Goal: Task Accomplishment & Management: Manage account settings

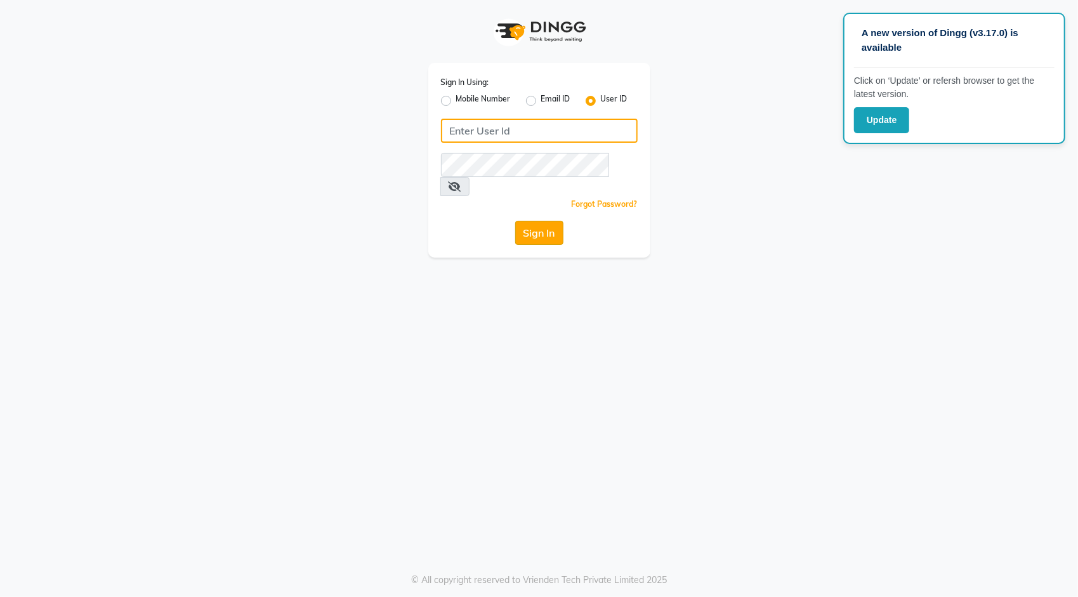
type input "seemashair&skin"
click at [560, 221] on button "Sign In" at bounding box center [539, 233] width 48 height 24
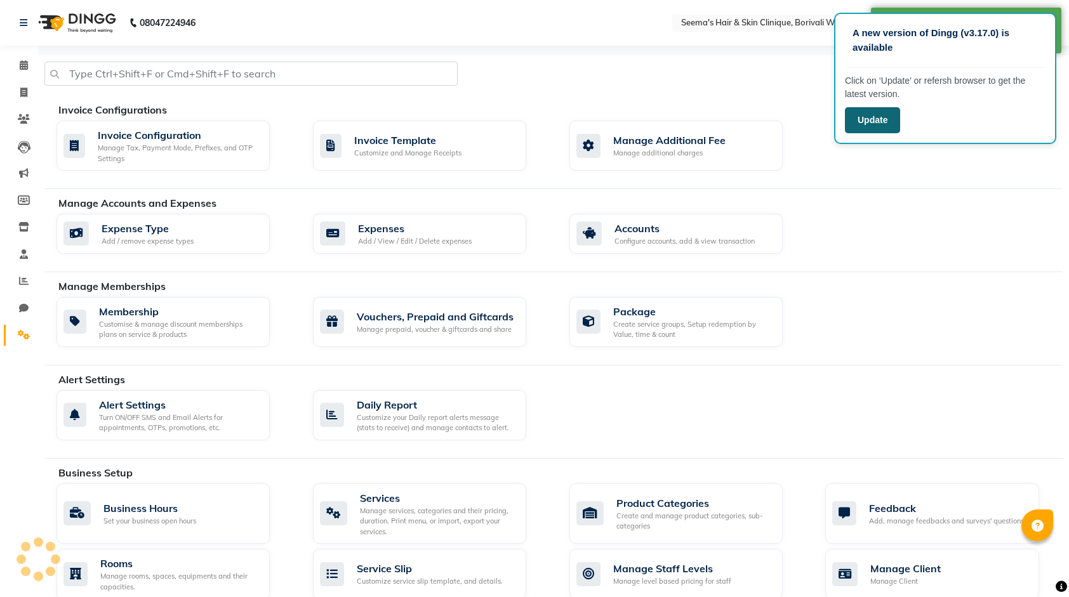
click at [892, 122] on button "Update" at bounding box center [872, 120] width 55 height 26
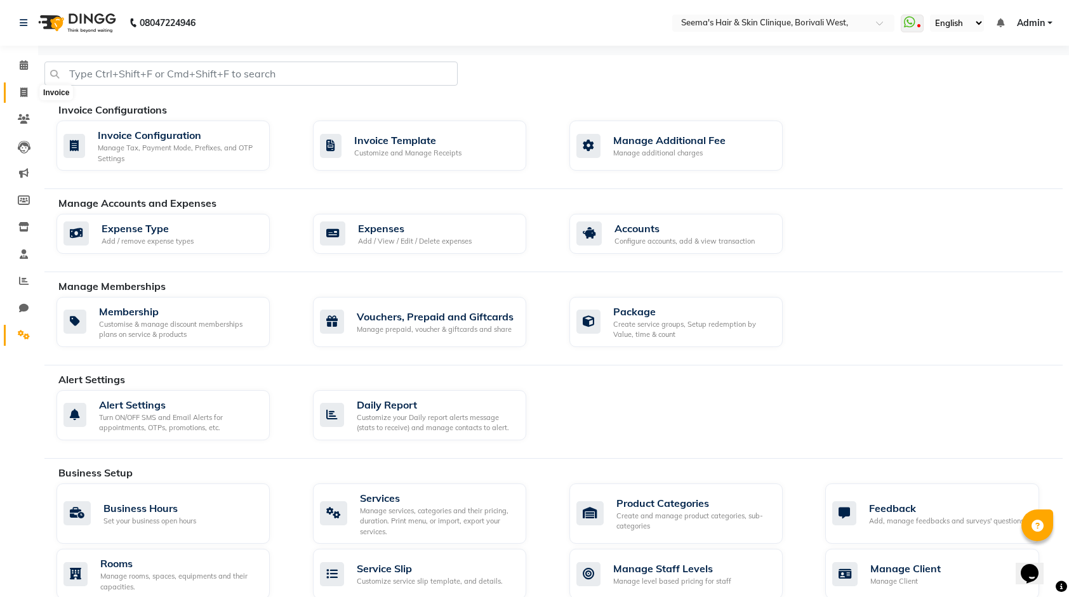
drag, startPoint x: 20, startPoint y: 88, endPoint x: 29, endPoint y: 89, distance: 8.3
click at [20, 88] on icon at bounding box center [23, 93] width 7 height 10
select select "service"
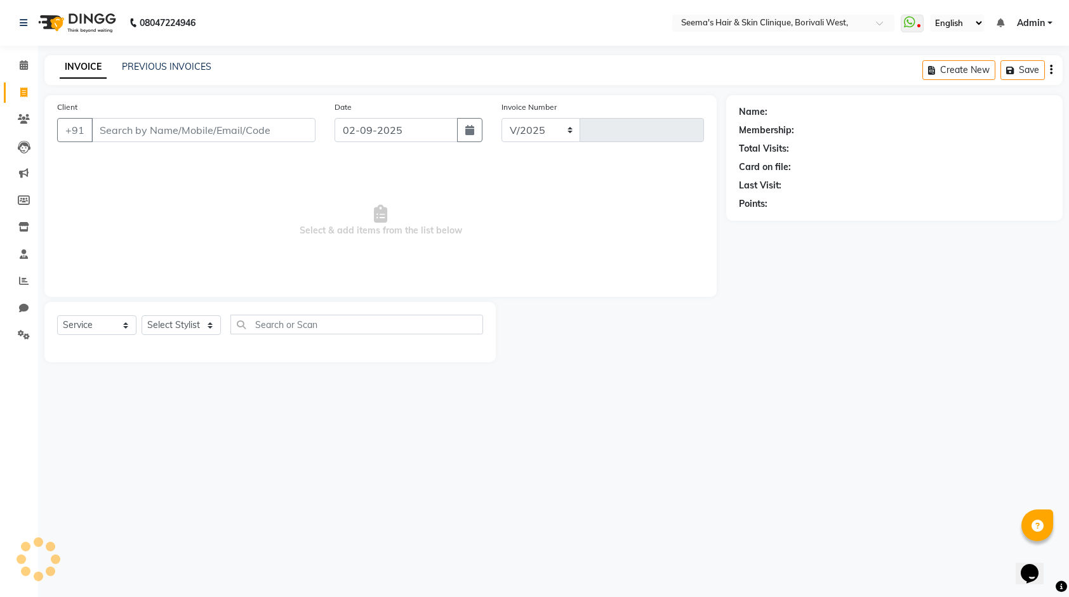
select select "8084"
type input "1522"
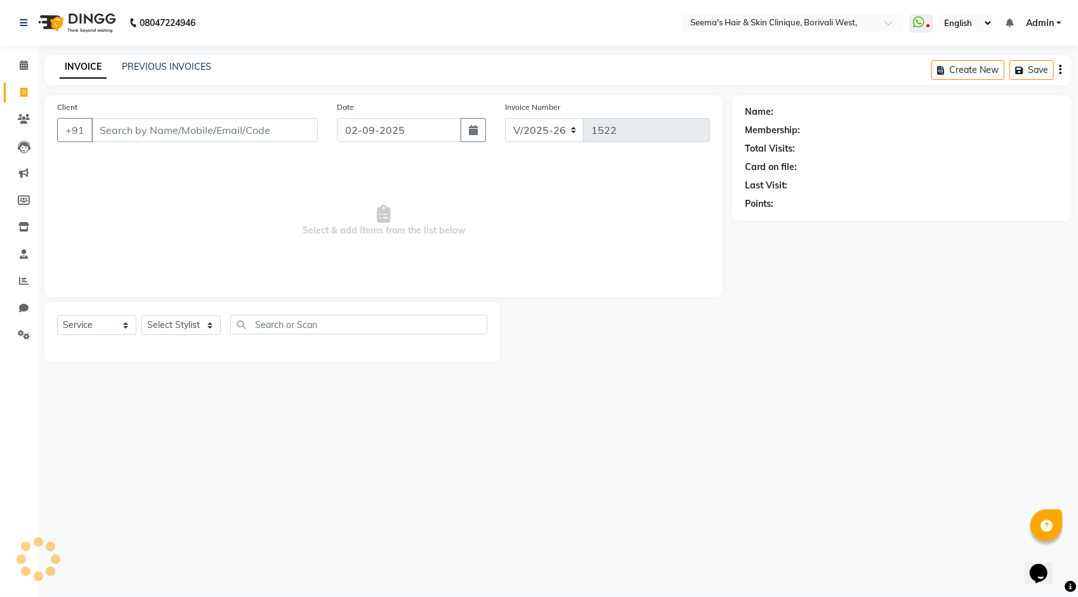
click at [174, 59] on div "INVOICE PREVIOUS INVOICES Create New Save" at bounding box center [557, 70] width 1027 height 30
click at [173, 63] on link "PREVIOUS INVOICES" at bounding box center [166, 66] width 89 height 11
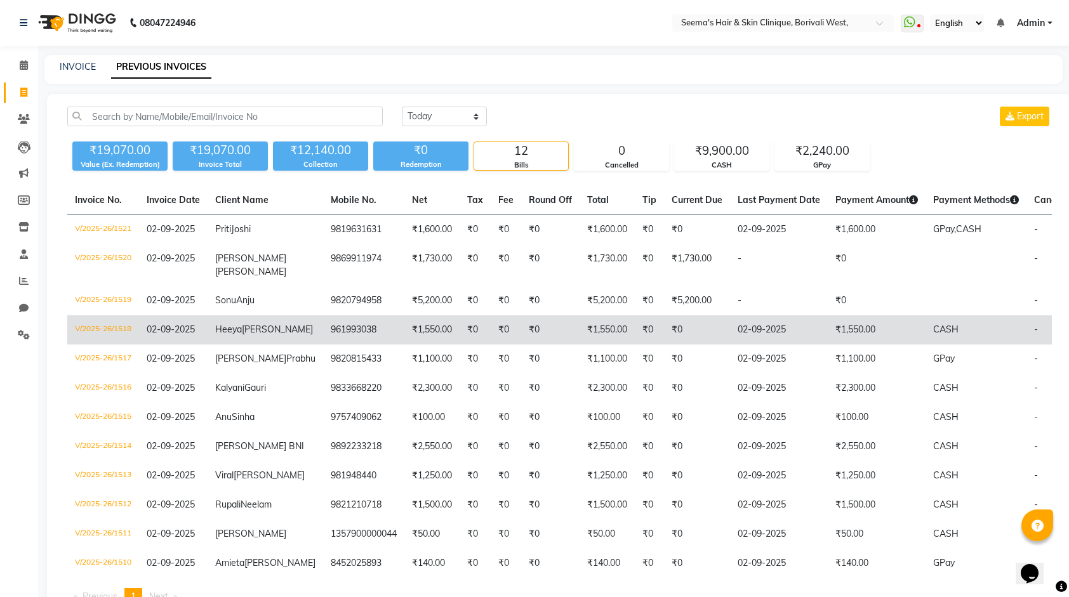
click at [323, 342] on td "961993038" at bounding box center [363, 329] width 81 height 29
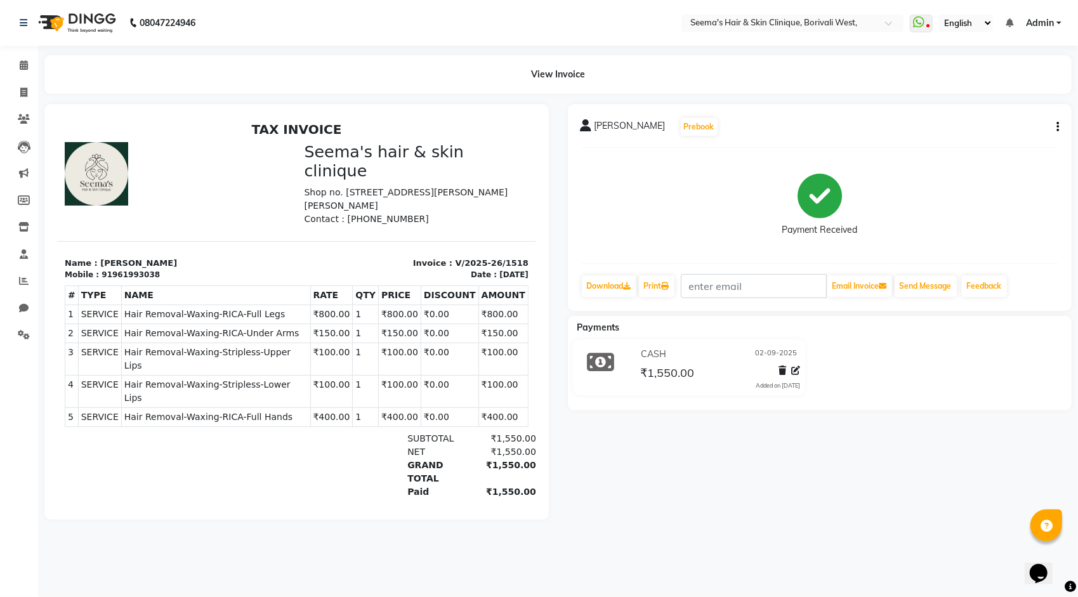
click at [1058, 127] on icon "button" at bounding box center [1058, 127] width 3 height 1
click at [977, 128] on div "Edit Item Staff" at bounding box center [994, 127] width 87 height 16
select select
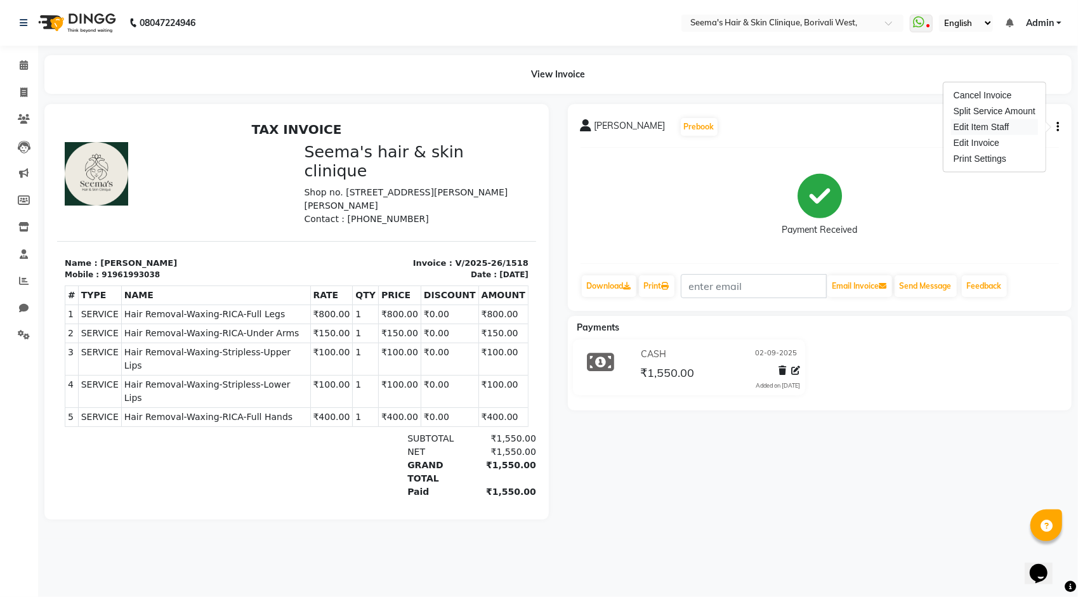
select select
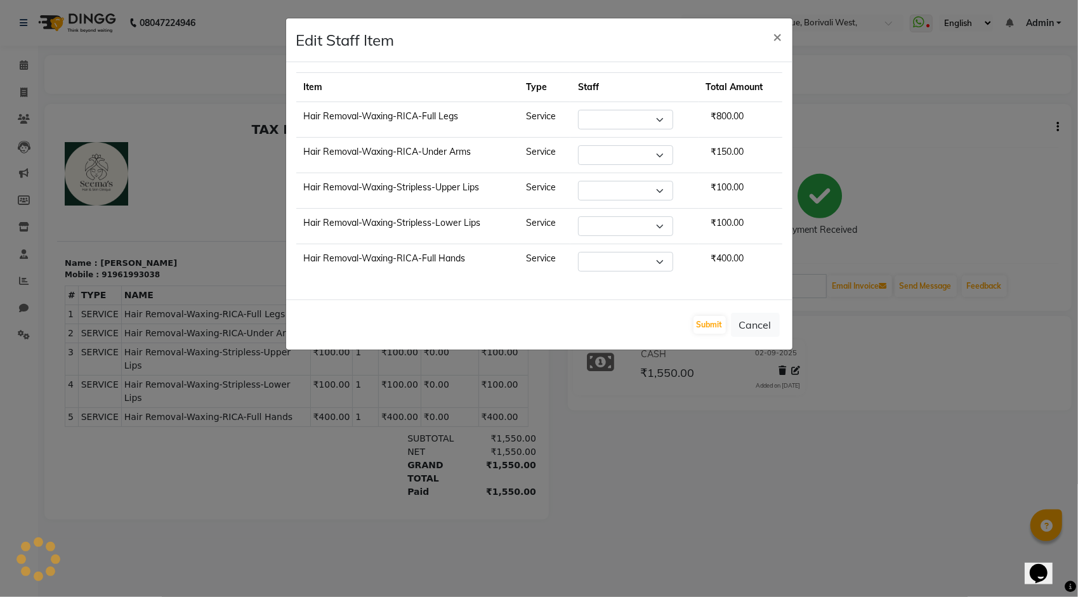
select select "75554"
select select "75882"
select select "75554"
select select "75882"
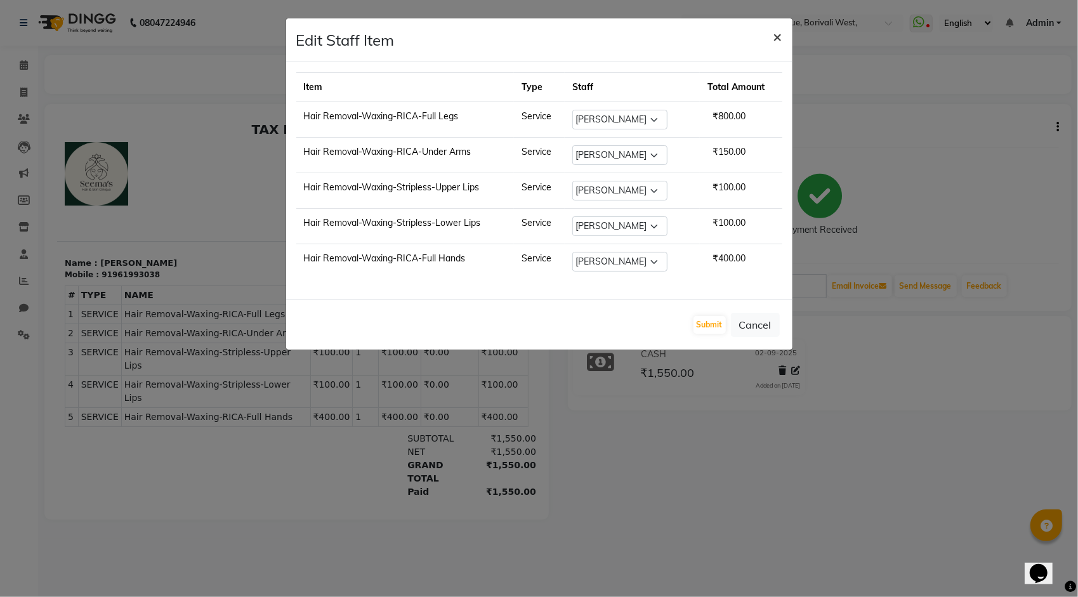
click at [781, 31] on span "×" at bounding box center [778, 36] width 9 height 19
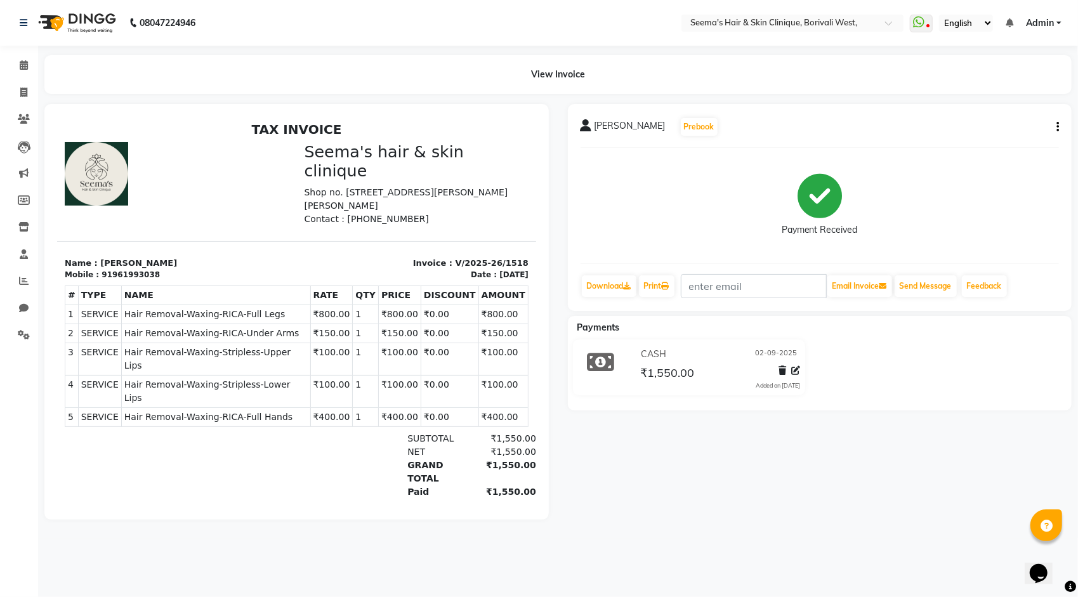
click at [1057, 127] on icon "button" at bounding box center [1058, 127] width 3 height 1
click at [979, 147] on div "Edit Invoice" at bounding box center [994, 143] width 87 height 16
select select "service"
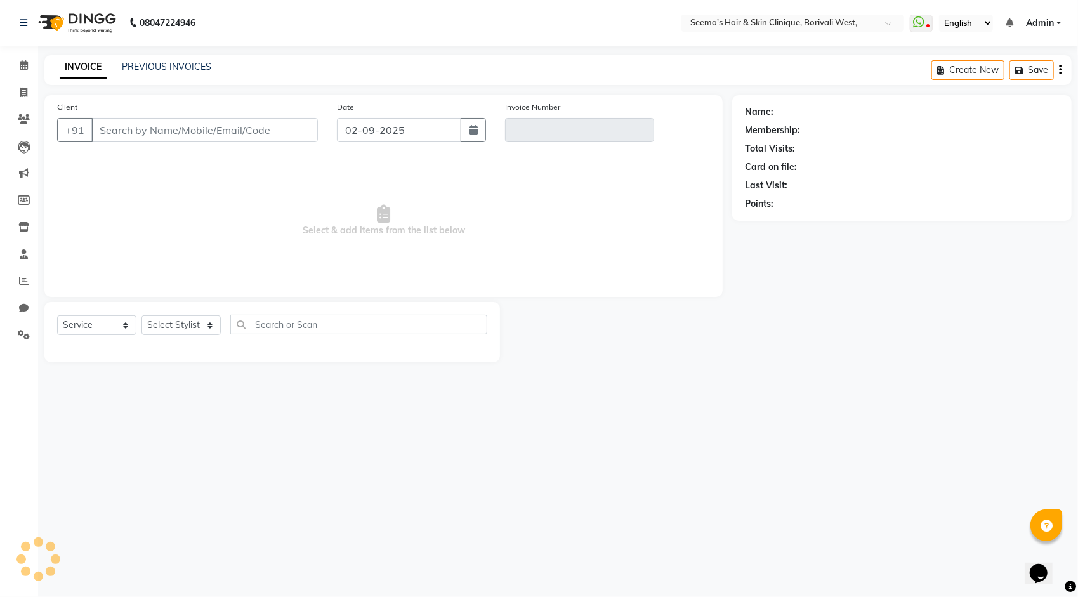
type input "961993038"
type input "V/2025-26/1518"
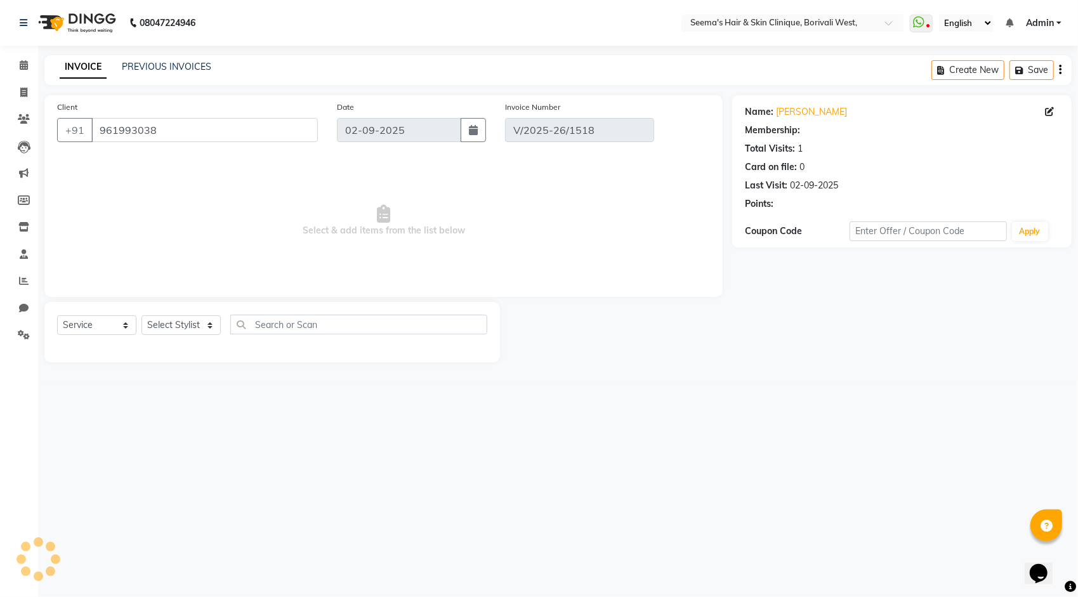
select select "select"
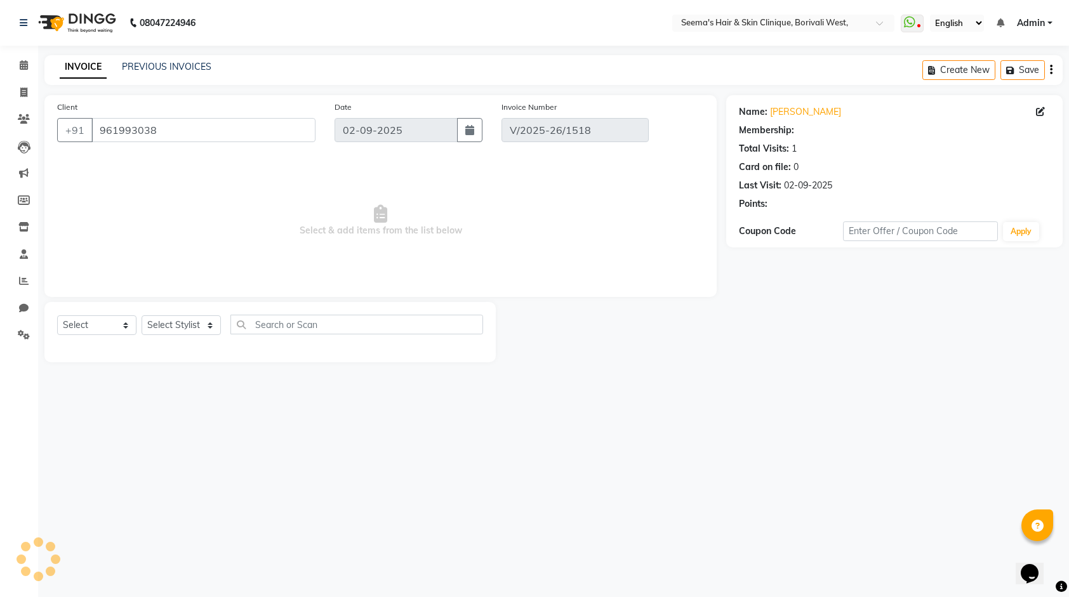
select select "1: Object"
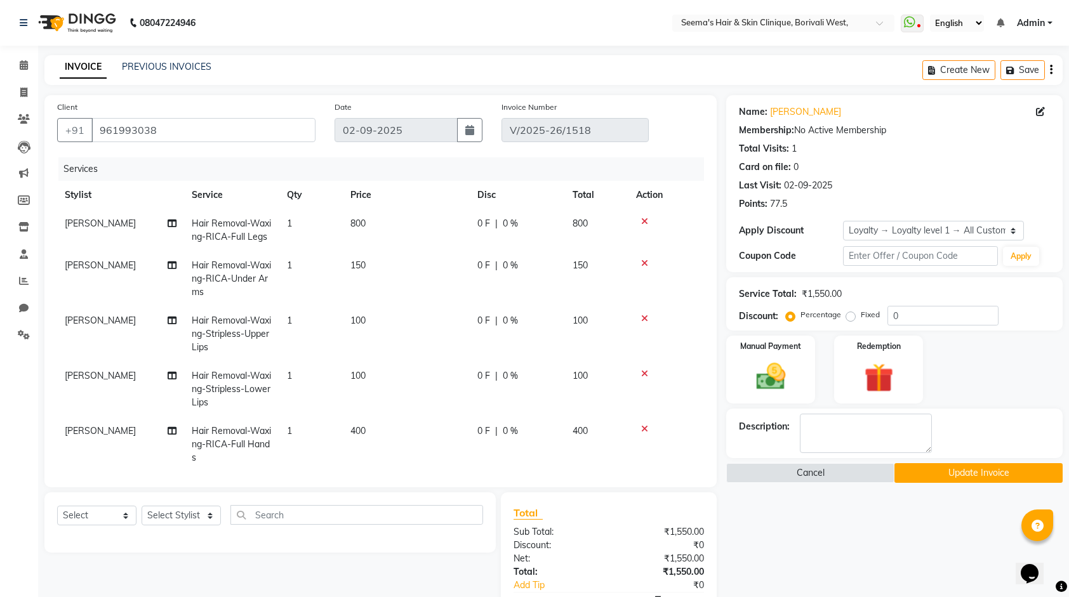
click at [229, 231] on span "Hair Removal-Waxing-RICA-Full Legs" at bounding box center [231, 230] width 79 height 25
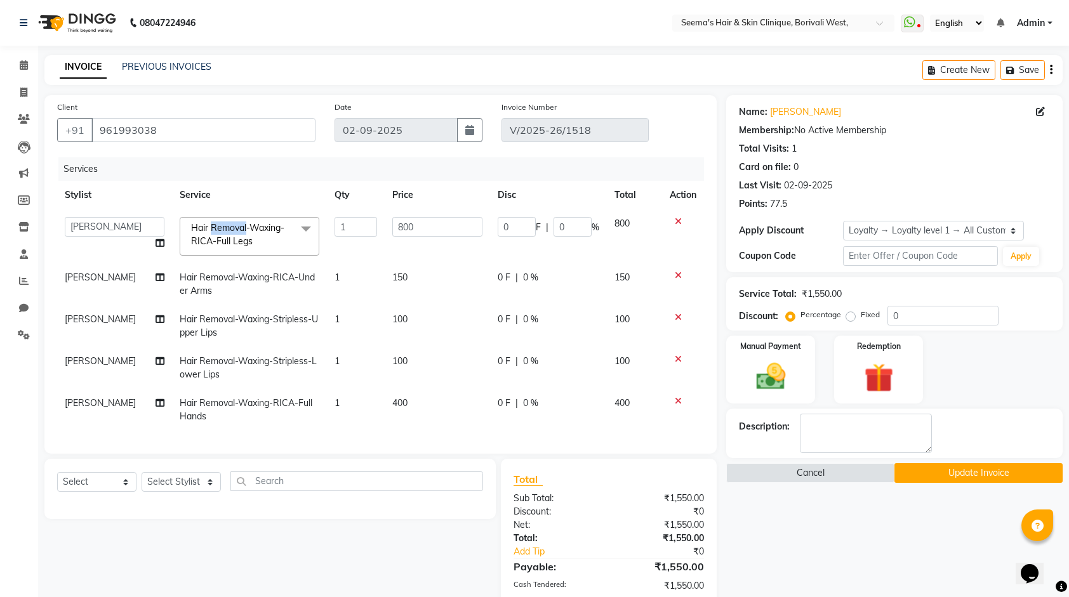
click at [230, 231] on span "Hair Removal-Waxing-RICA-Full Legs" at bounding box center [237, 234] width 93 height 25
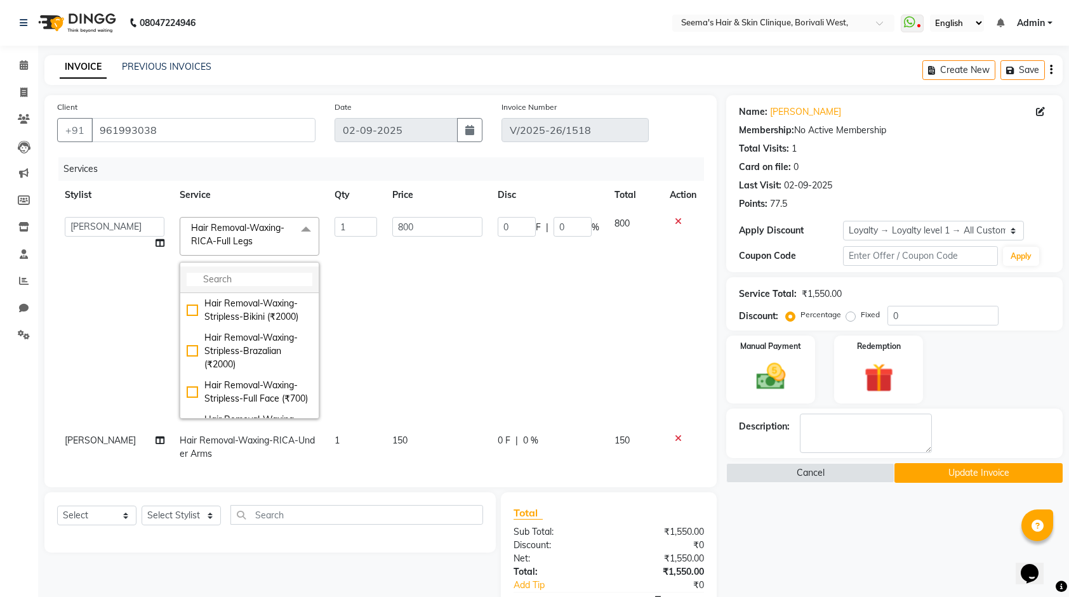
drag, startPoint x: 230, startPoint y: 231, endPoint x: 235, endPoint y: 270, distance: 39.7
click at [235, 270] on li at bounding box center [249, 280] width 138 height 27
click at [256, 270] on li at bounding box center [249, 280] width 138 height 27
click at [245, 275] on input "multiselect-search" at bounding box center [250, 279] width 126 height 13
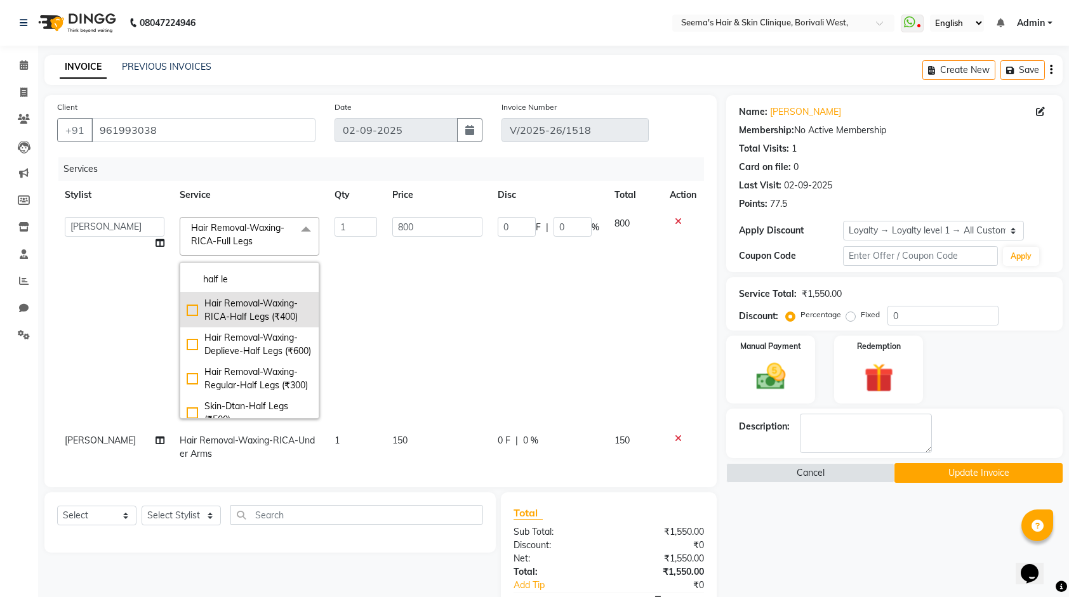
type input "half le"
click at [238, 311] on div "Hair Removal-Waxing-RICA-Half Legs (₹400)" at bounding box center [250, 310] width 126 height 27
checkbox input "true"
type input "400"
click at [738, 567] on div "Name: Heeya Shewkani Membership: No Active Membership Total Visits: 1 Card on f…" at bounding box center [899, 433] width 346 height 676
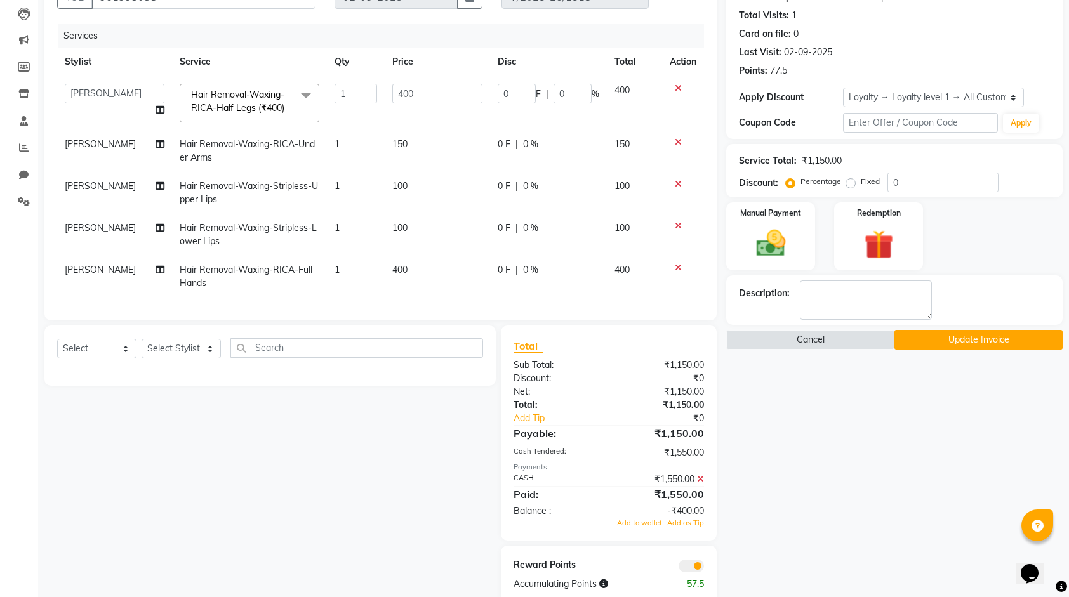
scroll to position [167, 0]
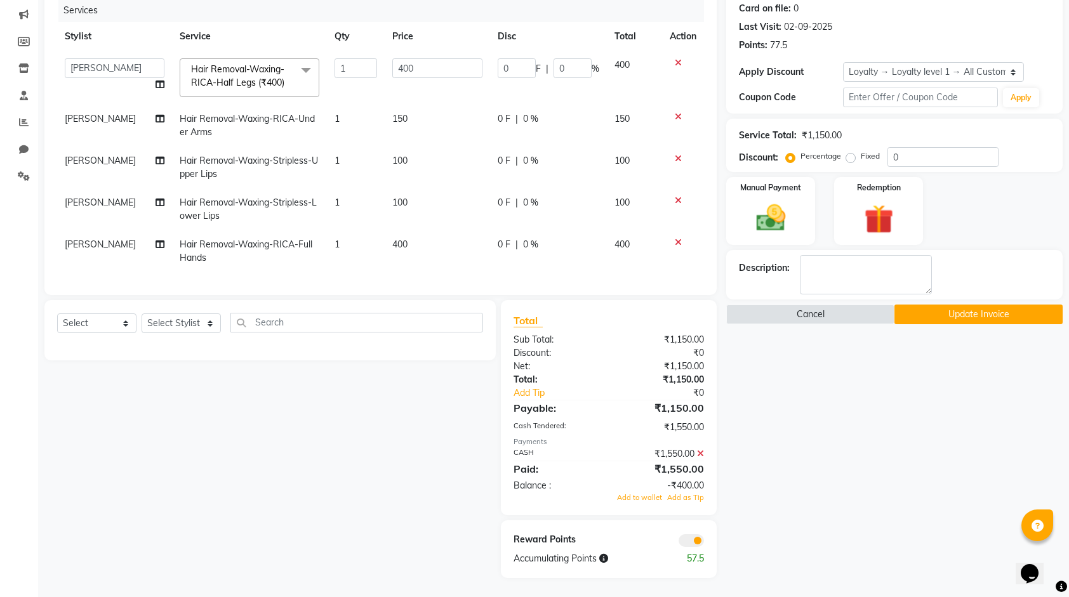
click at [700, 452] on icon at bounding box center [700, 453] width 7 height 9
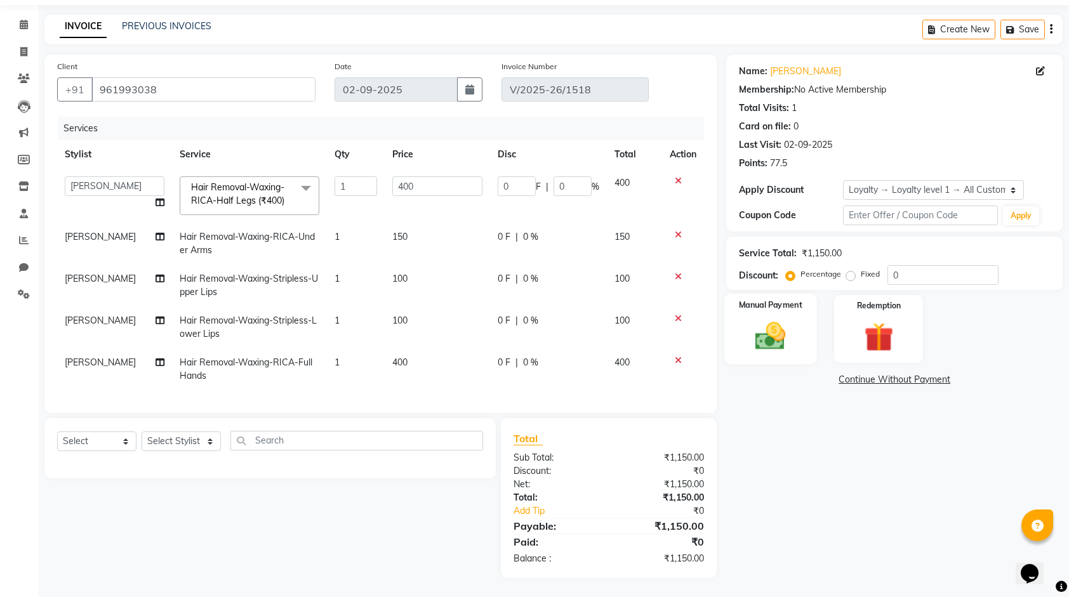
click at [792, 319] on img at bounding box center [770, 336] width 49 height 35
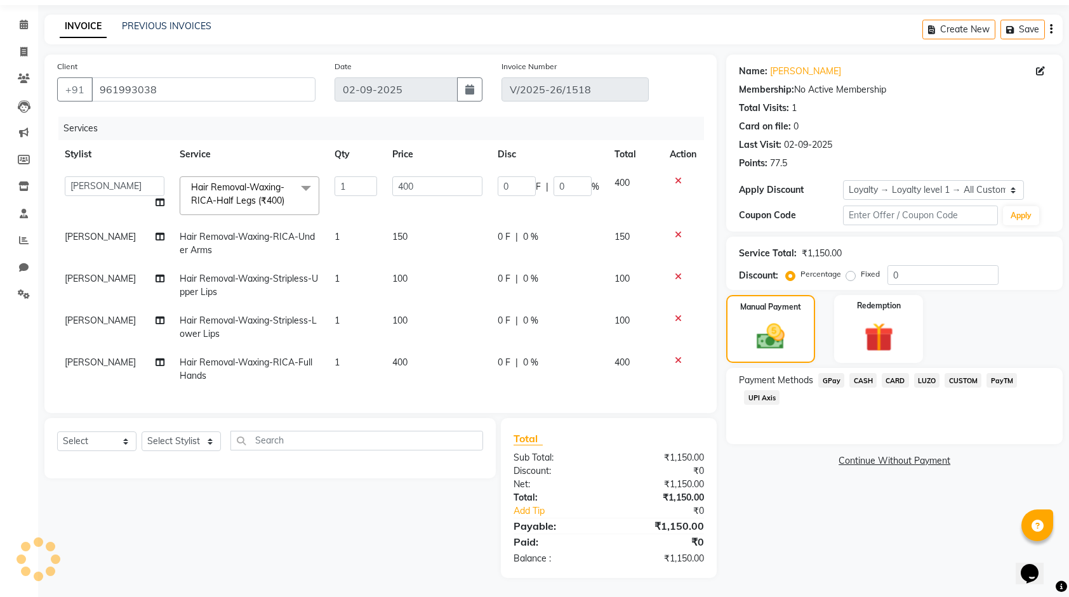
click at [822, 373] on span "GPay" at bounding box center [831, 380] width 26 height 15
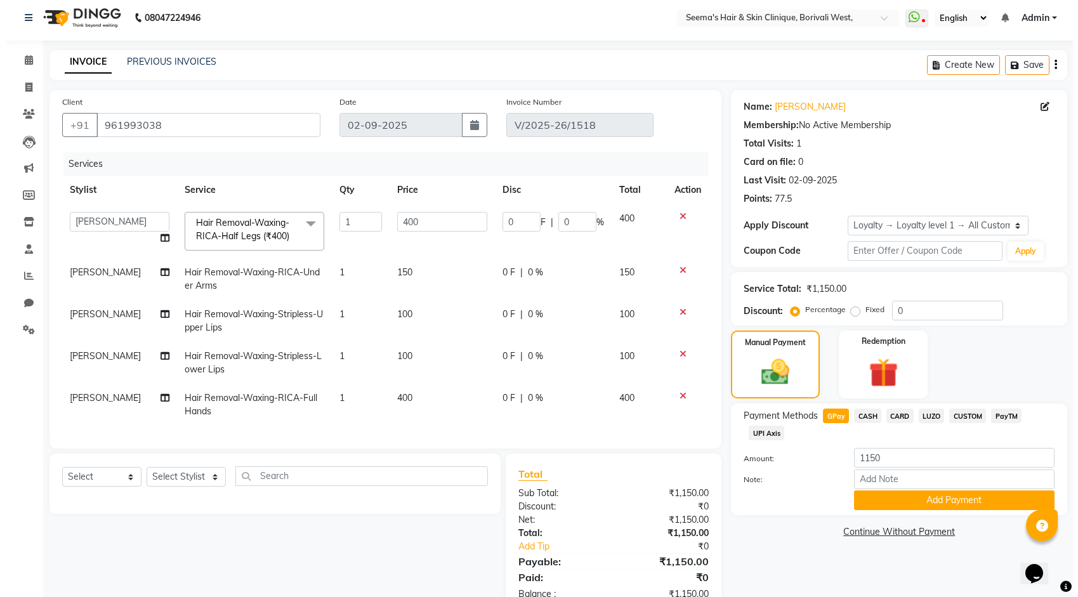
scroll to position [0, 0]
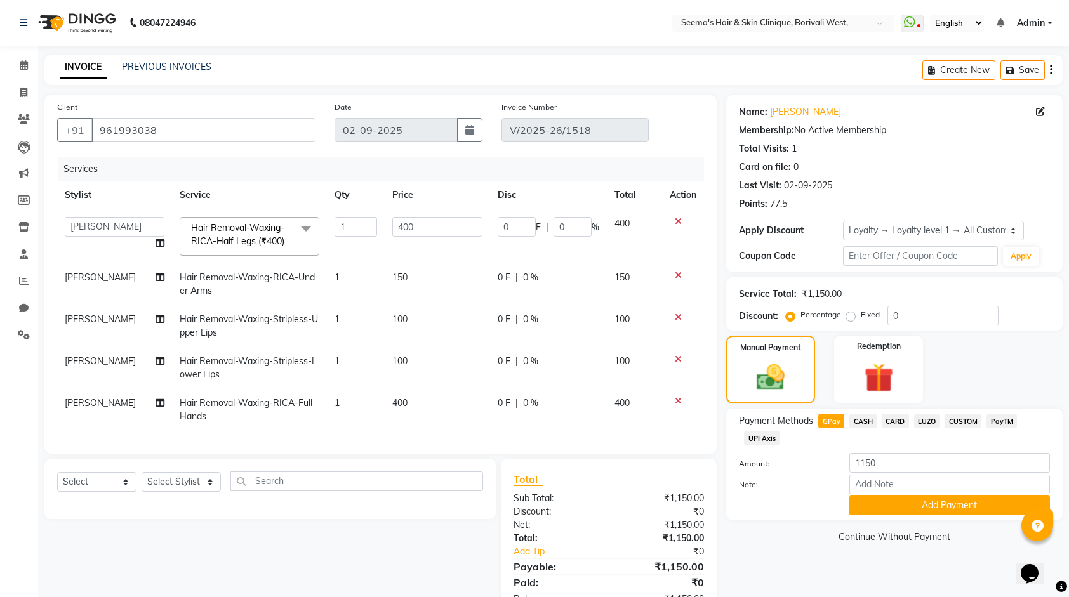
click at [864, 423] on span "CASH" at bounding box center [862, 421] width 27 height 15
click at [883, 500] on button "Add Payment" at bounding box center [949, 506] width 201 height 20
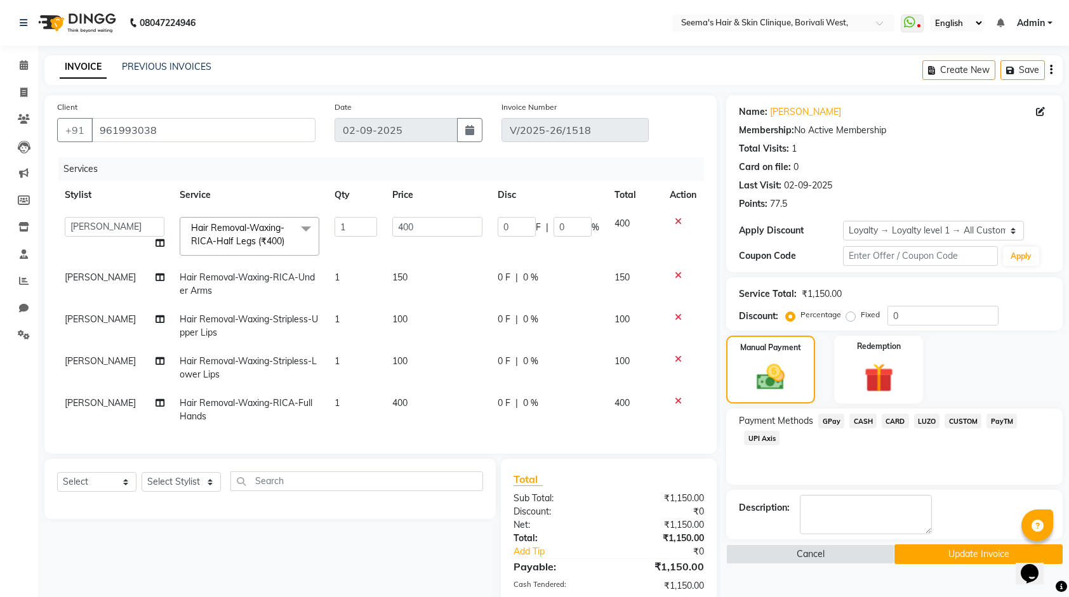
click at [938, 553] on button "Update Invoice" at bounding box center [978, 554] width 168 height 20
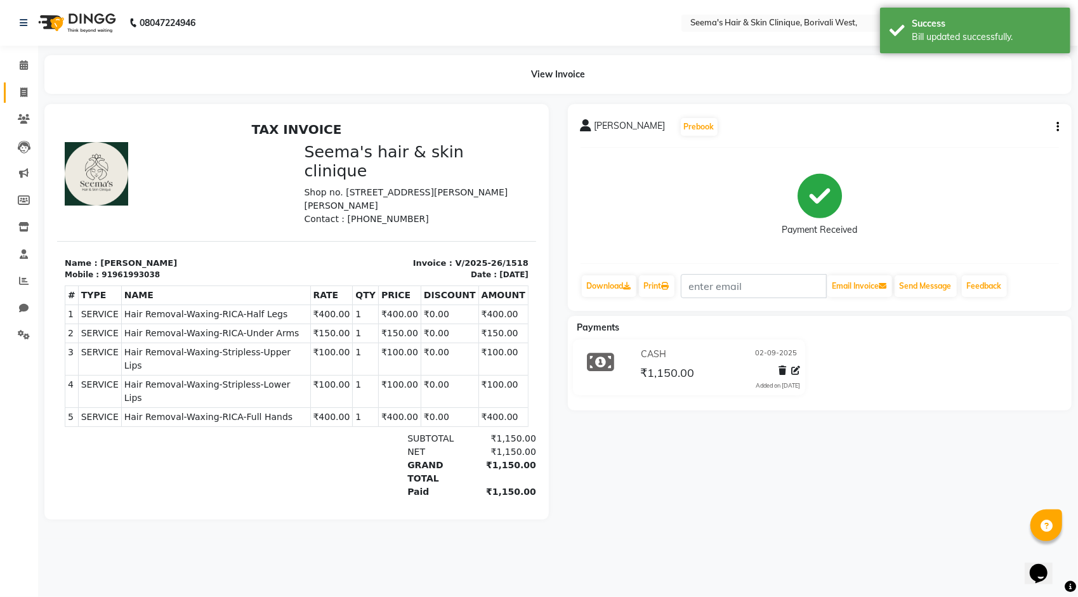
click at [7, 87] on link "Invoice" at bounding box center [19, 92] width 30 height 21
select select "service"
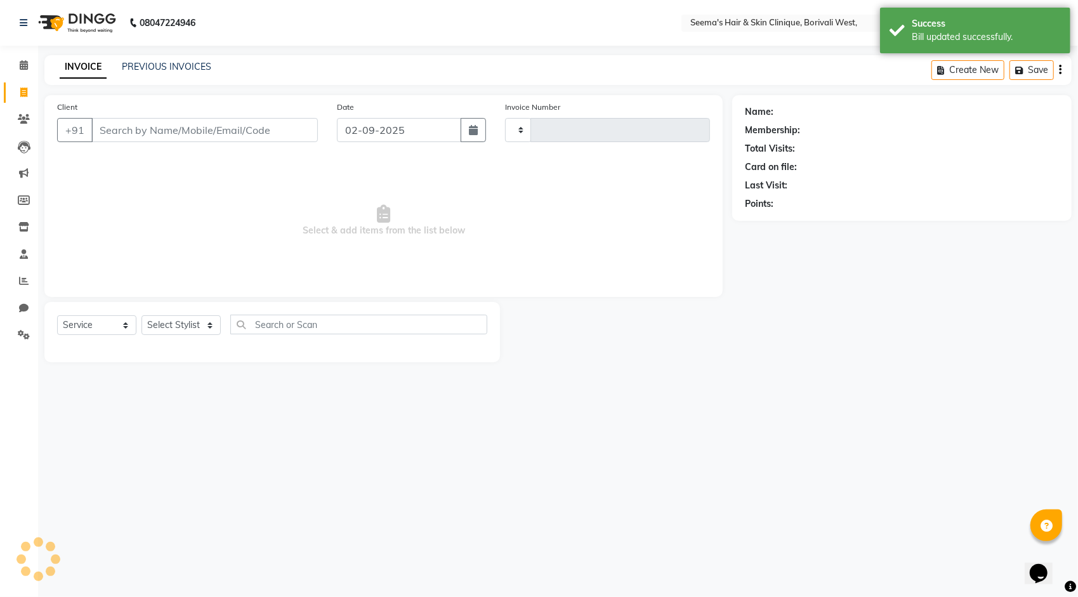
type input "1522"
click at [16, 94] on span at bounding box center [24, 93] width 22 height 15
select select "service"
type input "1522"
select select "8084"
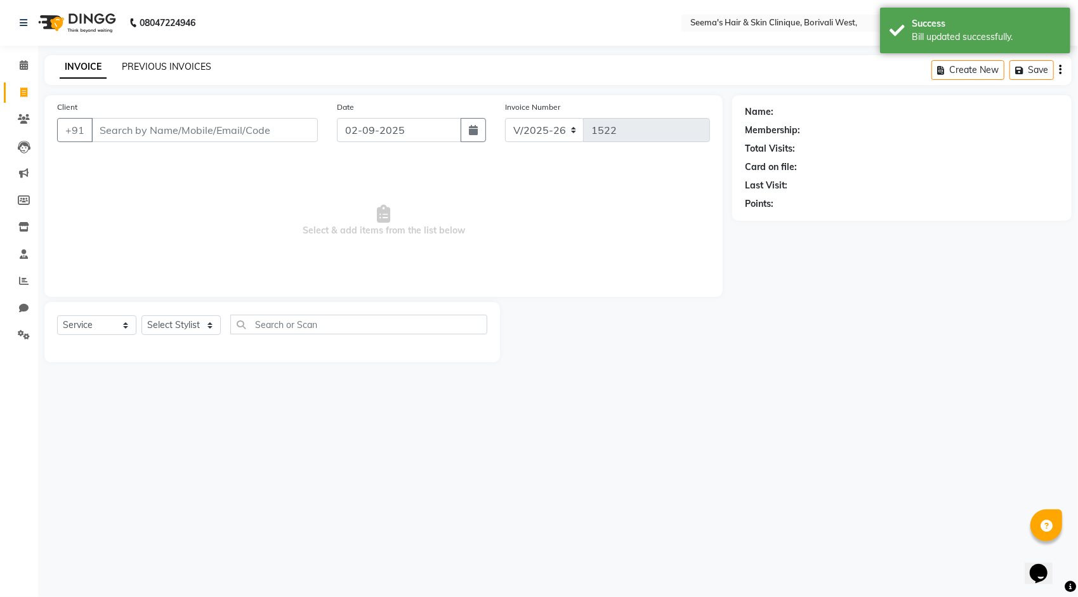
click at [190, 63] on link "PREVIOUS INVOICES" at bounding box center [166, 66] width 89 height 11
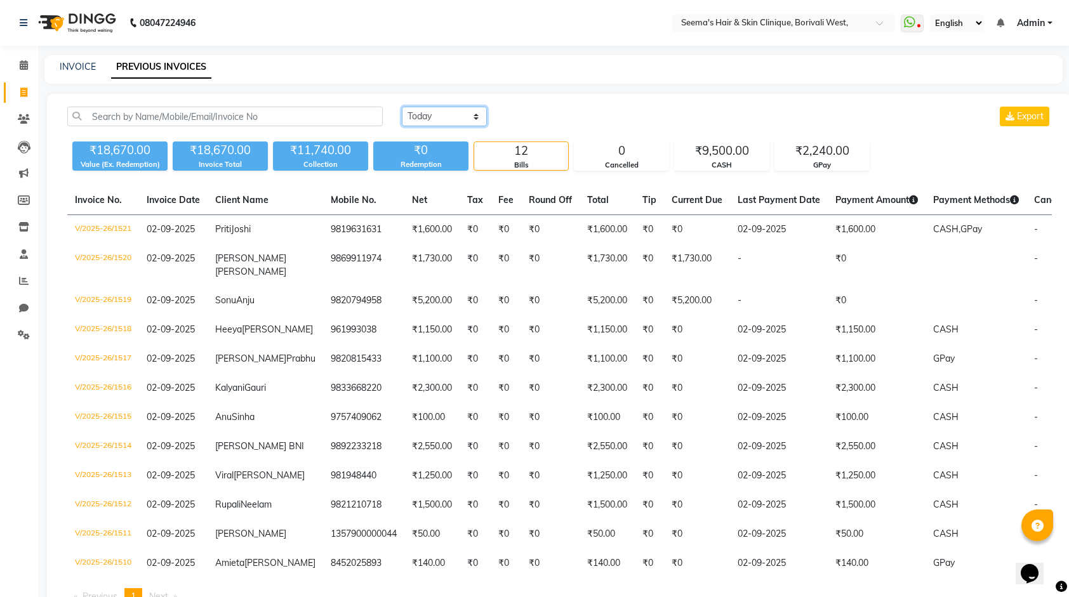
click at [466, 117] on select "Today Yesterday Custom Range" at bounding box center [444, 117] width 85 height 20
click at [402, 107] on select "Today Yesterday Custom Range" at bounding box center [444, 117] width 85 height 20
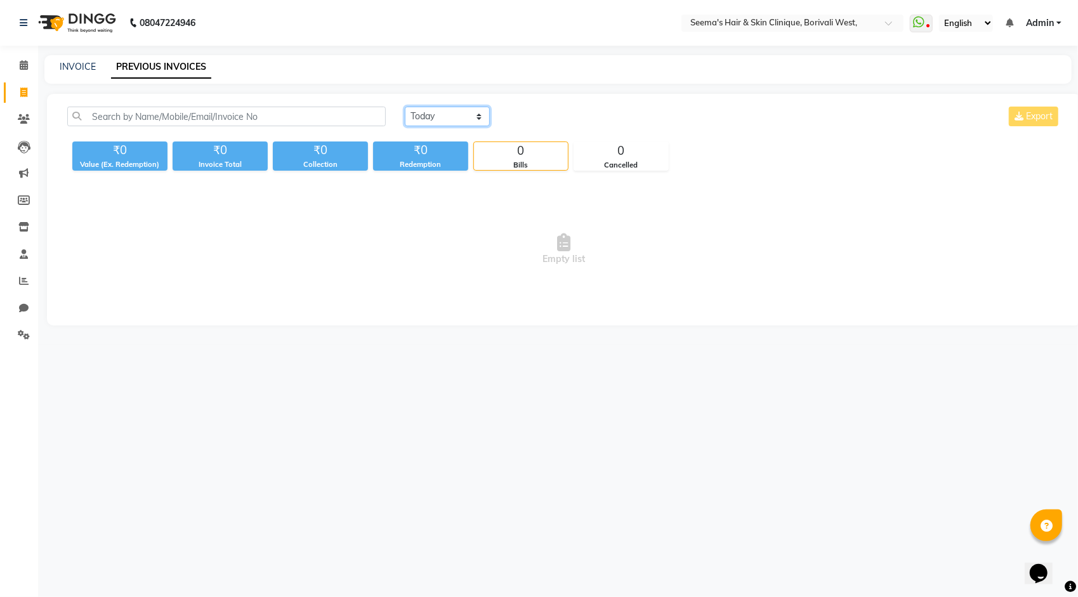
click at [448, 113] on select "Today Yesterday Custom Range" at bounding box center [447, 117] width 85 height 20
select select "range"
click at [405, 107] on select "Today Yesterday Custom Range" at bounding box center [447, 117] width 85 height 20
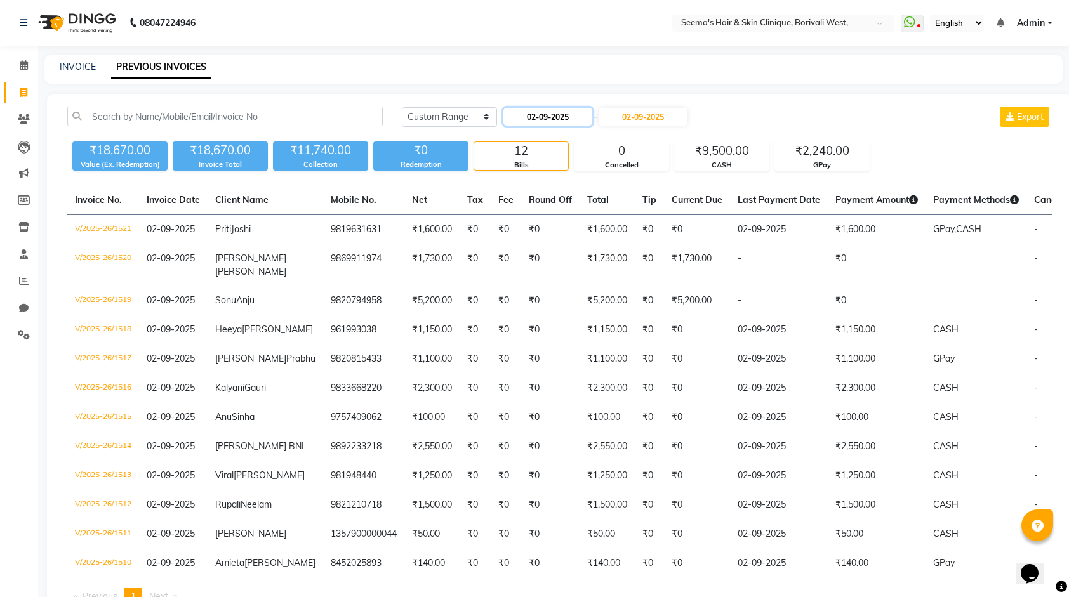
drag, startPoint x: 587, startPoint y: 120, endPoint x: 580, endPoint y: 120, distance: 7.0
click at [584, 120] on input "02-09-2025" at bounding box center [547, 117] width 89 height 18
select select "9"
select select "2025"
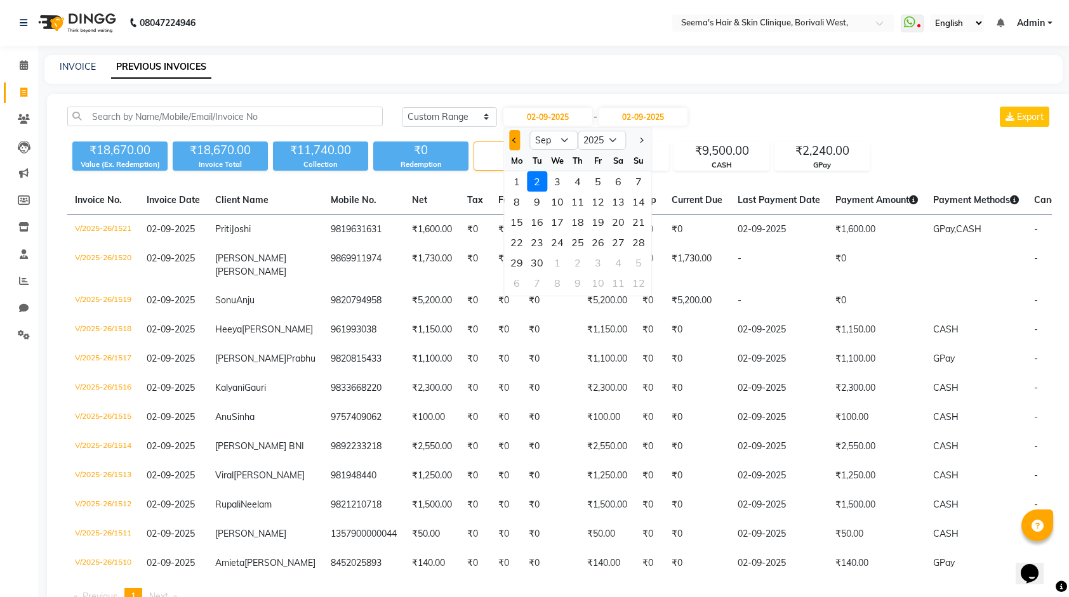
click at [514, 142] on span "Previous month" at bounding box center [514, 140] width 5 height 5
select select "8"
click at [598, 185] on div "1" at bounding box center [598, 181] width 20 height 20
type input "01-08-2025"
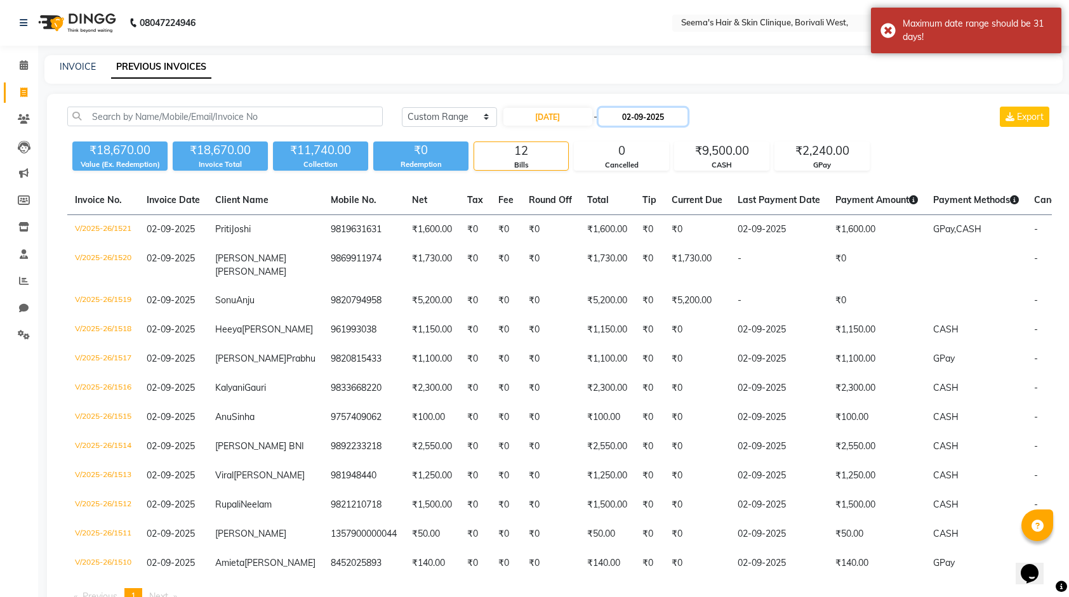
click at [650, 118] on input "02-09-2025" at bounding box center [642, 117] width 89 height 18
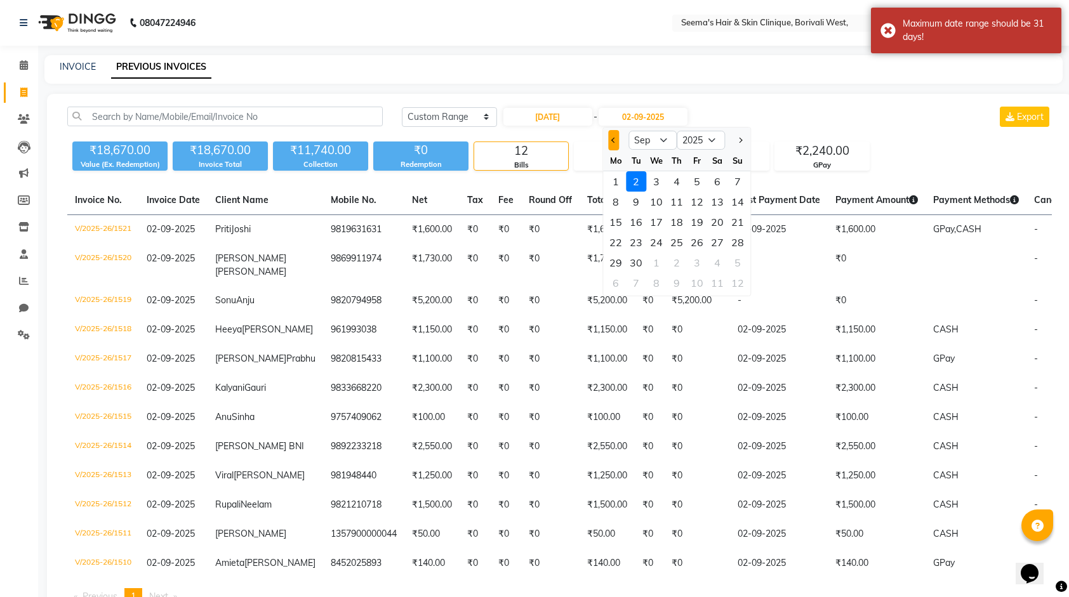
click at [611, 140] on span "Previous month" at bounding box center [613, 140] width 5 height 5
select select "8"
click at [732, 261] on div "31" at bounding box center [737, 263] width 20 height 20
type input "31-08-2025"
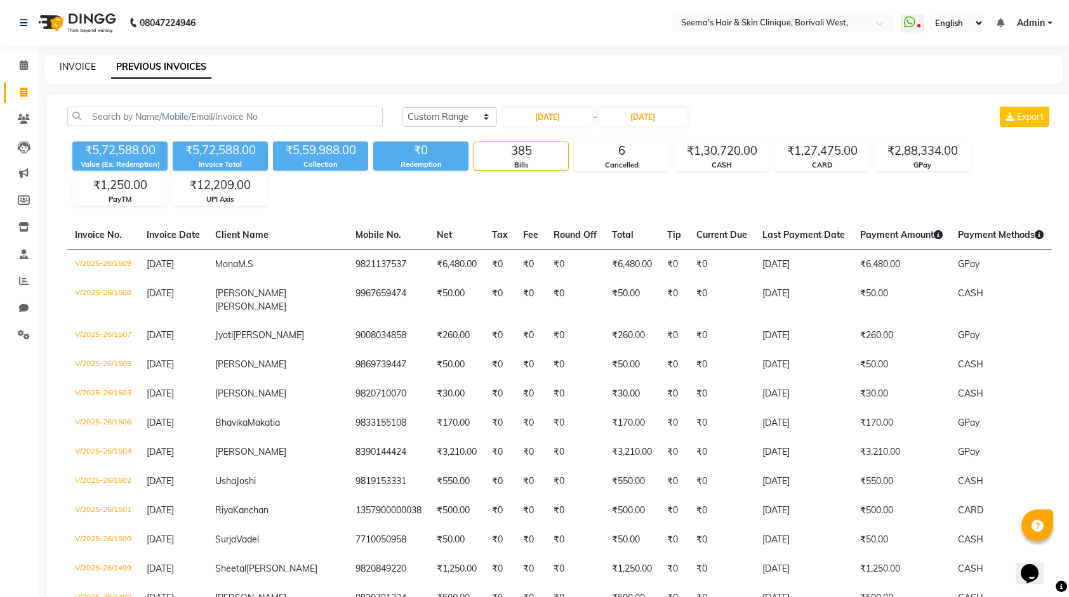
click at [70, 67] on link "INVOICE" at bounding box center [78, 66] width 36 height 11
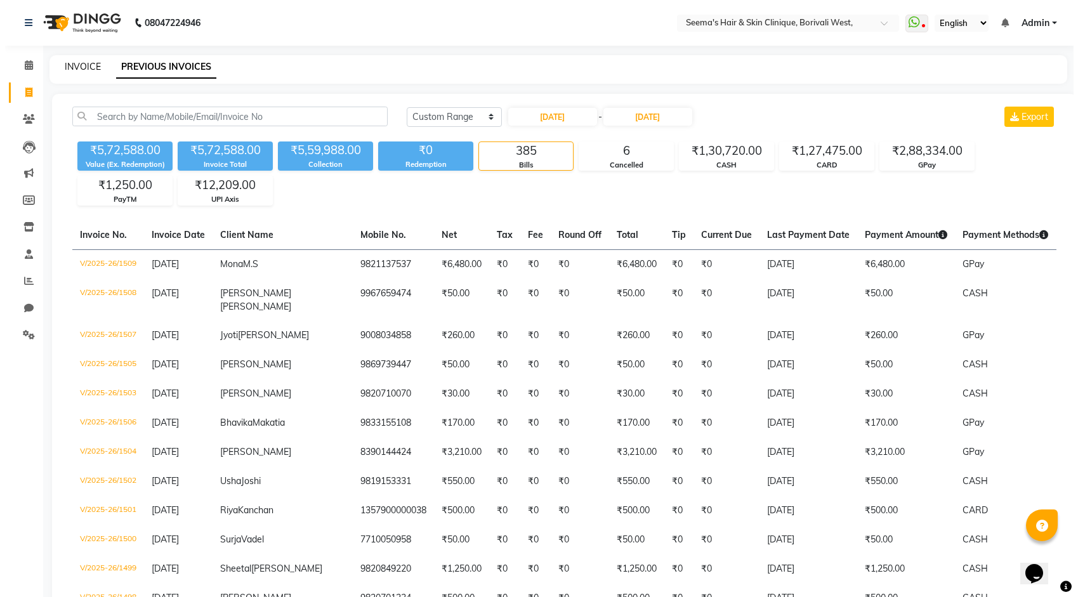
select select "8084"
select select "service"
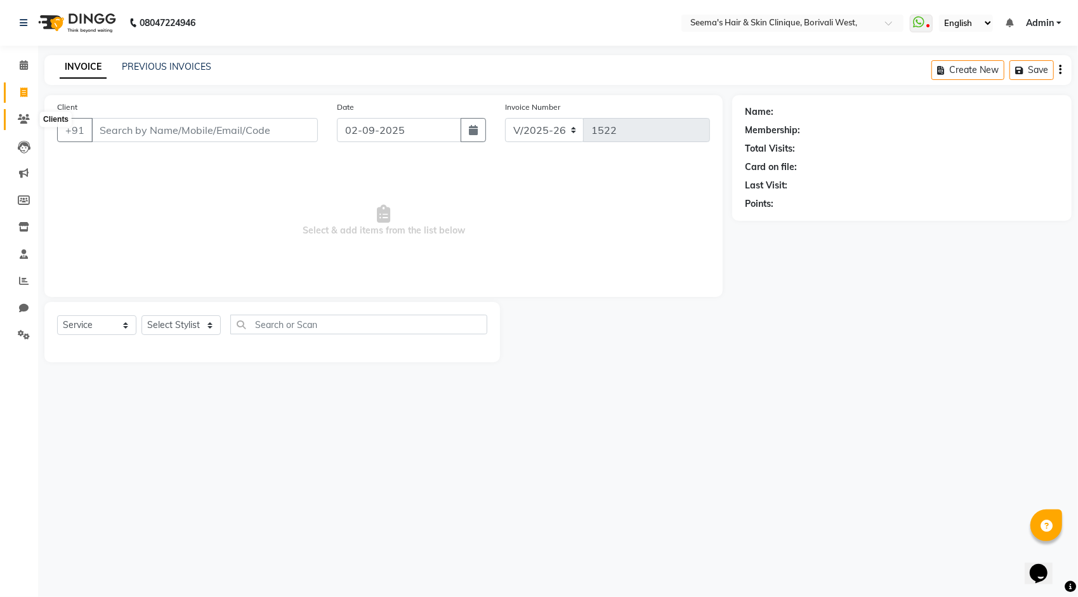
click at [23, 113] on span at bounding box center [24, 119] width 22 height 15
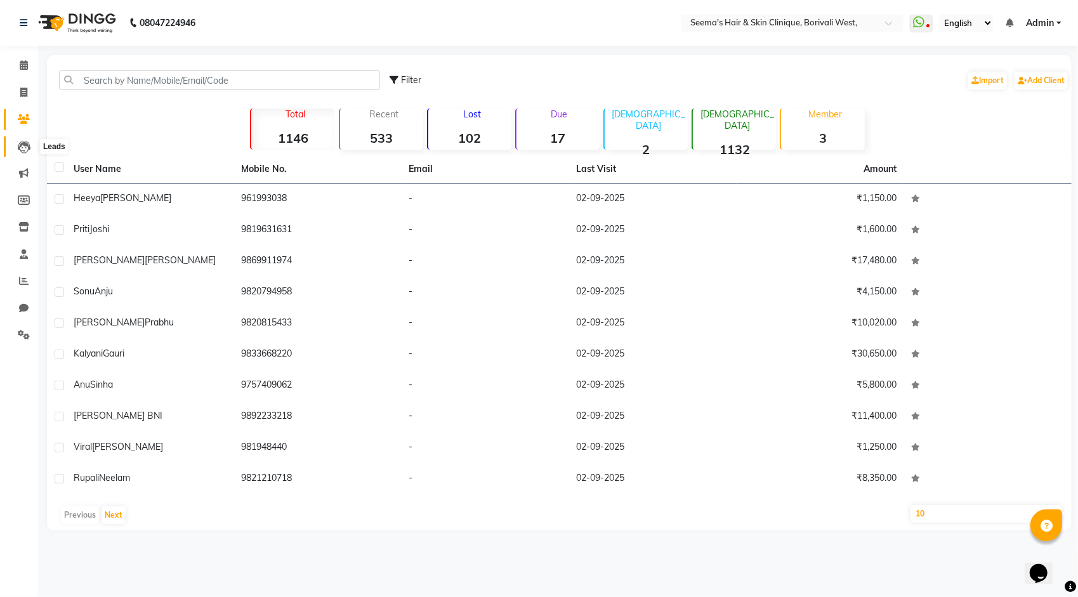
click at [19, 147] on icon at bounding box center [24, 147] width 13 height 13
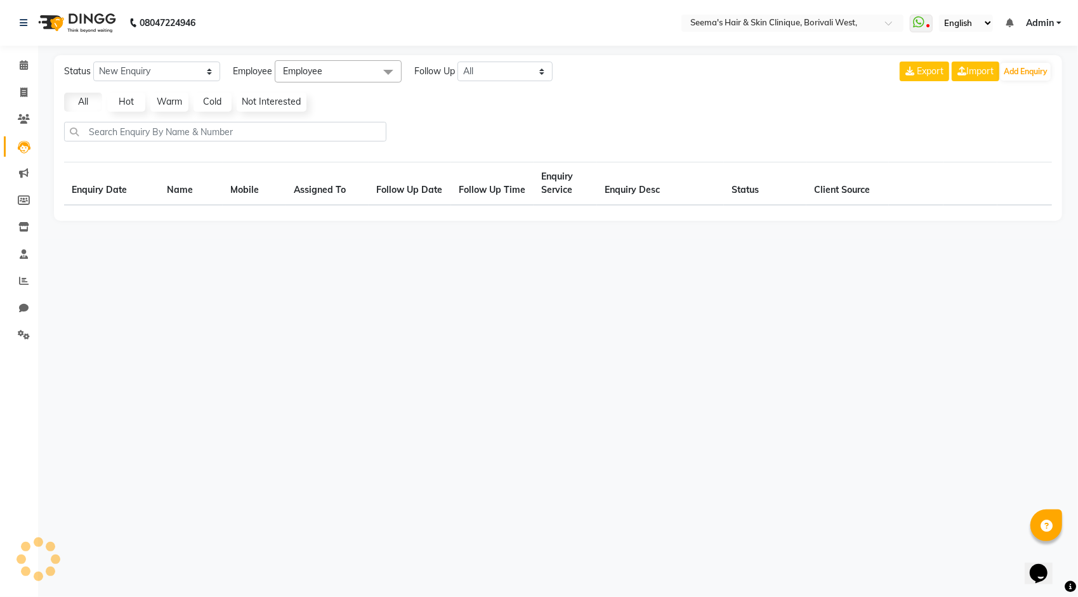
select select "10"
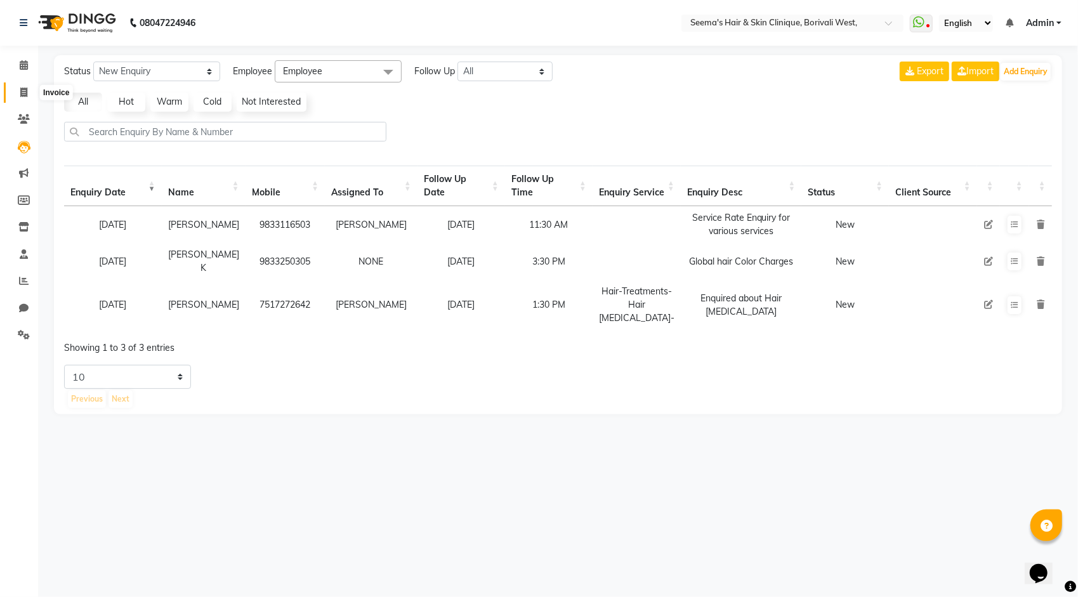
click at [23, 94] on icon at bounding box center [23, 93] width 7 height 10
select select "8084"
select select "service"
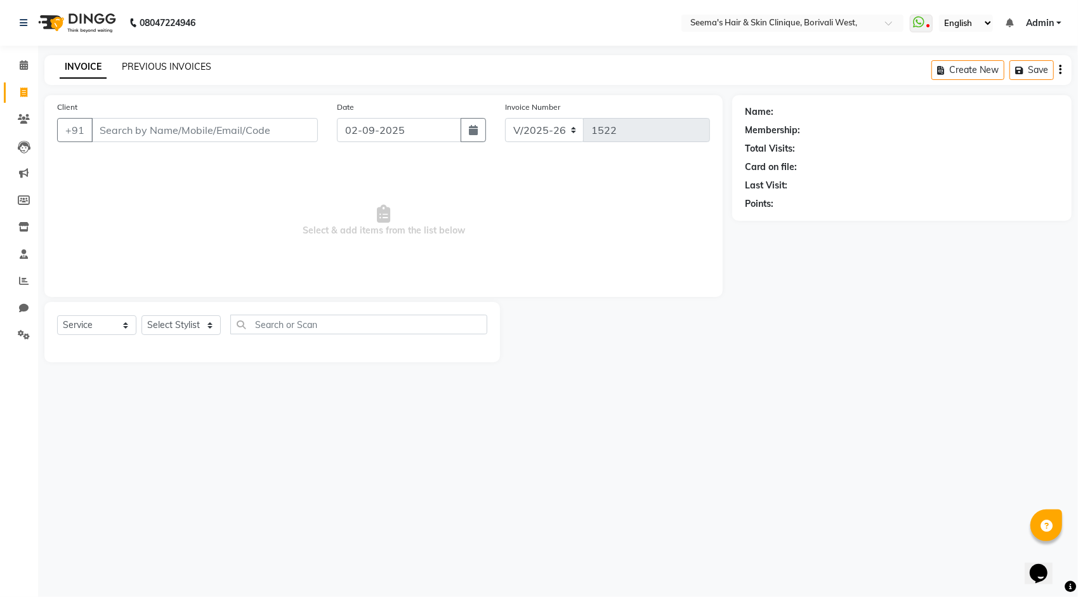
click at [185, 62] on link "PREVIOUS INVOICES" at bounding box center [166, 66] width 89 height 11
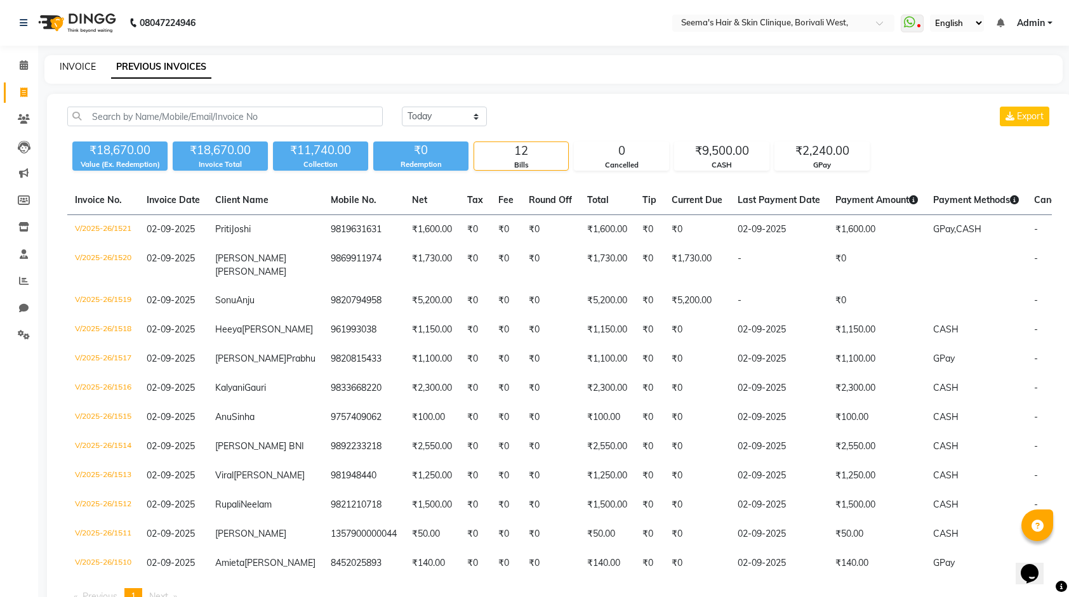
click at [62, 65] on link "INVOICE" at bounding box center [78, 66] width 36 height 11
select select "service"
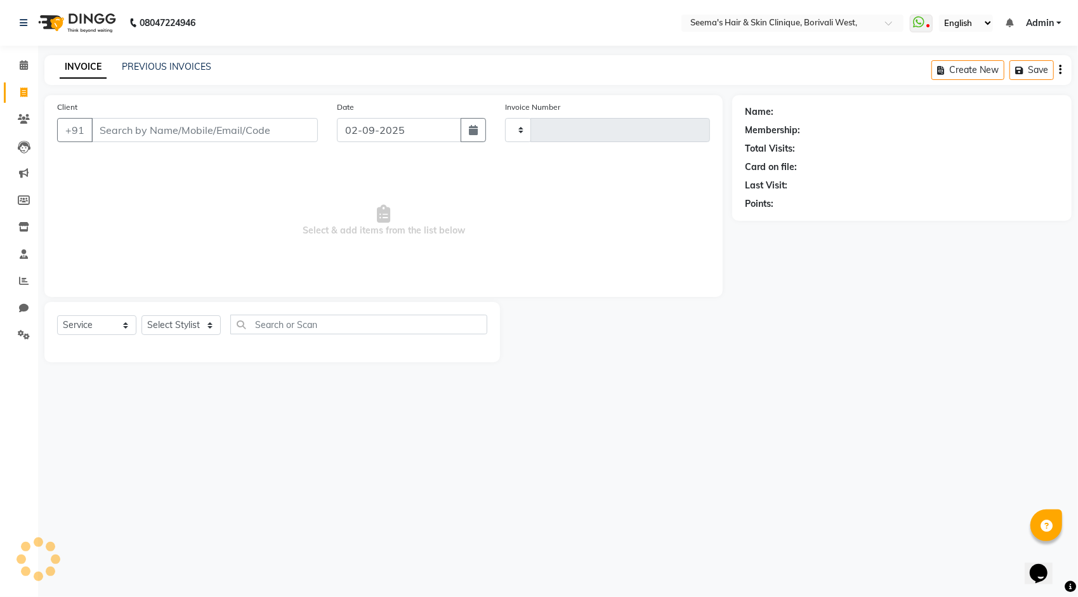
type input "1522"
select select "8084"
click at [160, 60] on div "PREVIOUS INVOICES" at bounding box center [166, 66] width 89 height 13
drag, startPoint x: 155, startPoint y: 63, endPoint x: 110, endPoint y: 5, distance: 73.7
click at [155, 64] on link "PREVIOUS INVOICES" at bounding box center [166, 66] width 89 height 11
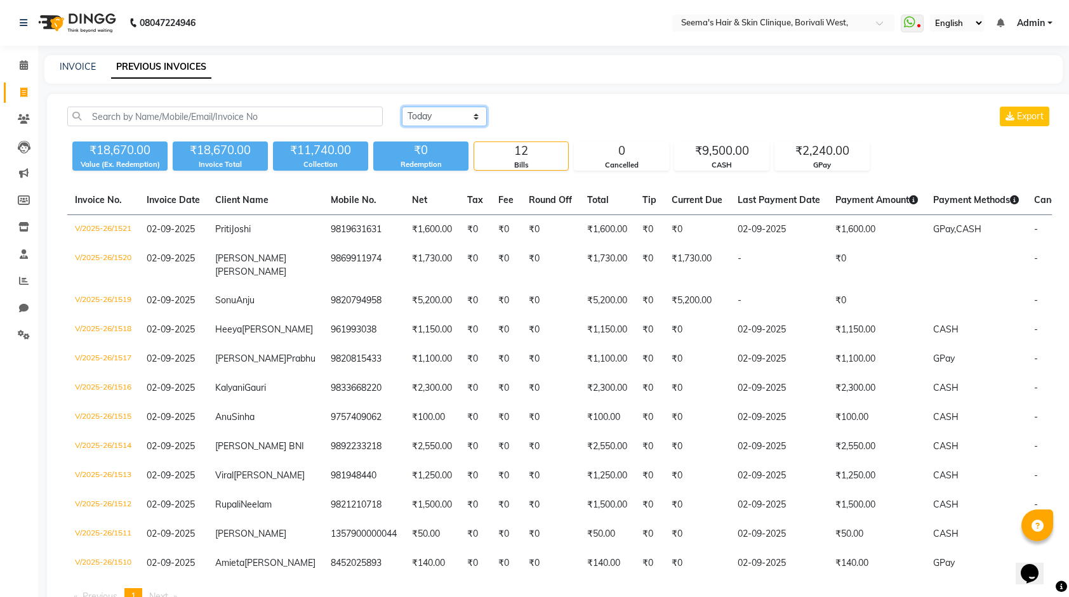
click at [426, 112] on select "[DATE] [DATE] Custom Range" at bounding box center [444, 117] width 85 height 20
select select "range"
click at [402, 107] on select "[DATE] [DATE] Custom Range" at bounding box center [444, 117] width 85 height 20
click at [529, 121] on input "02-09-2025" at bounding box center [547, 117] width 89 height 18
select select "9"
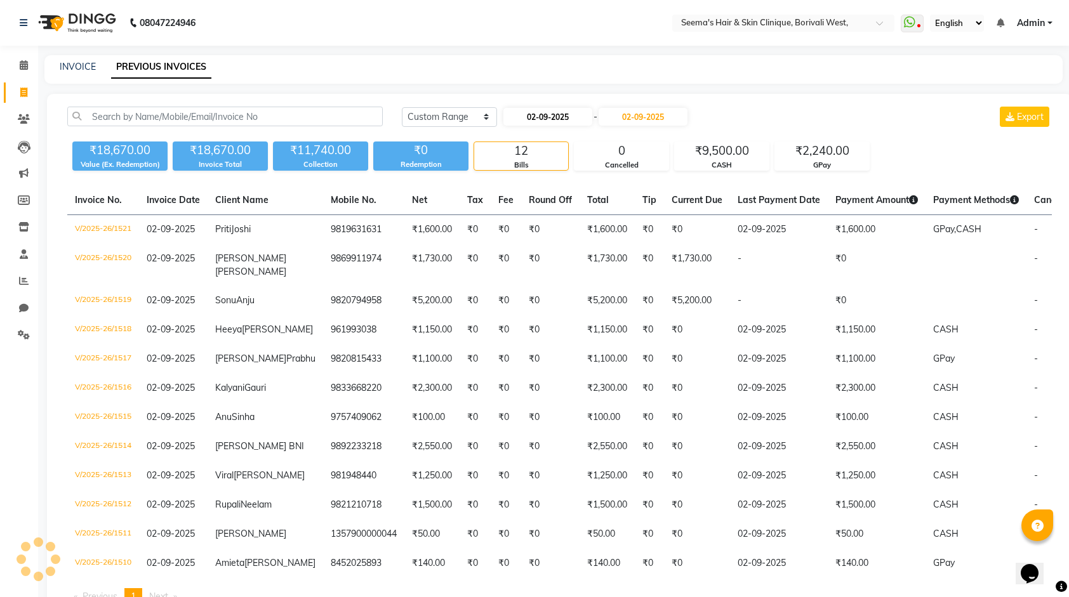
select select "2025"
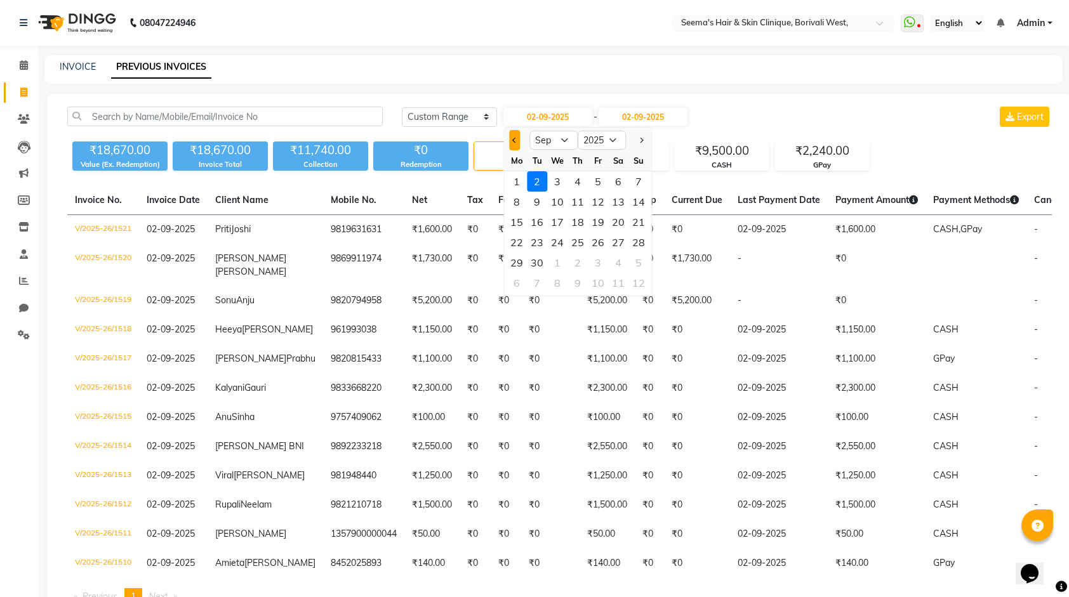
click at [513, 138] on span "Previous month" at bounding box center [514, 140] width 5 height 5
select select "8"
click at [598, 180] on div "1" at bounding box center [598, 181] width 20 height 20
type input "[DATE]"
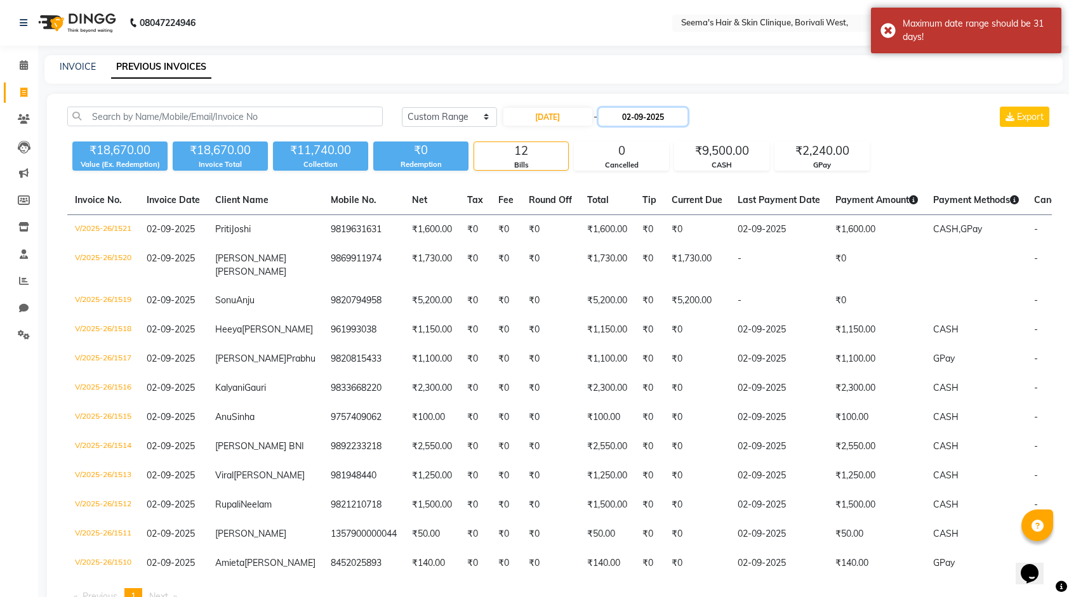
click at [631, 119] on input "02-09-2025" at bounding box center [642, 117] width 89 height 18
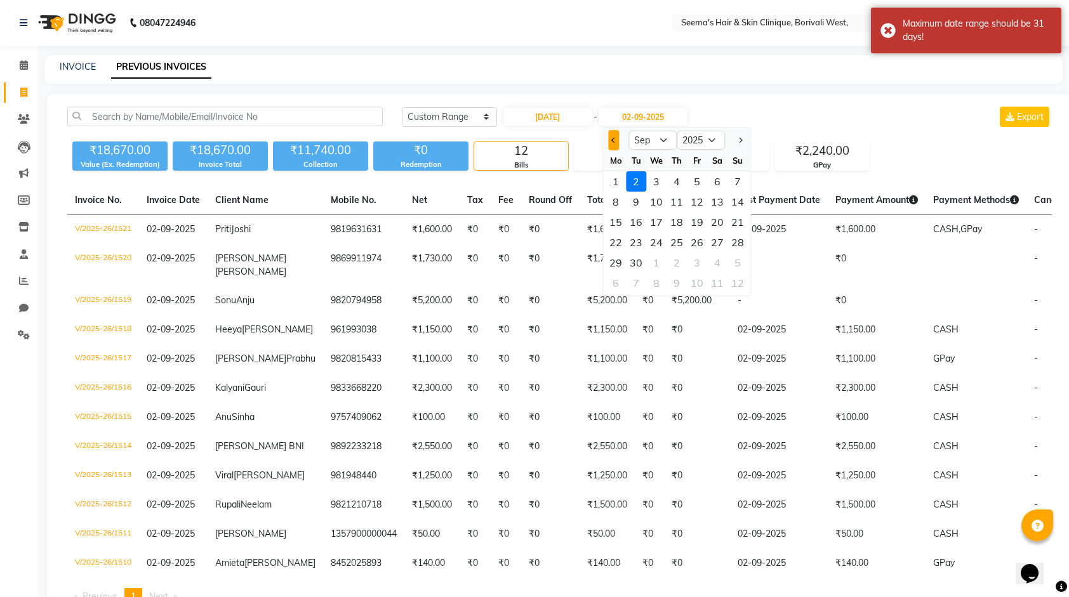
click at [617, 142] on button "Previous month" at bounding box center [613, 140] width 11 height 20
select select "8"
click at [734, 261] on div "31" at bounding box center [737, 263] width 20 height 20
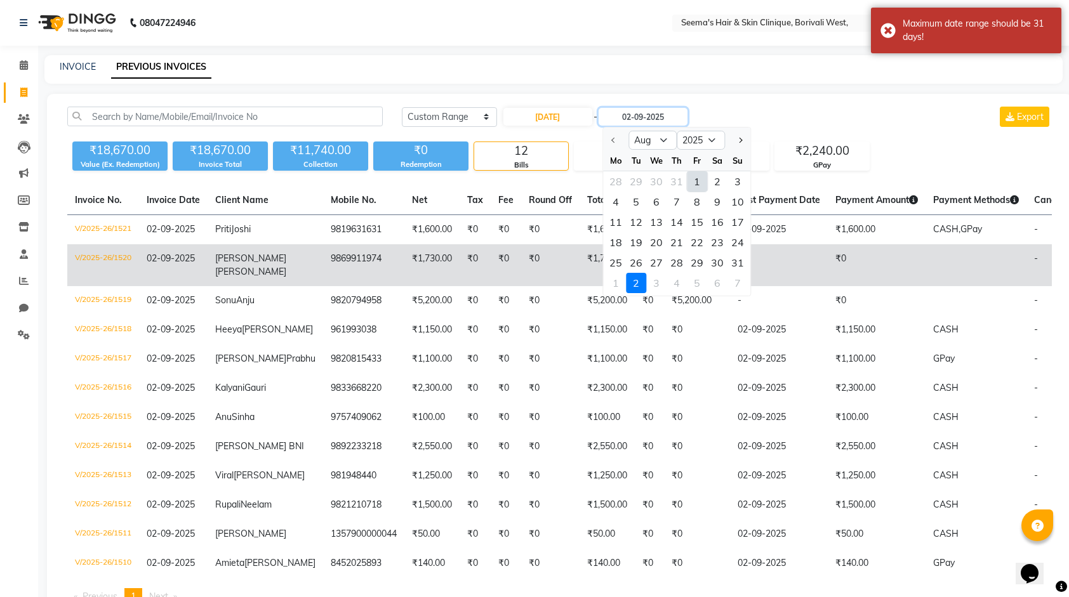
type input "31-08-2025"
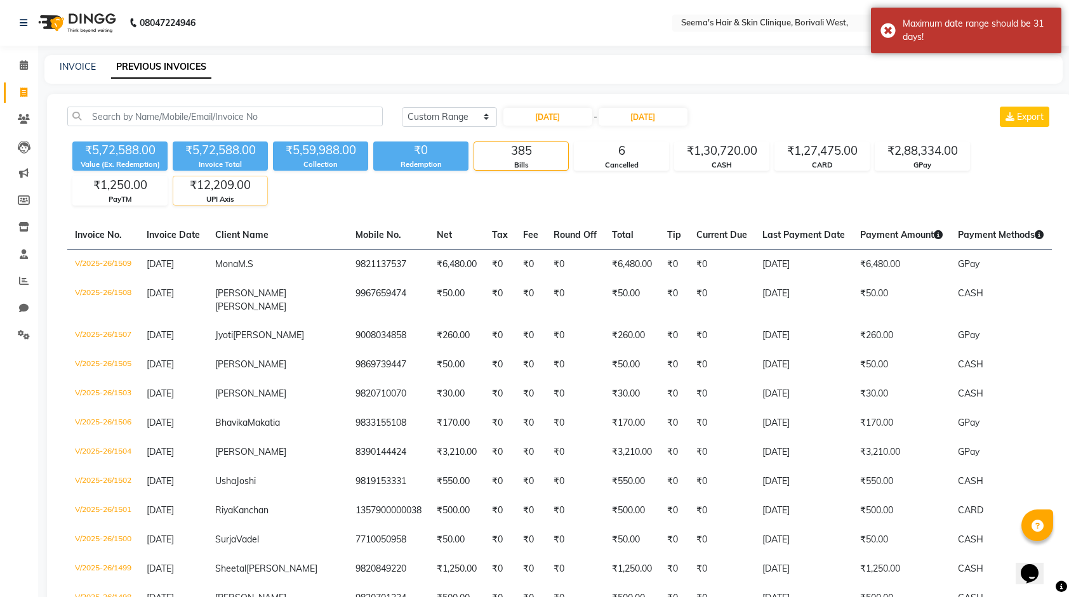
click at [230, 187] on div "₹12,209.00" at bounding box center [220, 185] width 94 height 18
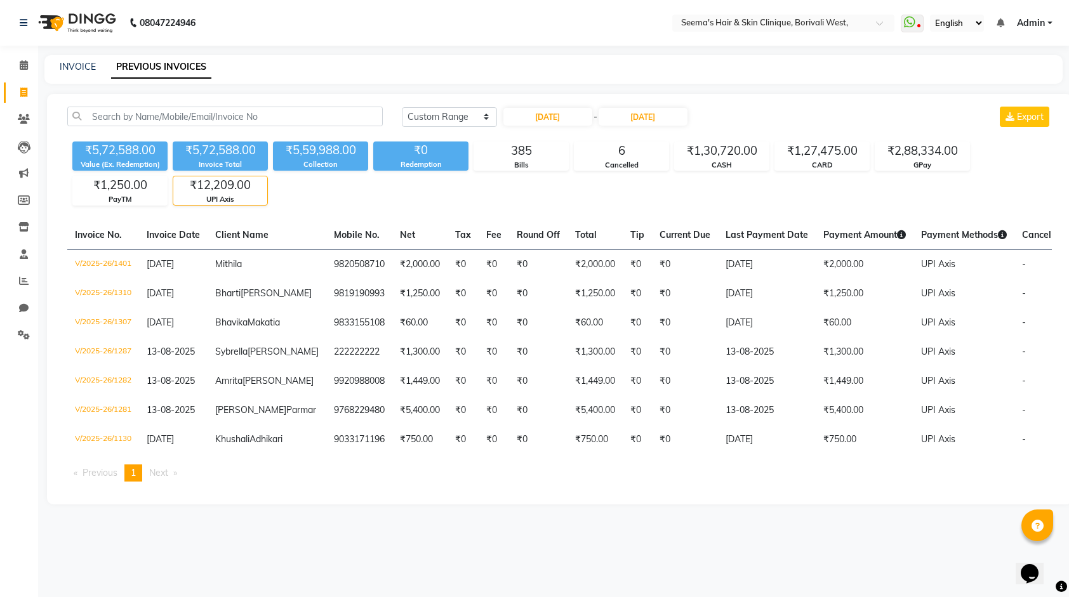
click at [231, 160] on div "Invoice Total" at bounding box center [220, 164] width 95 height 11
click at [237, 156] on div "₹5,72,588.00" at bounding box center [220, 151] width 95 height 18
click at [507, 156] on div "385" at bounding box center [521, 151] width 94 height 18
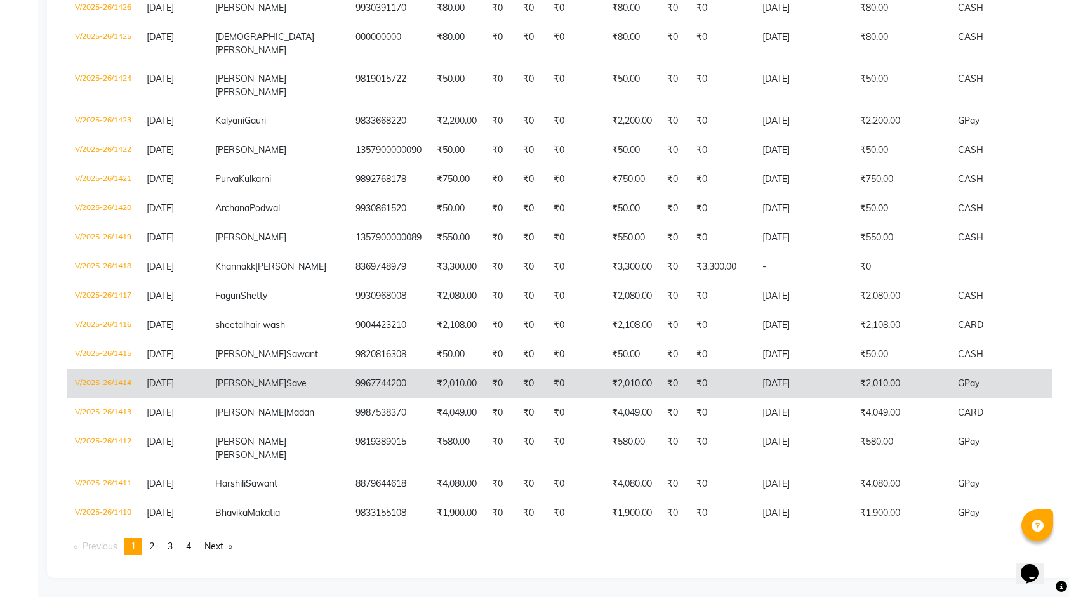
scroll to position [3584, 0]
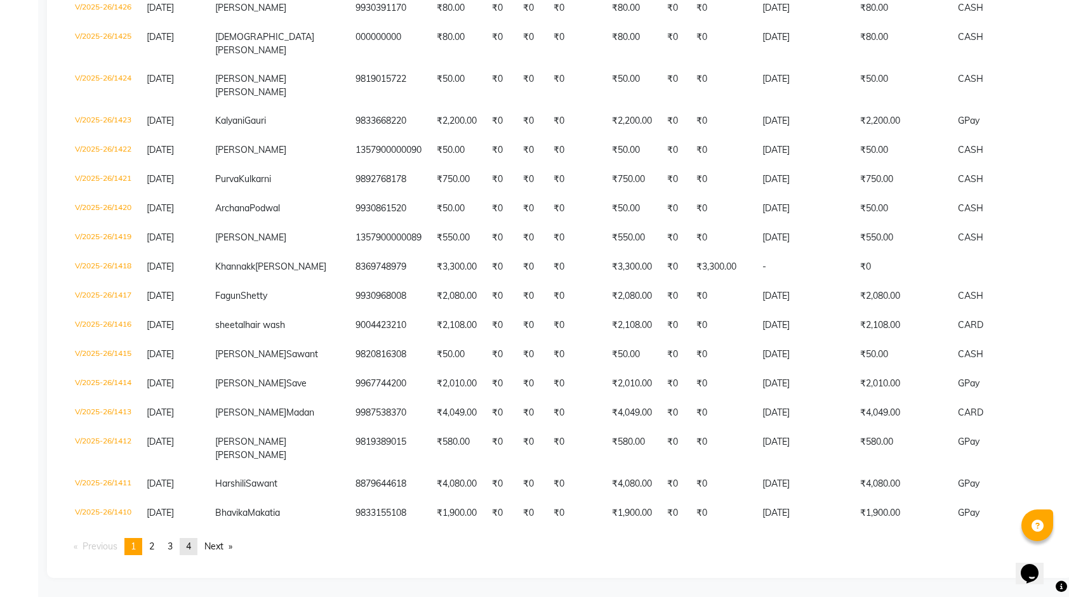
click at [195, 543] on link "page 4" at bounding box center [189, 546] width 18 height 17
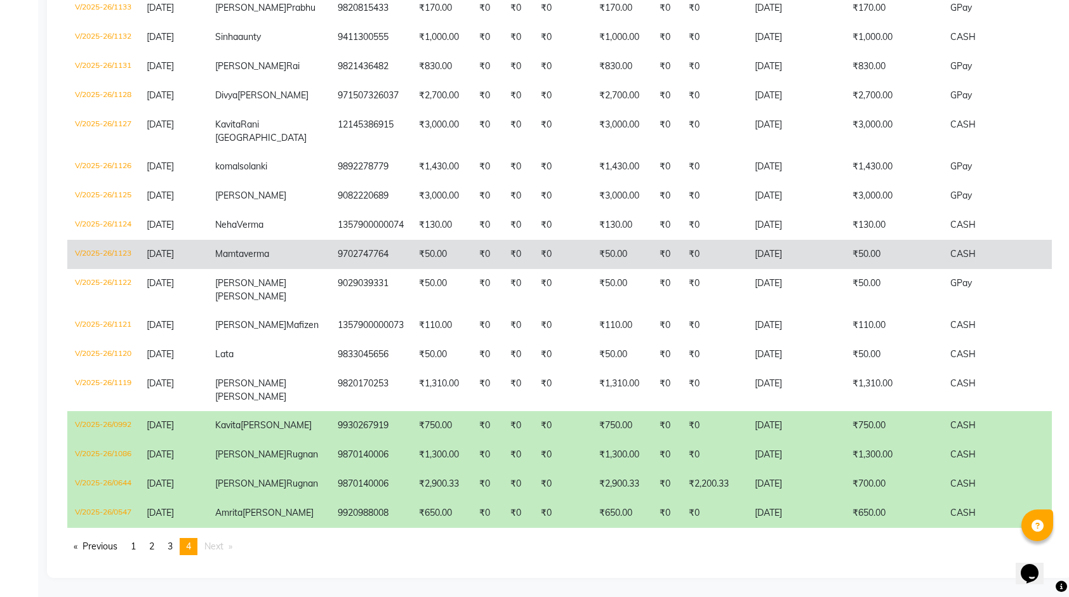
scroll to position [2787, 0]
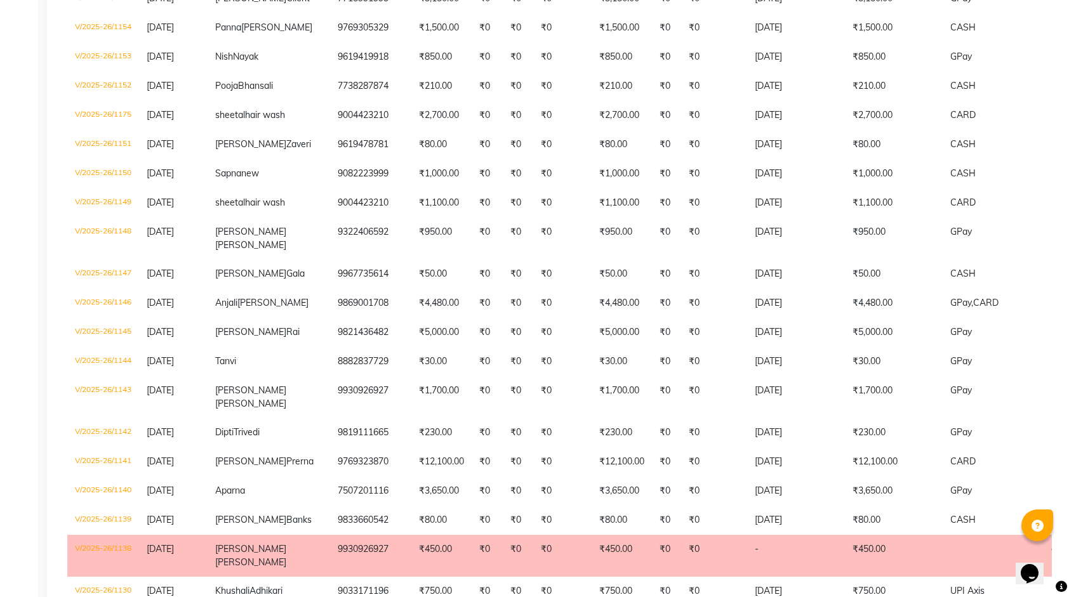
scroll to position [1835, 0]
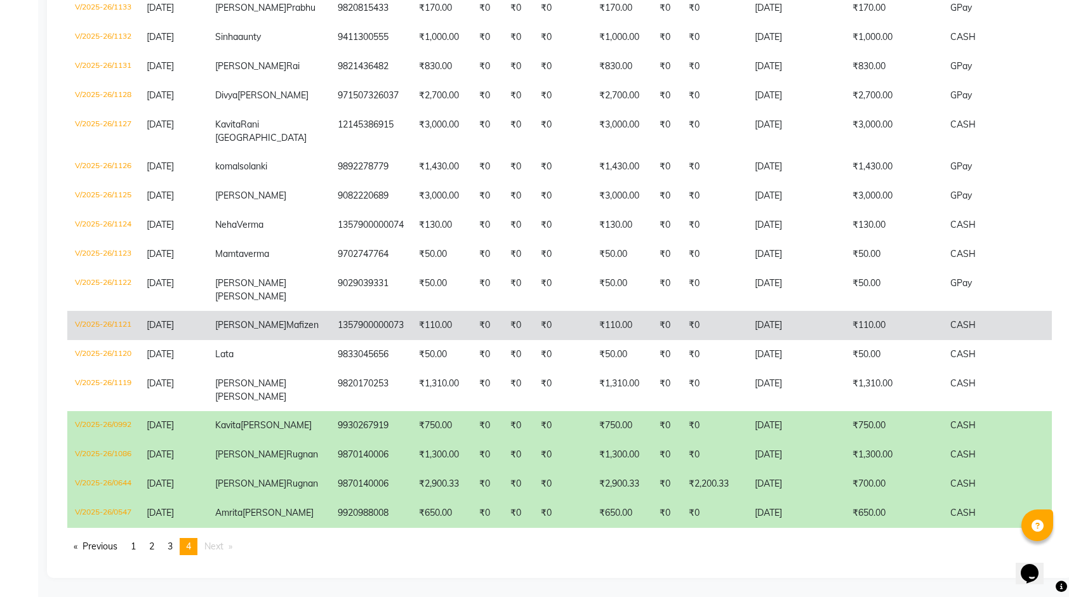
scroll to position [3168, 0]
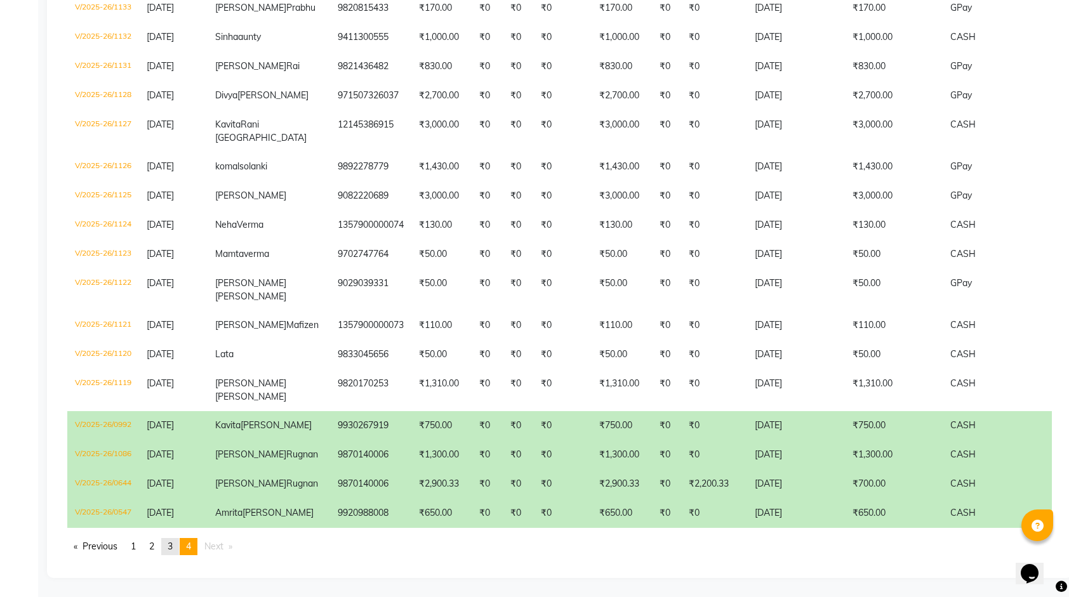
click at [170, 548] on link "page 3" at bounding box center [170, 546] width 18 height 17
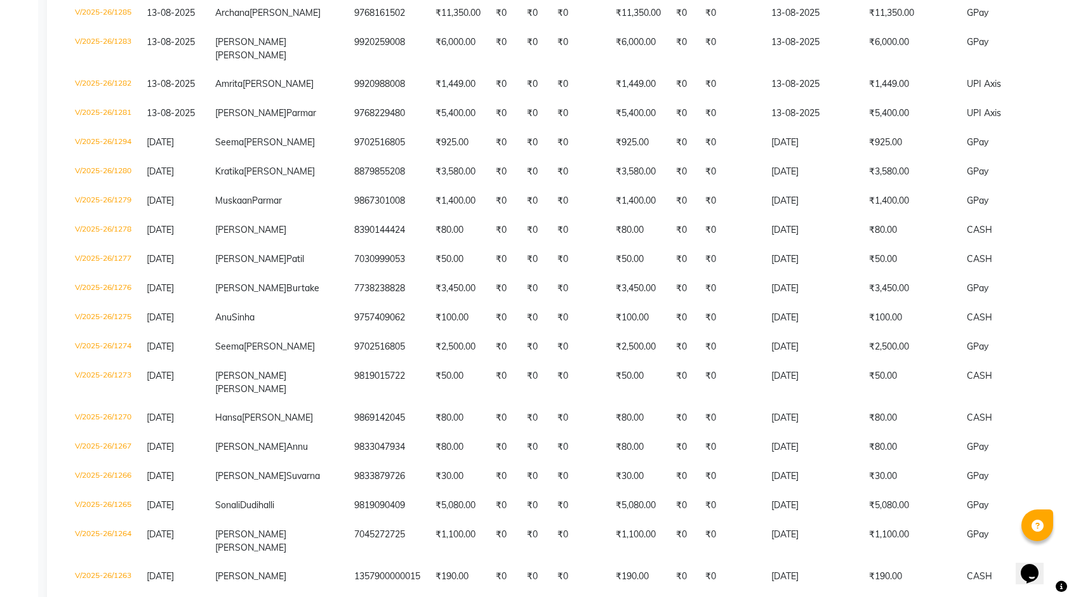
scroll to position [947, 0]
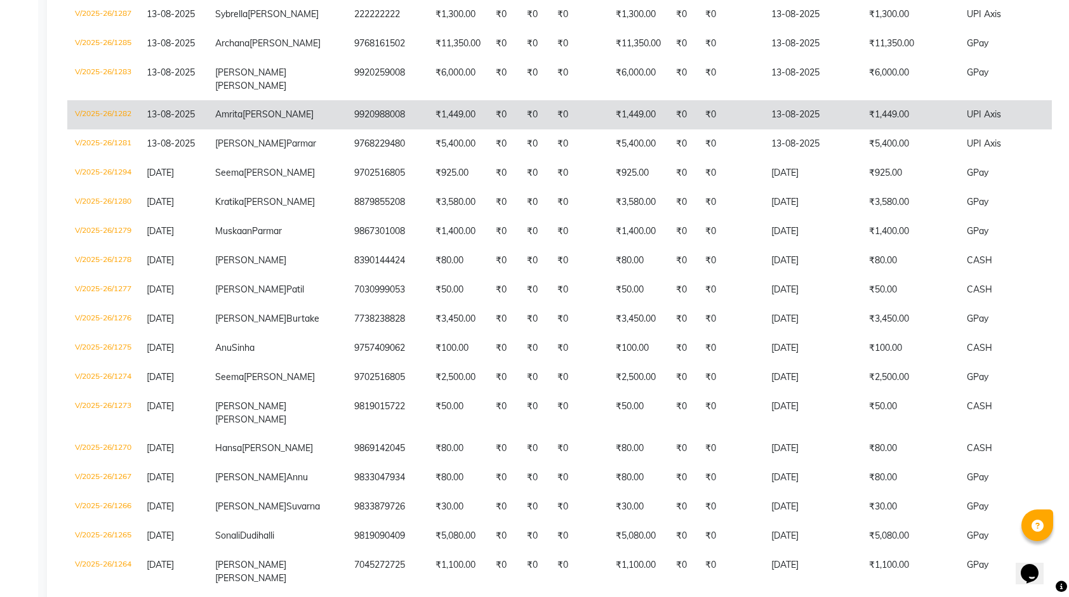
click at [346, 129] on td "9920988008" at bounding box center [386, 114] width 81 height 29
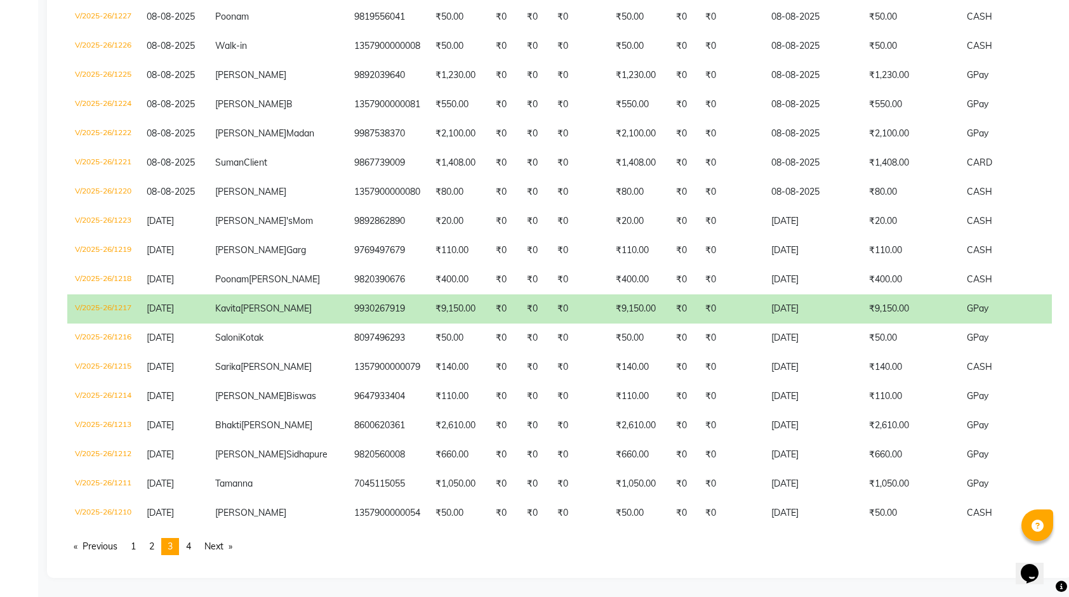
scroll to position [3442, 0]
click at [151, 546] on link "page 2" at bounding box center [152, 546] width 18 height 17
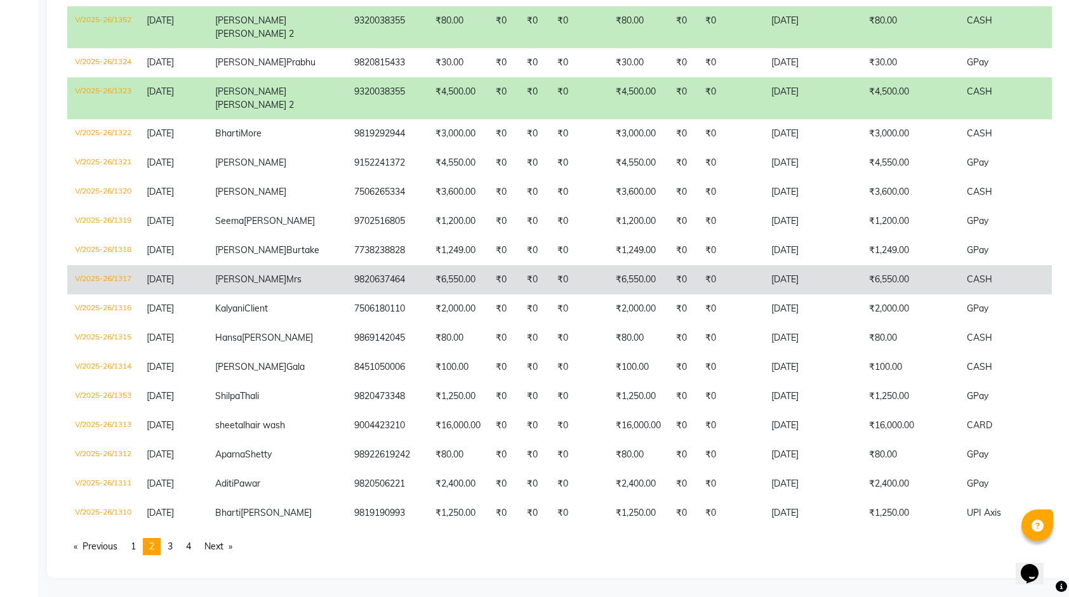
scroll to position [3061, 0]
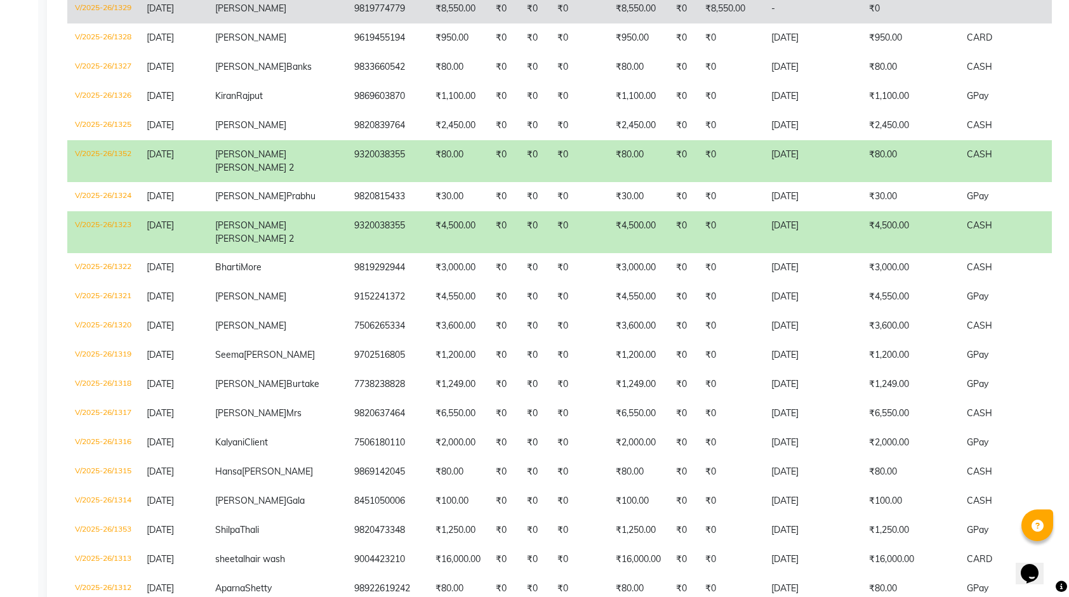
scroll to position [2617, 0]
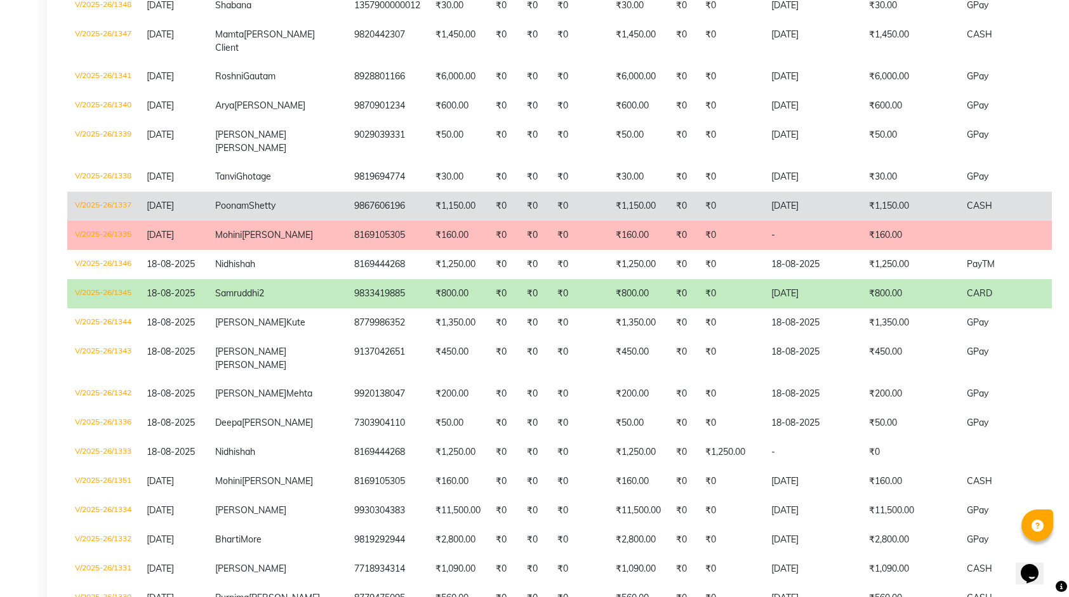
scroll to position [2046, 0]
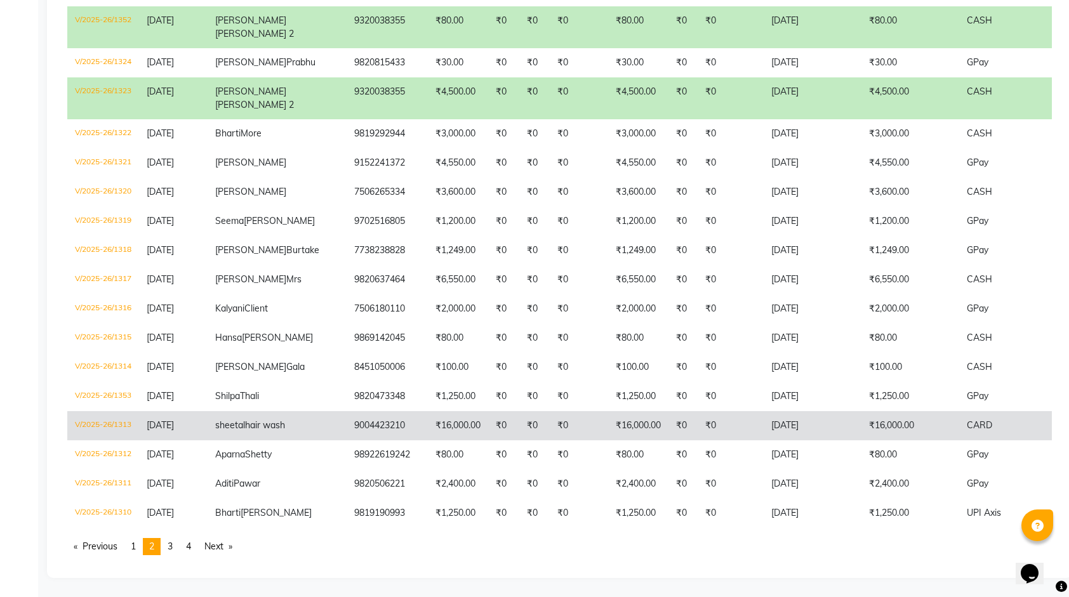
scroll to position [3467, 0]
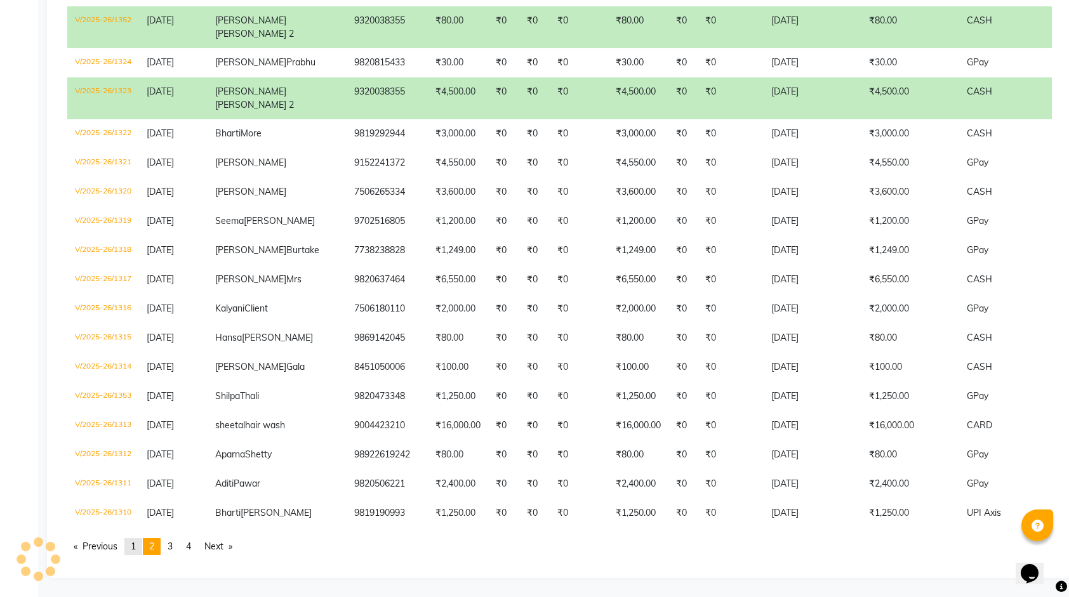
click at [140, 544] on link "page 1" at bounding box center [133, 546] width 18 height 17
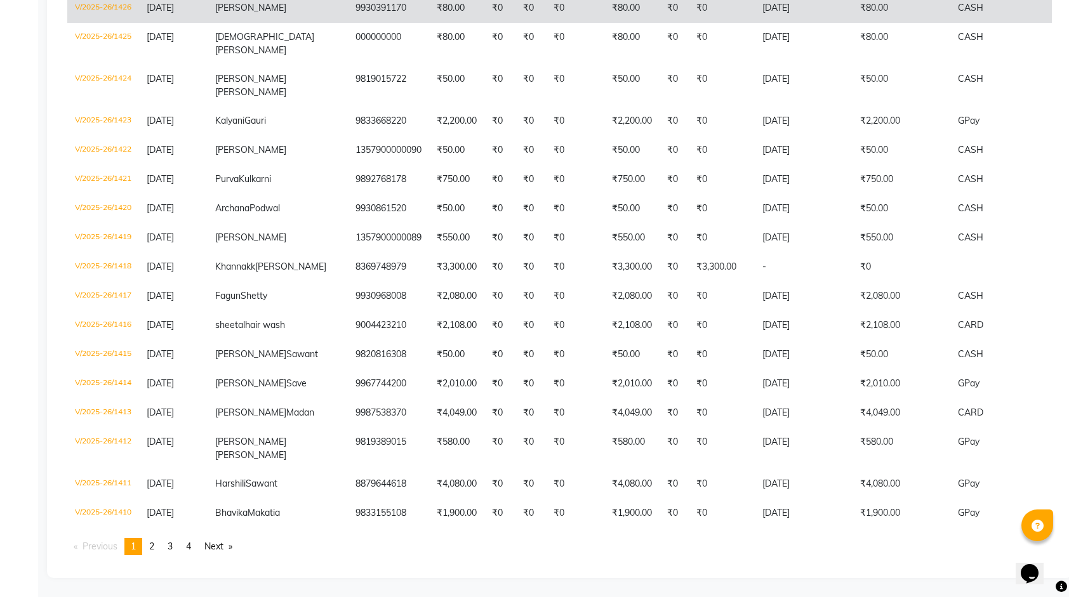
scroll to position [3140, 0]
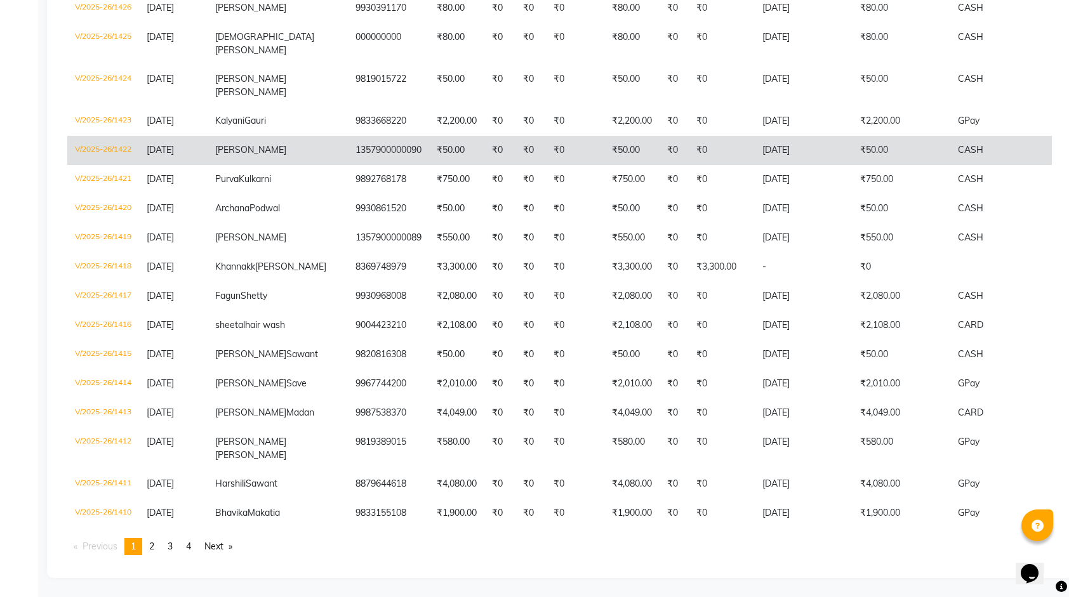
click at [356, 165] on td "1357900000090" at bounding box center [388, 150] width 81 height 29
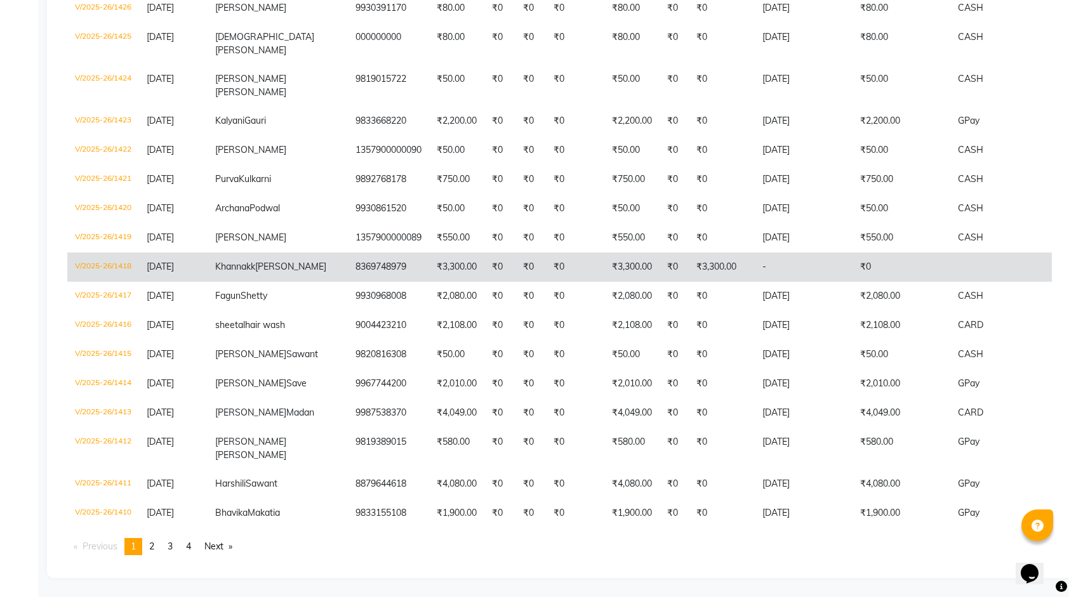
click at [429, 282] on td "₹3,300.00" at bounding box center [456, 267] width 55 height 29
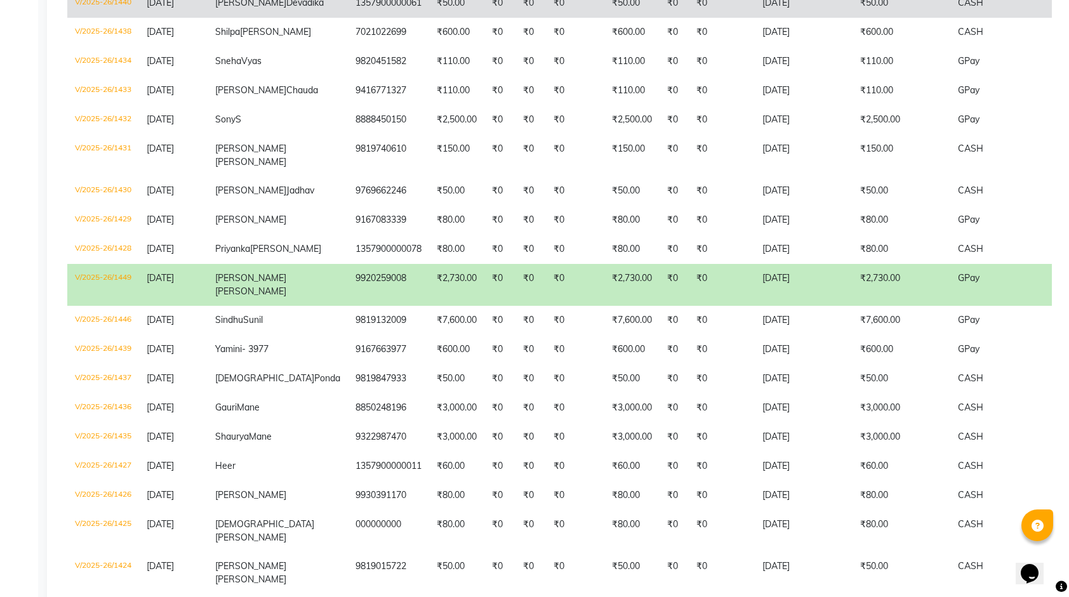
scroll to position [2378, 0]
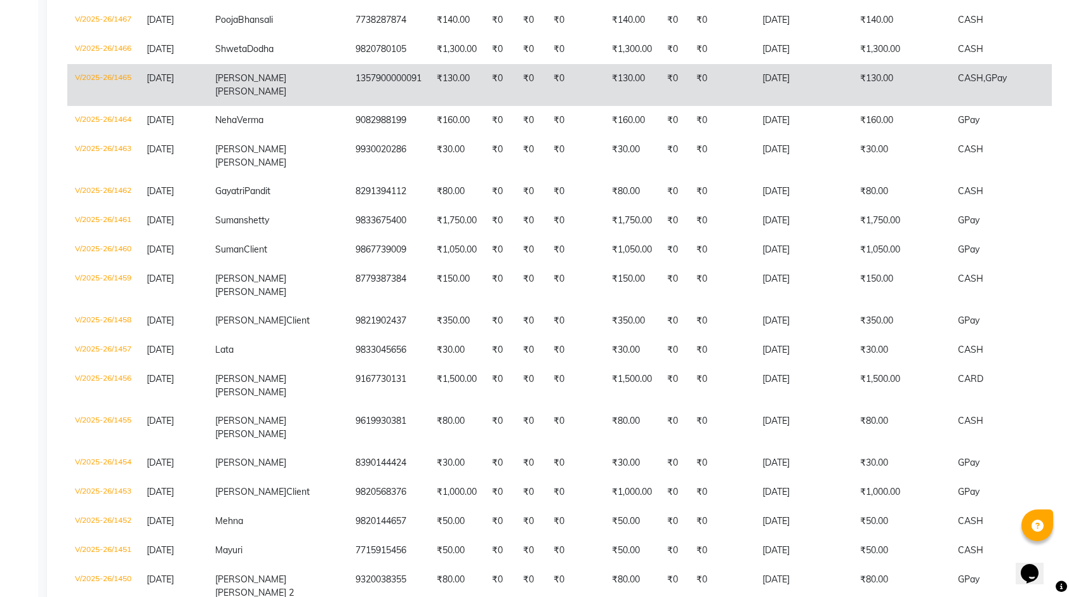
scroll to position [1553, 0]
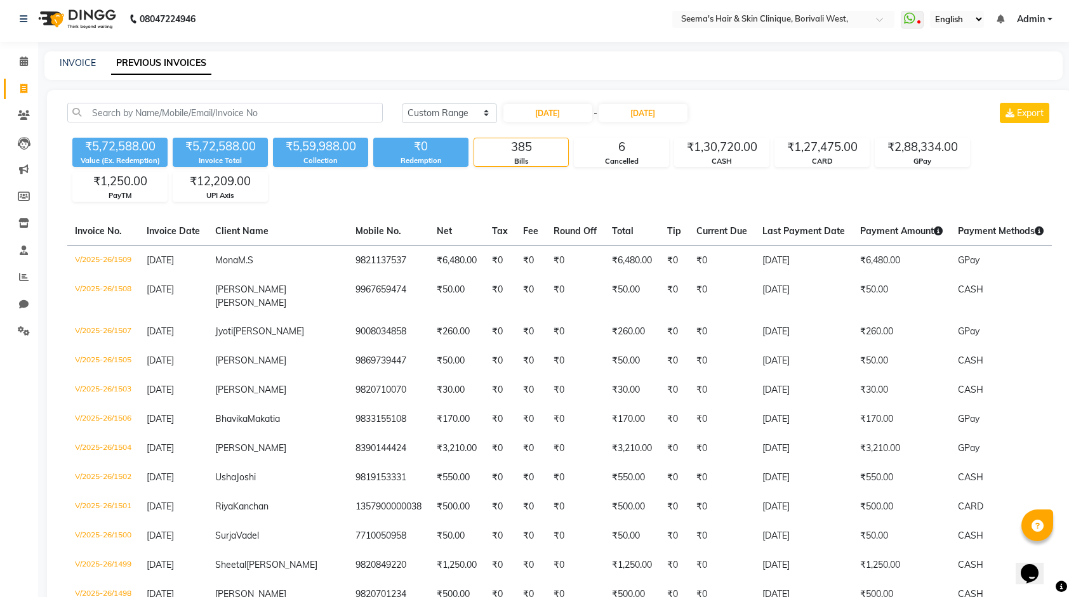
scroll to position [0, 0]
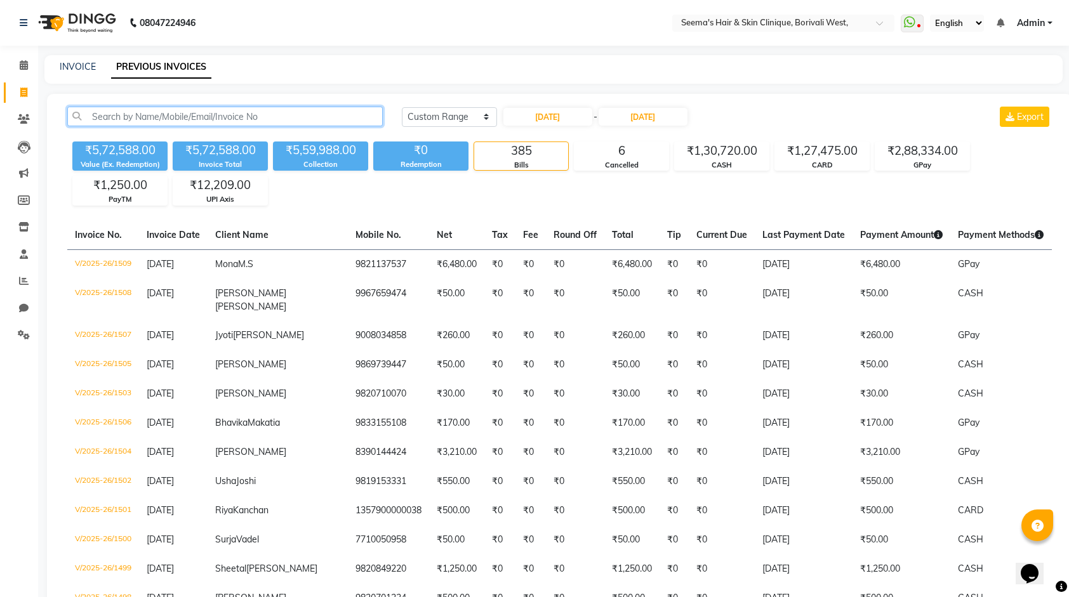
click at [300, 119] on input "text" at bounding box center [224, 117] width 315 height 20
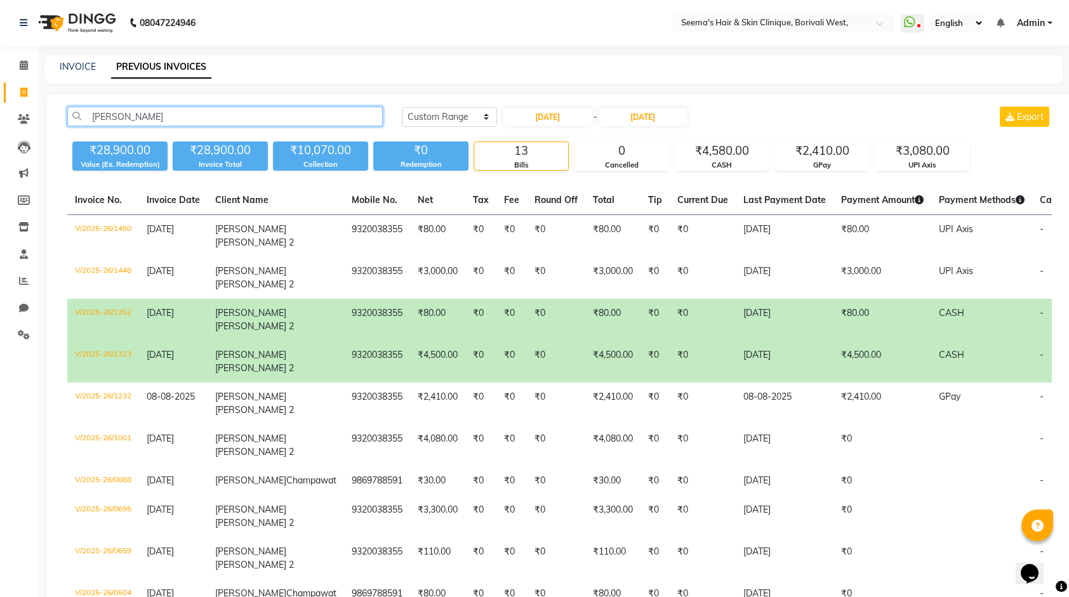
type input "anita"
drag, startPoint x: 478, startPoint y: 405, endPoint x: 476, endPoint y: 413, distance: 8.6
click at [527, 383] on td "₹0" at bounding box center [556, 362] width 58 height 42
click at [585, 341] on td "₹80.00" at bounding box center [612, 320] width 55 height 42
click at [669, 383] on td "₹0" at bounding box center [702, 362] width 66 height 42
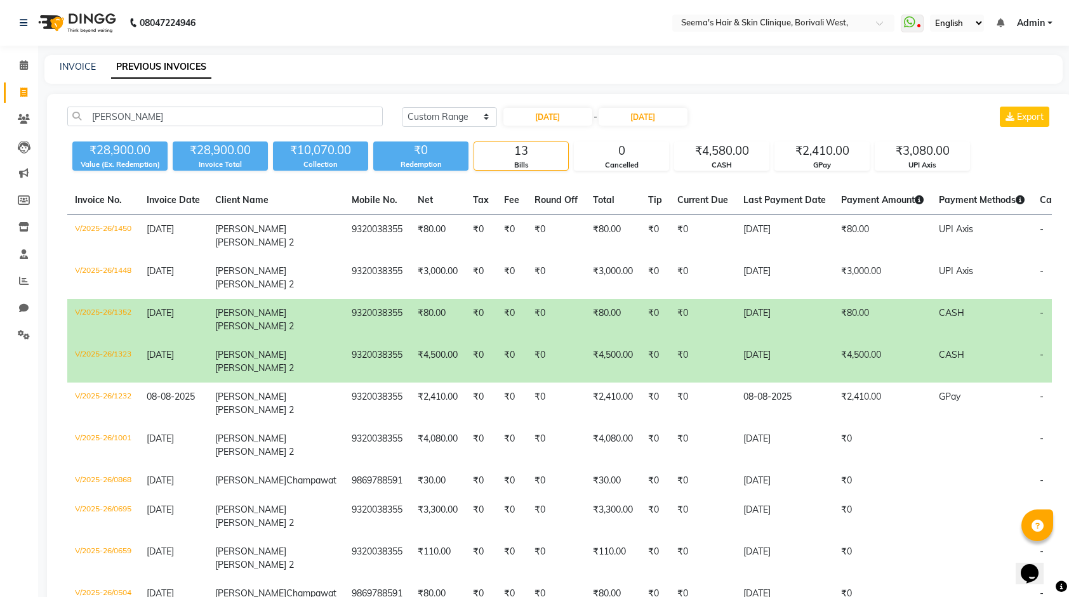
click at [585, 341] on td "₹80.00" at bounding box center [612, 320] width 55 height 42
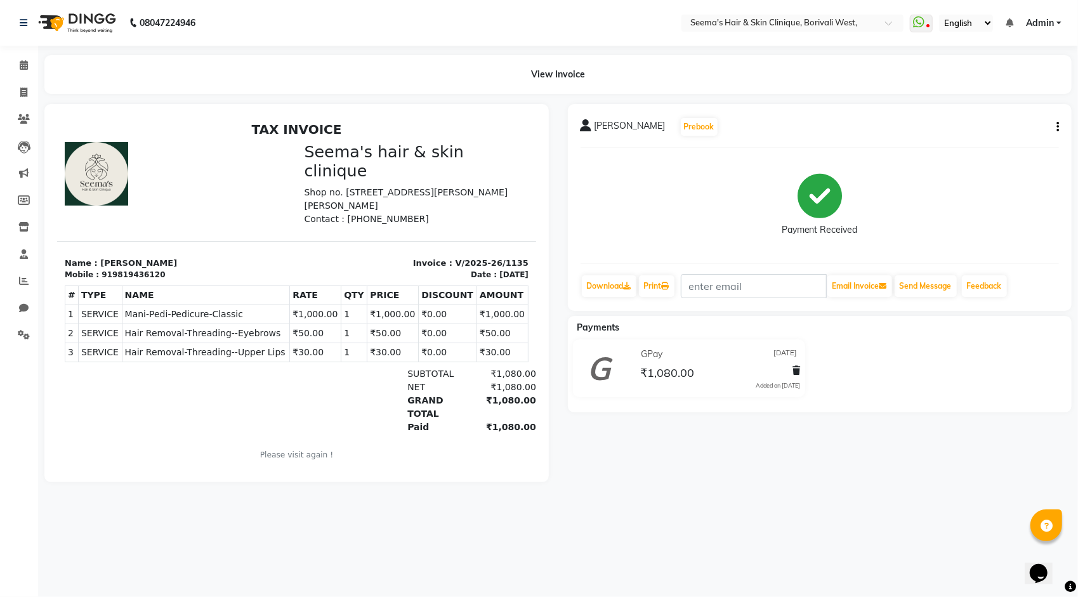
click at [1058, 121] on button "button" at bounding box center [1056, 127] width 8 height 13
click at [980, 145] on div "Edit Invoice" at bounding box center [994, 143] width 87 height 16
select select "service"
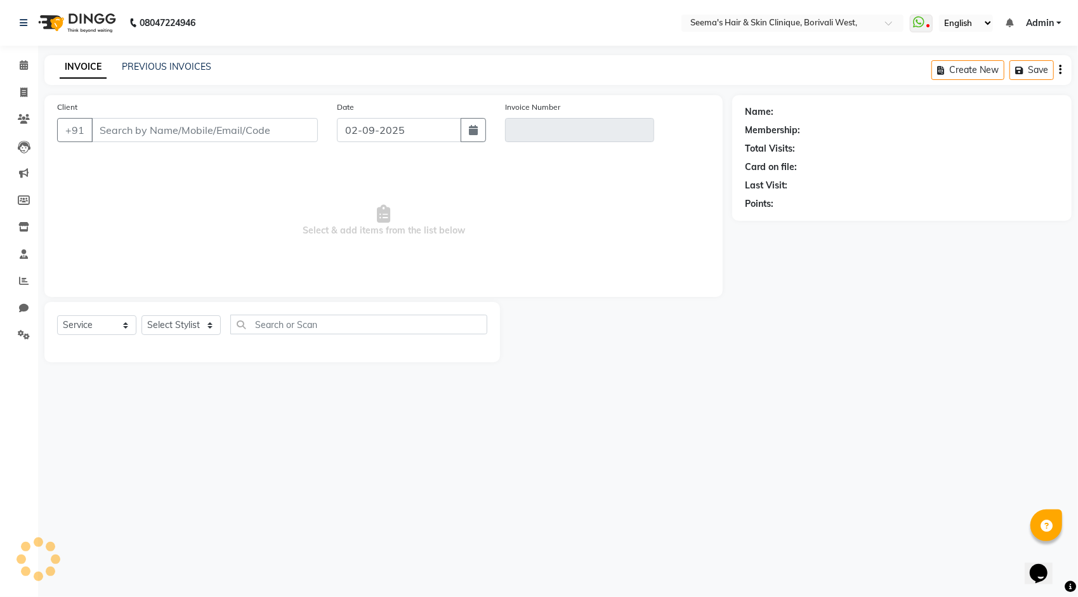
type input "9819436120"
type input "V/2025-26/1135"
type input "[DATE]"
select select "select"
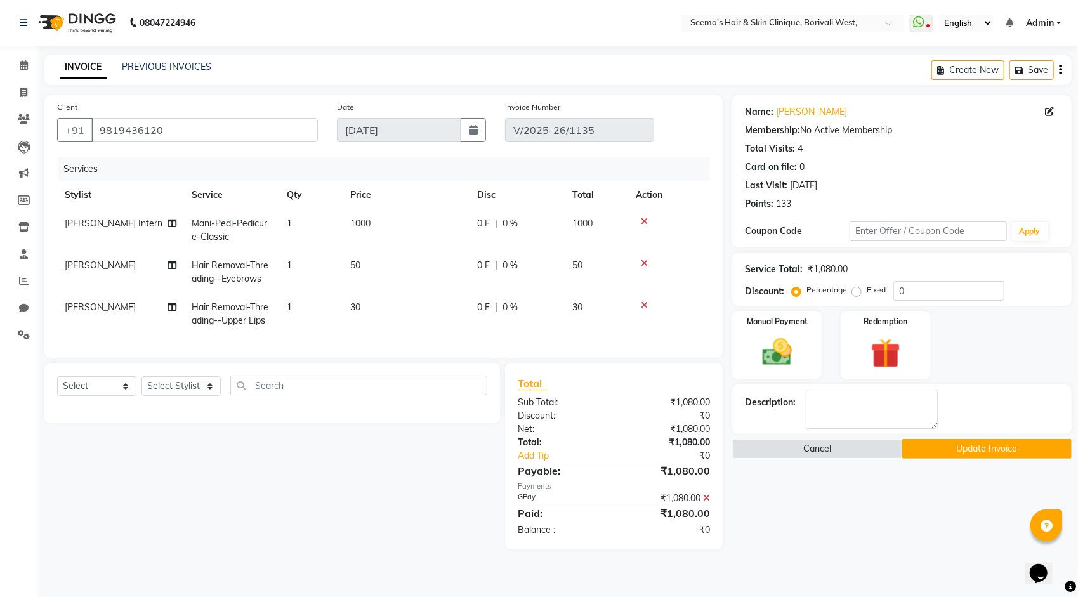
click at [707, 502] on span at bounding box center [706, 497] width 7 height 11
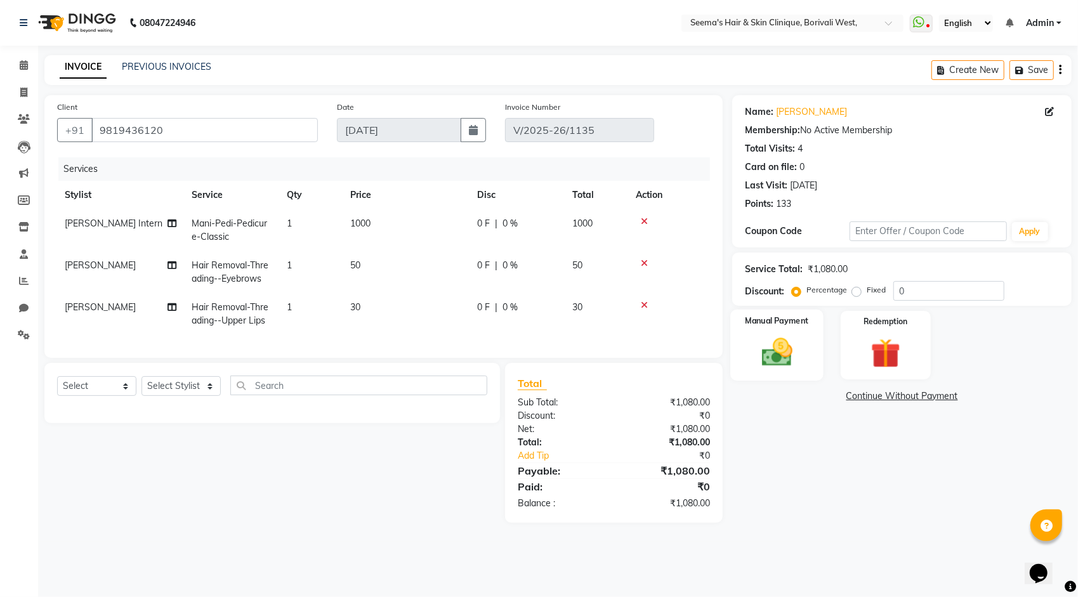
click at [770, 366] on img at bounding box center [777, 352] width 50 height 36
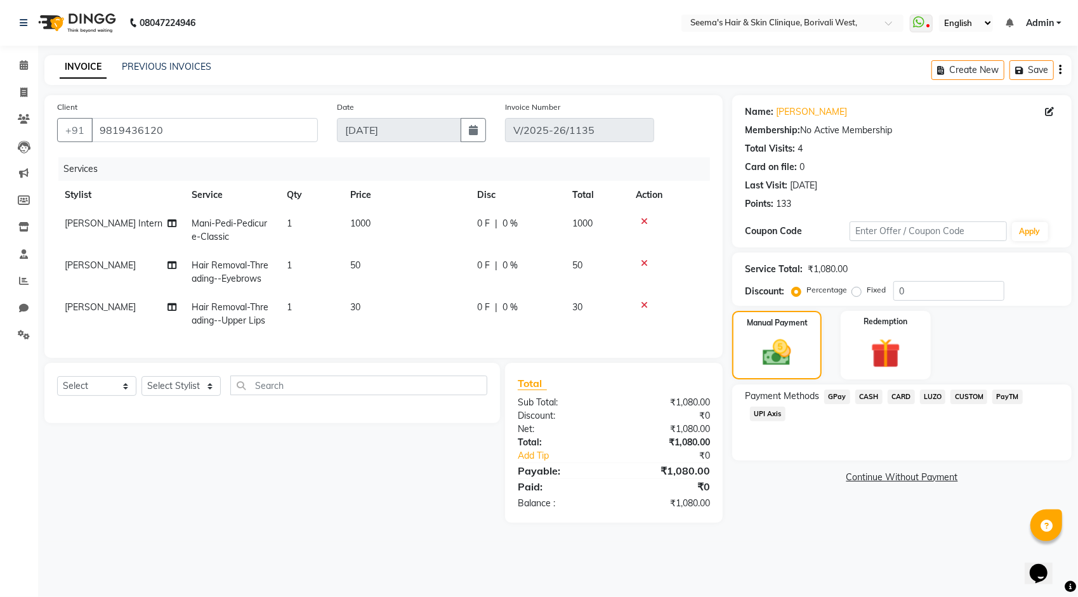
click at [780, 413] on span "UPI Axis" at bounding box center [768, 414] width 36 height 15
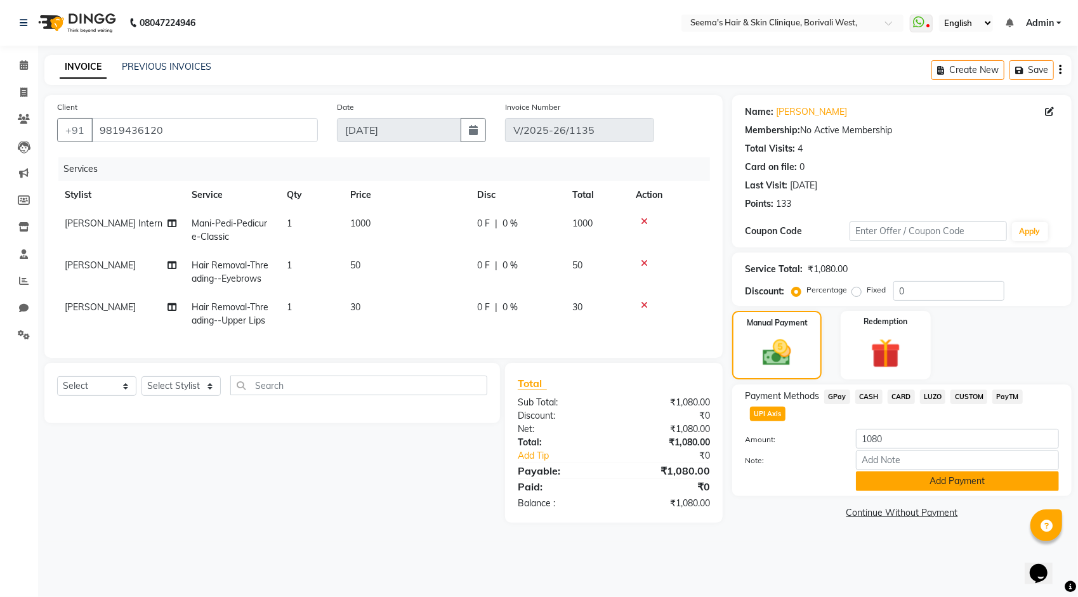
click at [882, 471] on button "Add Payment" at bounding box center [957, 481] width 203 height 20
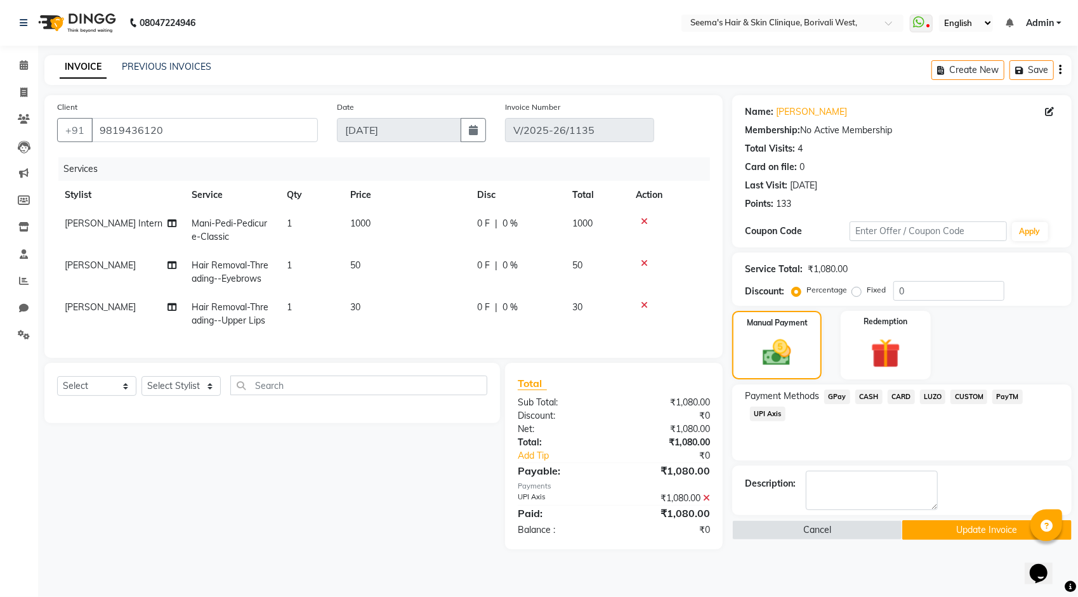
click at [958, 524] on button "Update Invoice" at bounding box center [986, 530] width 169 height 20
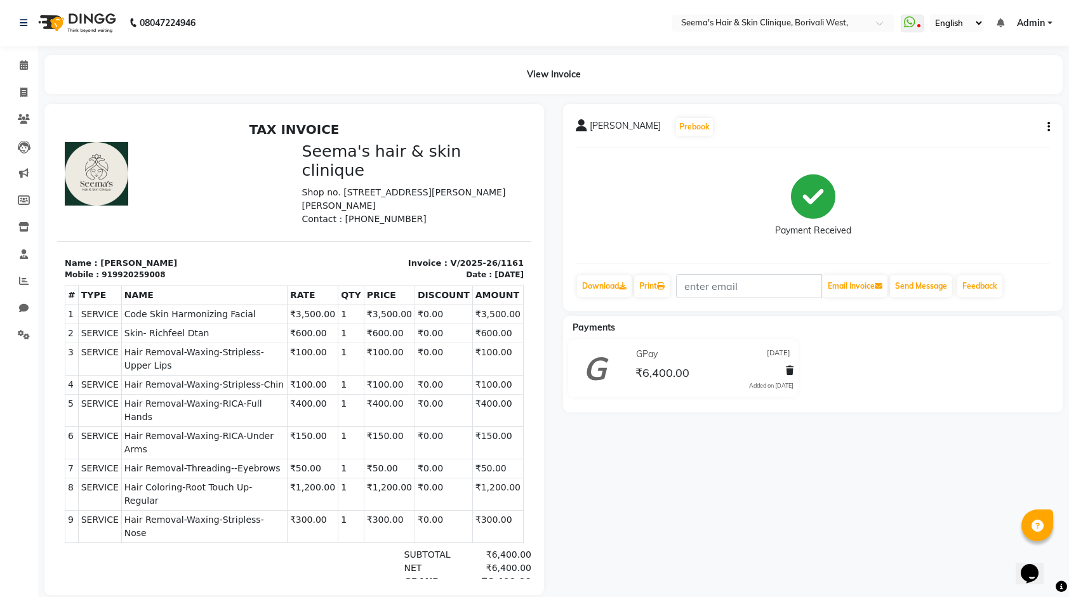
click at [1043, 126] on button "button" at bounding box center [1046, 127] width 8 height 13
click at [980, 140] on div "Edit Invoice" at bounding box center [984, 143] width 87 height 16
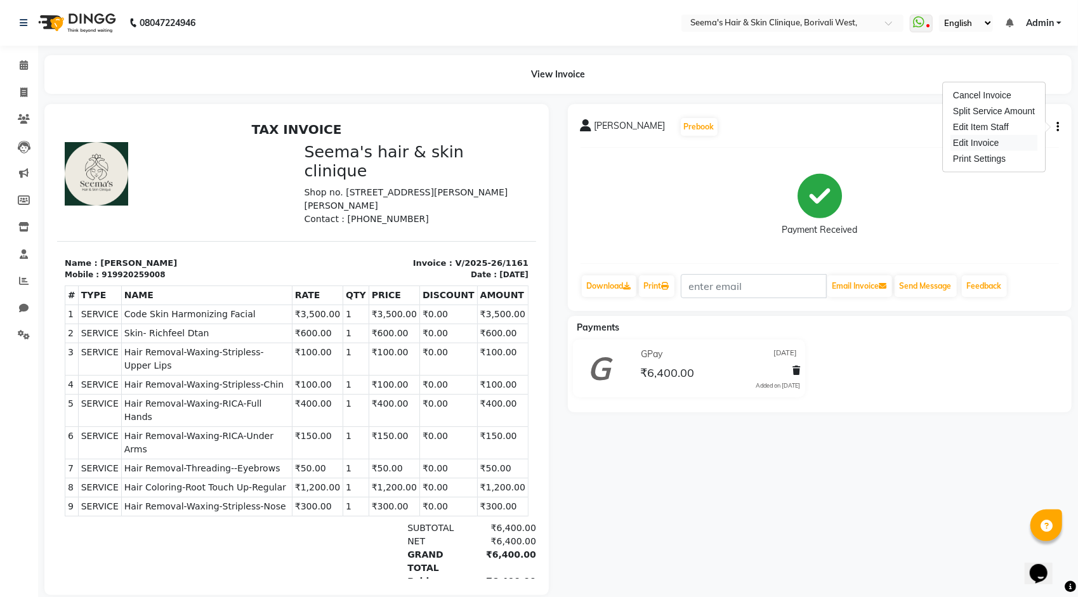
select select "service"
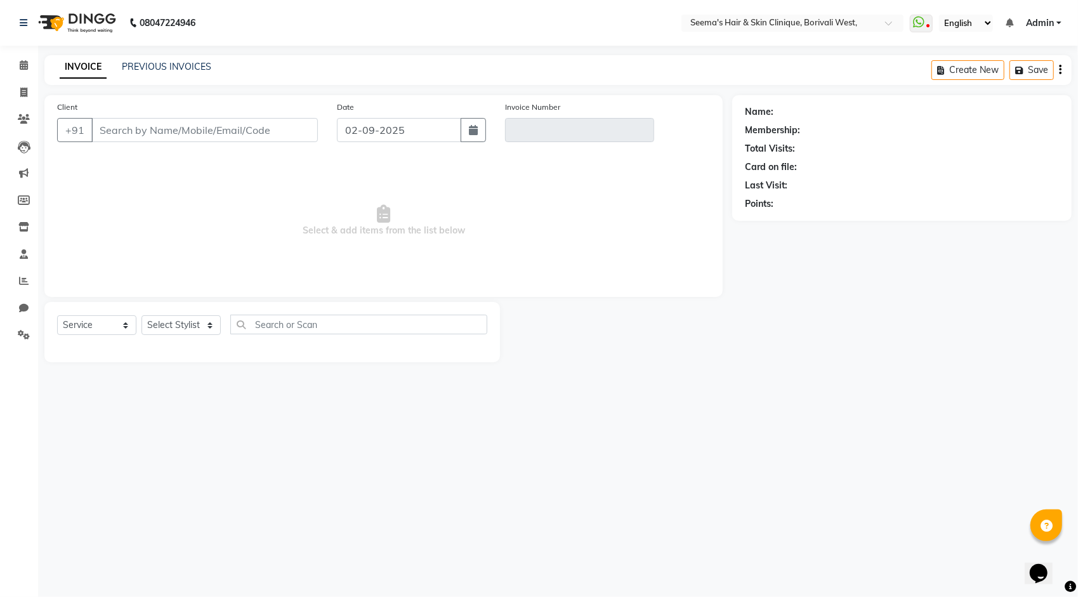
type input "9920259008"
type input "V/2025-26/1161"
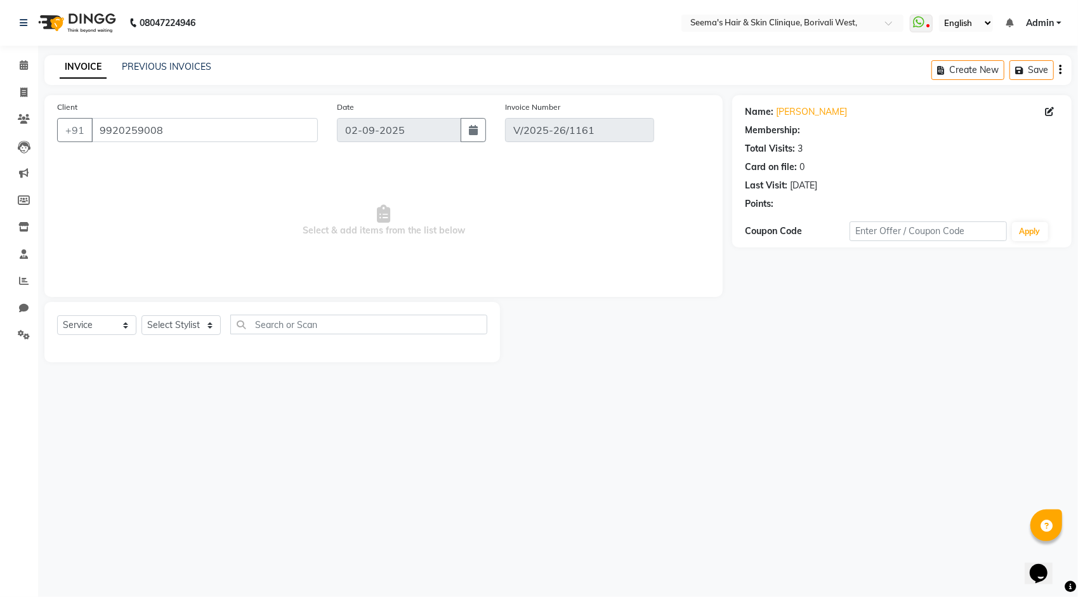
type input "[DATE]"
select select "select"
select select "1: Object"
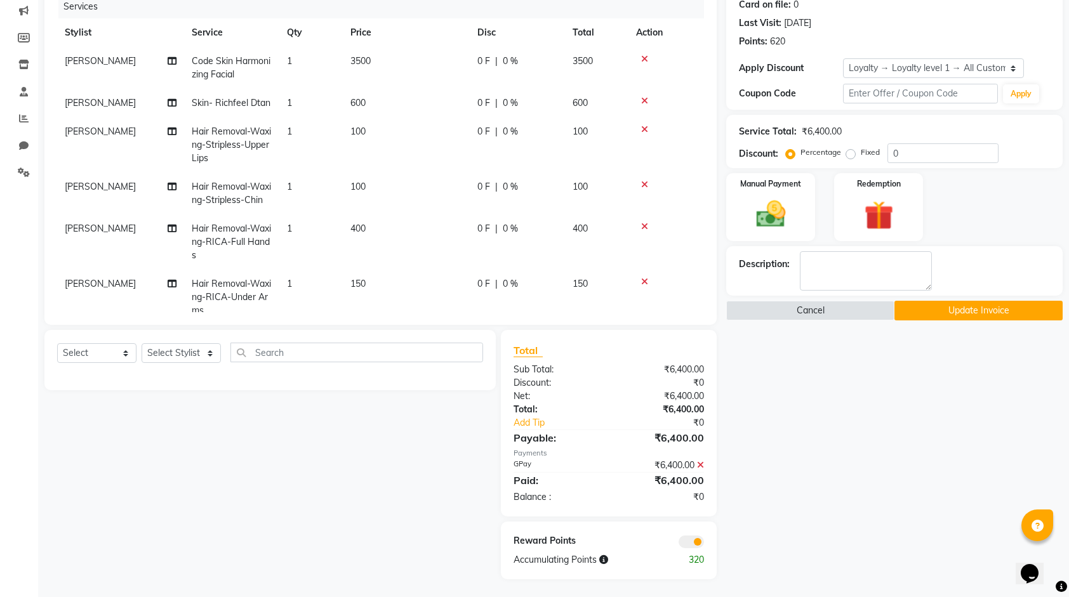
click at [702, 470] on span at bounding box center [700, 464] width 7 height 11
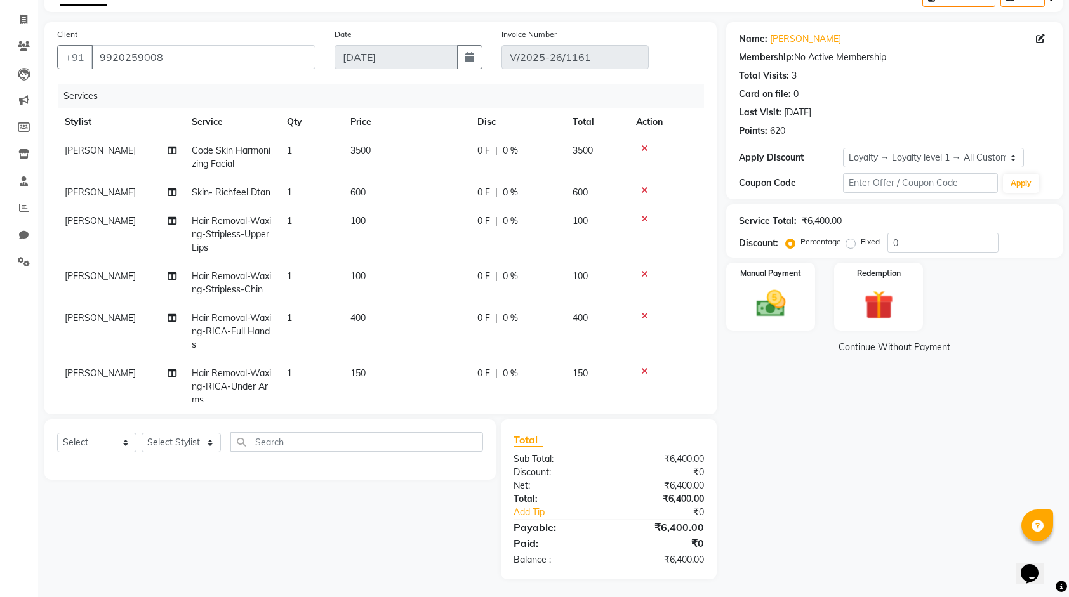
click at [758, 345] on link "Continue Without Payment" at bounding box center [894, 347] width 331 height 13
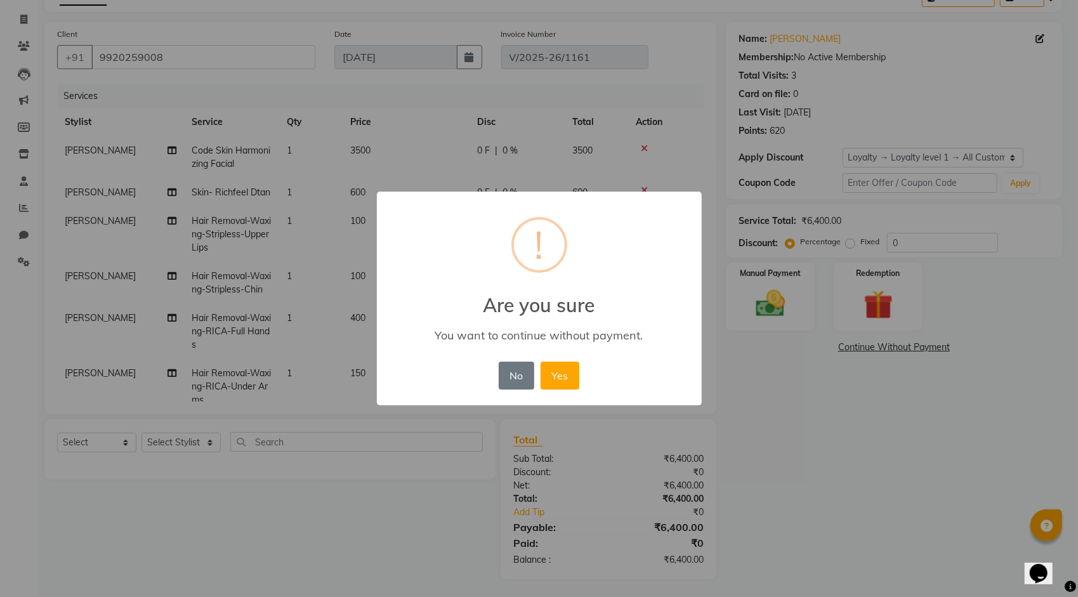
click at [764, 313] on div "× ! Are you sure You want to continue without payment. No No Yes" at bounding box center [539, 298] width 1078 height 597
click at [523, 385] on button "No" at bounding box center [517, 376] width 36 height 28
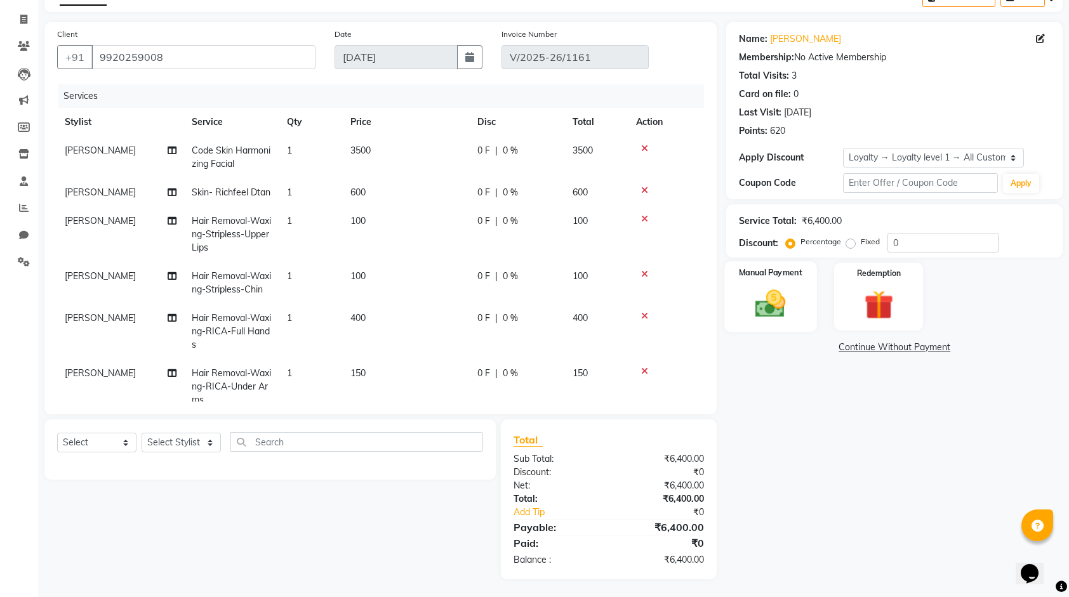
click at [770, 311] on img at bounding box center [770, 303] width 49 height 35
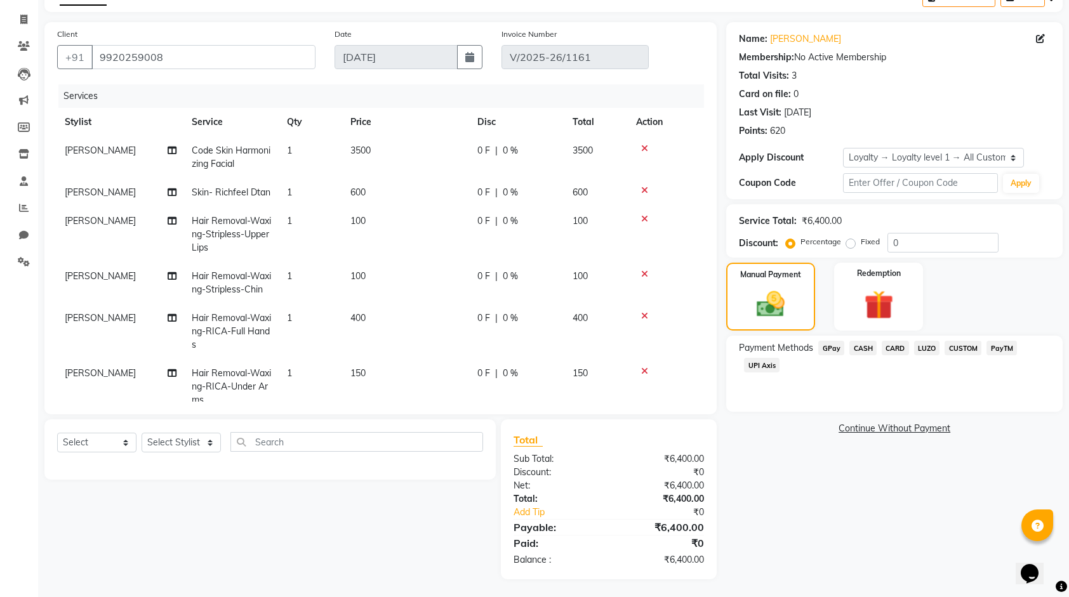
click at [746, 364] on span "UPI Axis" at bounding box center [762, 365] width 36 height 15
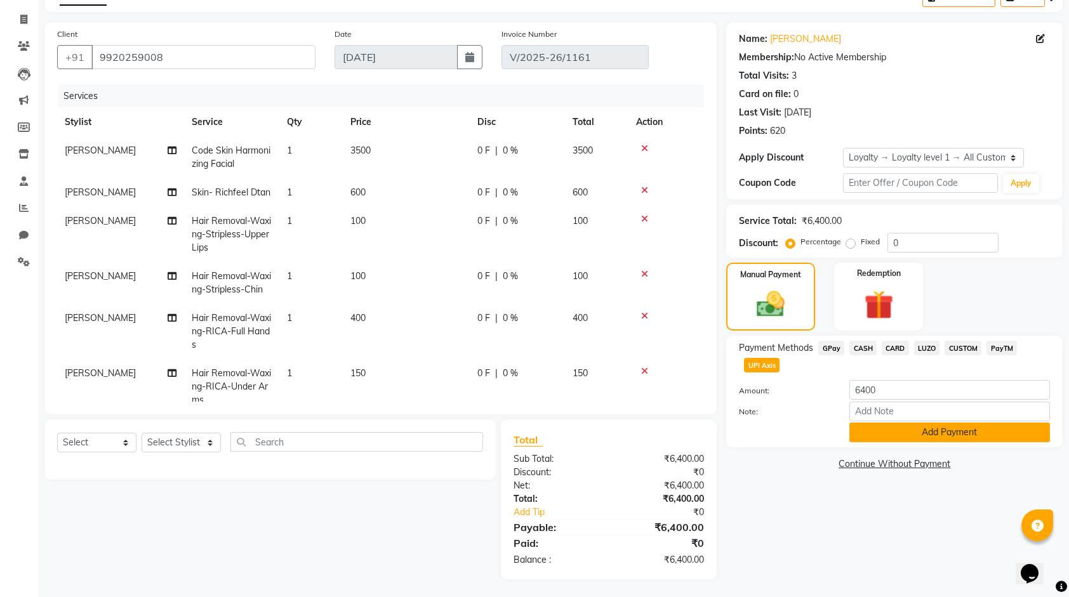
click at [873, 425] on button "Add Payment" at bounding box center [949, 433] width 201 height 20
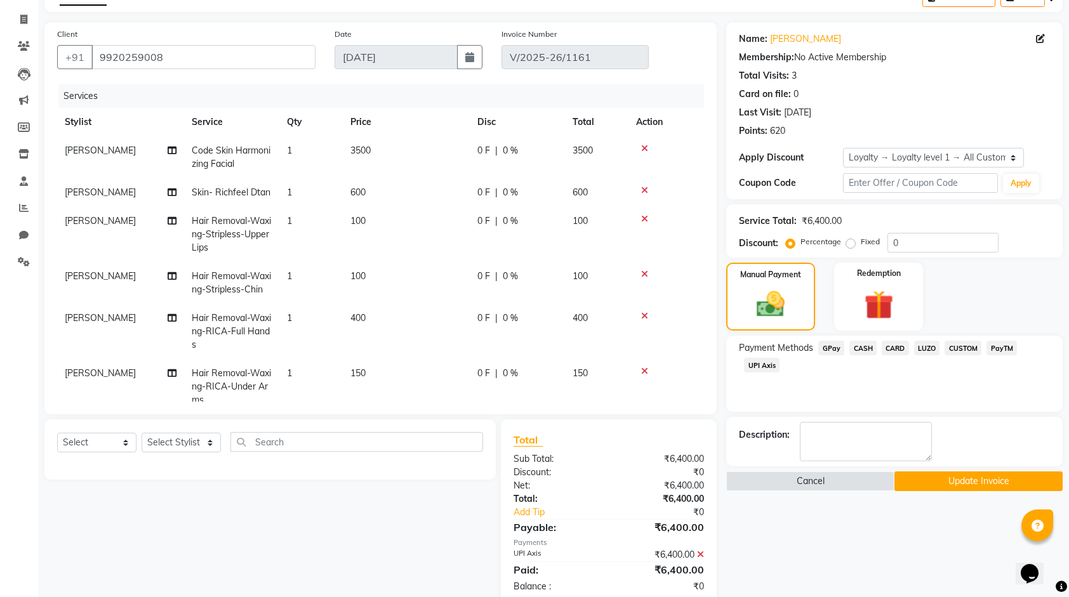
drag, startPoint x: 920, startPoint y: 477, endPoint x: 907, endPoint y: 473, distance: 13.7
click at [920, 476] on button "Update Invoice" at bounding box center [978, 481] width 168 height 20
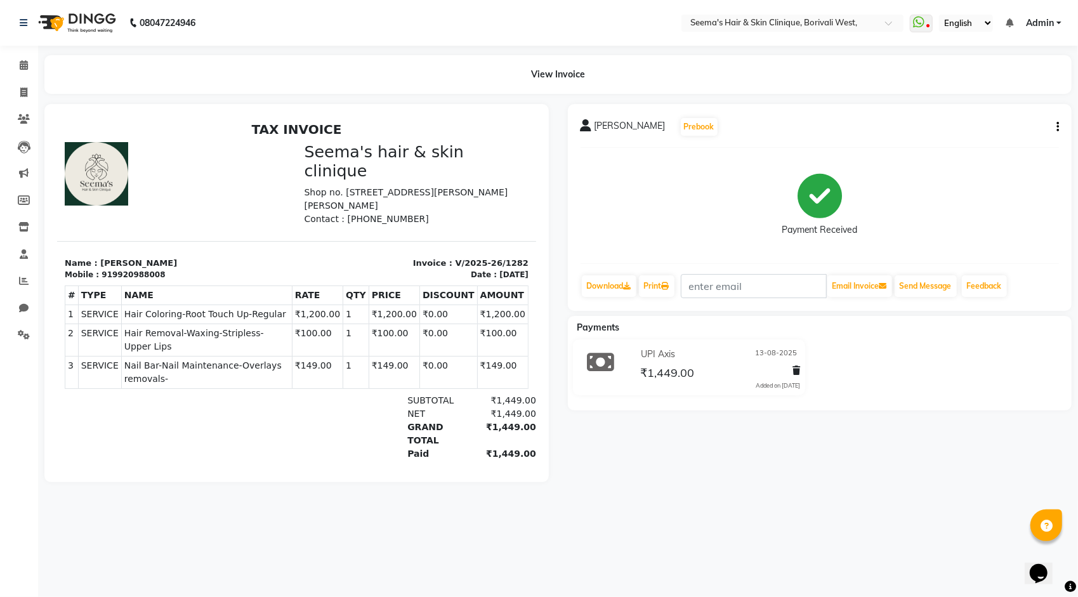
click at [1057, 127] on icon "button" at bounding box center [1058, 127] width 3 height 1
drag, startPoint x: 641, startPoint y: 140, endPoint x: 507, endPoint y: 2, distance: 192.1
click at [642, 128] on div "Amrita Mahatre Prebook Payment Received Download Print Email Invoice Send Messa…" at bounding box center [820, 207] width 504 height 207
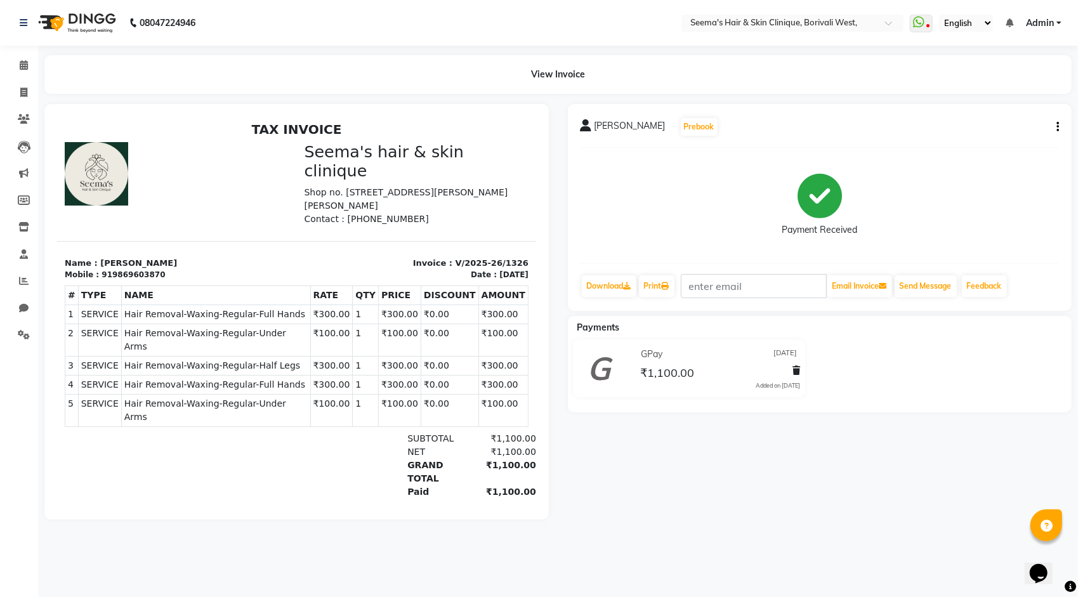
click at [1057, 127] on icon "button" at bounding box center [1058, 127] width 3 height 1
click at [976, 140] on div "Edit Invoice" at bounding box center [994, 143] width 87 height 16
select select "service"
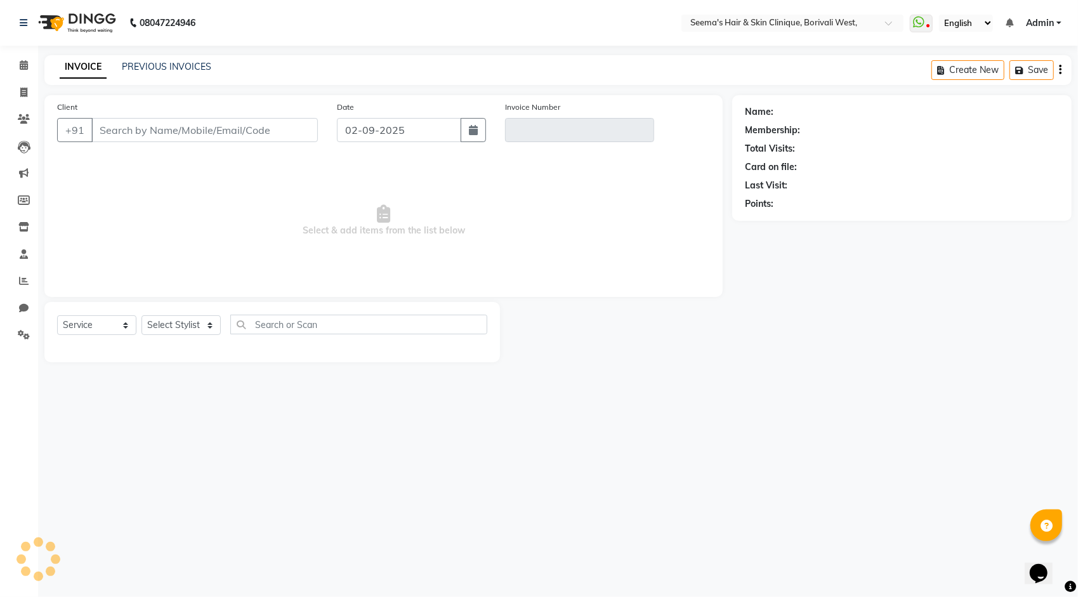
type input "9869603870"
type input "V/2025-26/1326"
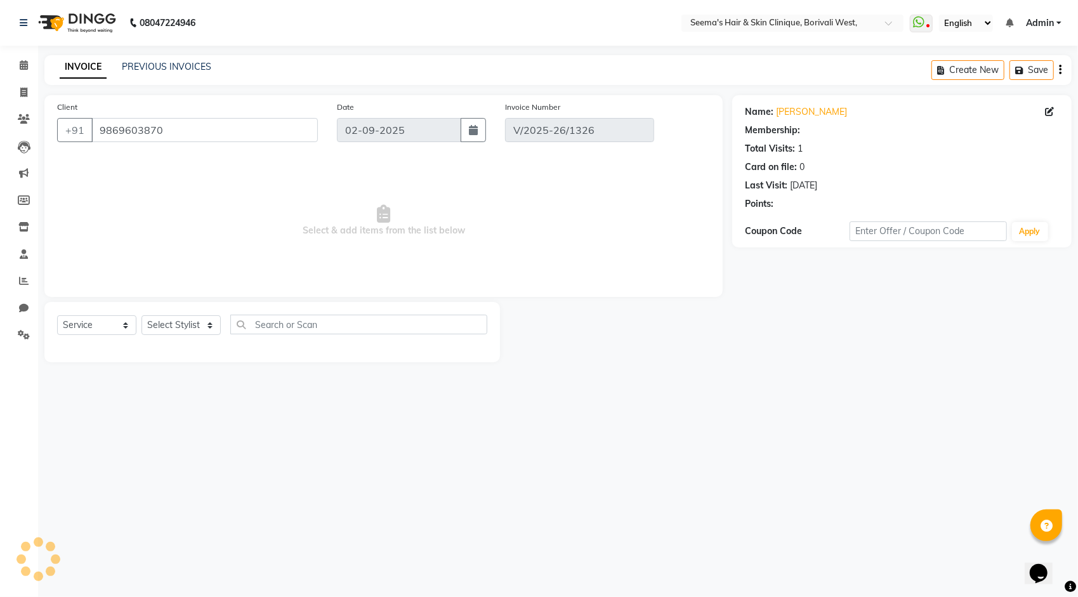
type input "[DATE]"
select select "select"
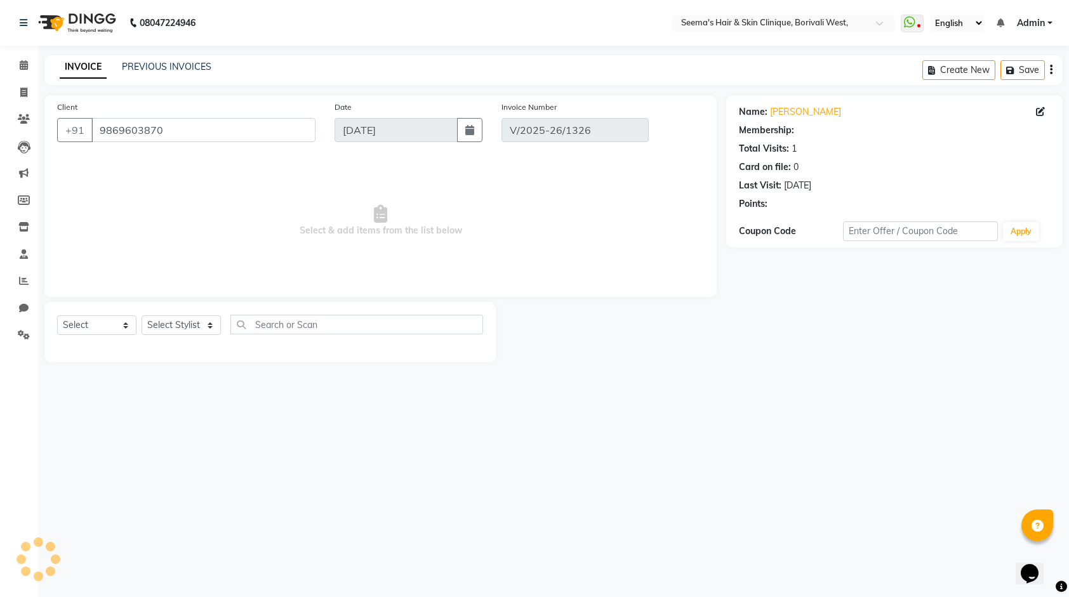
select select "1: Object"
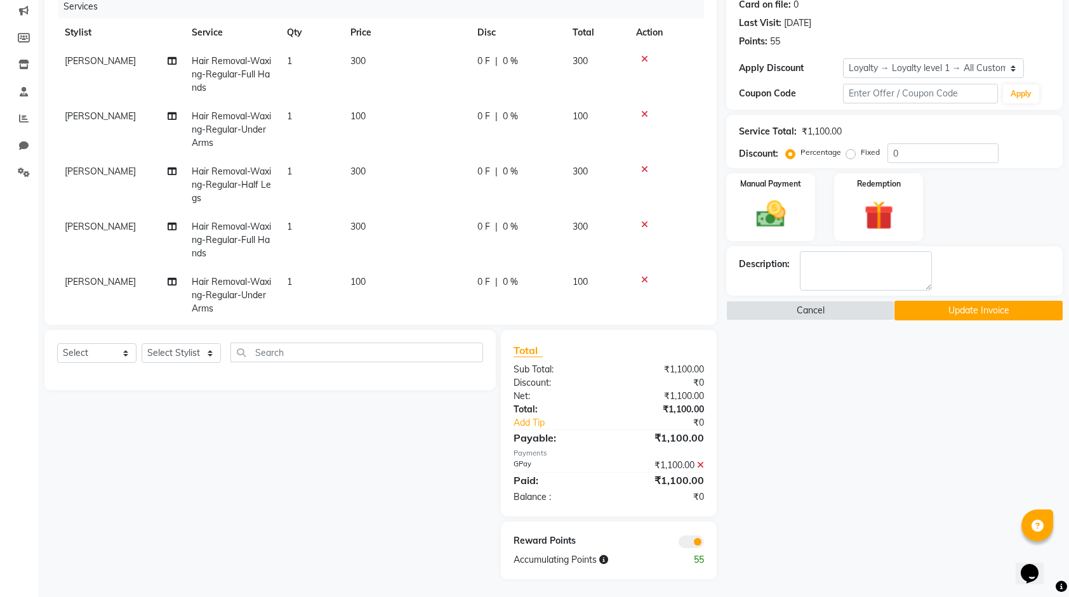
click at [701, 462] on icon at bounding box center [700, 465] width 7 height 9
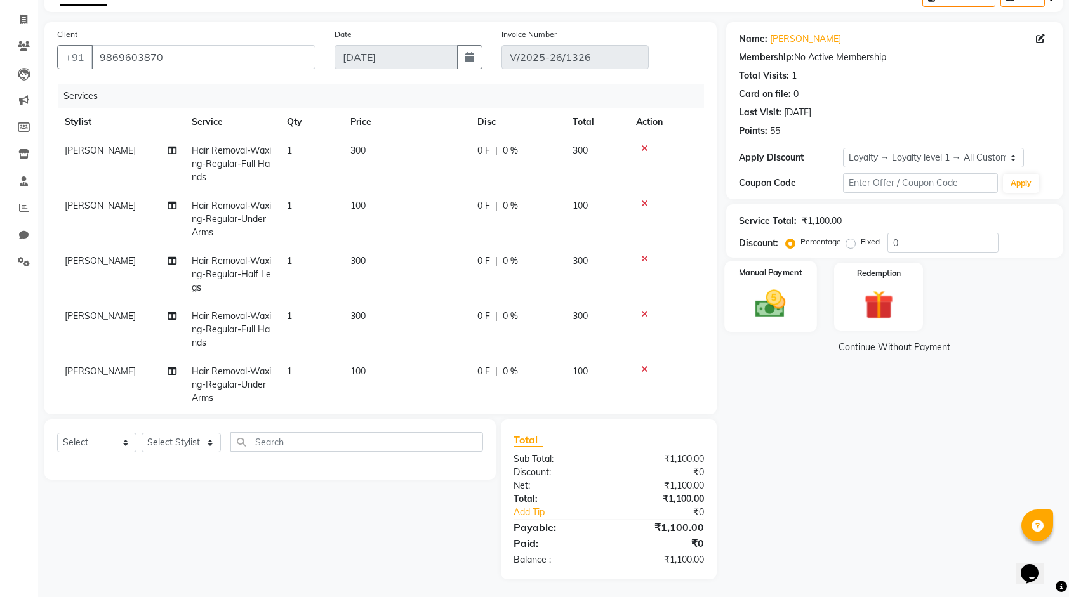
click at [798, 319] on div "Manual Payment" at bounding box center [771, 296] width 93 height 71
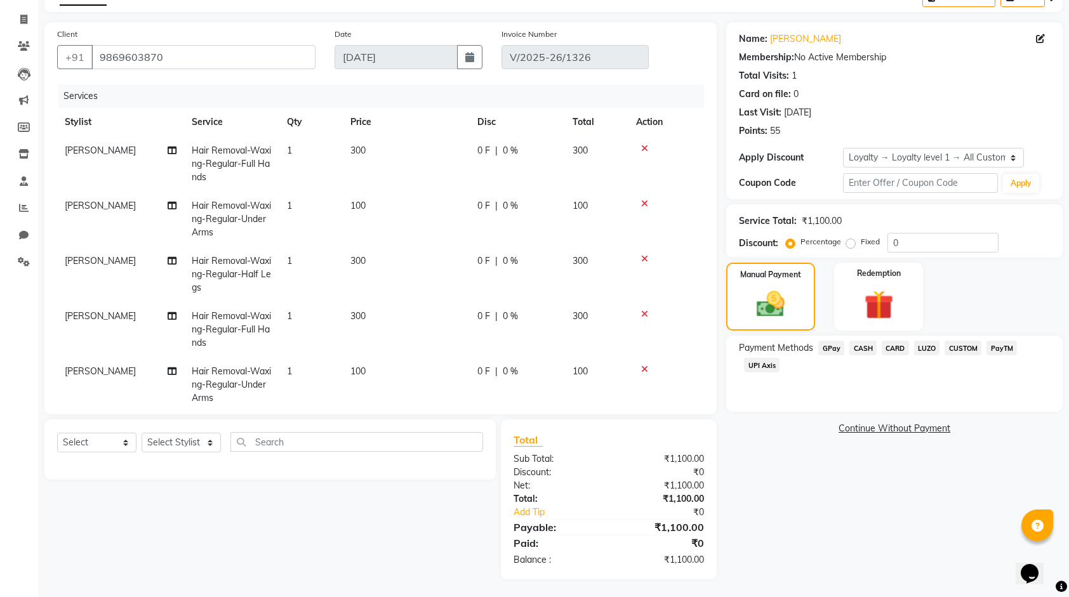
click at [769, 367] on span "UPI Axis" at bounding box center [762, 365] width 36 height 15
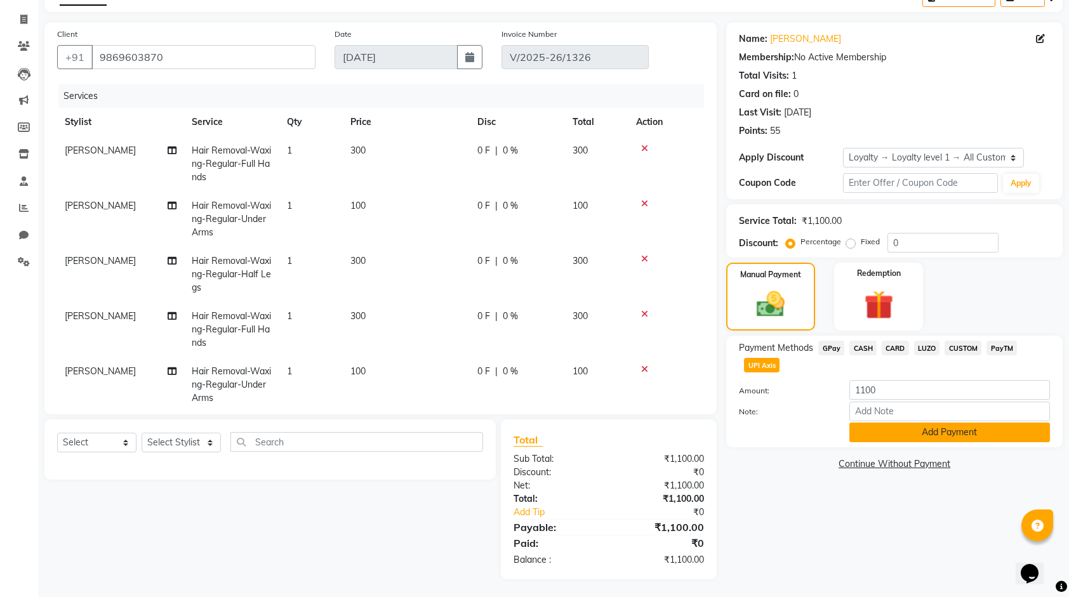
click at [871, 425] on button "Add Payment" at bounding box center [949, 433] width 201 height 20
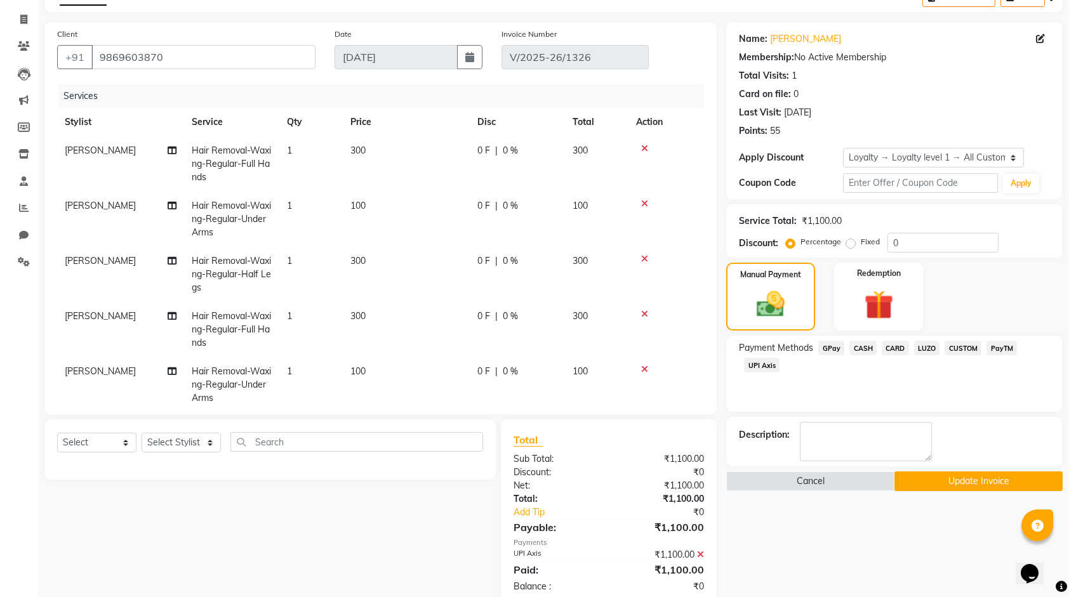
click at [918, 475] on button "Update Invoice" at bounding box center [978, 481] width 168 height 20
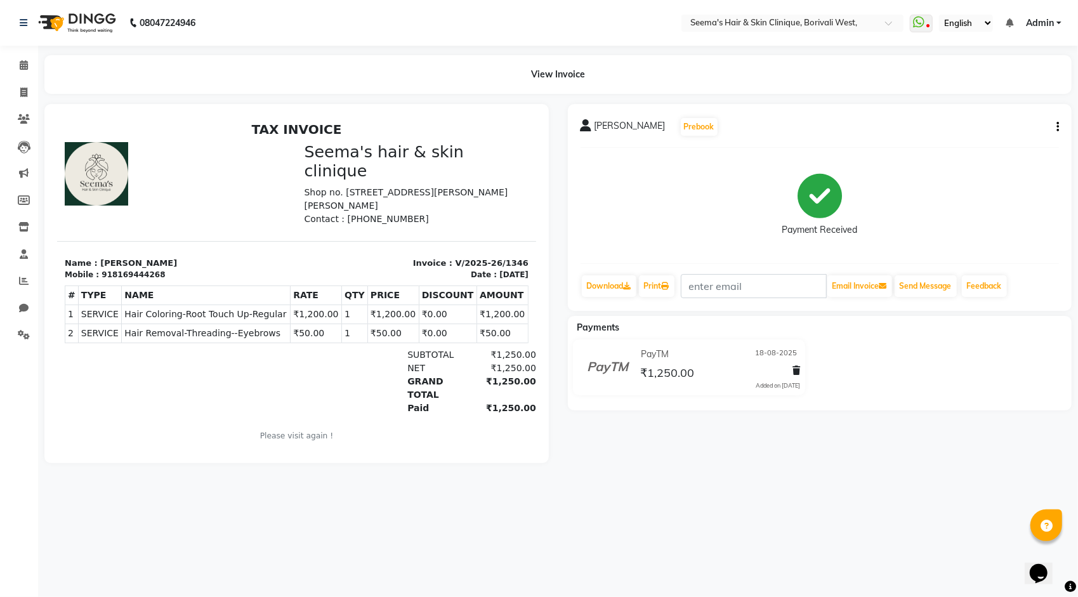
click at [1055, 126] on button "button" at bounding box center [1056, 127] width 8 height 13
click at [981, 138] on div "Edit Invoice" at bounding box center [994, 143] width 87 height 16
select select "service"
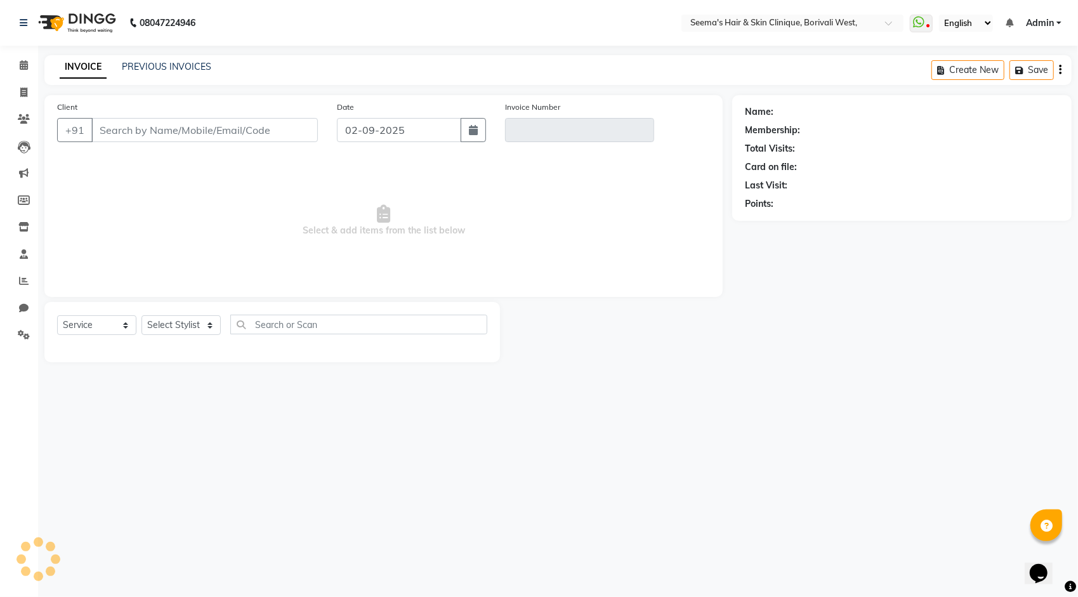
type input "8169444268"
type input "V/2025-26/1346"
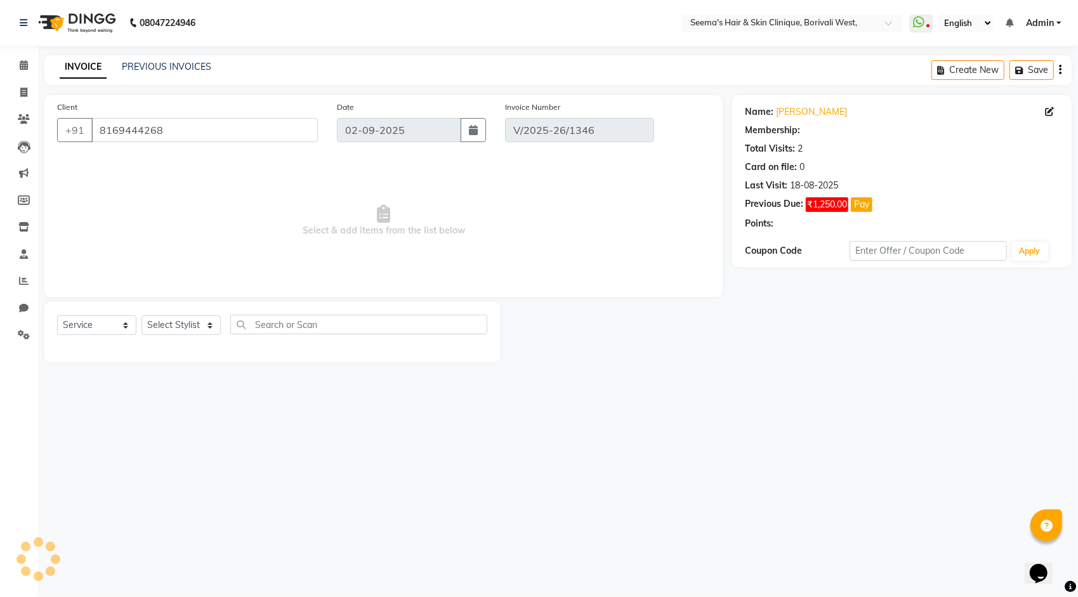
type input "18-08-2025"
select select "select"
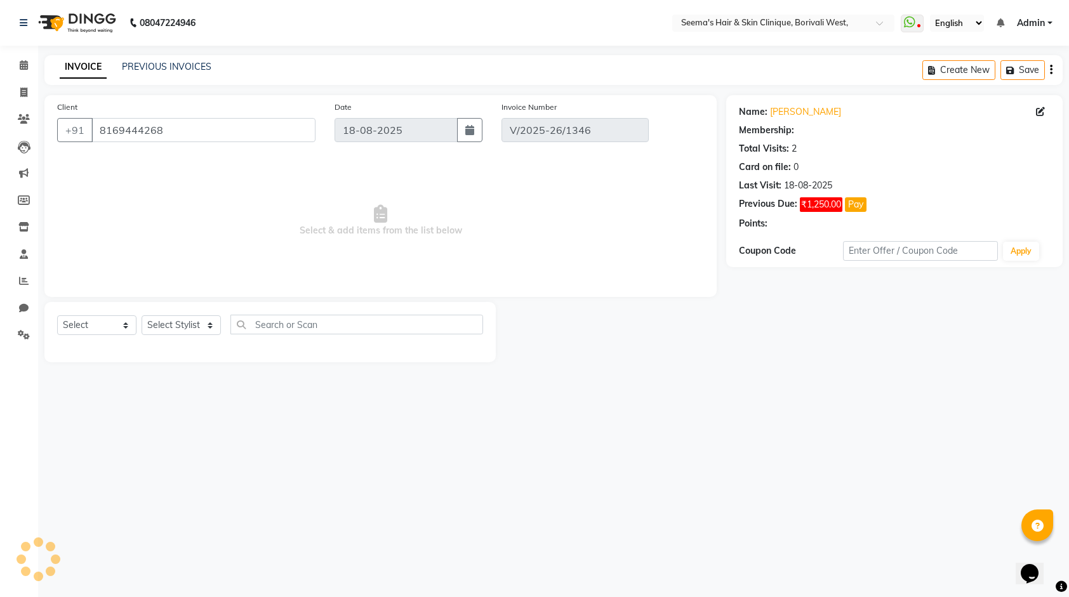
select select "1: Object"
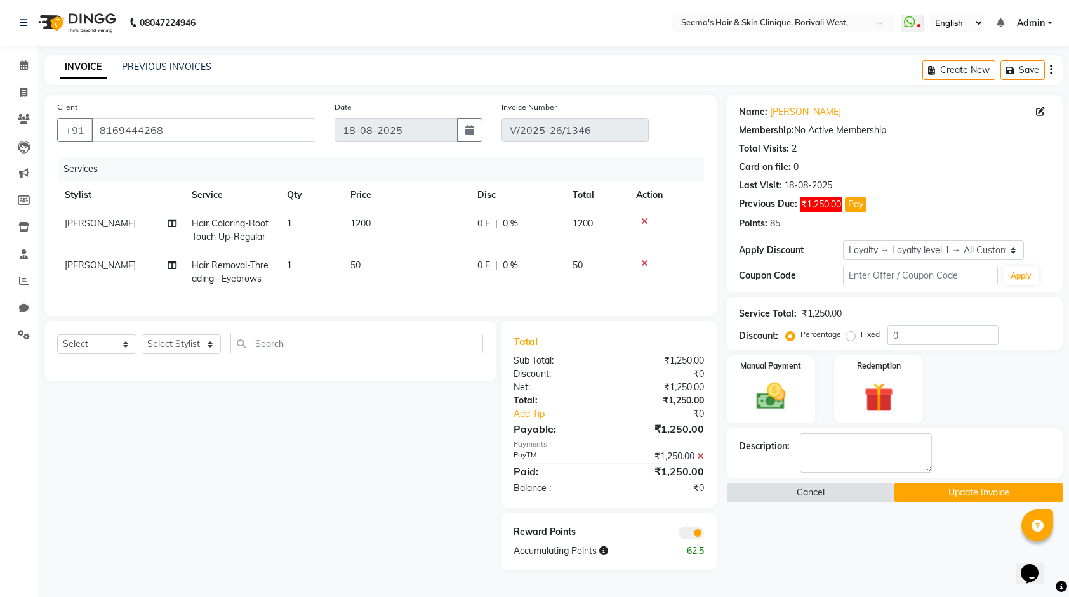
scroll to position [1, 0]
click at [701, 461] on icon at bounding box center [700, 456] width 7 height 9
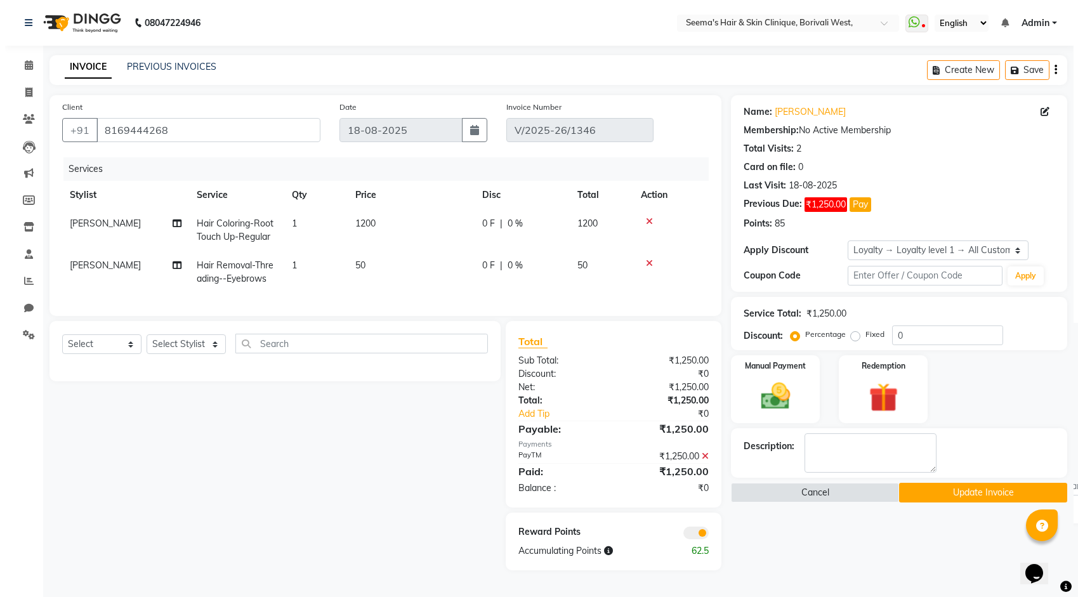
scroll to position [0, 0]
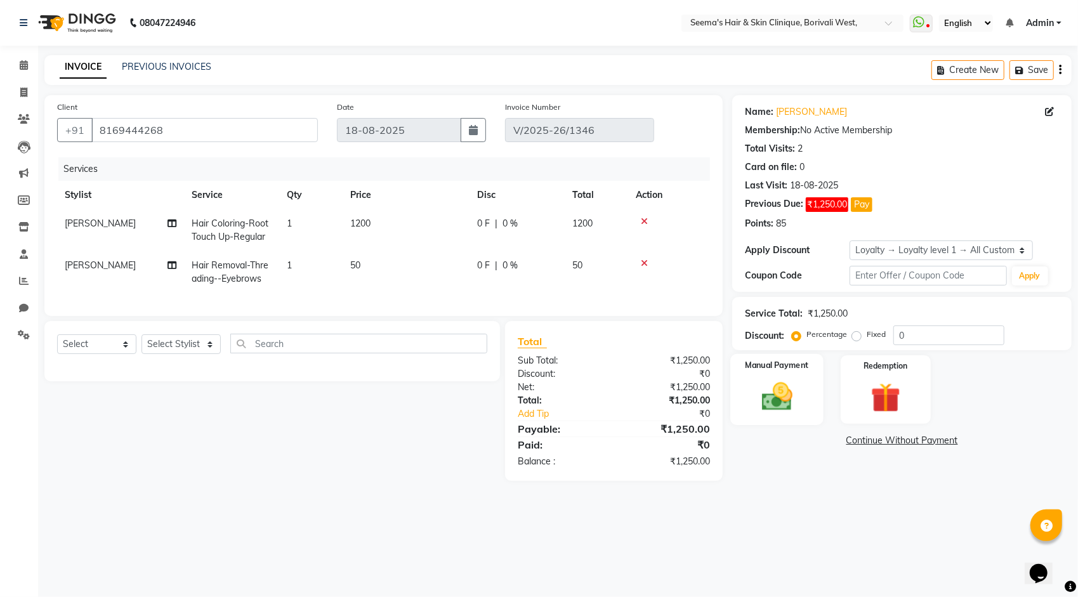
click at [795, 393] on img at bounding box center [777, 397] width 50 height 36
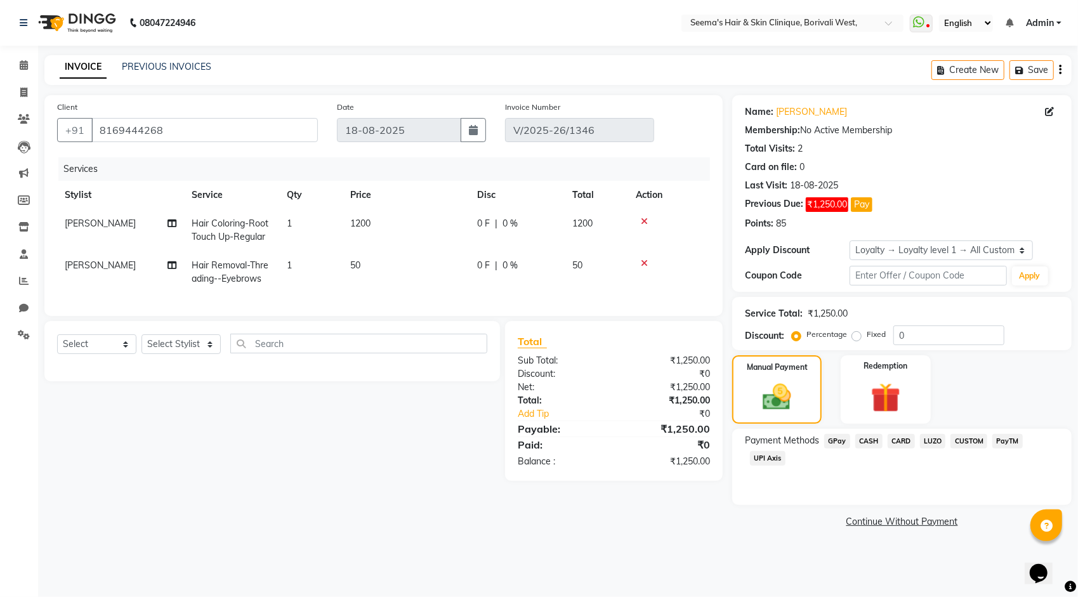
click at [765, 463] on span "UPI Axis" at bounding box center [768, 458] width 36 height 15
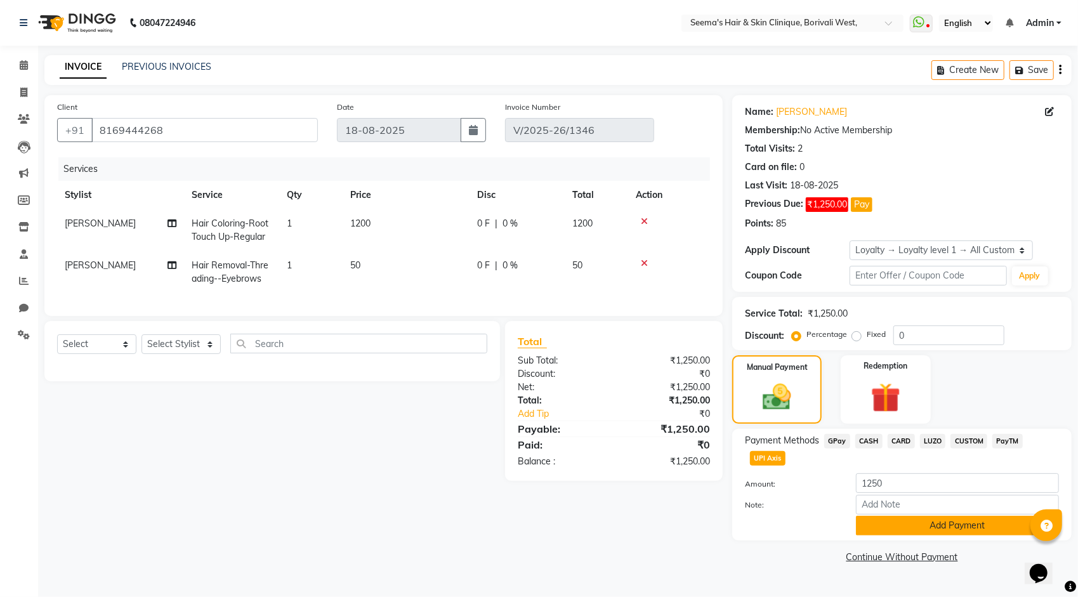
click at [885, 523] on button "Add Payment" at bounding box center [957, 526] width 203 height 20
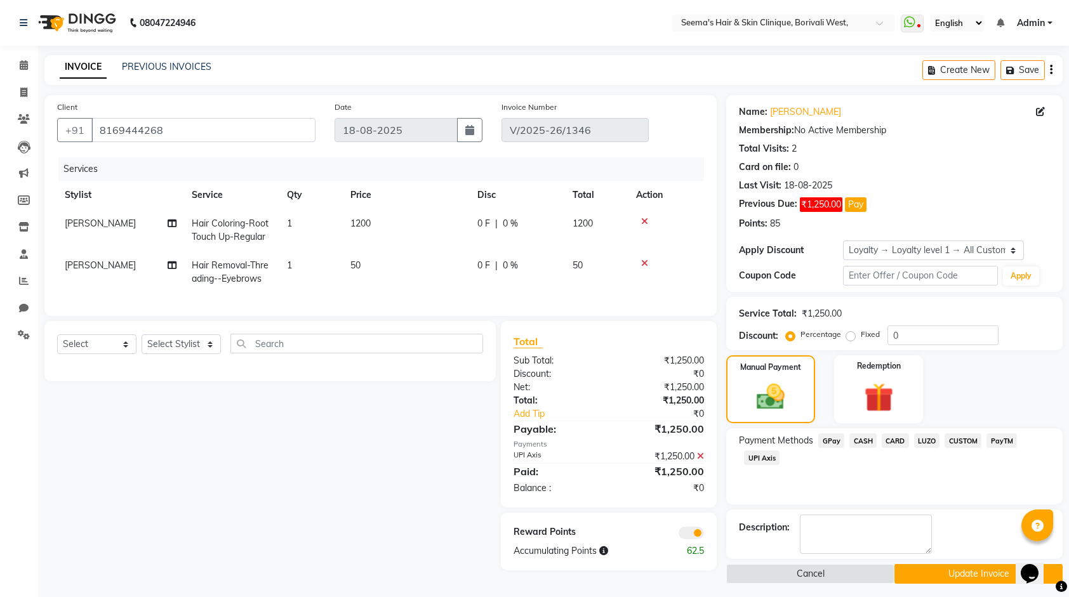
click at [923, 566] on button "Update Invoice" at bounding box center [978, 574] width 168 height 20
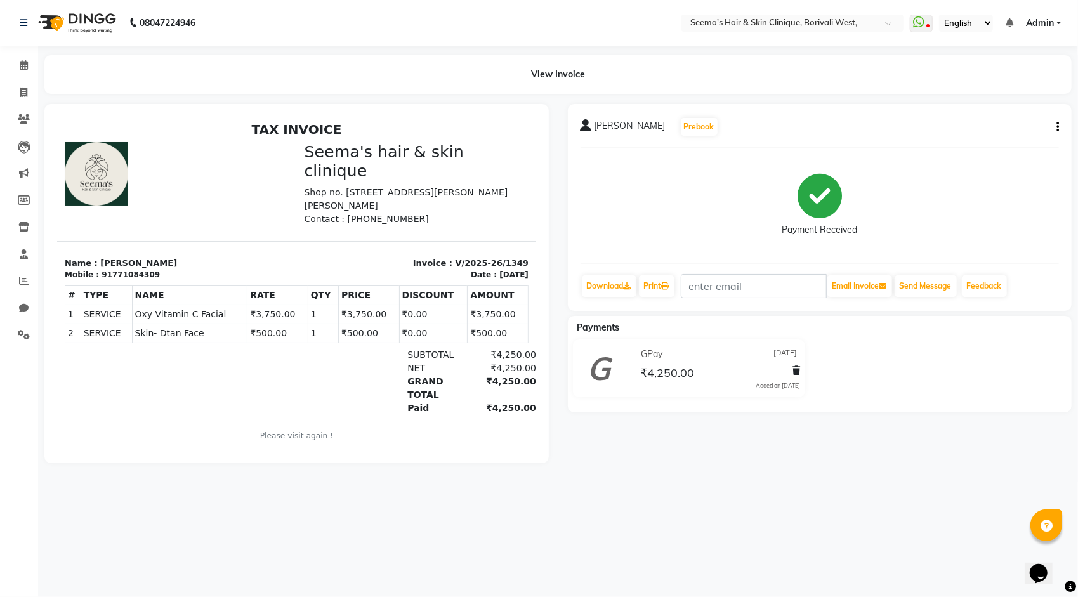
click at [1062, 119] on div "[PERSON_NAME] Prebook Payment Received Download Print Email Invoice Send Messag…" at bounding box center [820, 207] width 504 height 207
click at [1054, 122] on button "button" at bounding box center [1056, 127] width 8 height 13
click at [975, 143] on div "Edit Invoice" at bounding box center [994, 143] width 87 height 16
select select "service"
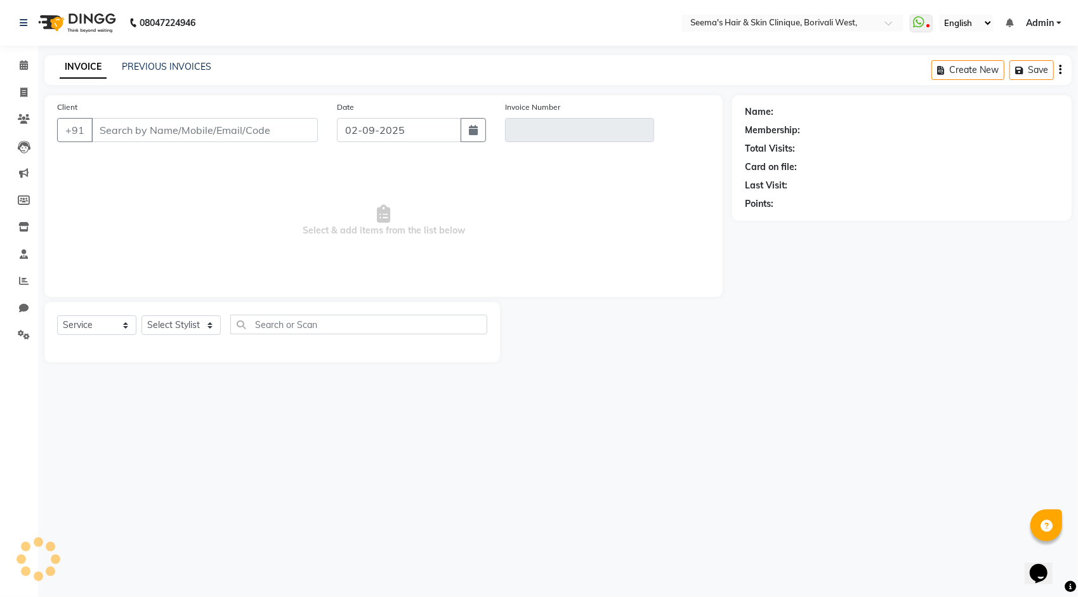
type input "771084309"
type input "V/2025-26/1349"
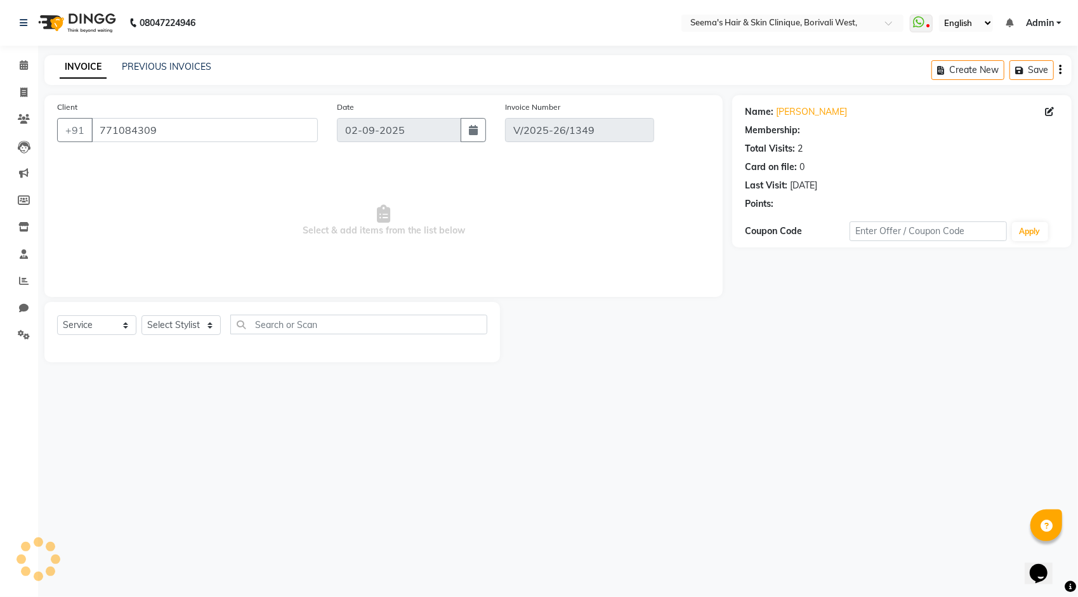
type input "[DATE]"
select select "select"
select select "1: Object"
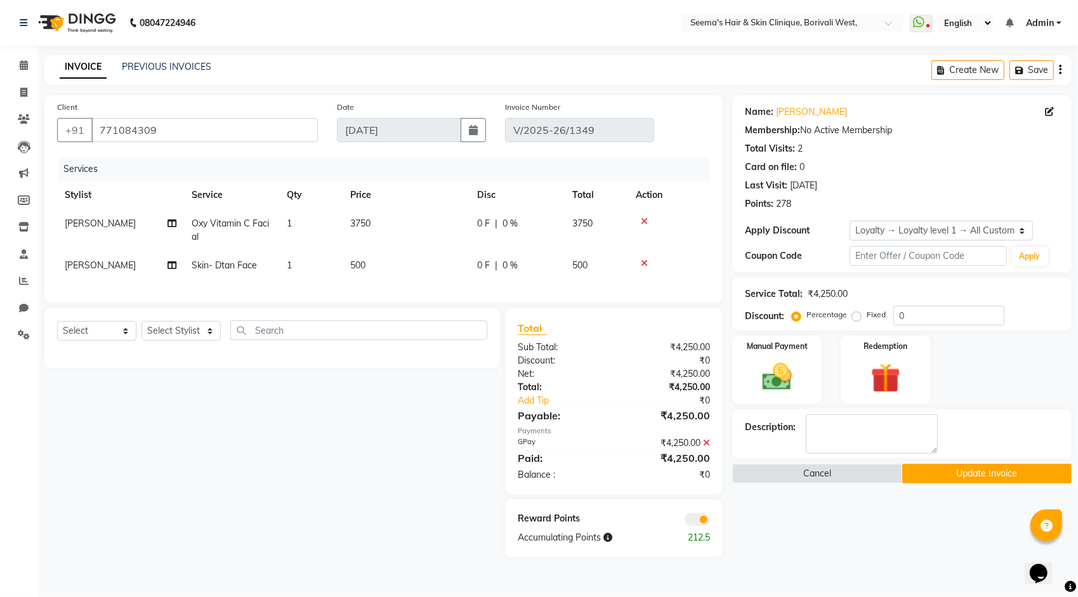
click at [706, 447] on icon at bounding box center [706, 443] width 7 height 9
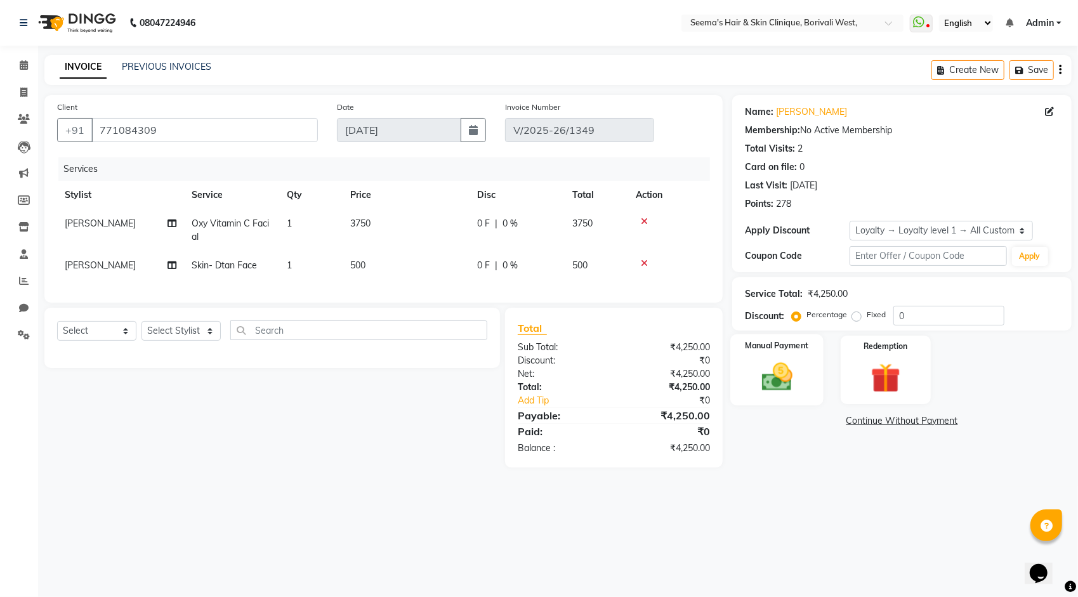
click at [798, 364] on img at bounding box center [777, 377] width 50 height 36
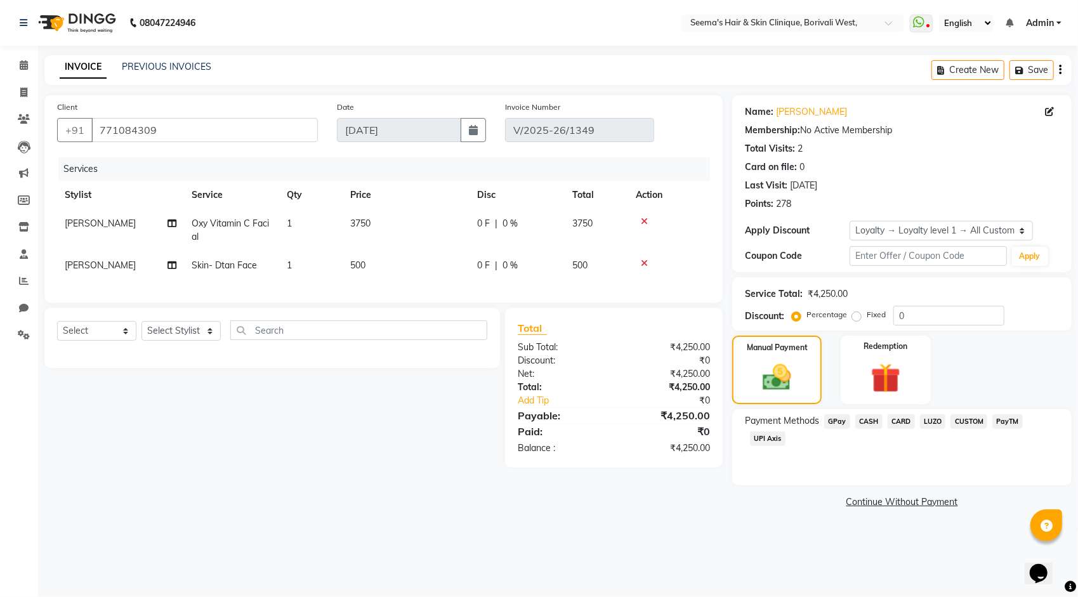
drag, startPoint x: 767, startPoint y: 439, endPoint x: 793, endPoint y: 451, distance: 28.7
click at [767, 438] on span "UPI Axis" at bounding box center [768, 439] width 36 height 15
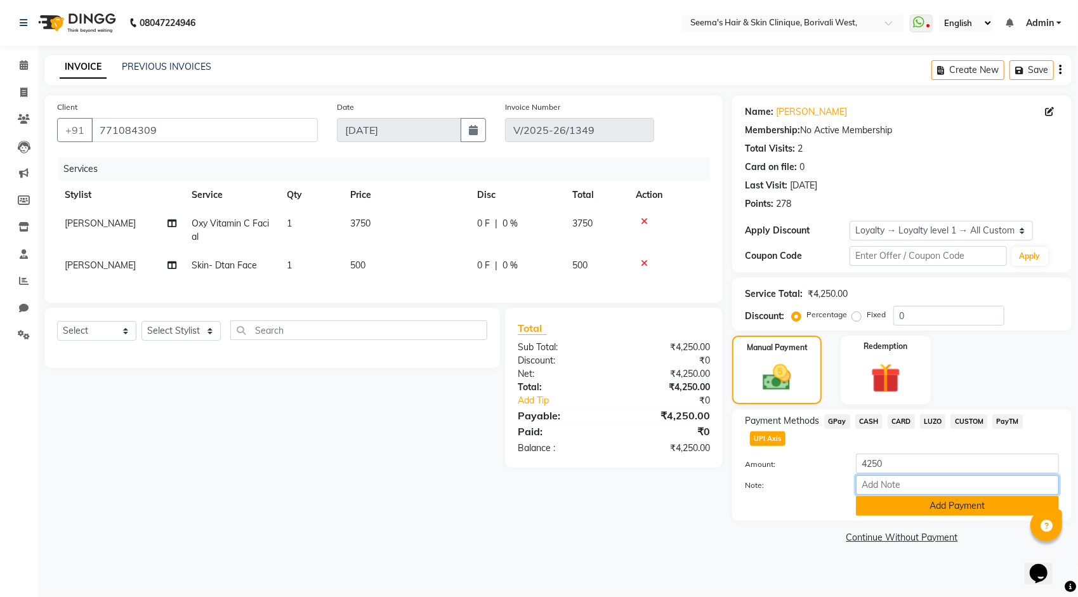
drag, startPoint x: 876, startPoint y: 494, endPoint x: 880, endPoint y: 505, distance: 11.4
click at [876, 494] on input "Note:" at bounding box center [957, 485] width 203 height 20
click at [881, 508] on button "Add Payment" at bounding box center [957, 506] width 203 height 20
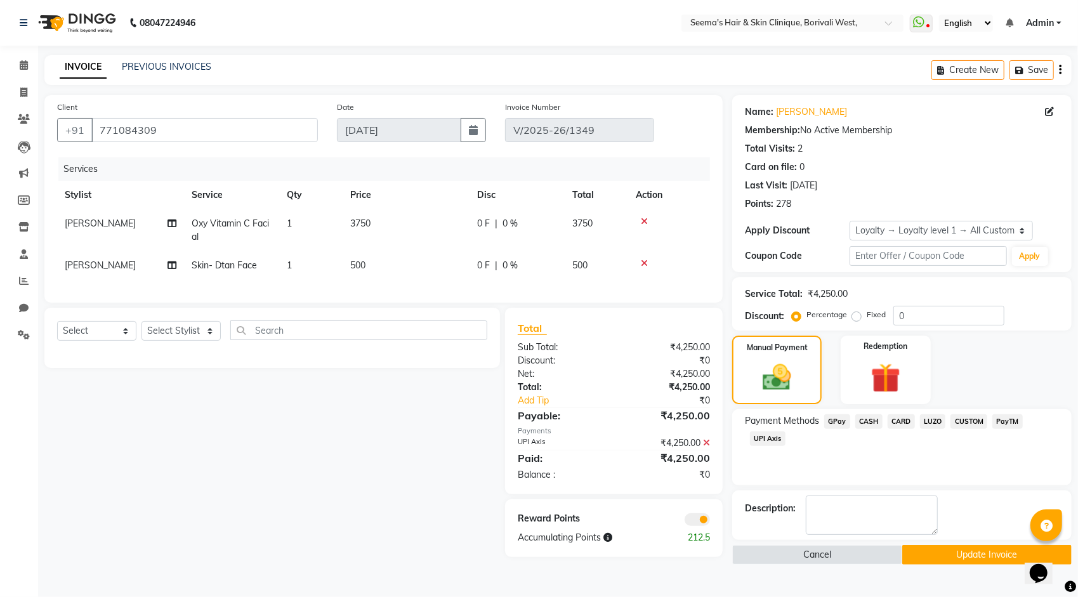
click at [918, 548] on button "Update Invoice" at bounding box center [986, 555] width 169 height 20
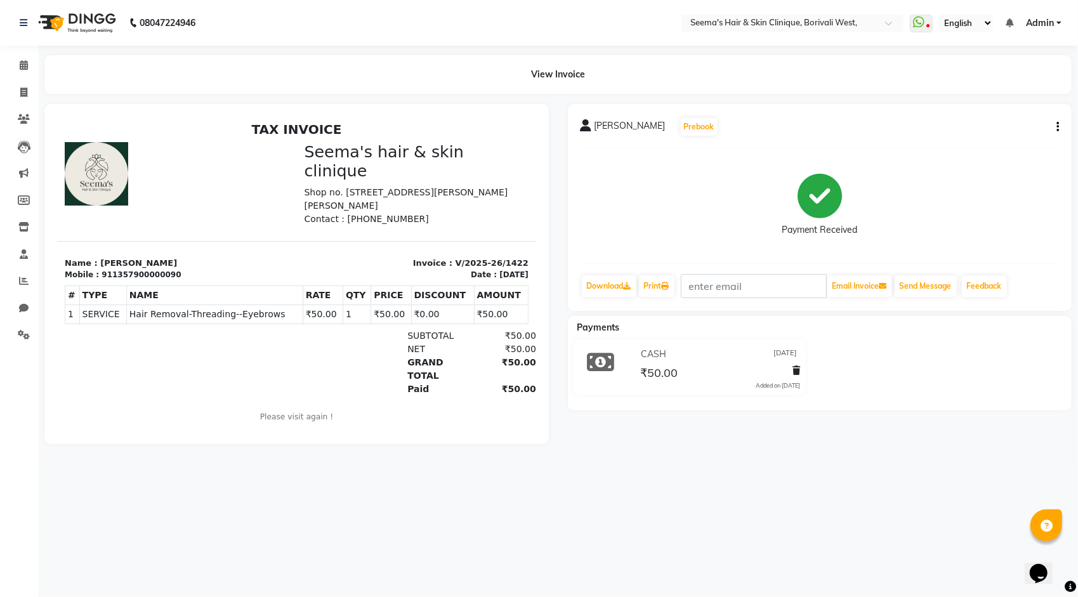
click at [1058, 127] on icon "button" at bounding box center [1058, 127] width 3 height 1
click at [966, 141] on div "Edit Invoice" at bounding box center [994, 143] width 87 height 16
select select "service"
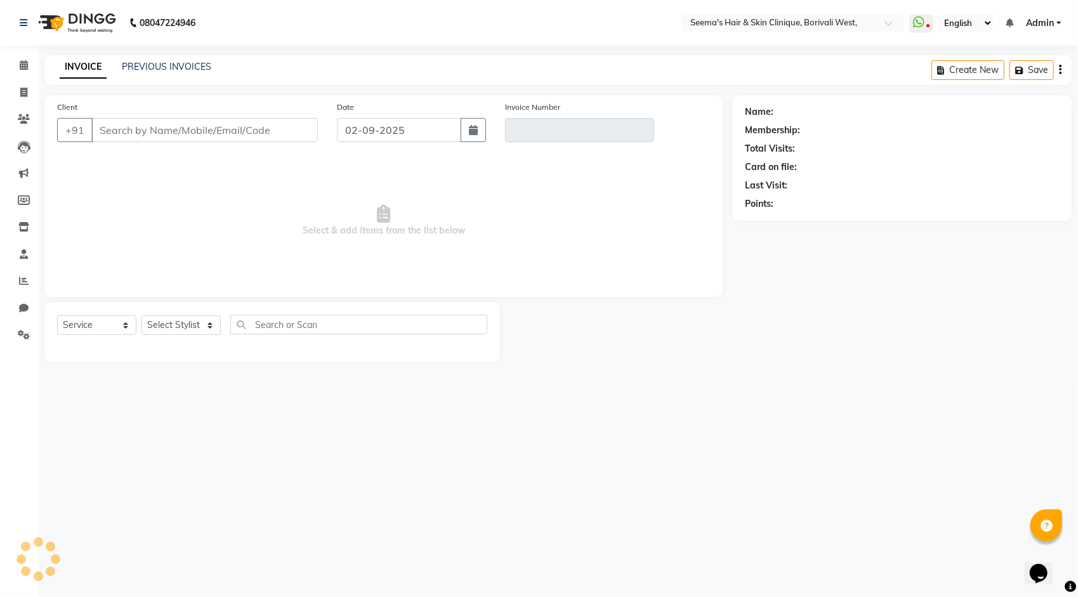
type input "1357900000090"
type input "V/2025-26/1422"
type input "25-08-2025"
select select "select"
select select "1: Object"
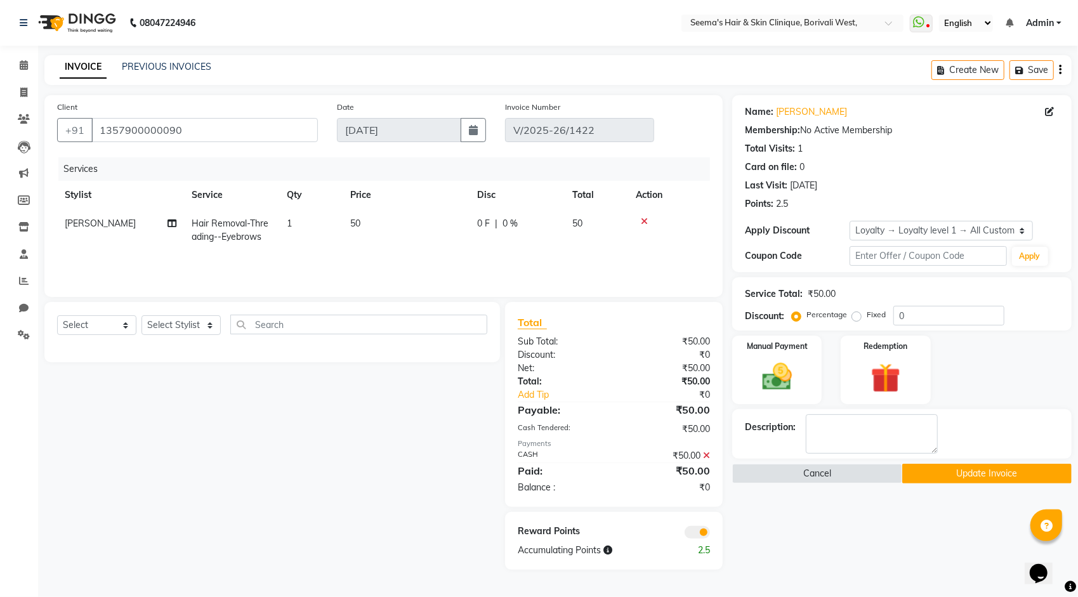
click at [706, 452] on icon at bounding box center [706, 455] width 7 height 9
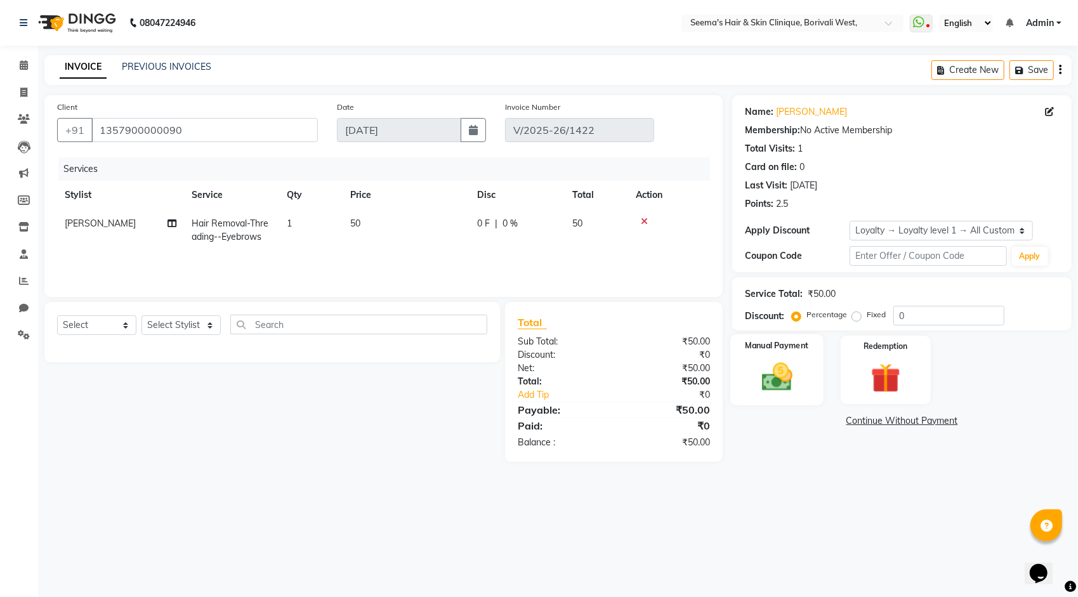
click at [746, 372] on div "Manual Payment" at bounding box center [777, 369] width 93 height 71
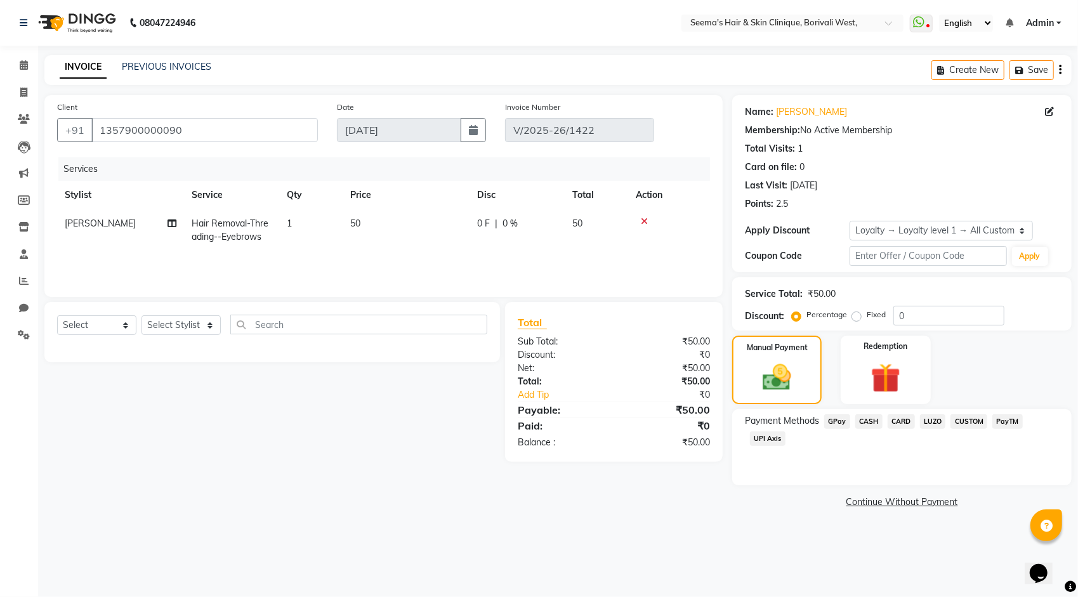
click at [766, 444] on span "UPI Axis" at bounding box center [768, 439] width 36 height 15
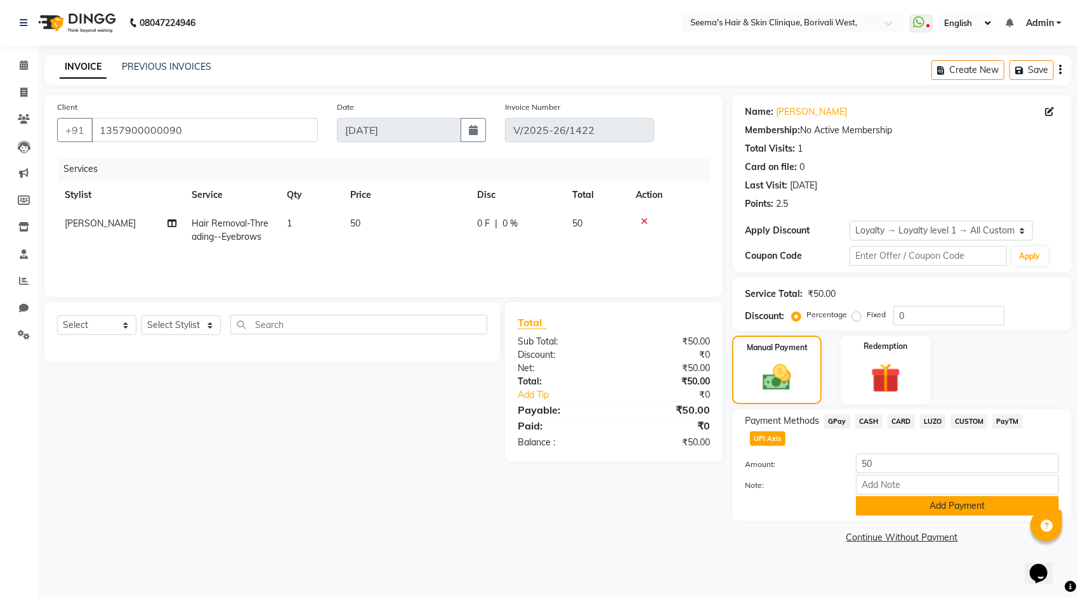
click at [888, 502] on button "Add Payment" at bounding box center [957, 506] width 203 height 20
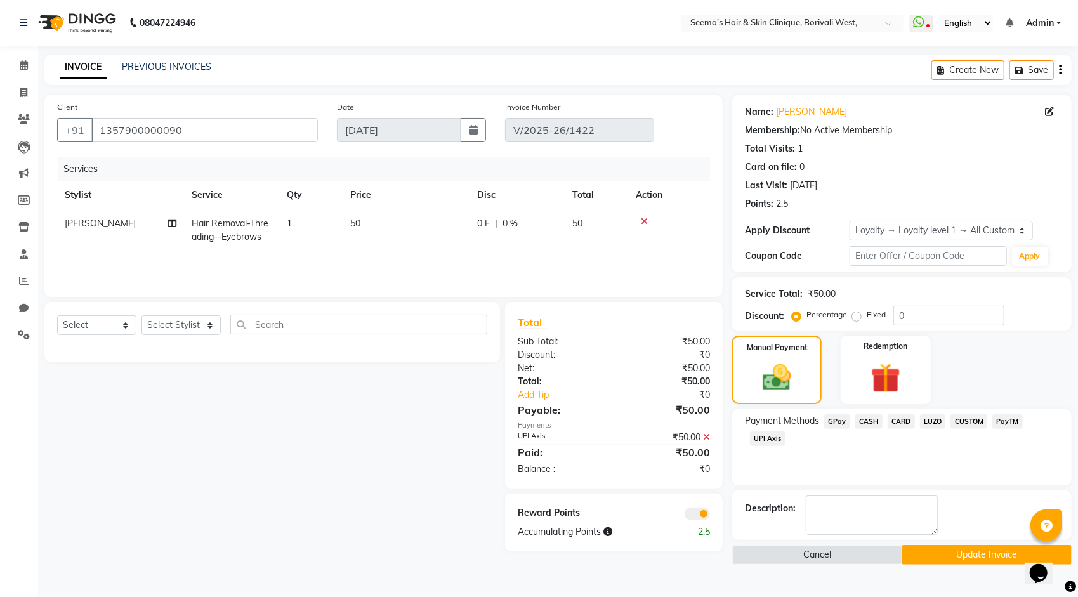
drag, startPoint x: 946, startPoint y: 556, endPoint x: 930, endPoint y: 552, distance: 15.7
click at [946, 555] on button "Update Invoice" at bounding box center [986, 555] width 169 height 20
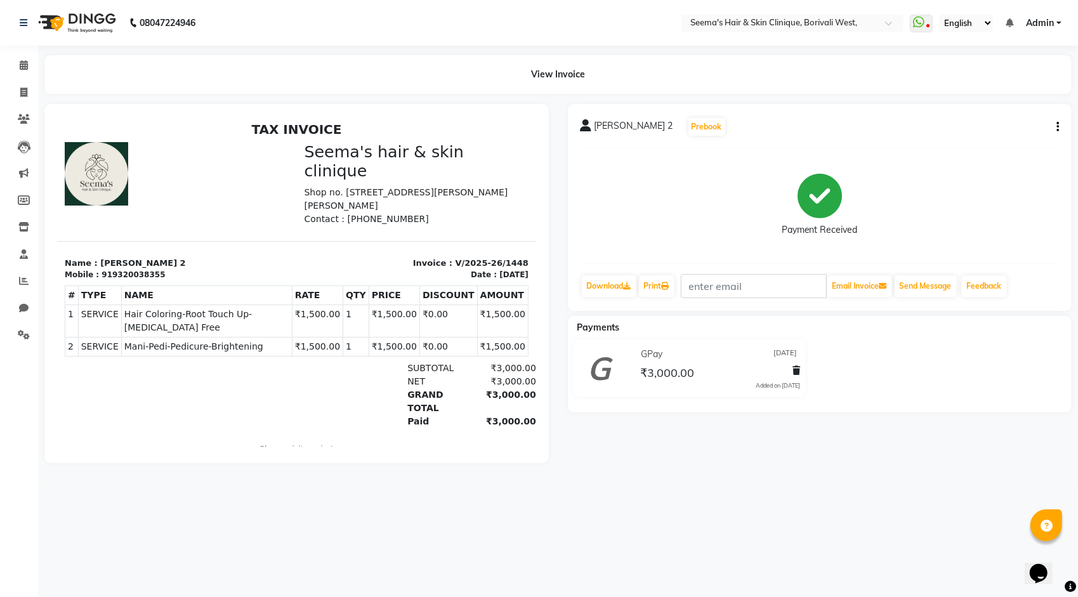
click at [1058, 127] on icon "button" at bounding box center [1058, 127] width 3 height 1
click at [965, 137] on div "Edit Invoice" at bounding box center [994, 143] width 87 height 16
select select "service"
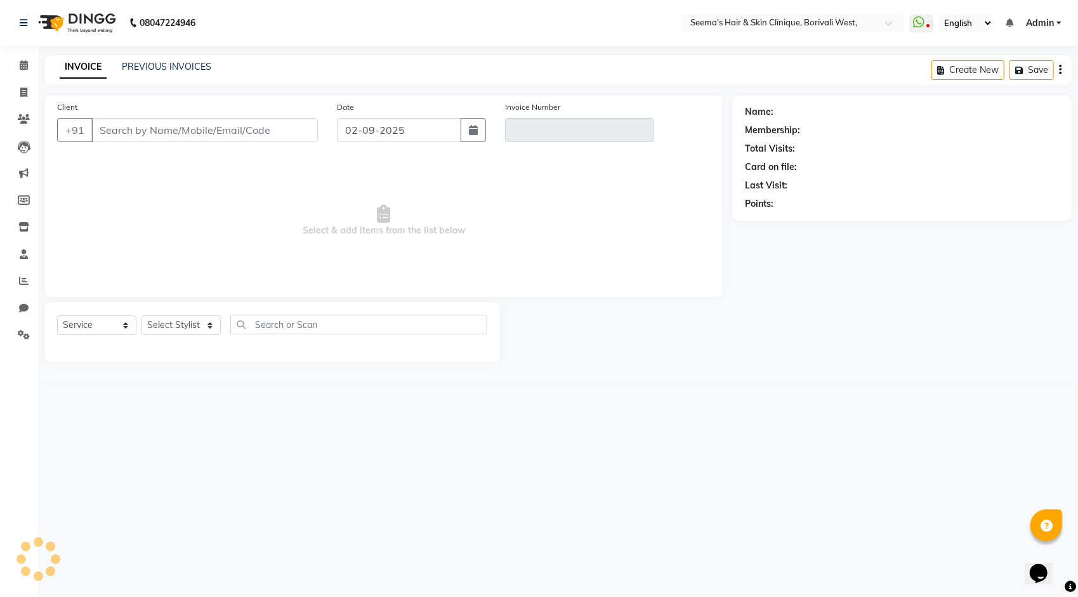
type input "9320038355"
type input "V/2025-26/1448"
select select "1: Object"
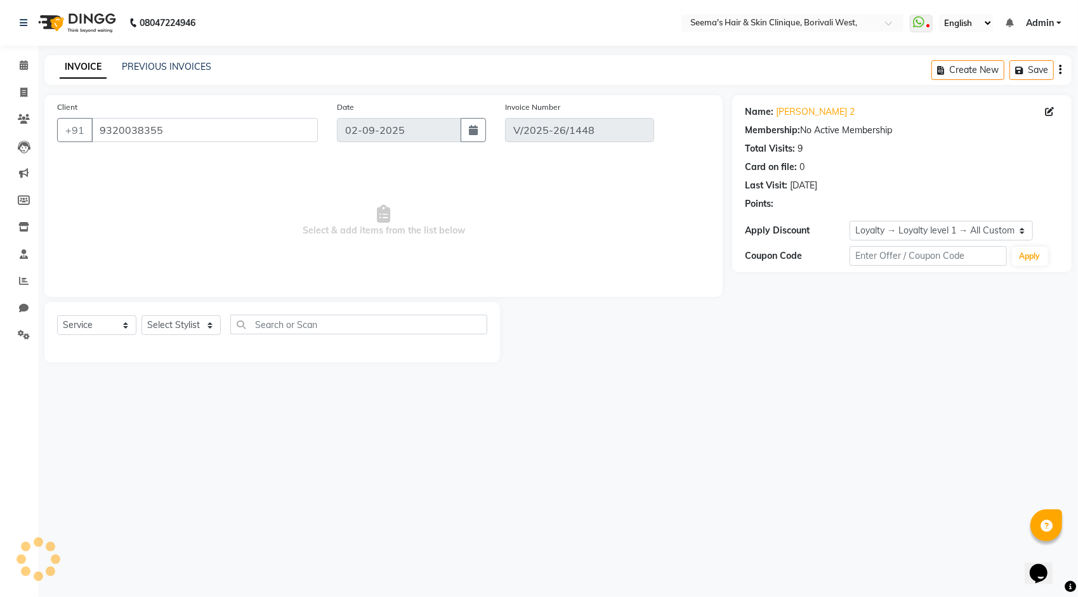
type input "[DATE]"
select select "select"
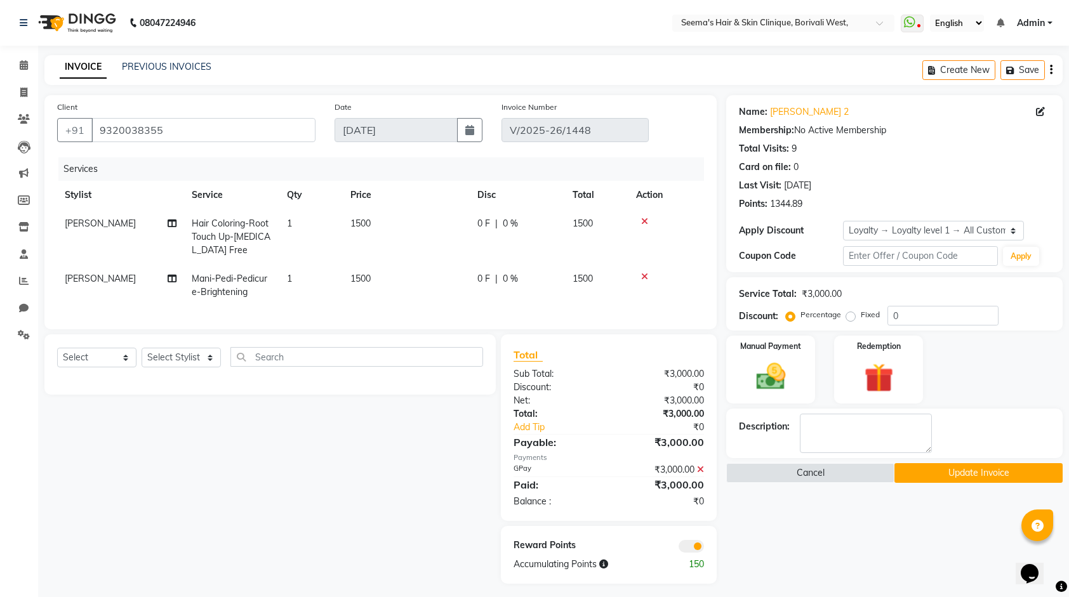
click at [701, 474] on icon at bounding box center [700, 469] width 7 height 9
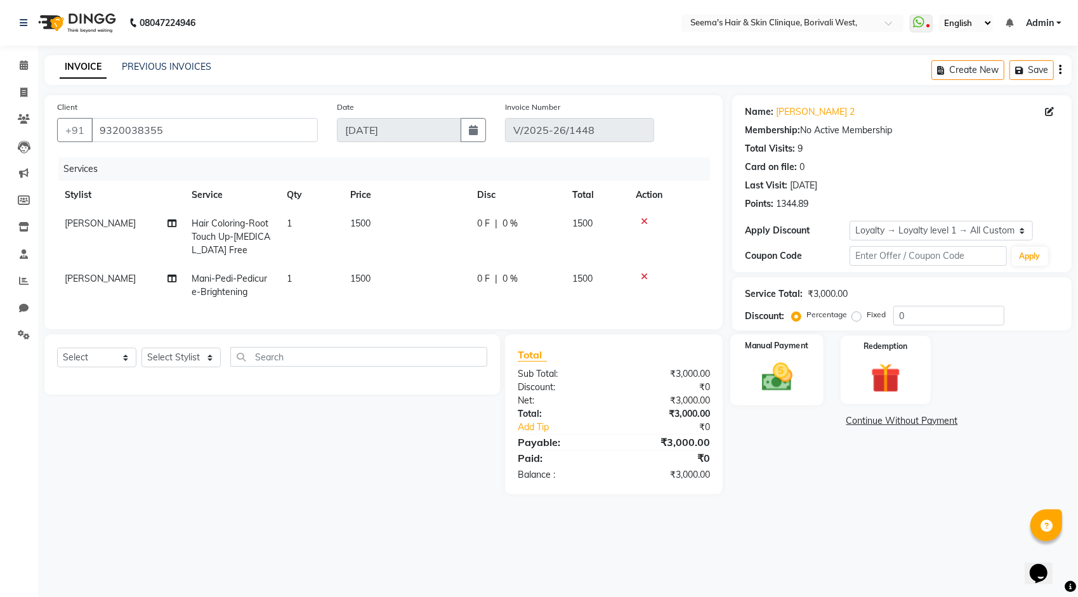
click at [775, 378] on img at bounding box center [777, 377] width 50 height 36
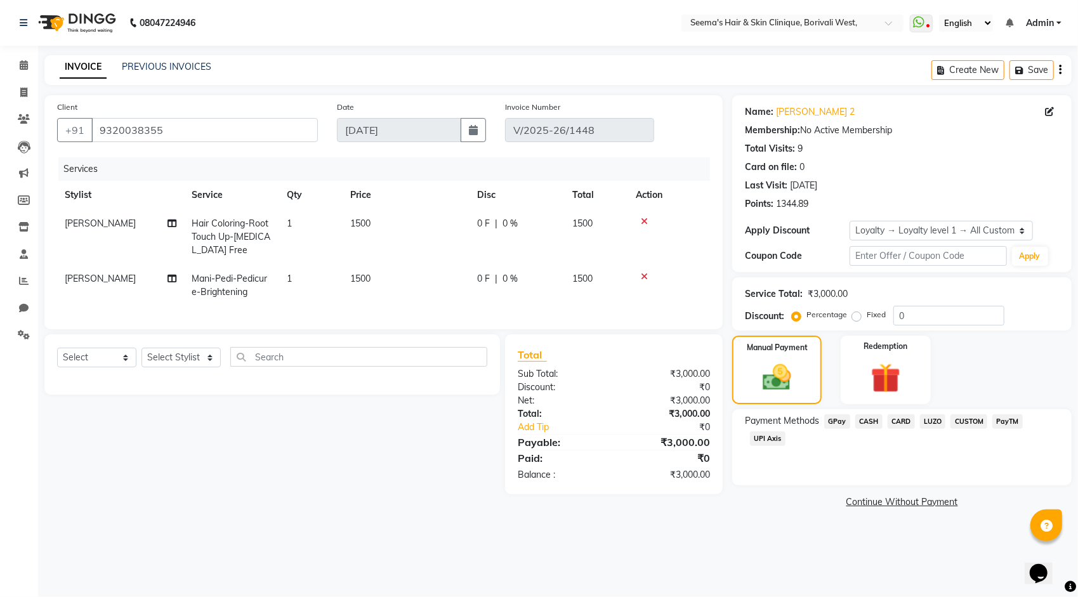
click at [773, 442] on span "UPI Axis" at bounding box center [768, 439] width 36 height 15
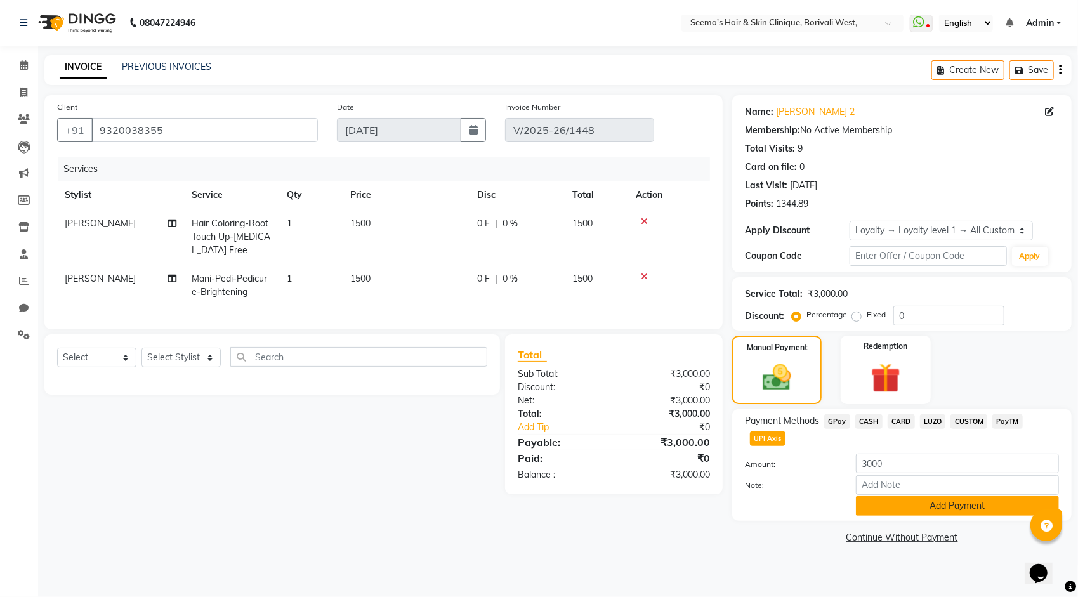
click at [884, 513] on button "Add Payment" at bounding box center [957, 506] width 203 height 20
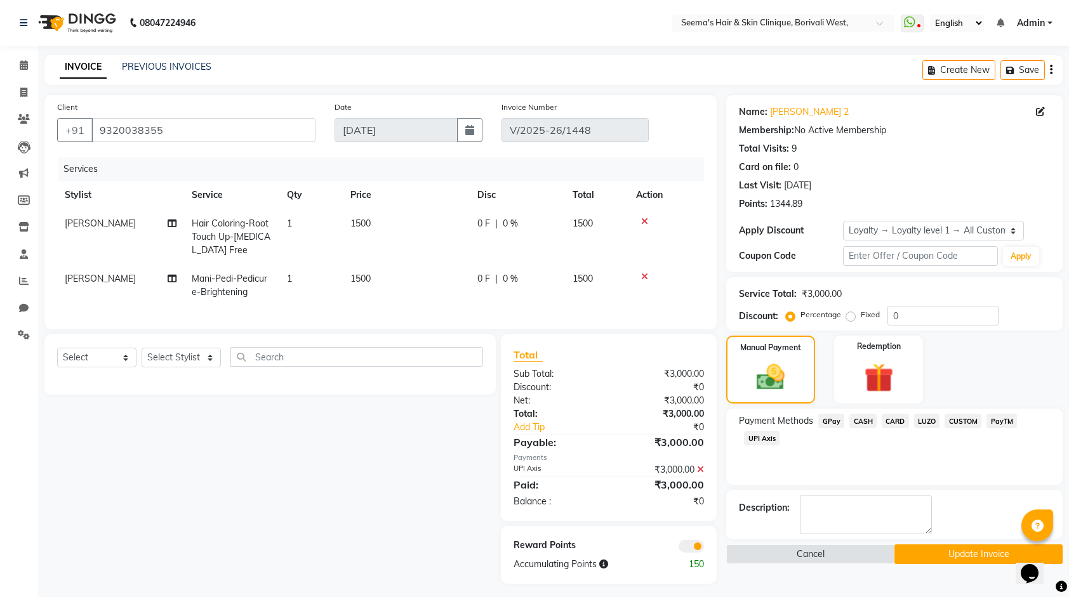
click at [928, 549] on button "Update Invoice" at bounding box center [978, 554] width 168 height 20
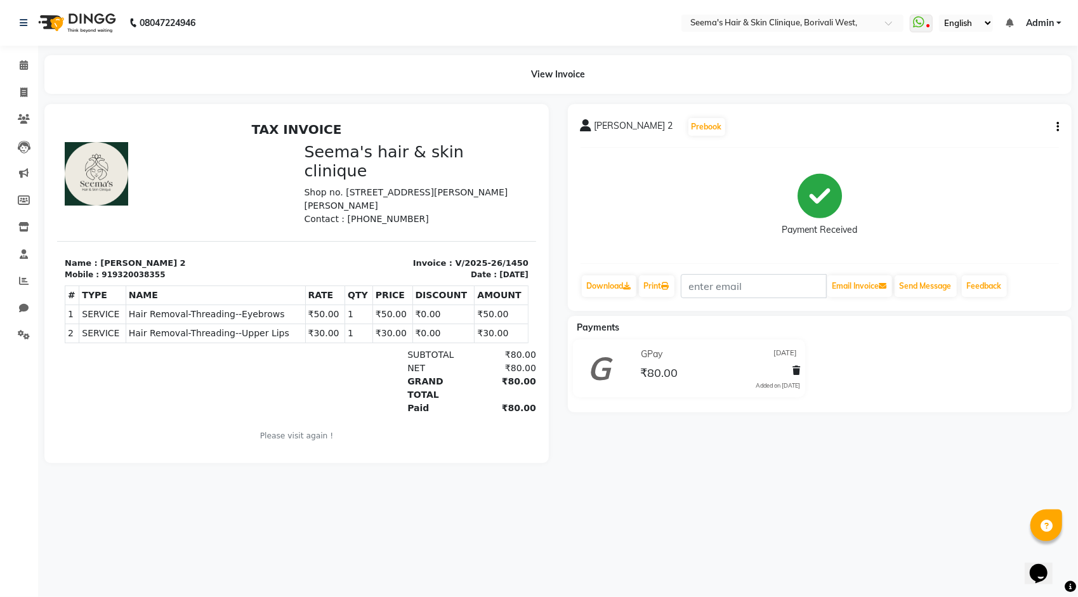
click at [1057, 127] on icon "button" at bounding box center [1058, 127] width 3 height 1
click at [961, 141] on div "Edit Invoice" at bounding box center [994, 143] width 87 height 16
select select "service"
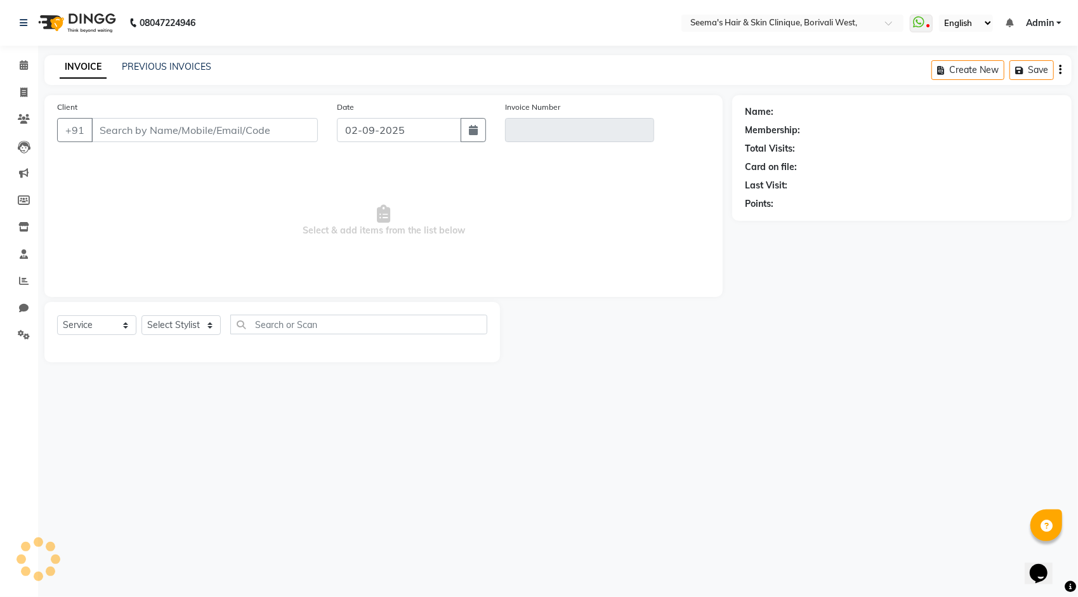
type input "9320038355"
type input "V/2025-26/1450"
type input "[DATE]"
select select "select"
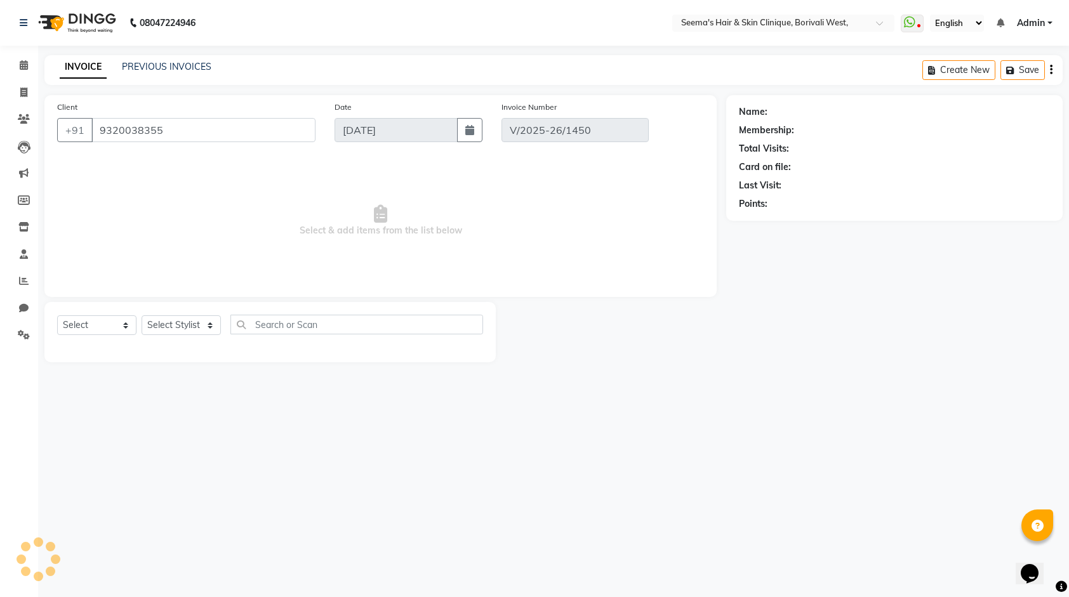
select select "1: Object"
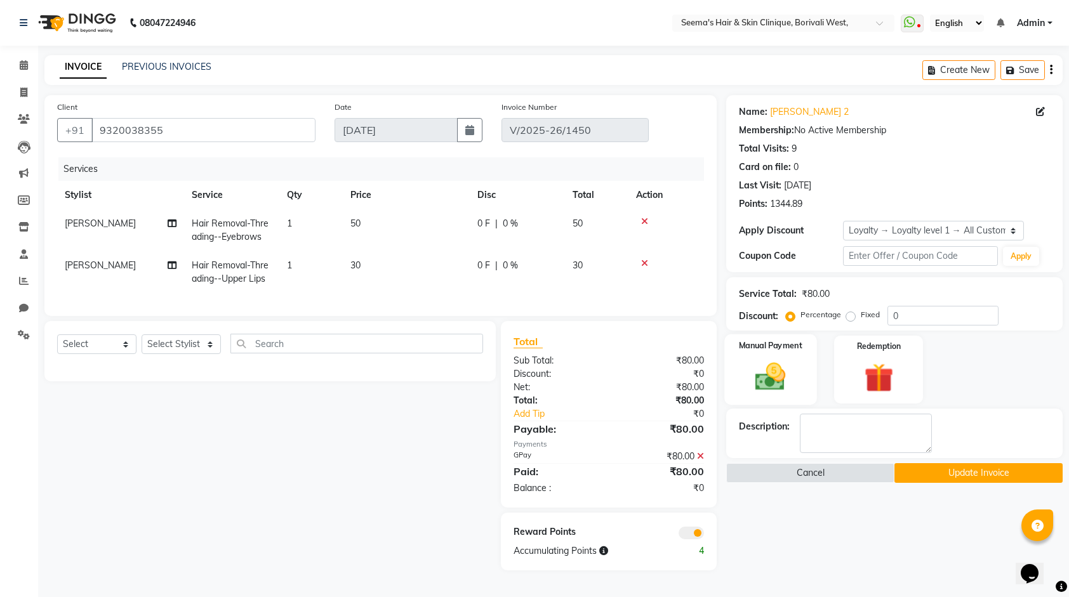
scroll to position [1, 0]
drag, startPoint x: 697, startPoint y: 466, endPoint x: 753, endPoint y: 377, distance: 104.9
click at [697, 463] on div "₹80.00" at bounding box center [661, 456] width 105 height 13
click at [700, 461] on icon at bounding box center [700, 456] width 7 height 9
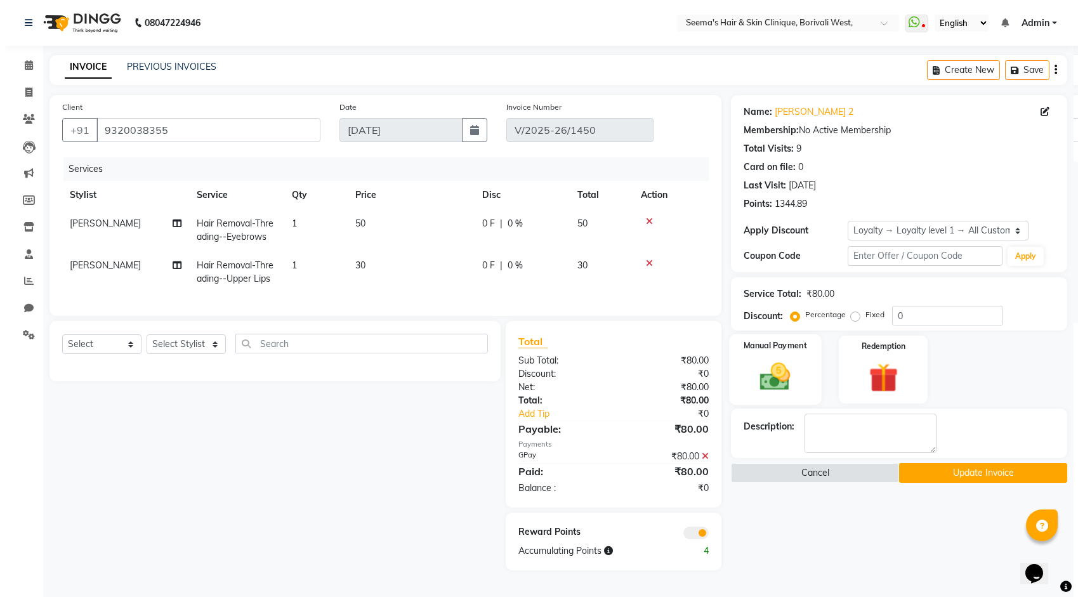
scroll to position [0, 0]
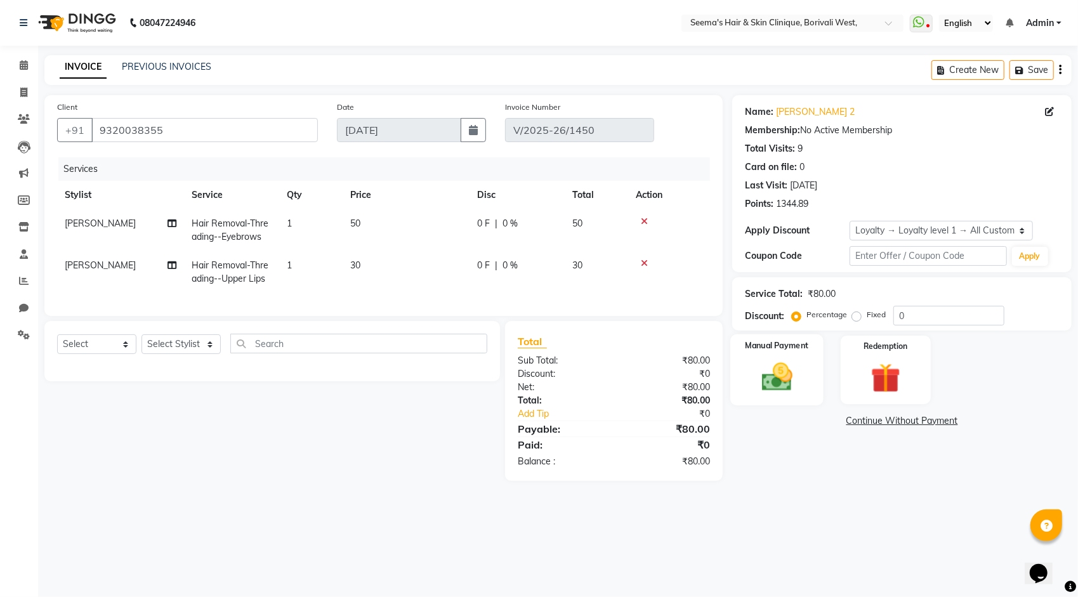
click at [760, 394] on img at bounding box center [777, 377] width 50 height 36
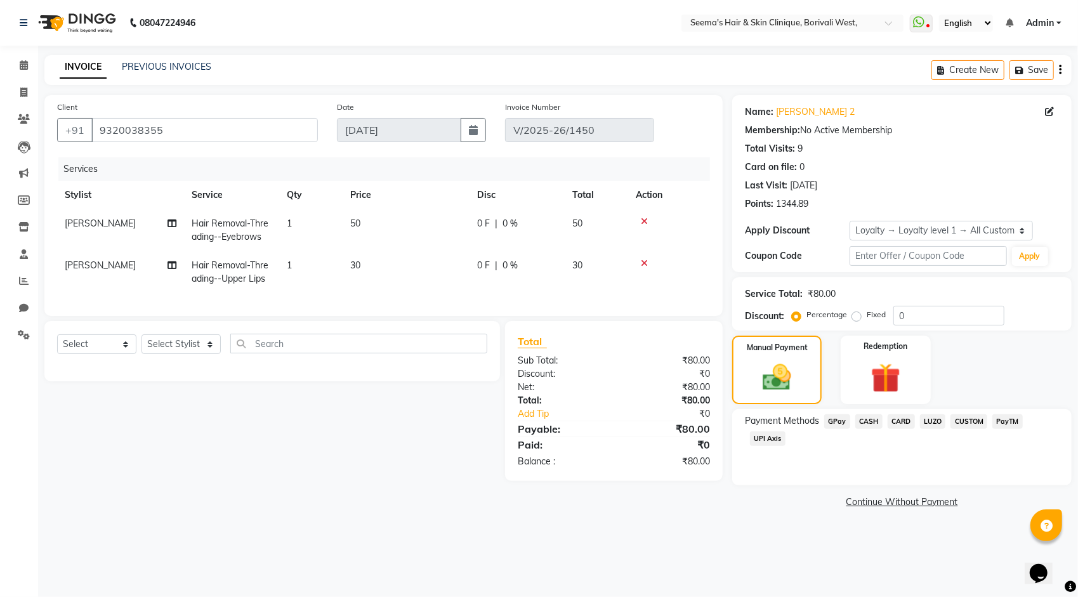
click at [772, 440] on span "UPI Axis" at bounding box center [768, 439] width 36 height 15
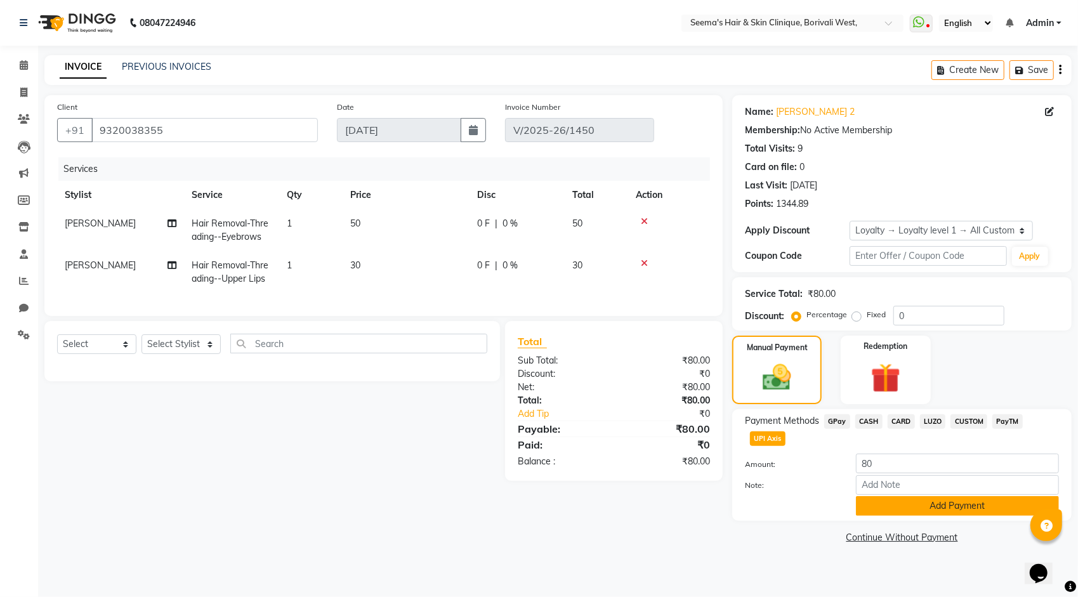
click at [887, 511] on button "Add Payment" at bounding box center [957, 506] width 203 height 20
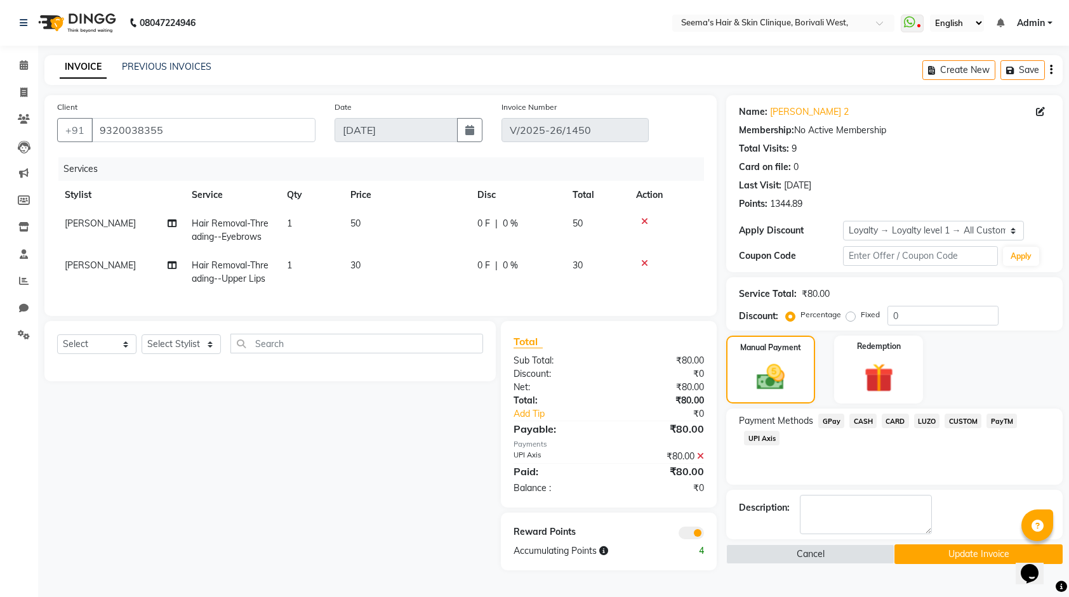
click at [949, 550] on button "Update Invoice" at bounding box center [978, 554] width 168 height 20
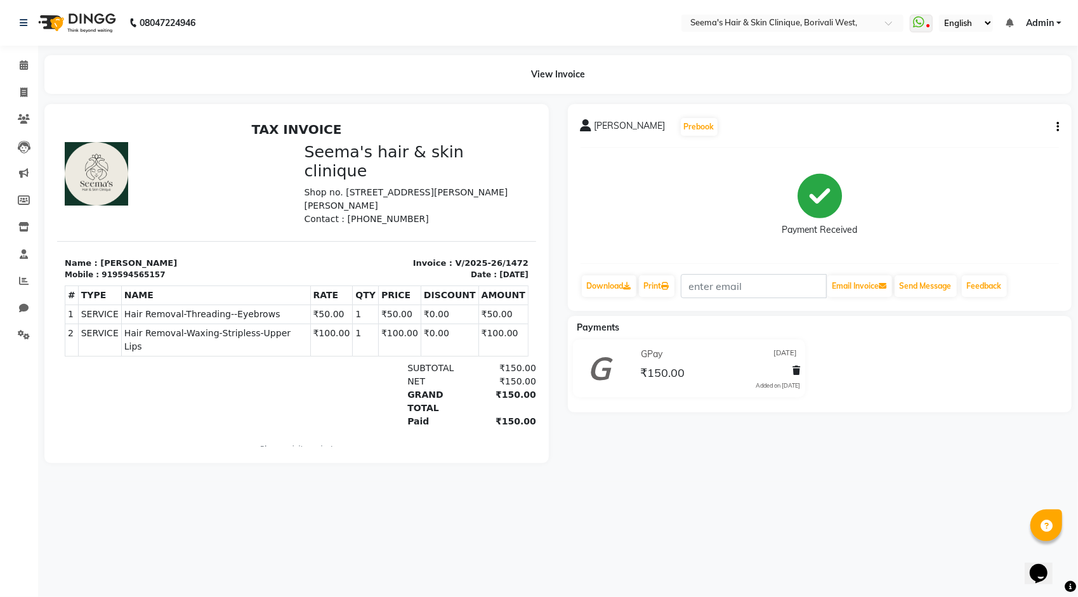
click at [1058, 127] on icon "button" at bounding box center [1058, 127] width 3 height 1
click at [965, 142] on div "Edit Invoice" at bounding box center [994, 143] width 87 height 16
select select "service"
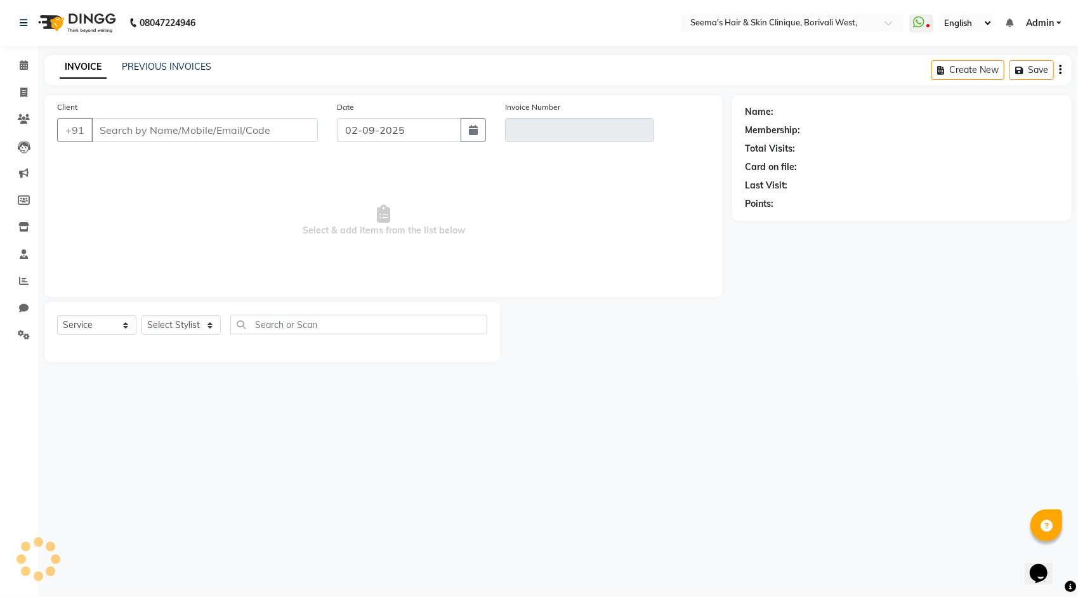
type input "9594565157"
type input "V/2025-26/1472"
type input "27-08-2025"
select select "select"
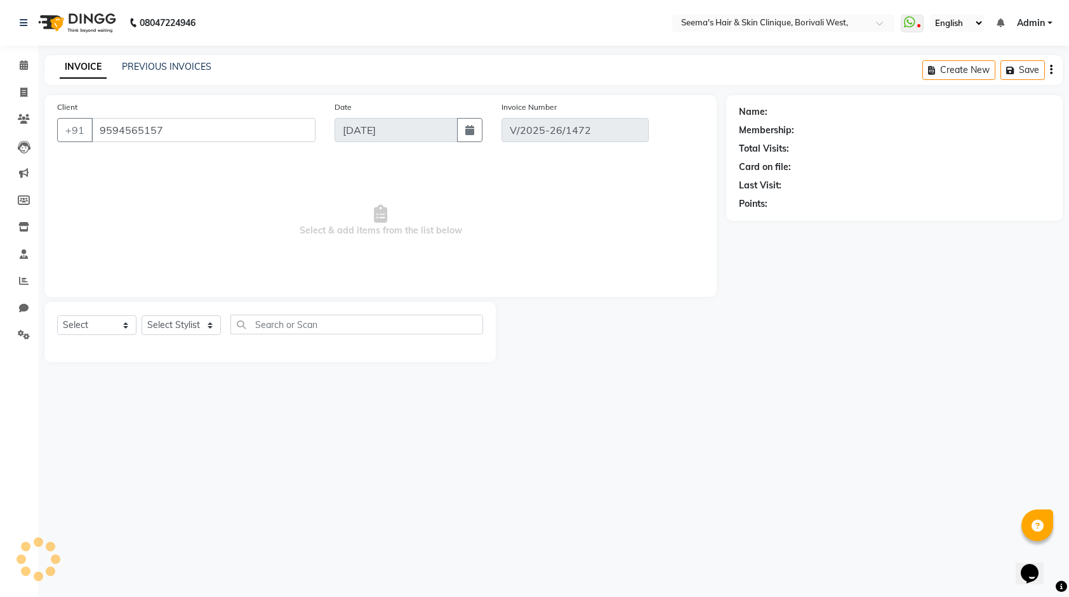
select select "1: Object"
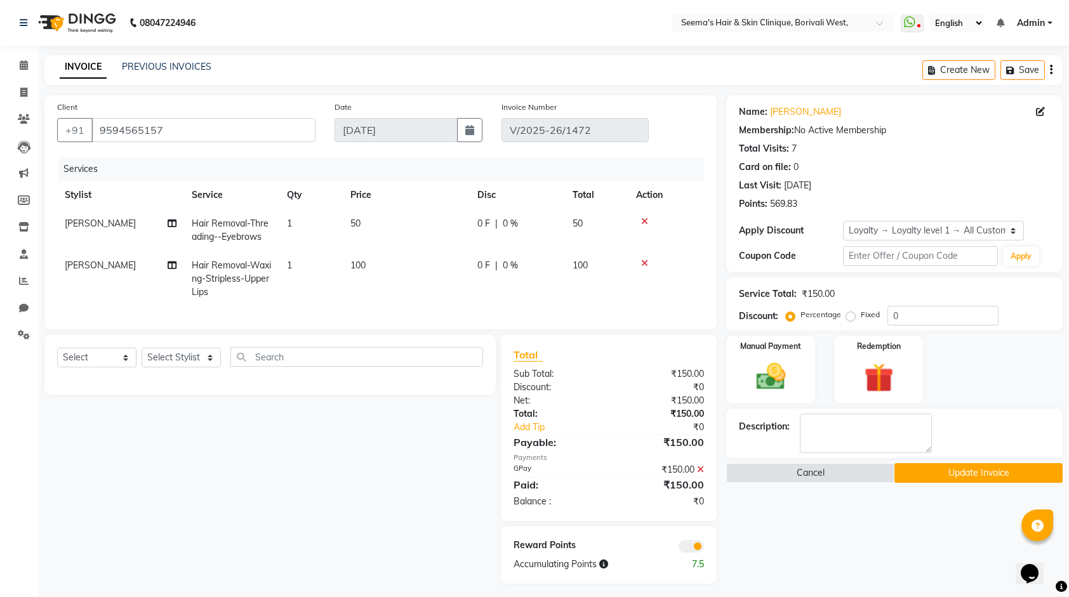
drag, startPoint x: 701, startPoint y: 475, endPoint x: 727, endPoint y: 413, distance: 67.4
click at [701, 473] on span at bounding box center [700, 469] width 7 height 11
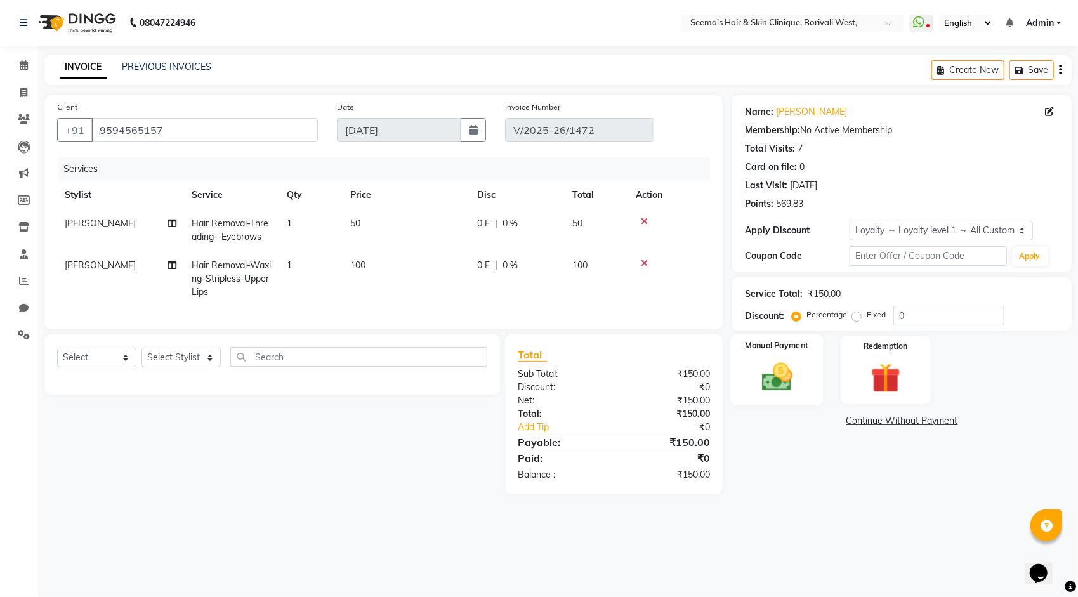
click at [779, 362] on img at bounding box center [777, 377] width 50 height 36
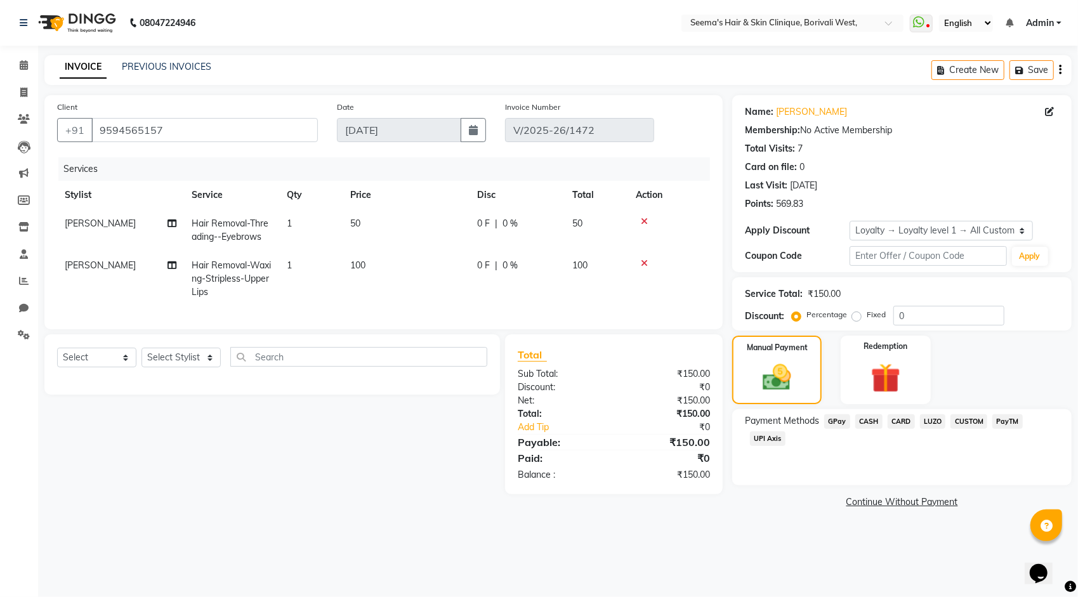
click at [775, 443] on span "UPI Axis" at bounding box center [768, 439] width 36 height 15
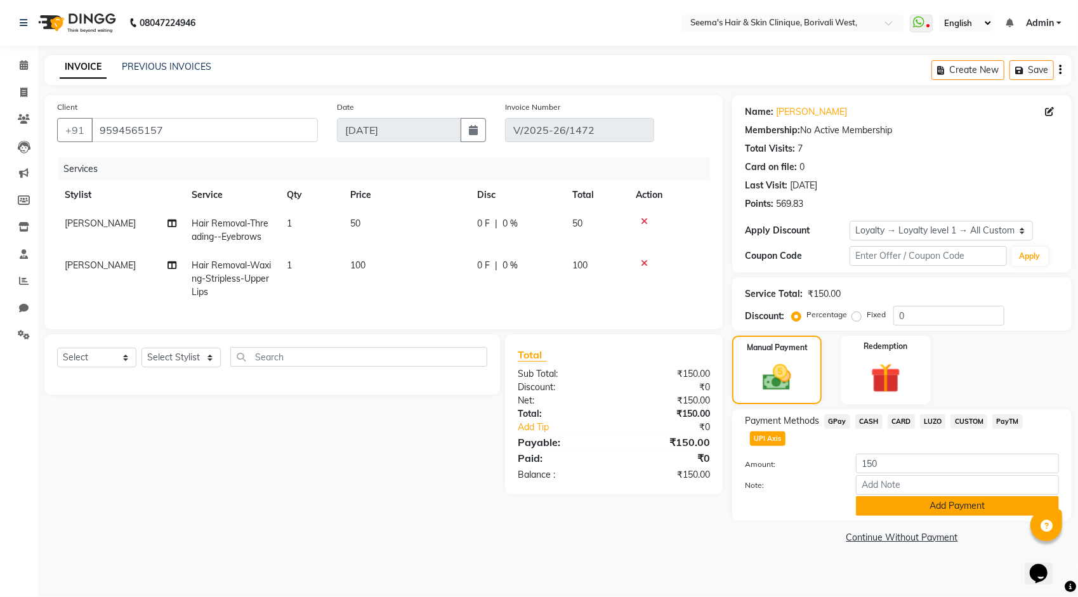
click at [880, 508] on button "Add Payment" at bounding box center [957, 506] width 203 height 20
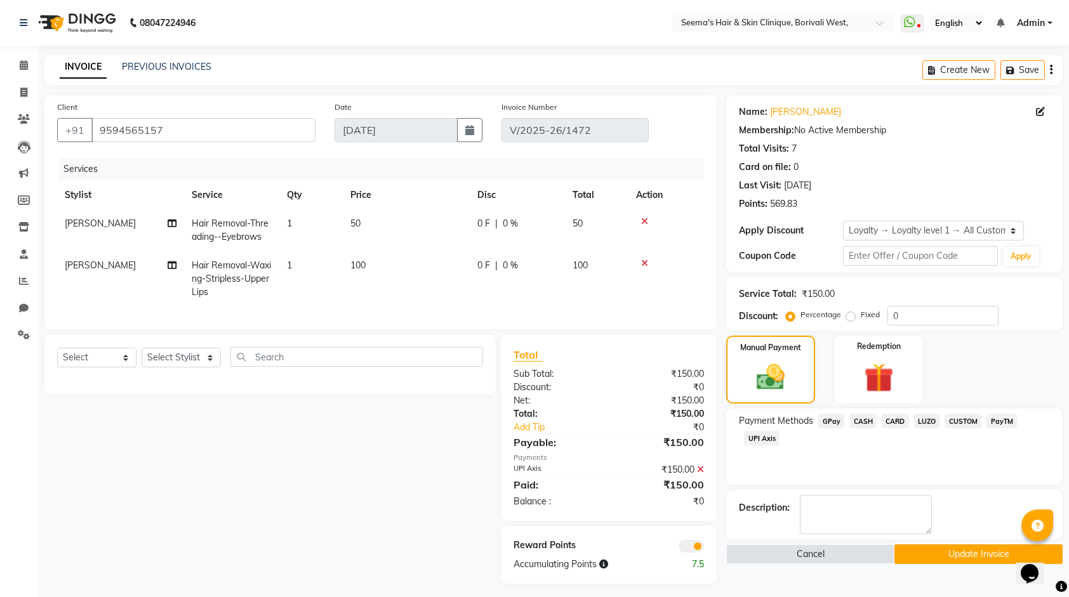
click at [929, 556] on button "Update Invoice" at bounding box center [978, 554] width 168 height 20
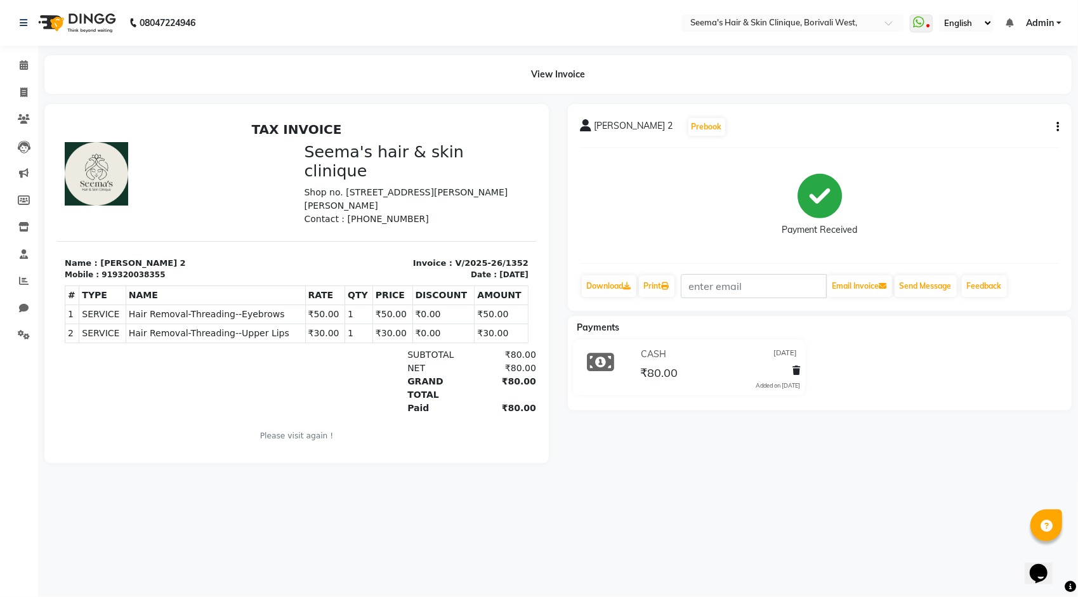
click at [1057, 127] on icon "button" at bounding box center [1058, 127] width 3 height 1
click at [961, 124] on div "Edit Item Staff" at bounding box center [994, 127] width 87 height 16
select select "75453"
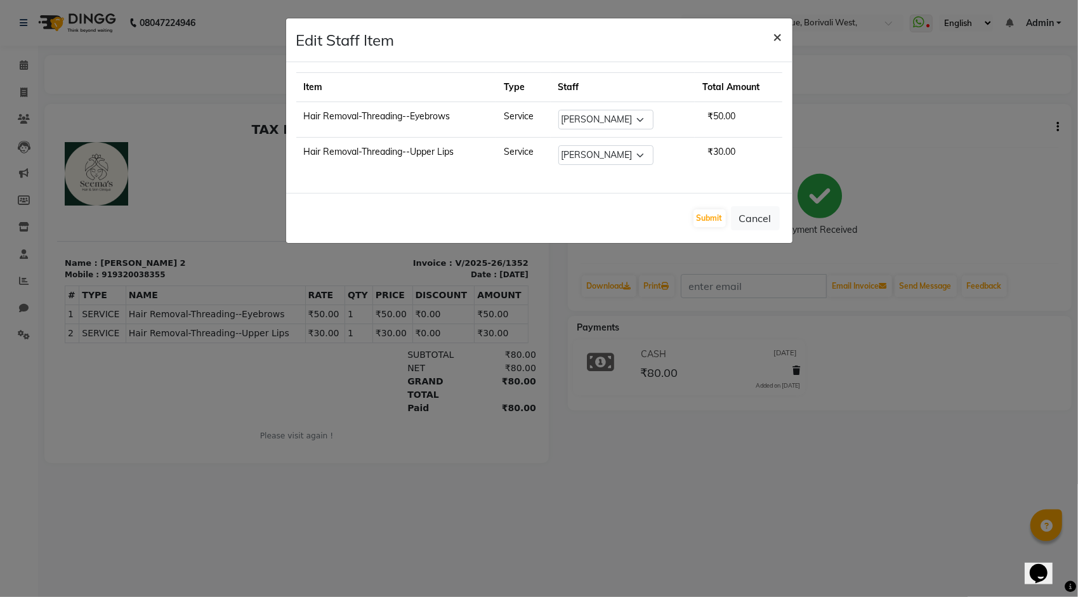
click at [784, 33] on button "×" at bounding box center [777, 36] width 29 height 36
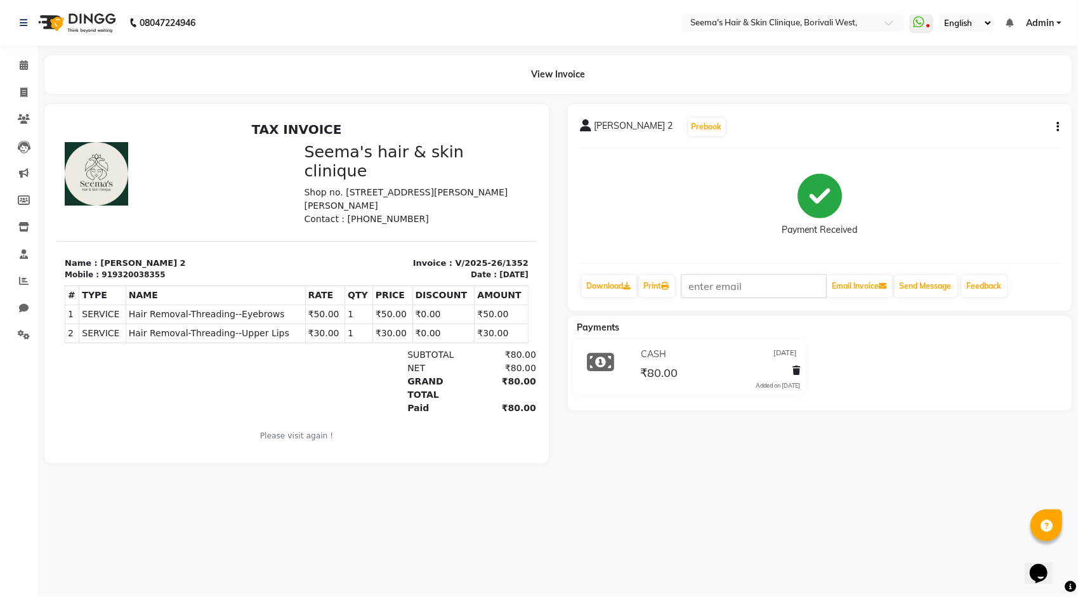
click at [1059, 125] on div "Anita Khandelwal 2 Prebook Payment Received Download Print Email Invoice Send M…" at bounding box center [820, 207] width 504 height 207
drag, startPoint x: 1060, startPoint y: 119, endPoint x: 1053, endPoint y: 122, distance: 7.7
click at [1054, 122] on div "Anita Khandelwal 2 Prebook Payment Received Download Print Email Invoice Send M…" at bounding box center [820, 207] width 504 height 207
click at [1053, 122] on button "button" at bounding box center [1056, 127] width 8 height 13
click at [781, 195] on div "Payment Received" at bounding box center [820, 205] width 479 height 95
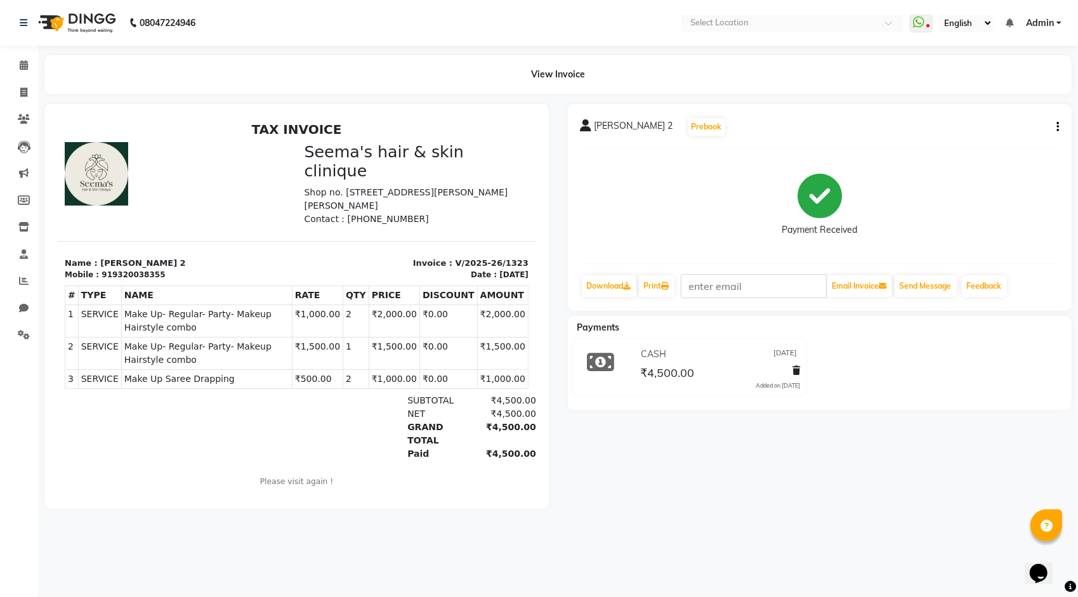
click at [1055, 125] on button "button" at bounding box center [1056, 127] width 8 height 13
click at [646, 380] on span "₹4,500.00" at bounding box center [668, 375] width 54 height 18
click at [652, 364] on div "₹4,500.00" at bounding box center [666, 372] width 56 height 17
click at [796, 369] on icon at bounding box center [797, 370] width 8 height 9
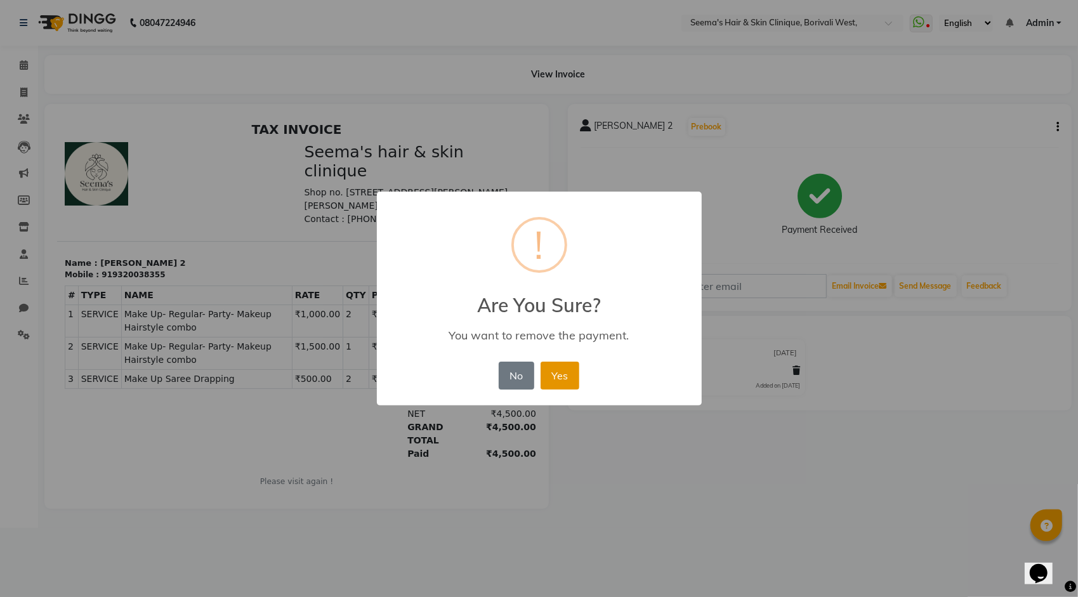
click at [569, 367] on button "Yes" at bounding box center [560, 376] width 39 height 28
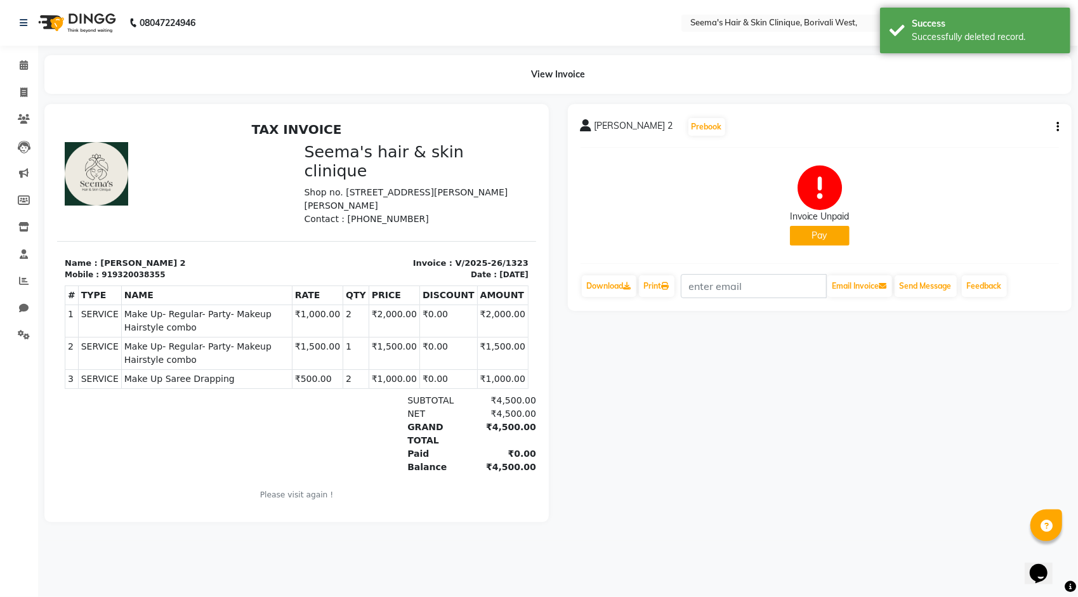
click at [826, 231] on button "Pay" at bounding box center [820, 236] width 60 height 20
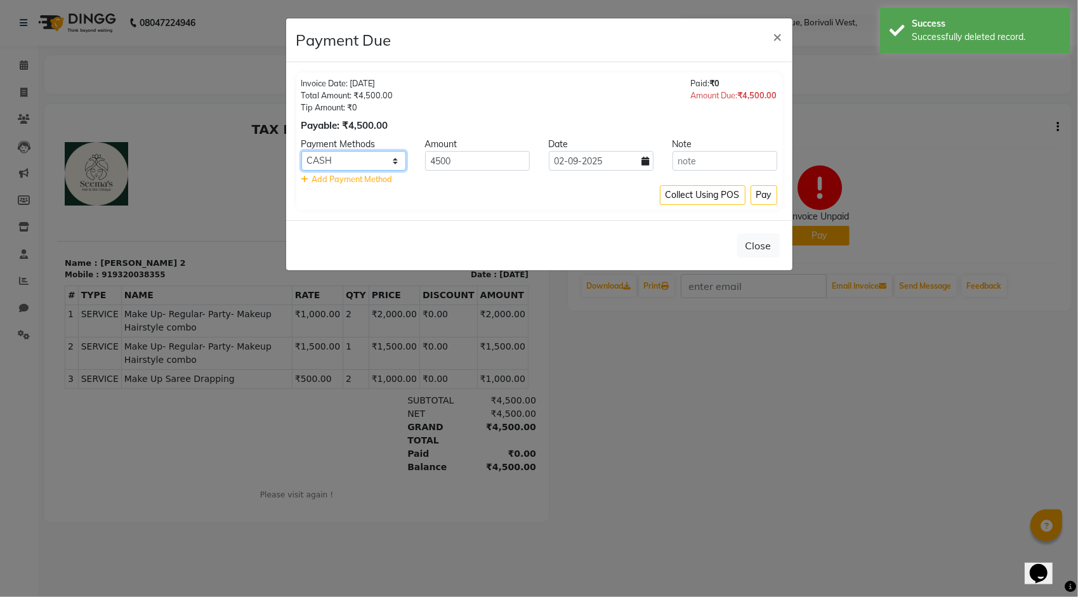
click at [342, 162] on select "GPay CASH CARD LUZO CUSTOM PayTM UPI Axis" at bounding box center [353, 161] width 105 height 20
select select "44"
click at [301, 151] on select "GPay CASH CARD LUZO CUSTOM PayTM UPI Axis" at bounding box center [353, 161] width 105 height 20
click at [641, 164] on input "02-09-2025" at bounding box center [601, 161] width 105 height 20
select select "9"
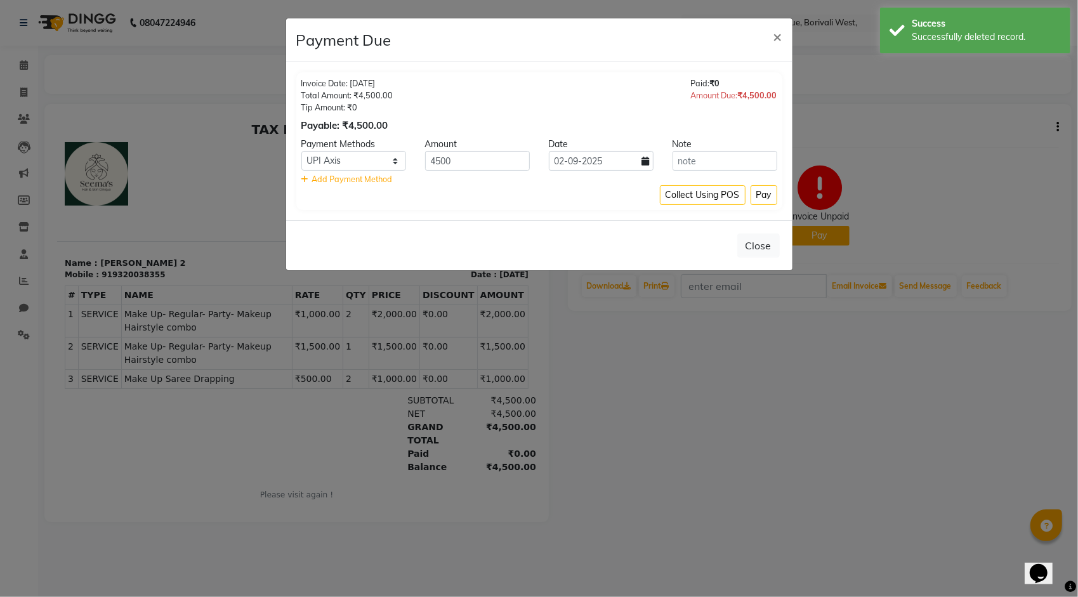
select select "2025"
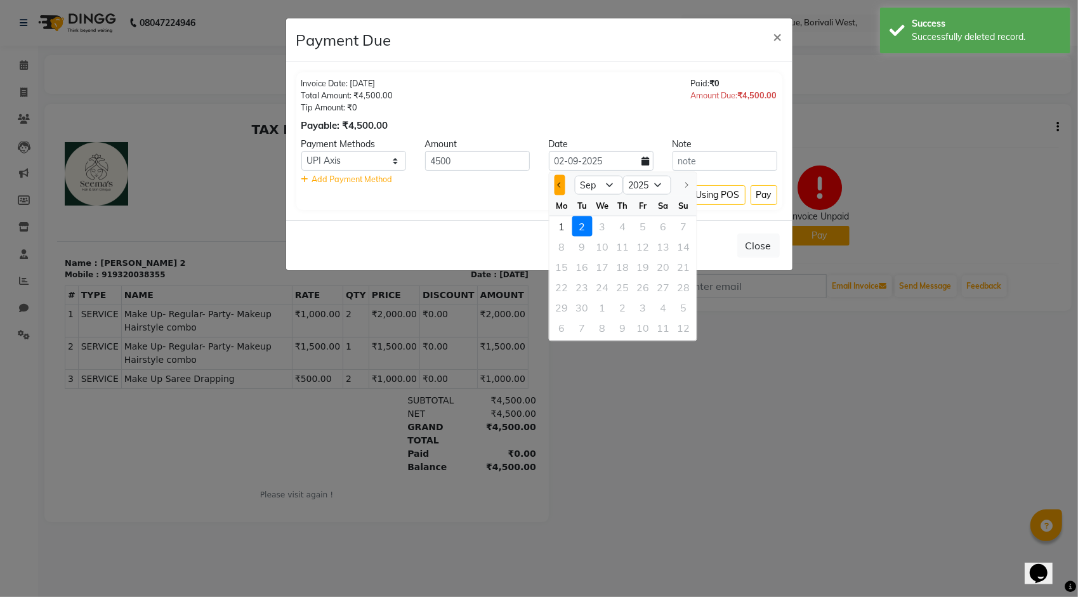
drag, startPoint x: 556, startPoint y: 181, endPoint x: 566, endPoint y: 189, distance: 12.7
click at [556, 181] on button "Previous month" at bounding box center [560, 185] width 11 height 20
select select "8"
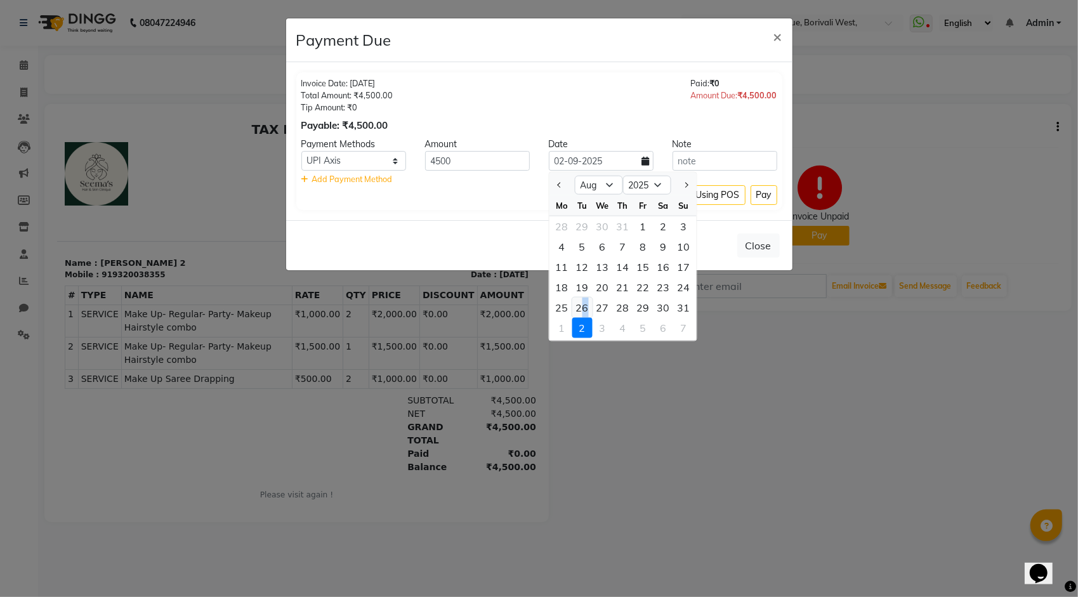
click at [585, 306] on div "26" at bounding box center [582, 308] width 20 height 20
type input "[DATE]"
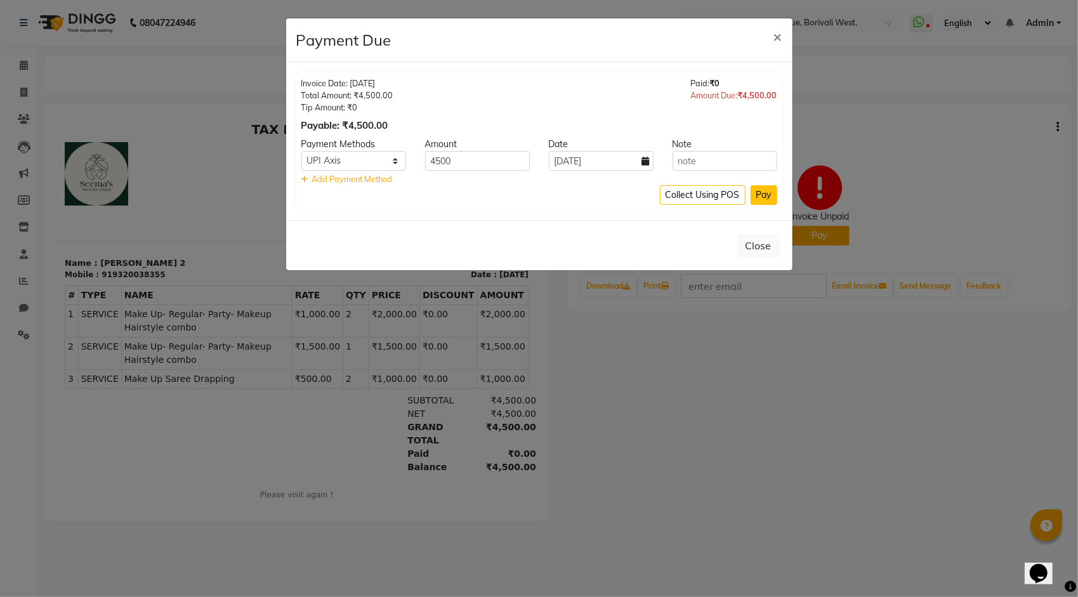
click at [759, 194] on button "Pay" at bounding box center [764, 195] width 27 height 20
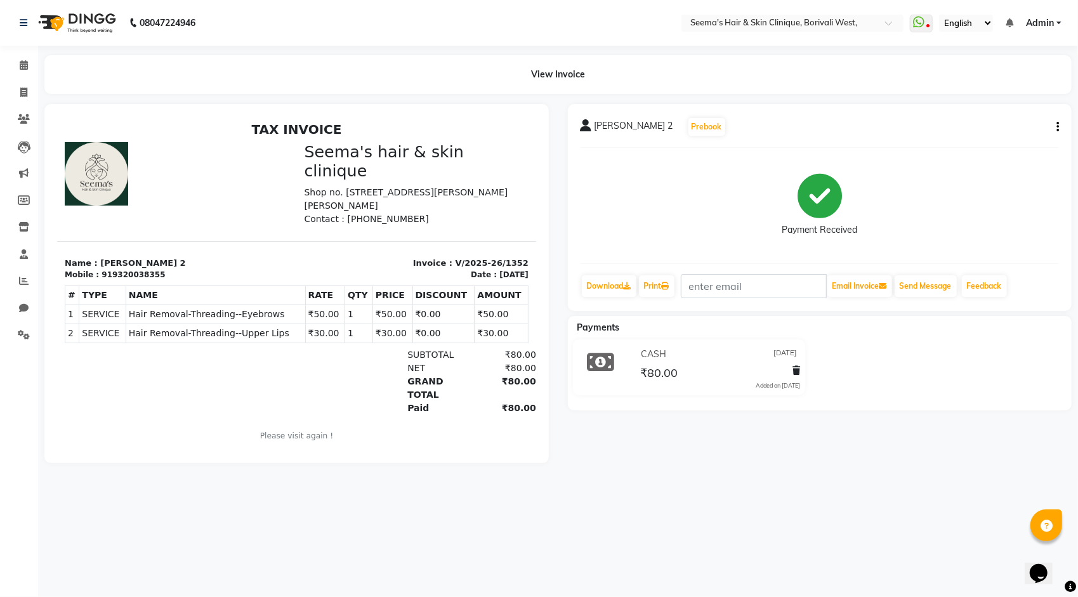
click at [1053, 123] on button "button" at bounding box center [1056, 127] width 8 height 13
click at [789, 367] on div at bounding box center [794, 372] width 13 height 17
click at [791, 367] on div at bounding box center [794, 372] width 13 height 17
click at [798, 369] on icon at bounding box center [797, 370] width 8 height 9
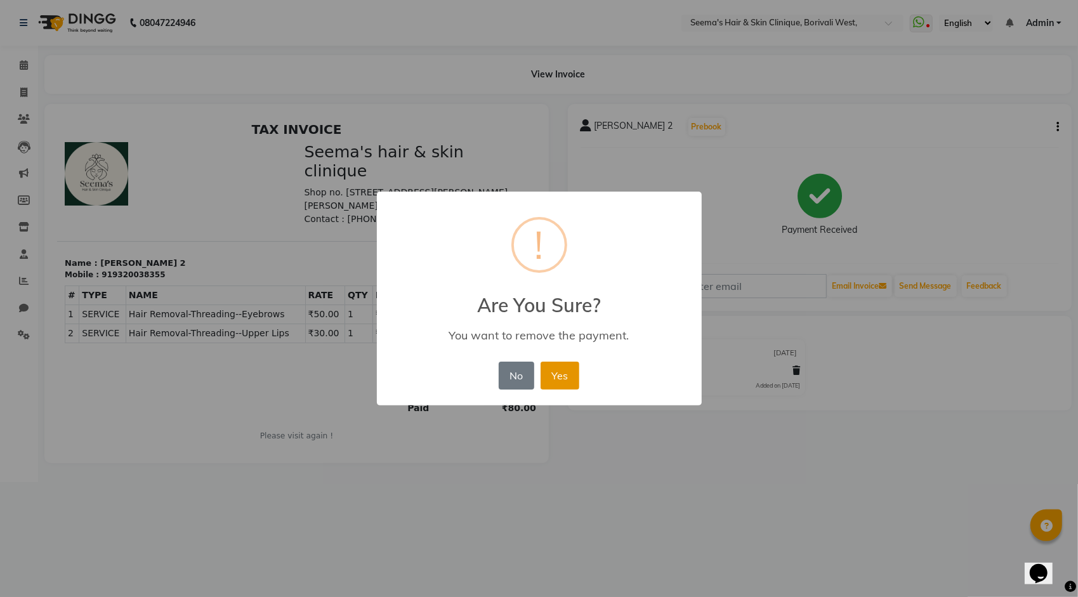
click at [571, 377] on button "Yes" at bounding box center [560, 376] width 39 height 28
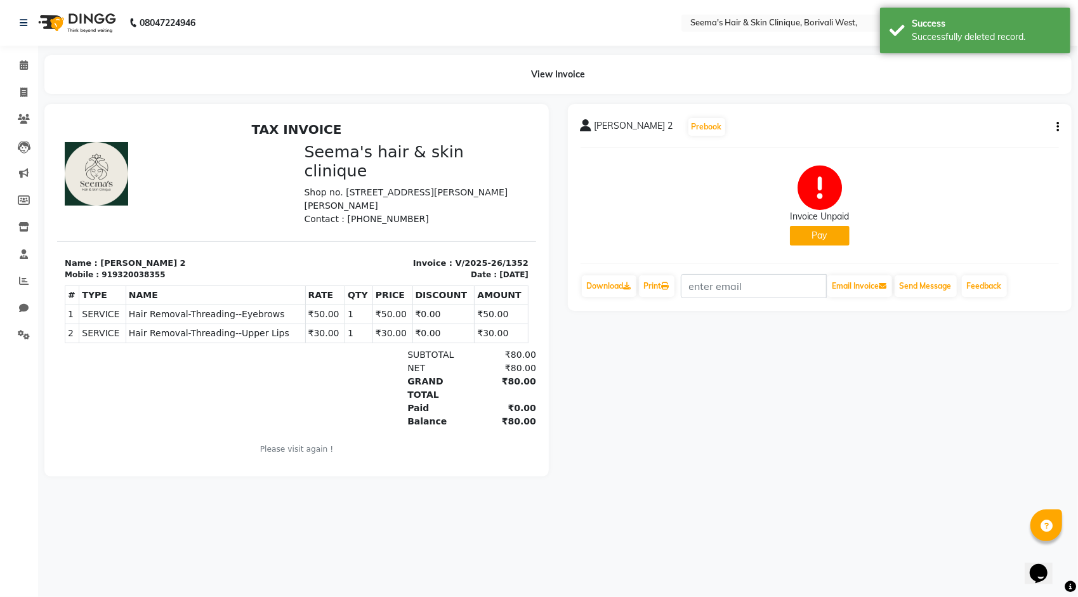
click at [806, 232] on button "Pay" at bounding box center [820, 236] width 60 height 20
select select "1"
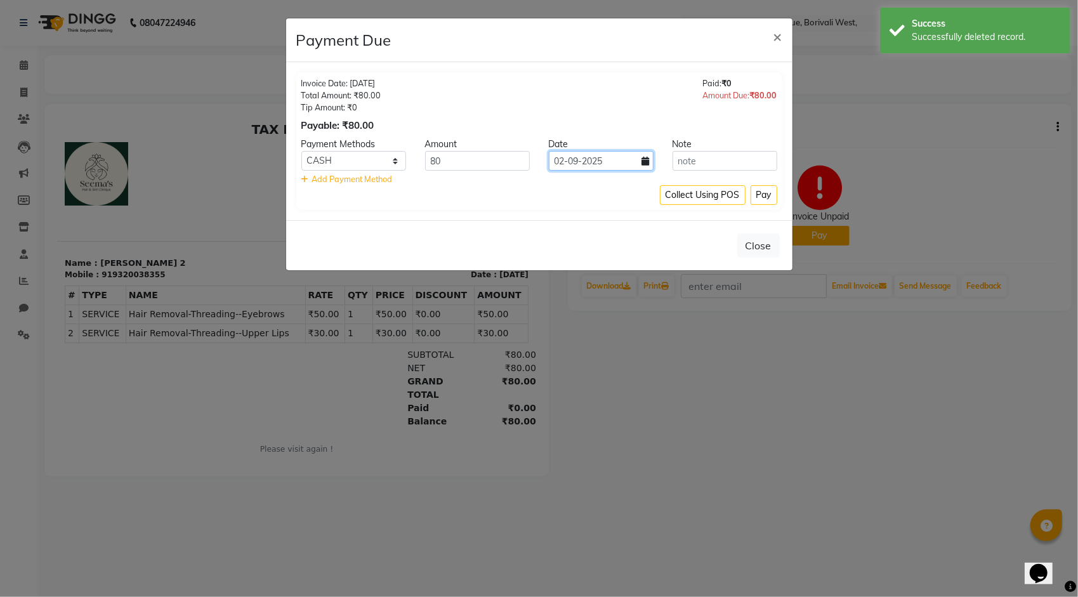
click at [645, 166] on input "02-09-2025" at bounding box center [601, 161] width 105 height 20
select select "9"
select select "2025"
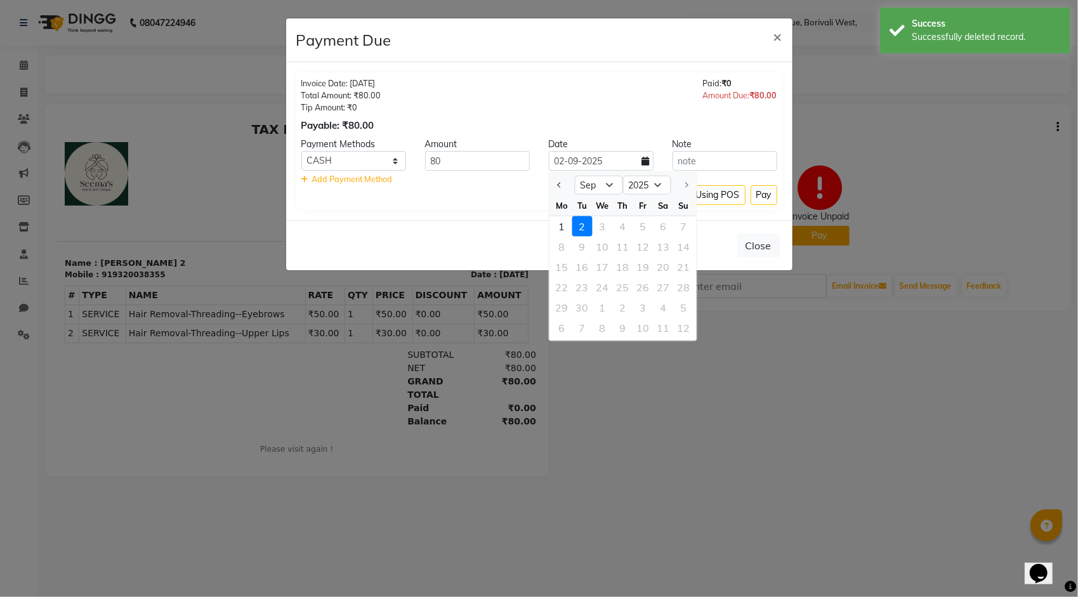
click at [553, 185] on div at bounding box center [562, 185] width 25 height 20
click at [561, 185] on span "Previous month" at bounding box center [559, 184] width 5 height 5
select select "8"
click at [597, 307] on div "27" at bounding box center [603, 308] width 20 height 20
type input "[DATE]"
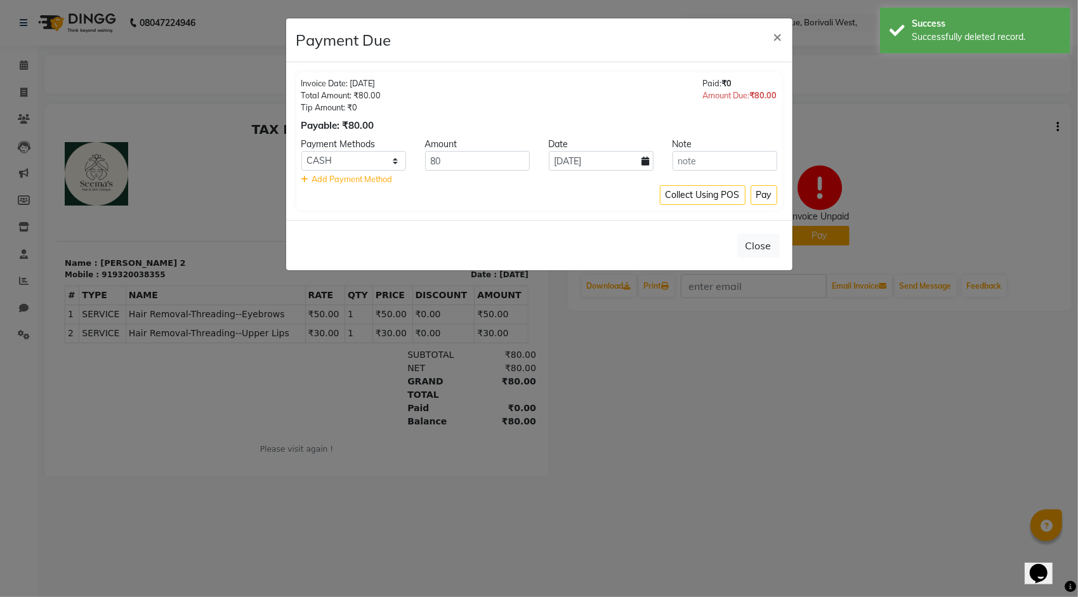
click at [649, 160] on icon at bounding box center [646, 161] width 8 height 9
select select "8"
select select "2025"
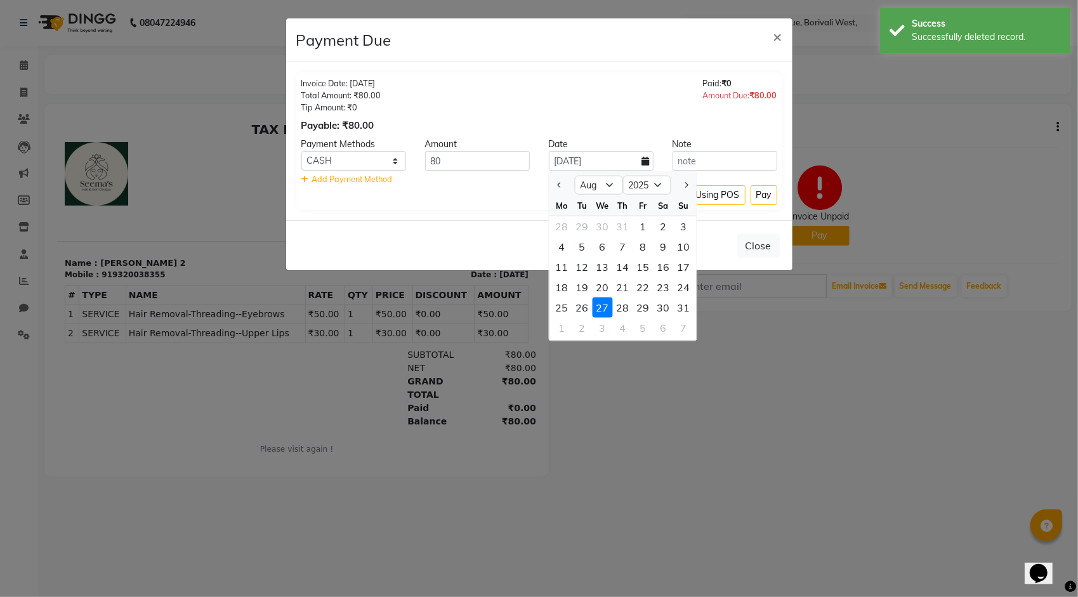
click at [584, 303] on div "26" at bounding box center [582, 308] width 20 height 20
type input "[DATE]"
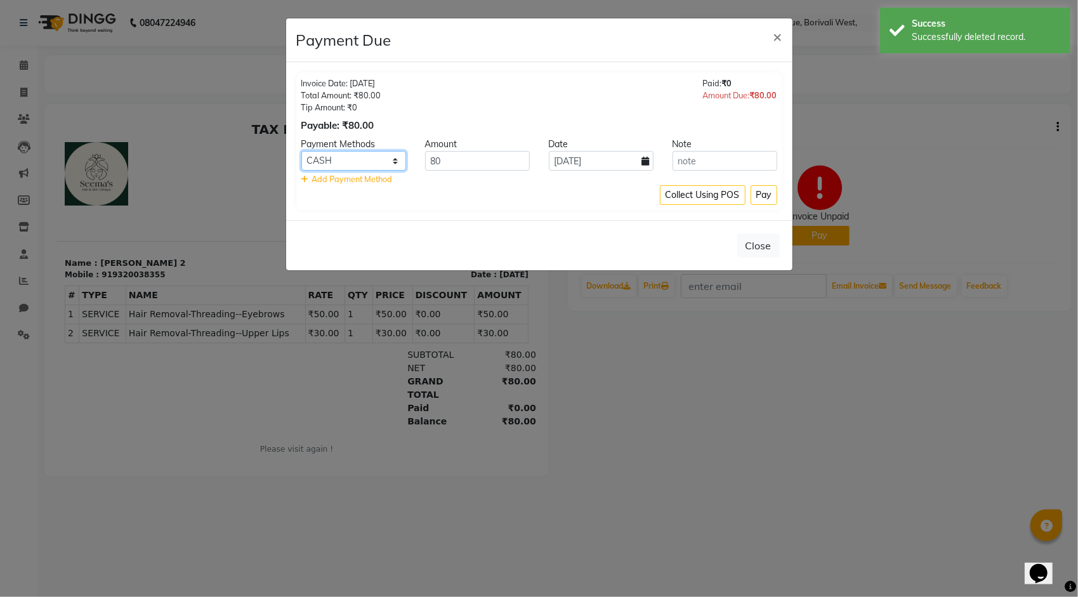
click at [316, 155] on select "GPay CASH CARD LUZO CUSTOM PayTM UPI Axis" at bounding box center [353, 161] width 105 height 20
select select "44"
click at [301, 151] on select "GPay CASH CARD LUZO CUSTOM PayTM UPI Axis" at bounding box center [353, 161] width 105 height 20
click at [765, 199] on button "Pay" at bounding box center [764, 195] width 27 height 20
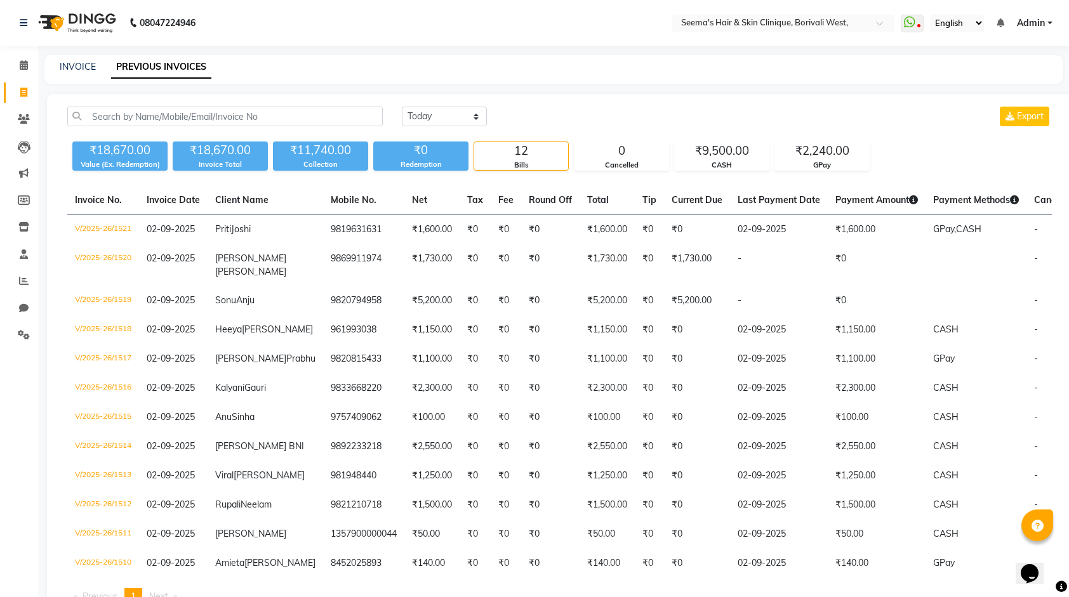
click at [445, 132] on div "[DATE] [DATE] Custom Range Export" at bounding box center [726, 122] width 669 height 30
drag, startPoint x: 450, startPoint y: 116, endPoint x: 448, endPoint y: 125, distance: 9.1
click at [450, 116] on select "[DATE] [DATE] Custom Range" at bounding box center [444, 117] width 85 height 20
select select "range"
click at [402, 107] on select "[DATE] [DATE] Custom Range" at bounding box center [444, 117] width 85 height 20
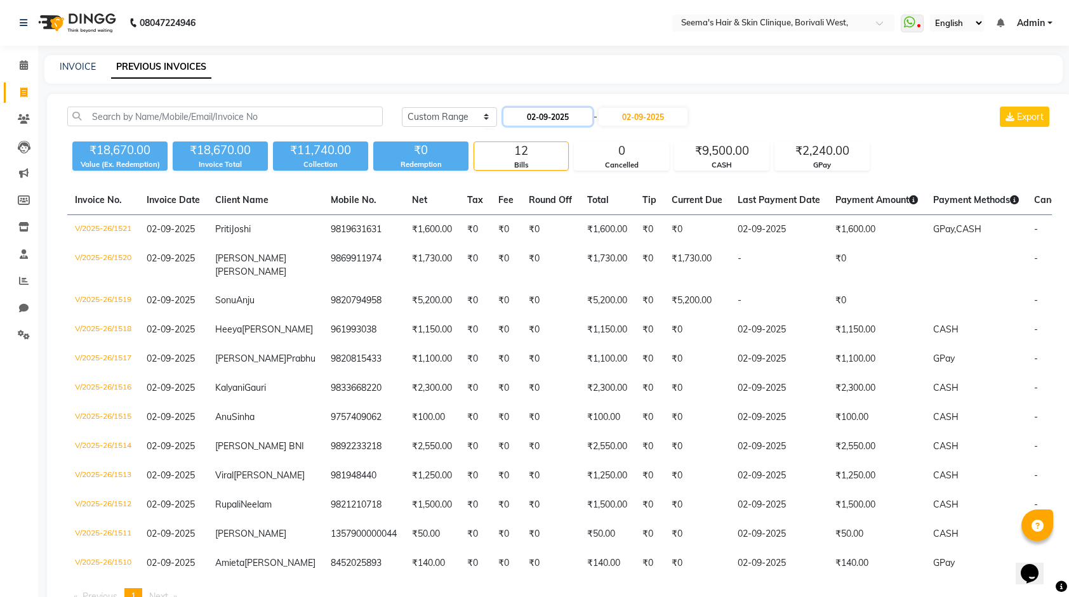
click at [562, 119] on input "02-09-2025" at bounding box center [547, 117] width 89 height 18
select select "9"
select select "2025"
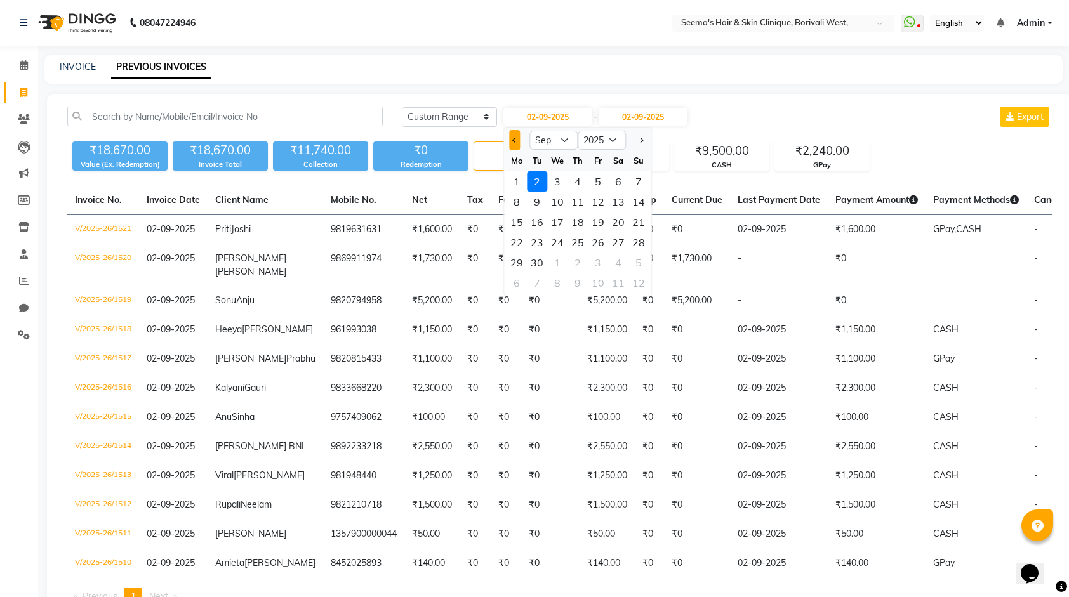
click at [515, 140] on span "Previous month" at bounding box center [514, 140] width 5 height 5
select select "8"
click at [600, 183] on div "1" at bounding box center [598, 181] width 20 height 20
type input "[DATE]"
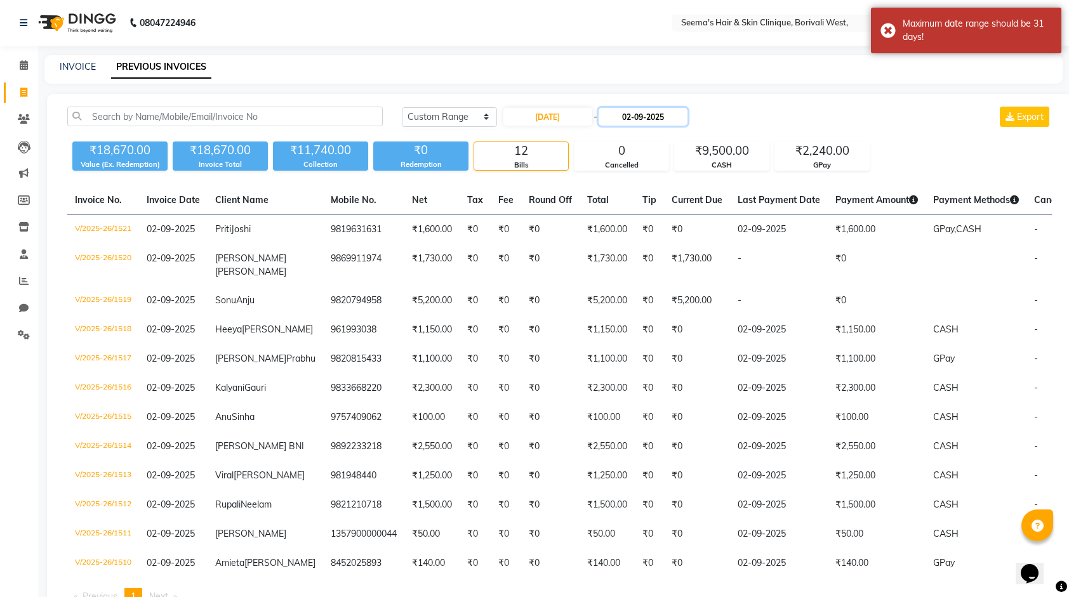
click at [635, 123] on input "02-09-2025" at bounding box center [642, 117] width 89 height 18
select select "9"
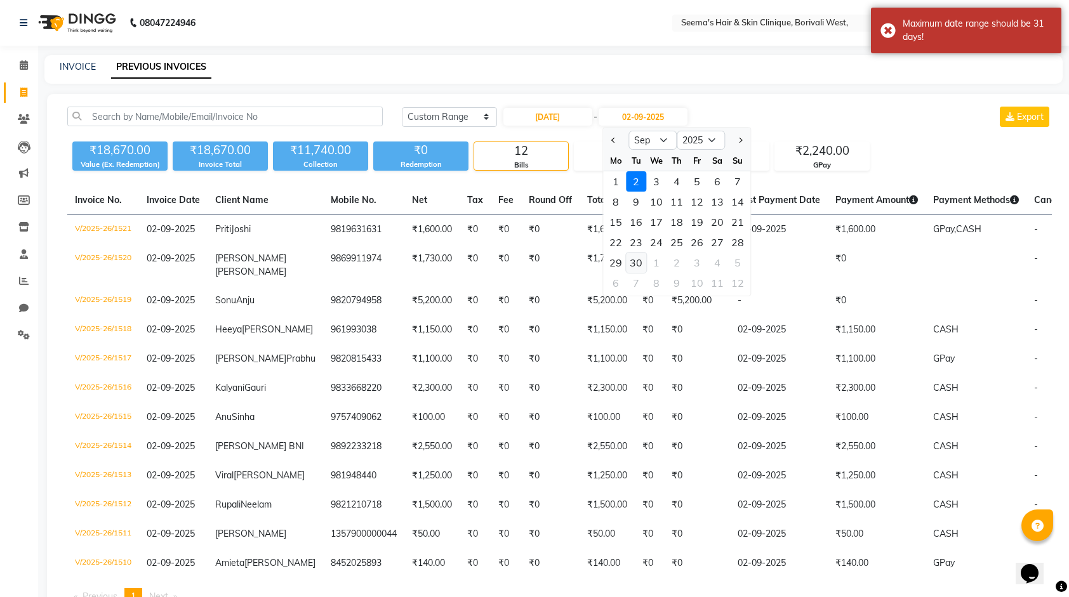
click at [636, 263] on div "30" at bounding box center [636, 263] width 20 height 20
type input "30-09-2025"
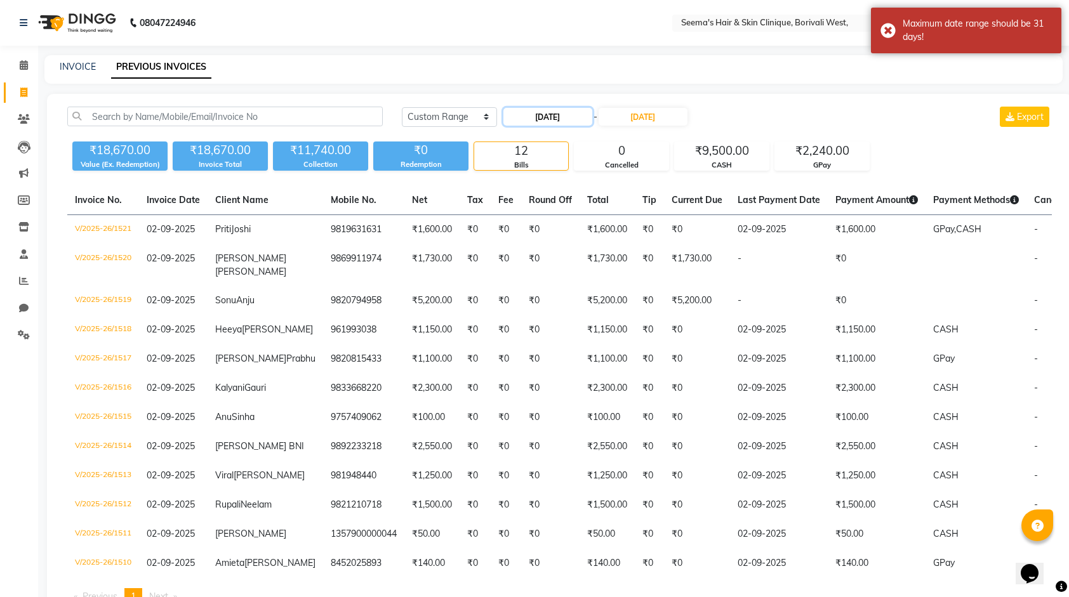
click at [541, 114] on input "[DATE]" at bounding box center [547, 117] width 89 height 18
select select "8"
select select "2025"
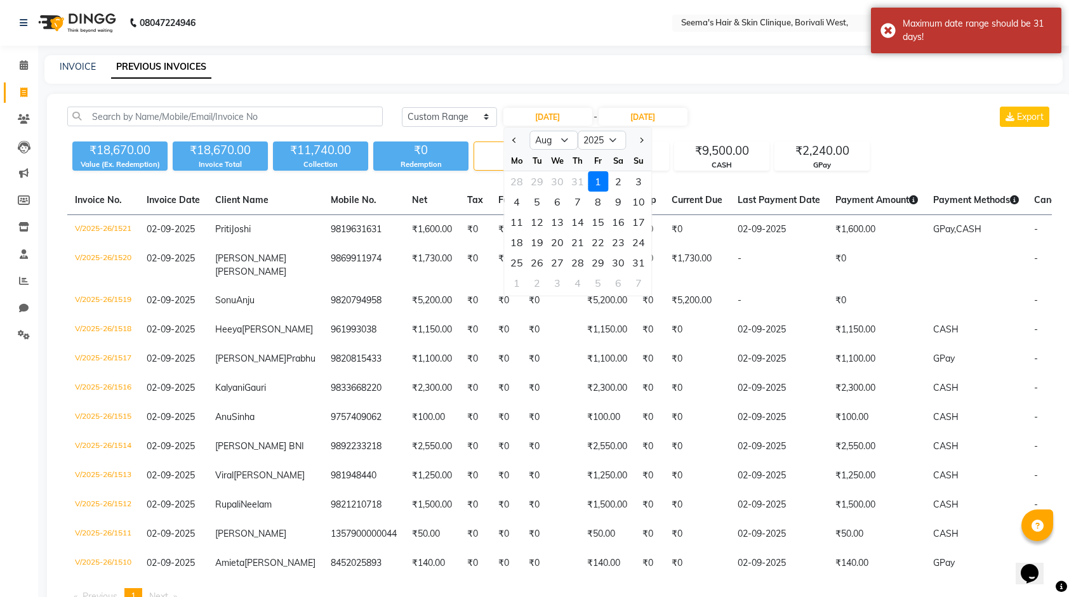
click at [598, 181] on div "1" at bounding box center [598, 181] width 20 height 20
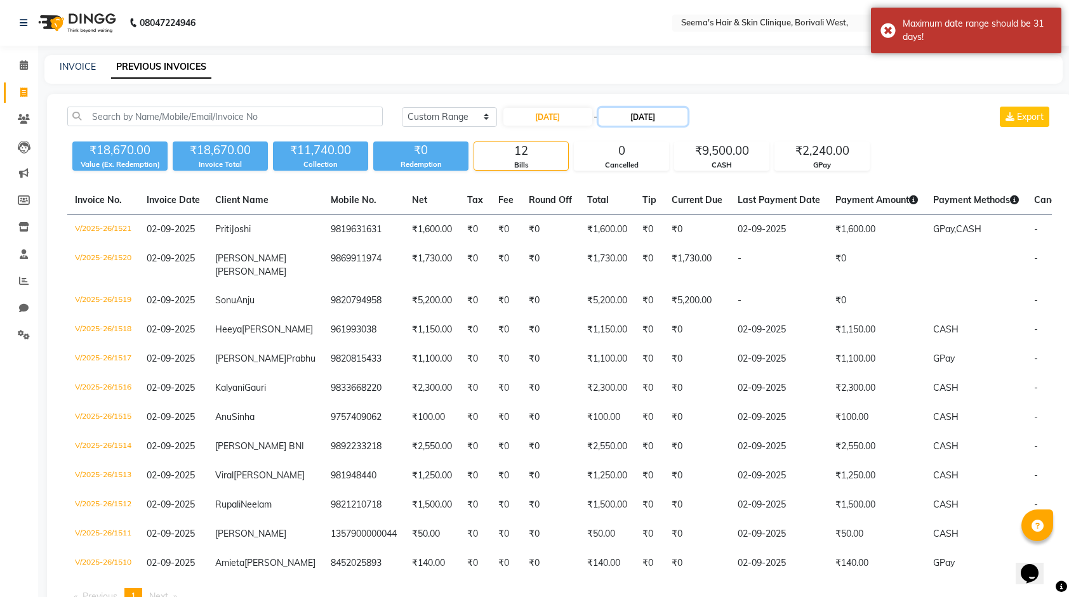
click at [624, 115] on input "30-09-2025" at bounding box center [642, 117] width 89 height 18
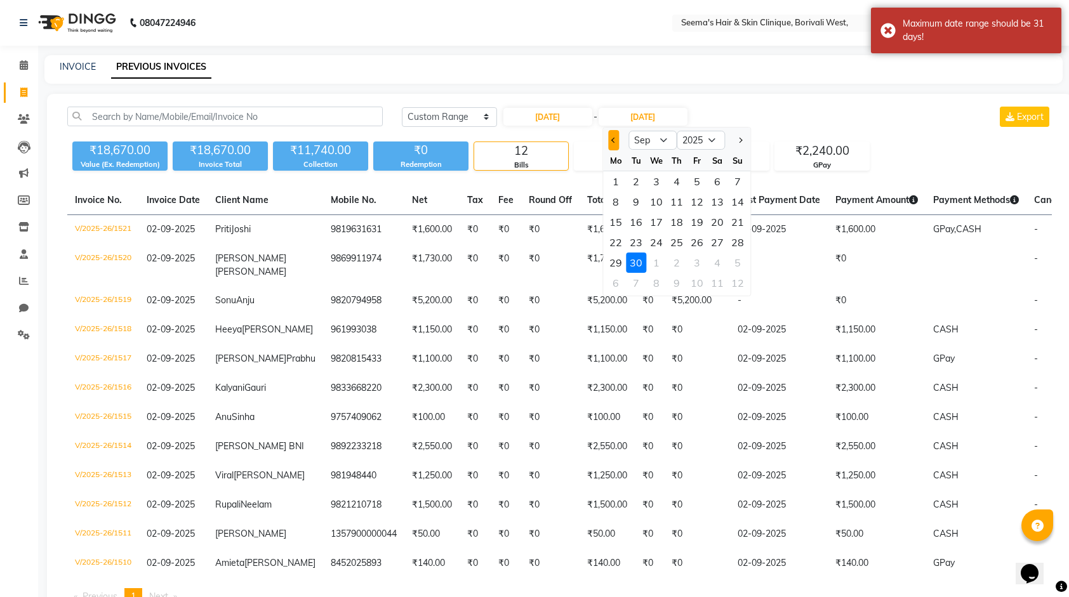
click at [613, 138] on span "Previous month" at bounding box center [613, 140] width 5 height 5
select select "8"
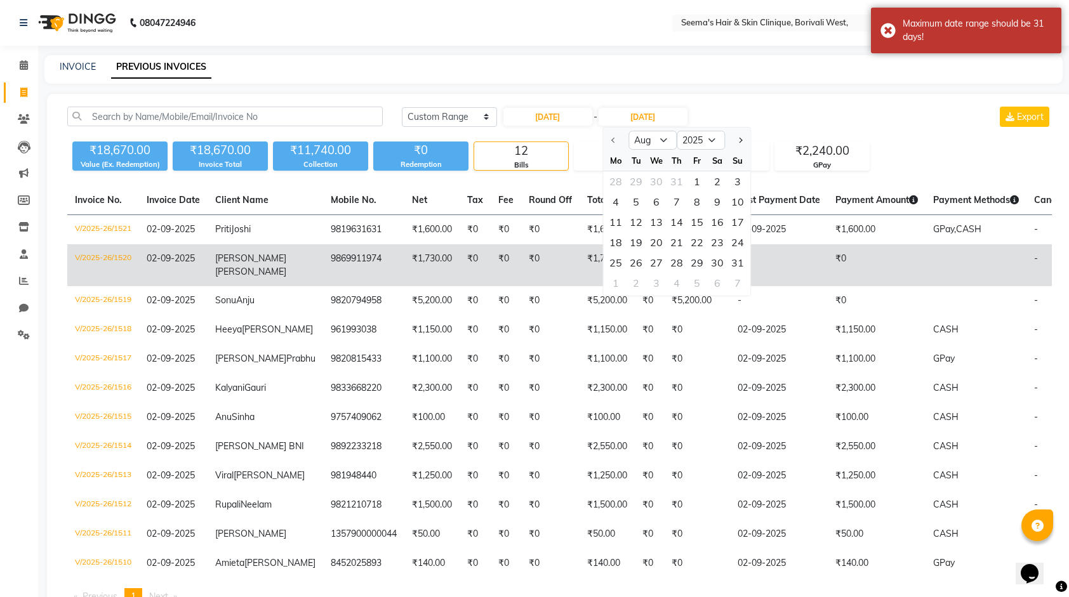
click at [731, 258] on div "31" at bounding box center [737, 263] width 20 height 20
type input "31-08-2025"
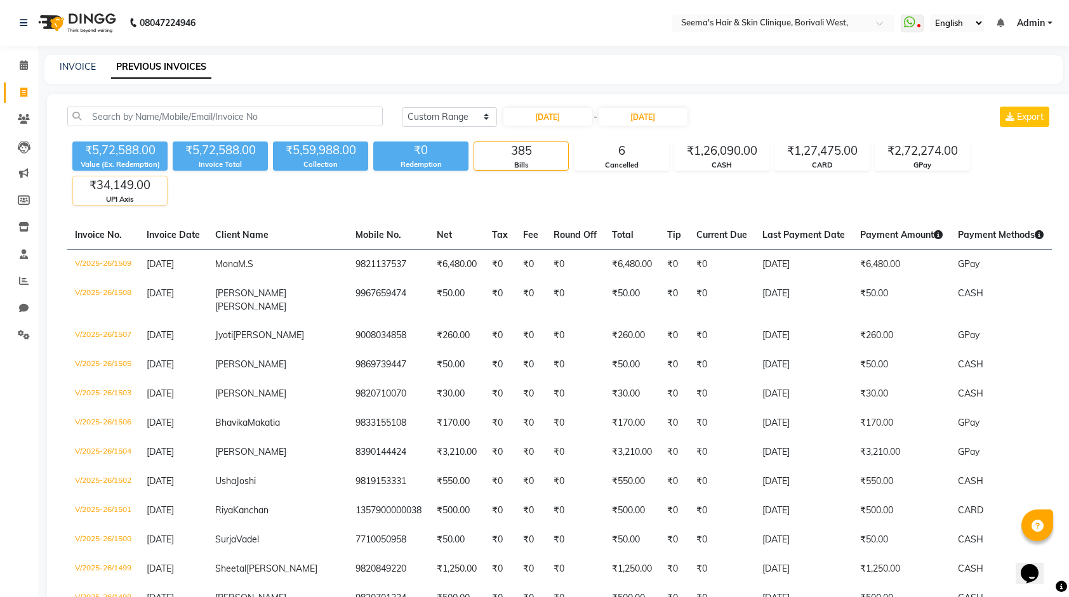
click at [107, 180] on div "₹34,149.00" at bounding box center [120, 185] width 94 height 18
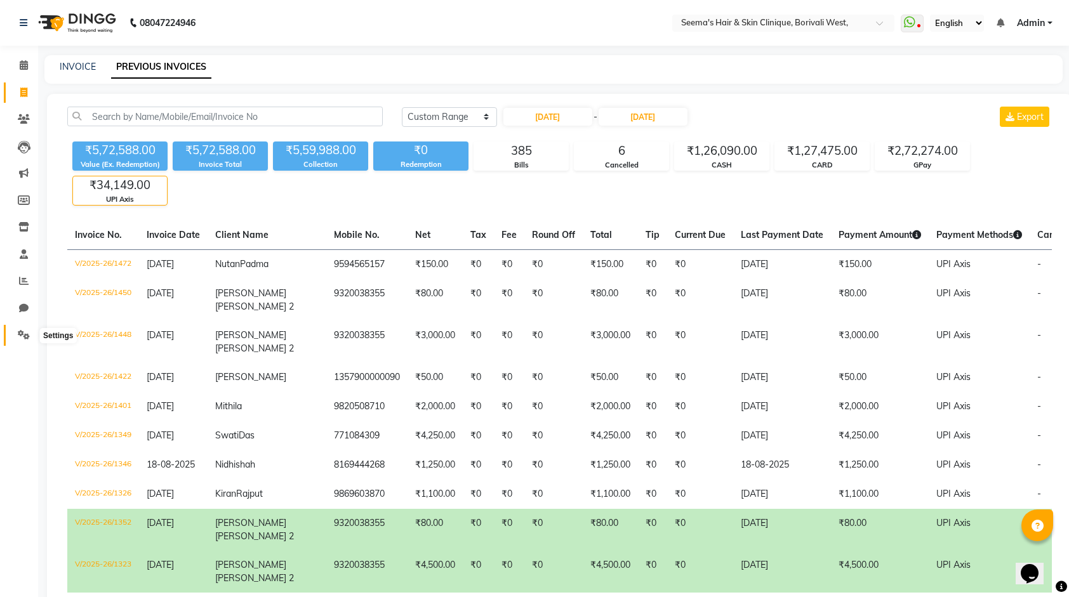
click at [18, 336] on icon at bounding box center [24, 335] width 12 height 10
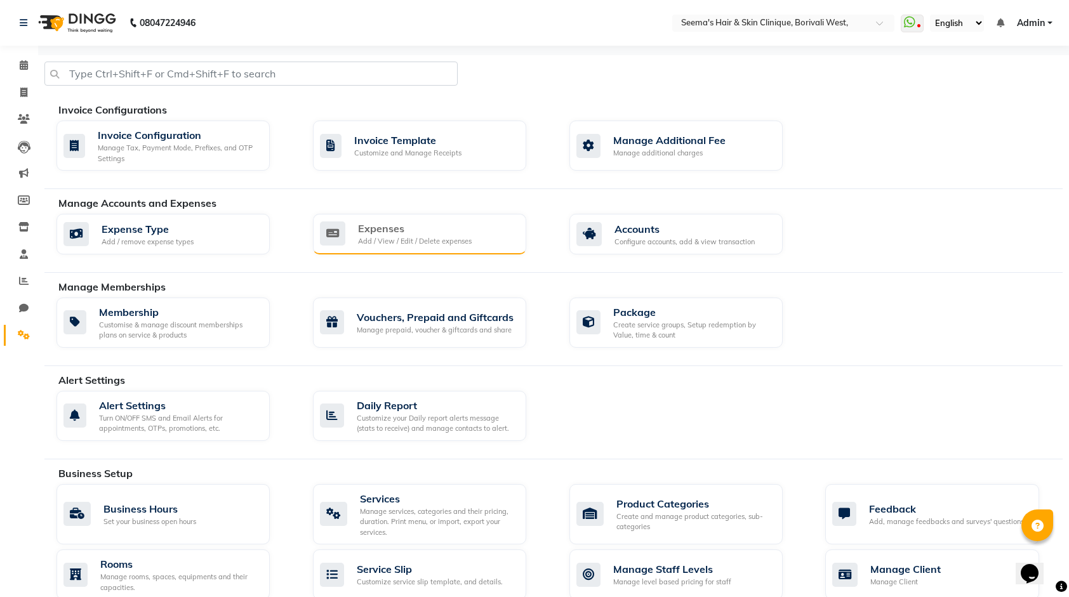
click at [352, 236] on div "Expenses Add / View / Edit / Delete expenses" at bounding box center [418, 234] width 196 height 26
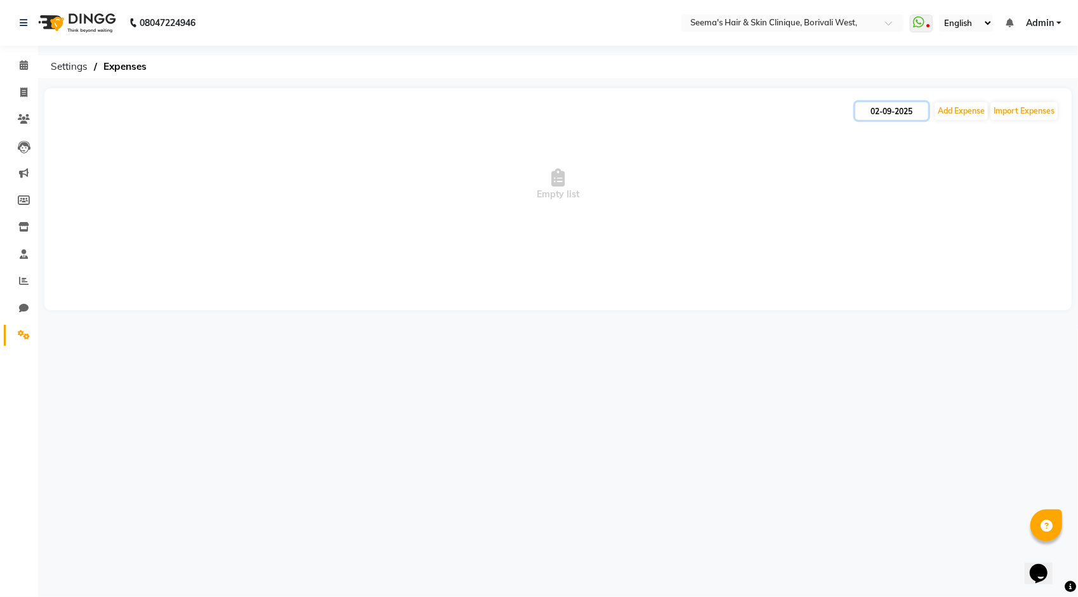
click at [896, 110] on input "02-09-2025" at bounding box center [891, 111] width 73 height 18
select select "9"
select select "2025"
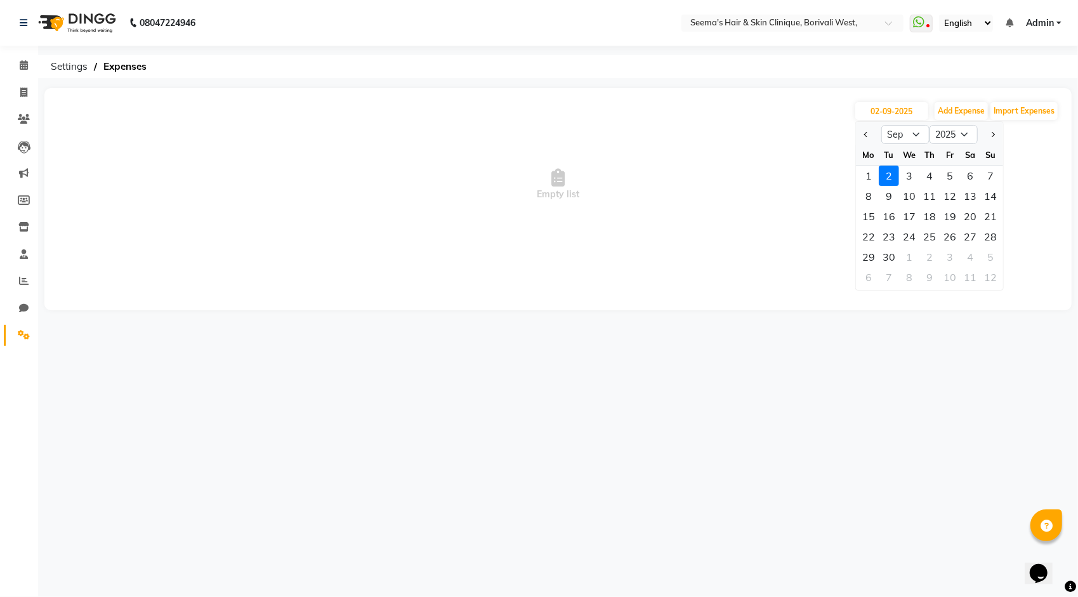
click at [859, 135] on div at bounding box center [868, 134] width 25 height 20
click at [862, 135] on button "Previous month" at bounding box center [866, 134] width 11 height 20
select select "8"
click at [942, 175] on div "1" at bounding box center [950, 176] width 20 height 20
type input "[DATE]"
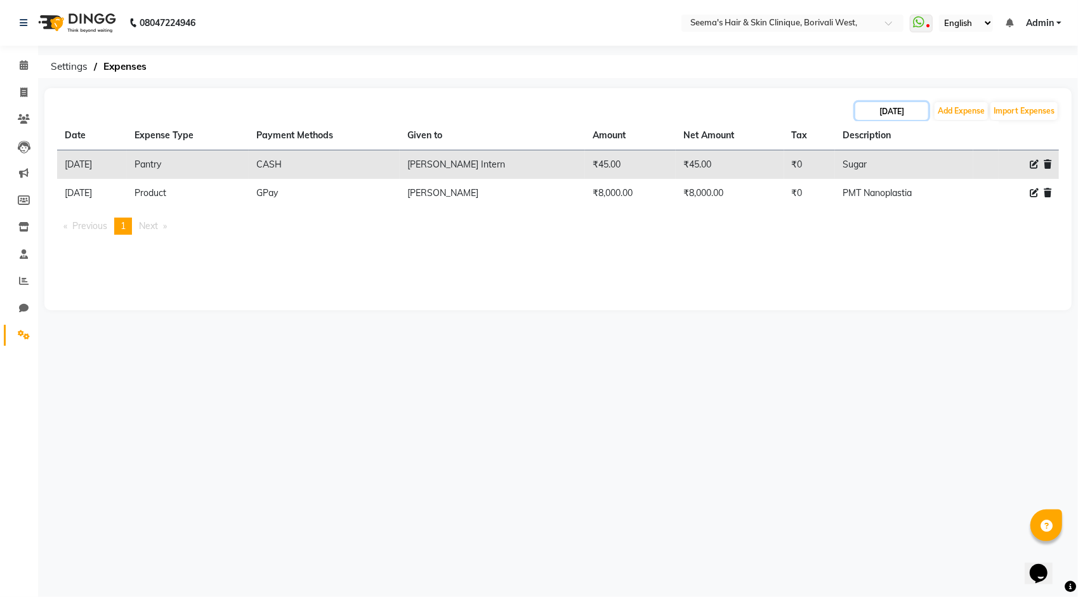
click at [910, 115] on input "[DATE]" at bounding box center [891, 111] width 73 height 18
select select "8"
select select "2025"
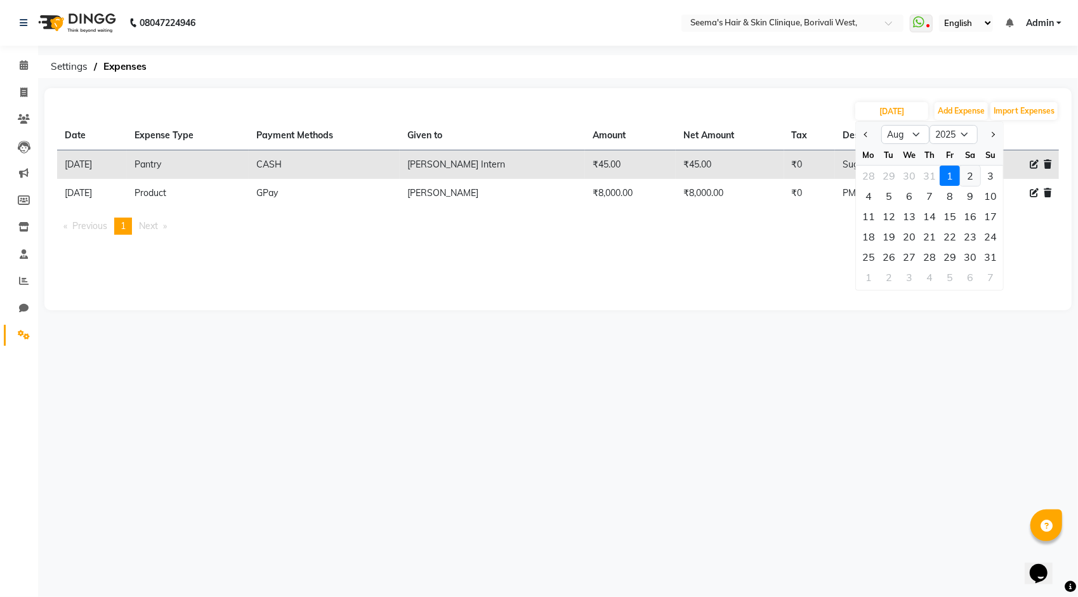
click at [963, 176] on div "2" at bounding box center [970, 176] width 20 height 20
type input "02-08-2025"
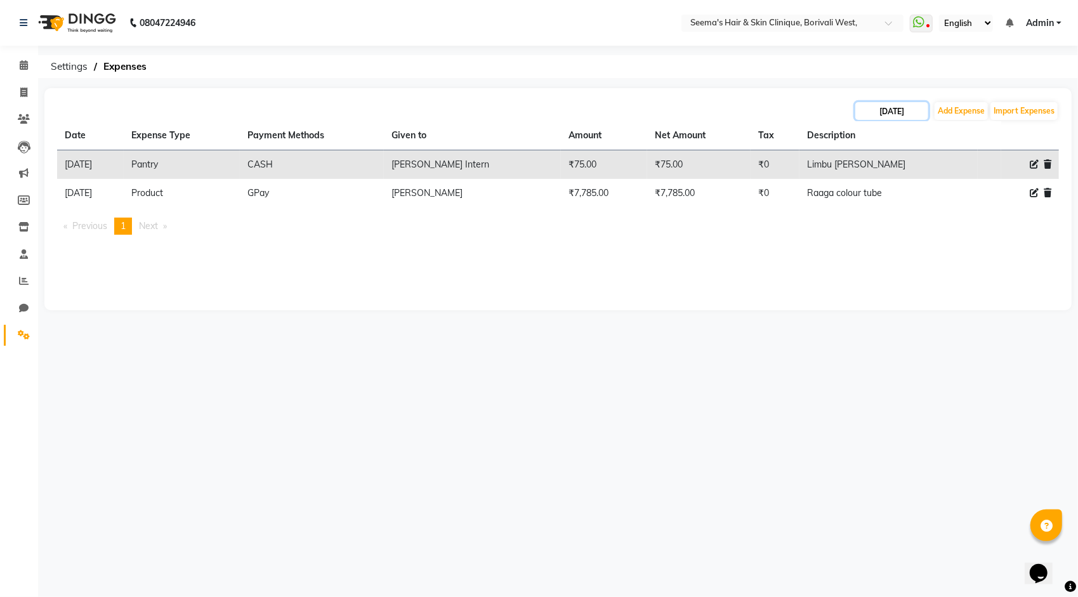
click at [897, 108] on input "02-08-2025" at bounding box center [891, 111] width 73 height 18
select select "8"
select select "2025"
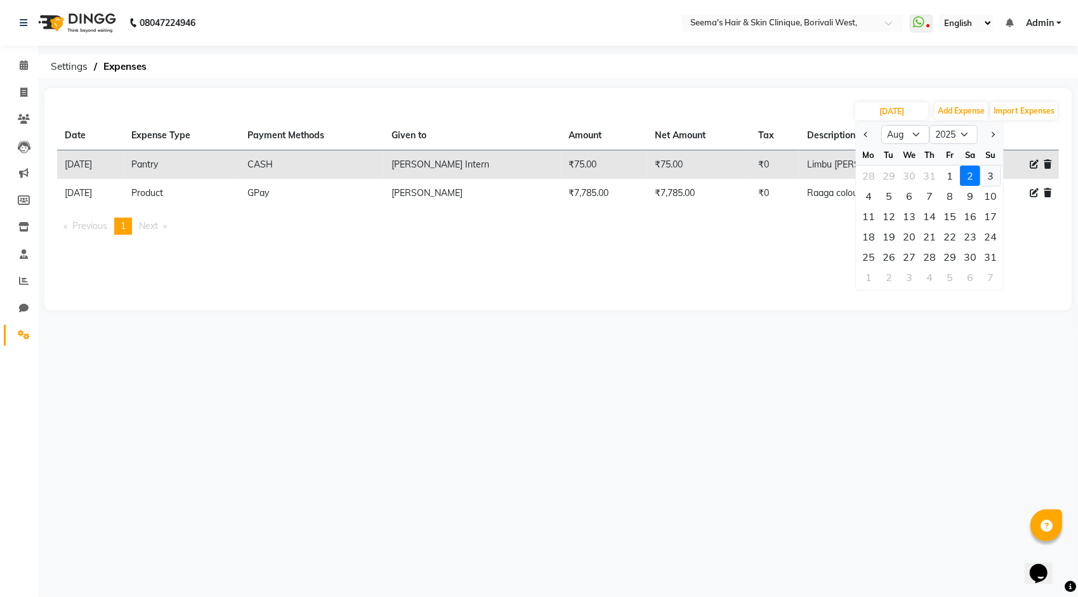
click at [987, 173] on div "3" at bounding box center [990, 176] width 20 height 20
type input "03-08-2025"
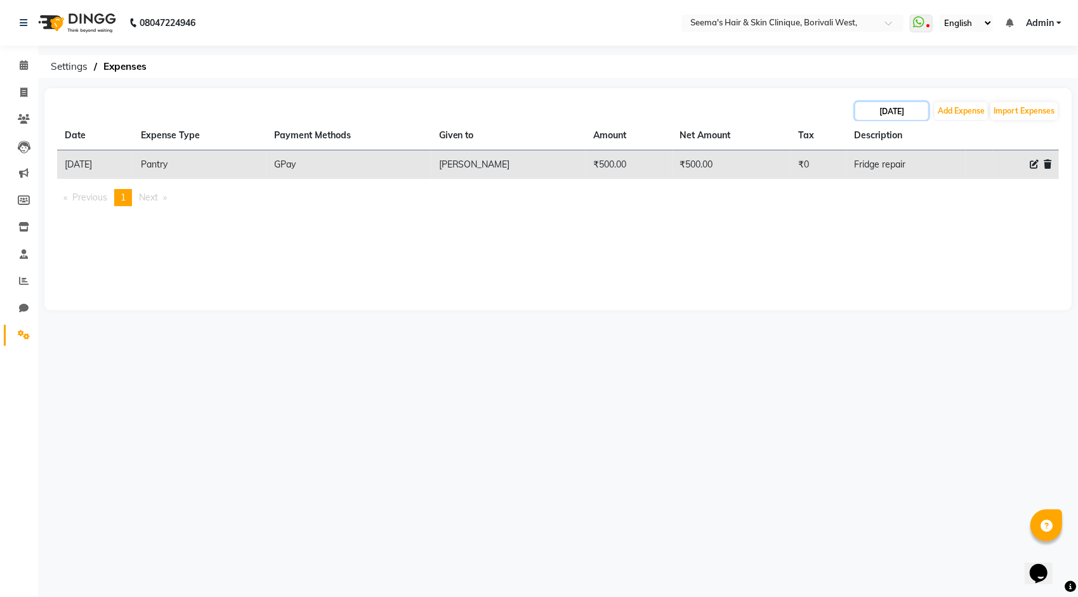
click at [887, 103] on input "03-08-2025" at bounding box center [891, 111] width 73 height 18
select select "8"
select select "2025"
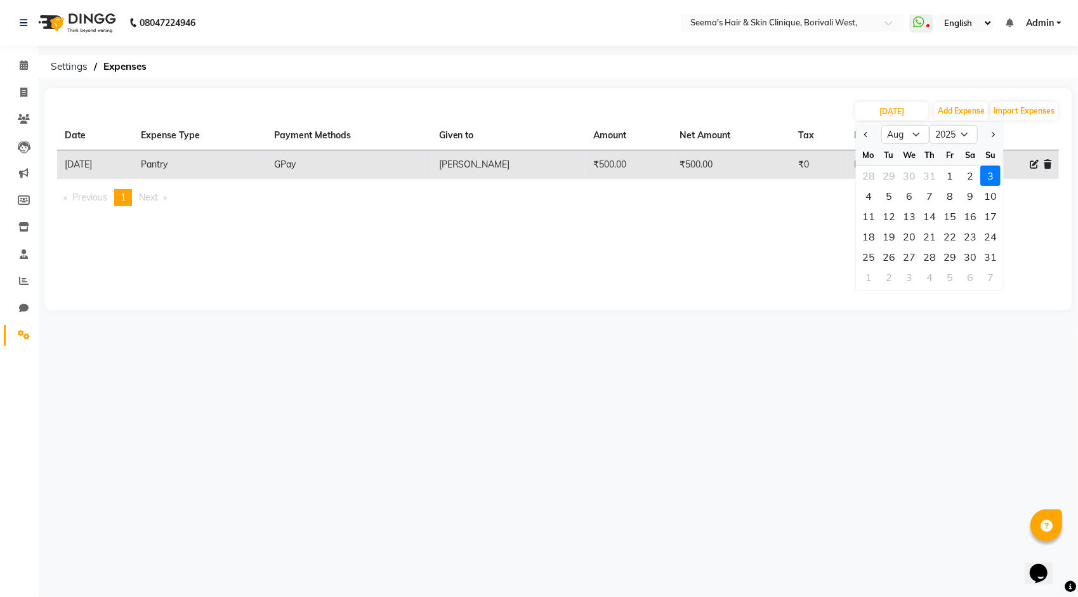
click at [866, 186] on div "4" at bounding box center [869, 196] width 20 height 20
type input "04-08-2025"
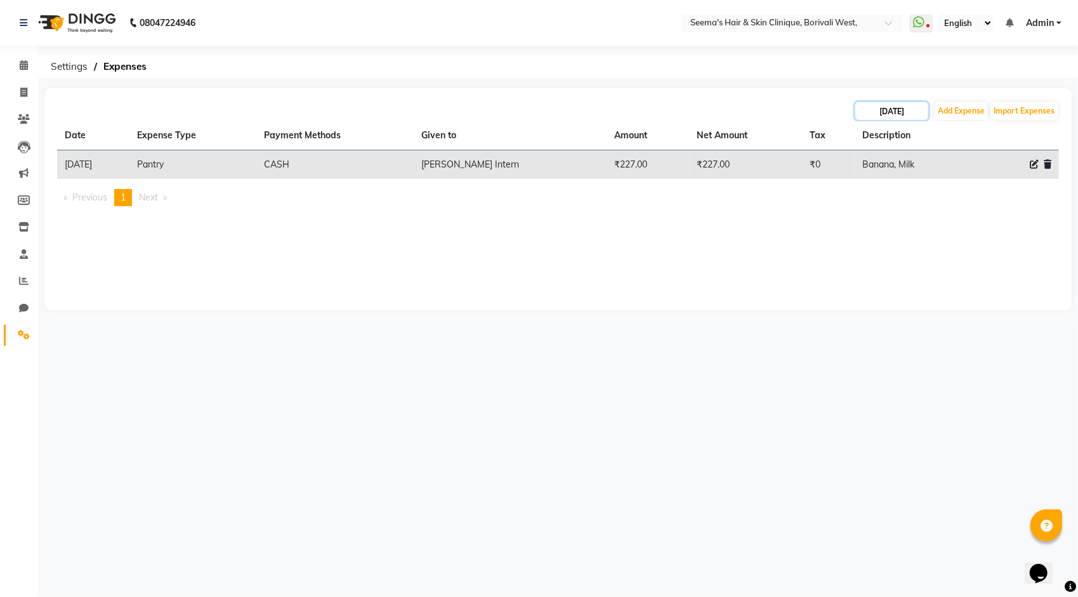
click at [877, 109] on input "04-08-2025" at bounding box center [891, 111] width 73 height 18
select select "8"
select select "2025"
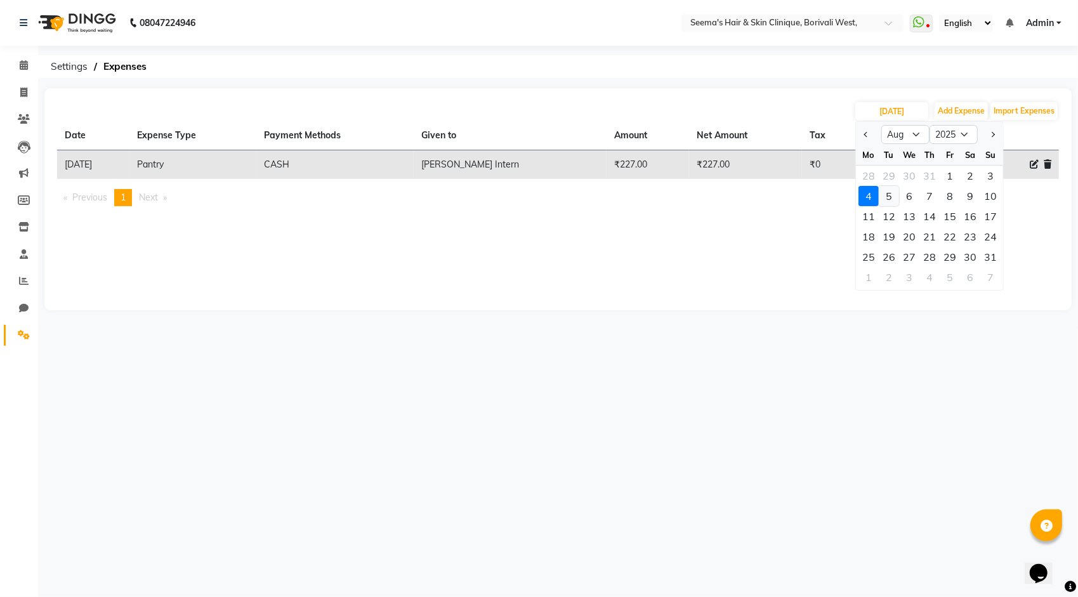
click at [890, 189] on div "5" at bounding box center [889, 196] width 20 height 20
type input "05-08-2025"
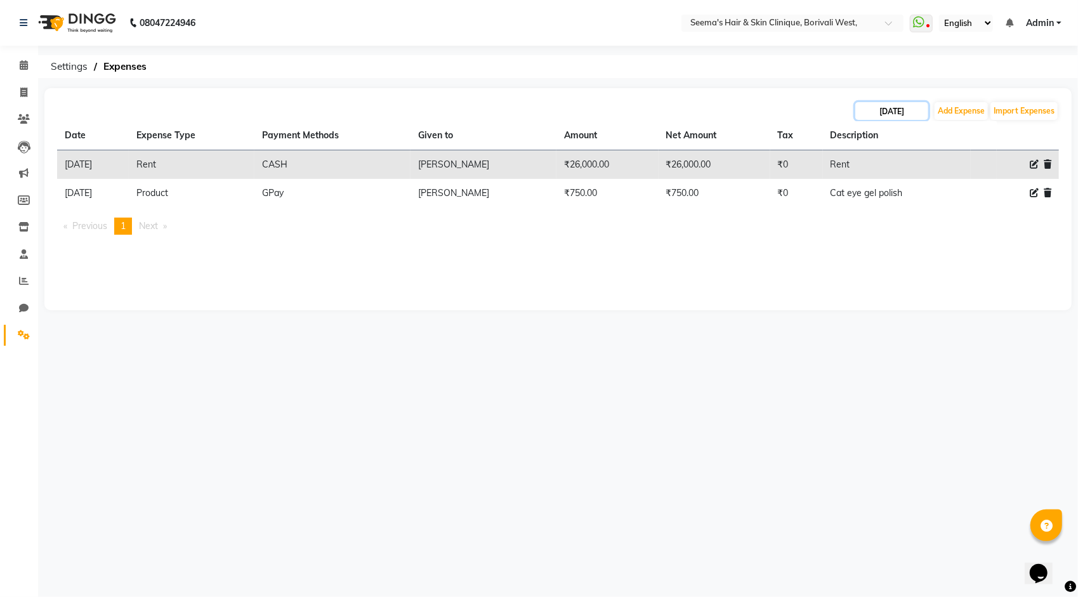
click at [891, 110] on input "05-08-2025" at bounding box center [891, 111] width 73 height 18
select select "8"
select select "2025"
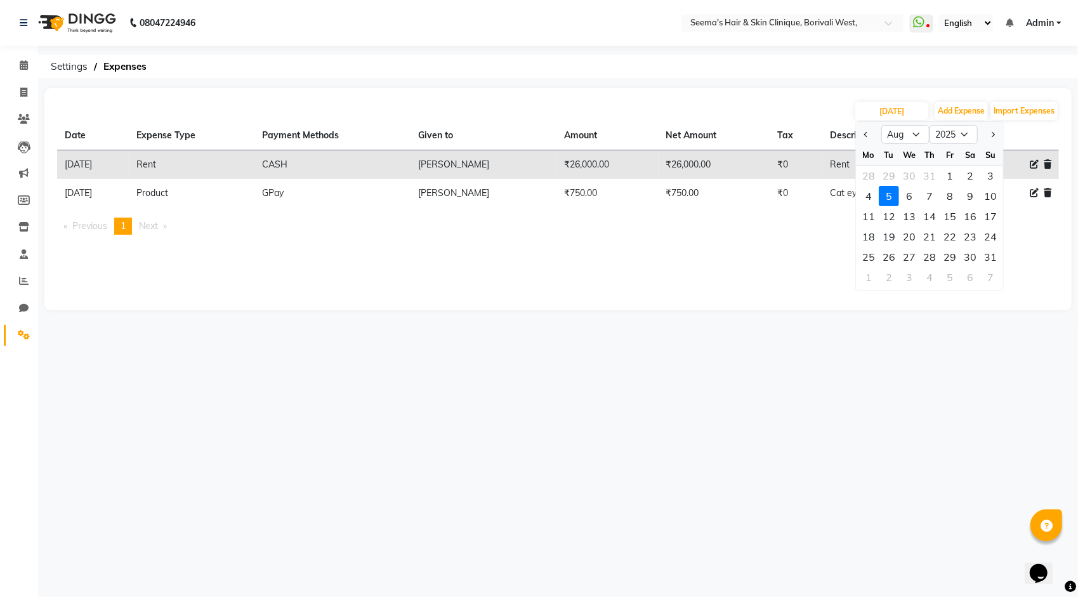
click at [905, 196] on div "6" at bounding box center [909, 196] width 20 height 20
type input "06-08-2025"
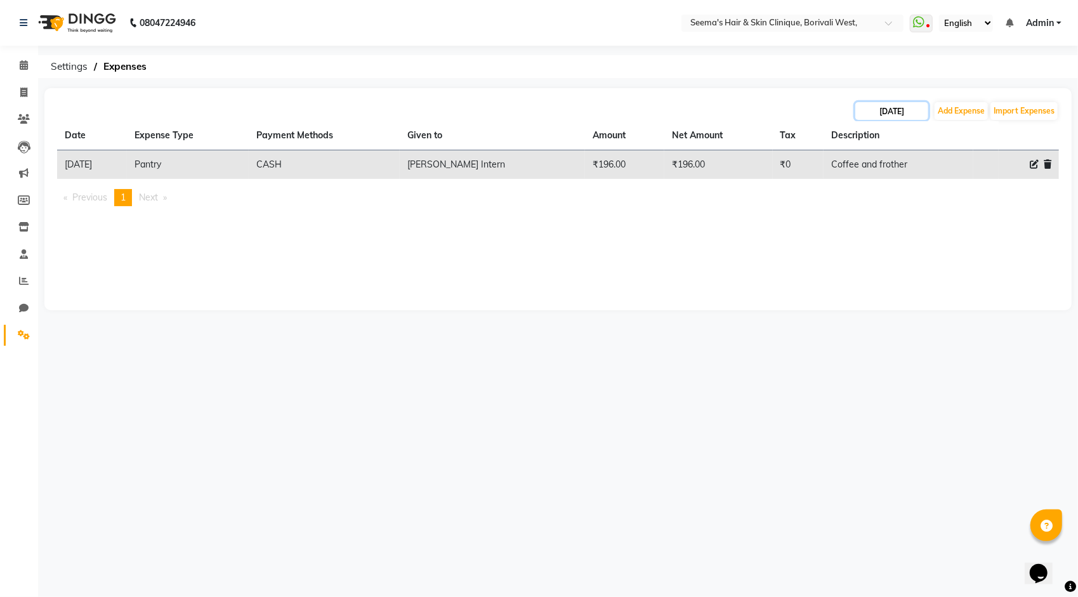
click at [900, 114] on input "06-08-2025" at bounding box center [891, 111] width 73 height 18
select select "8"
select select "2025"
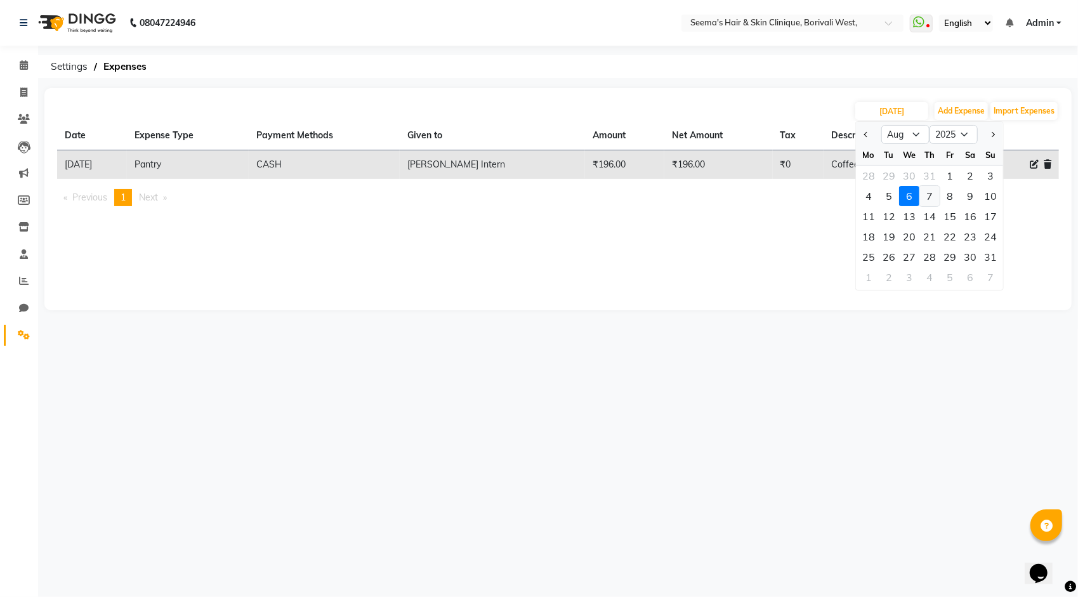
click at [924, 194] on div "7" at bounding box center [930, 196] width 20 height 20
type input "07-08-2025"
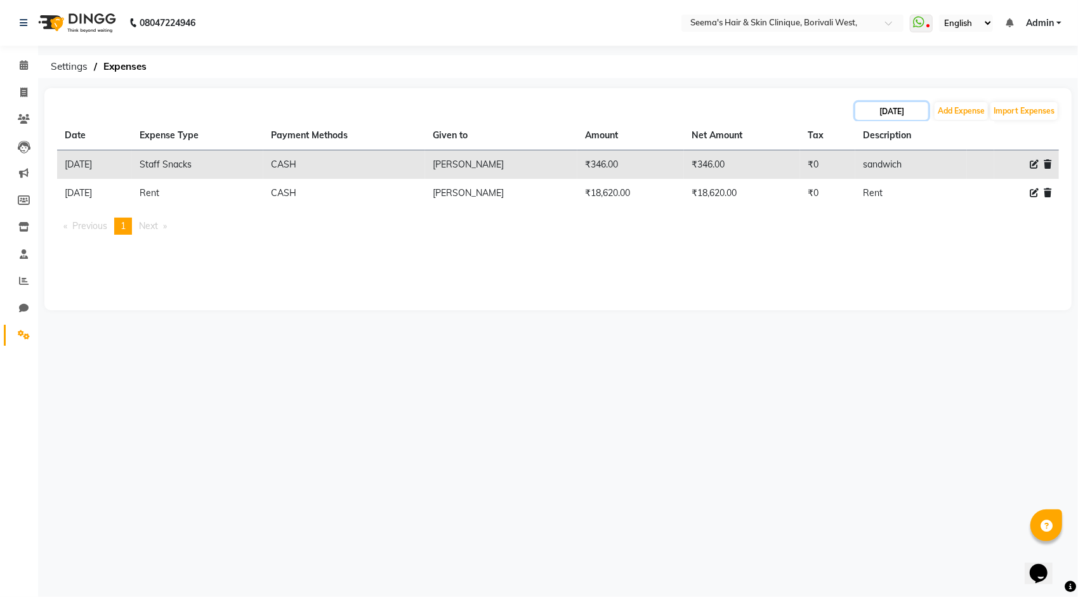
click at [898, 113] on input "07-08-2025" at bounding box center [891, 111] width 73 height 18
select select "8"
select select "2025"
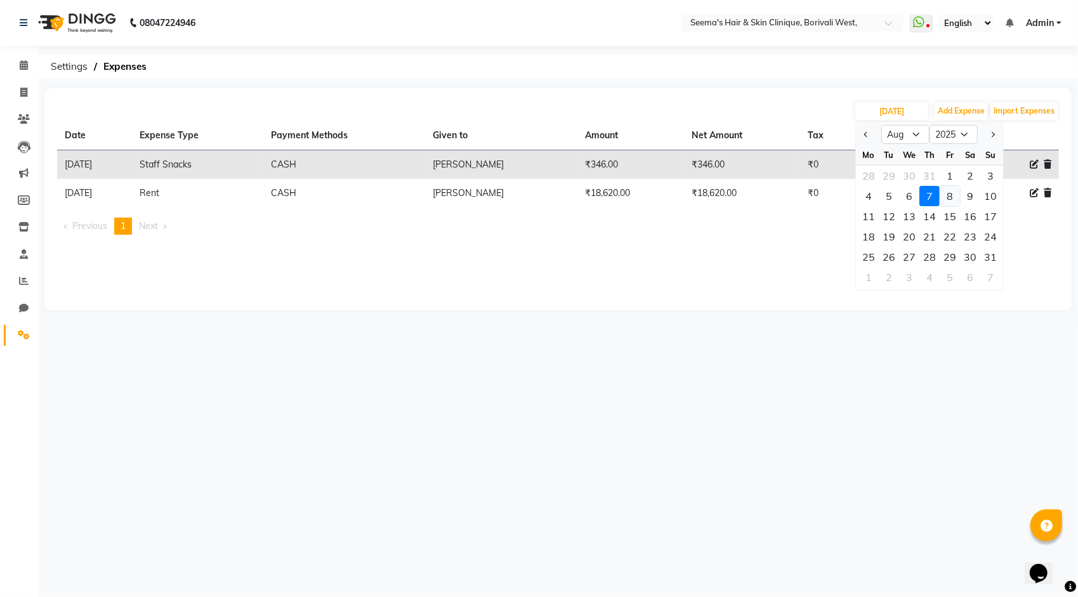
click at [949, 194] on div "8" at bounding box center [950, 196] width 20 height 20
type input "08-08-2025"
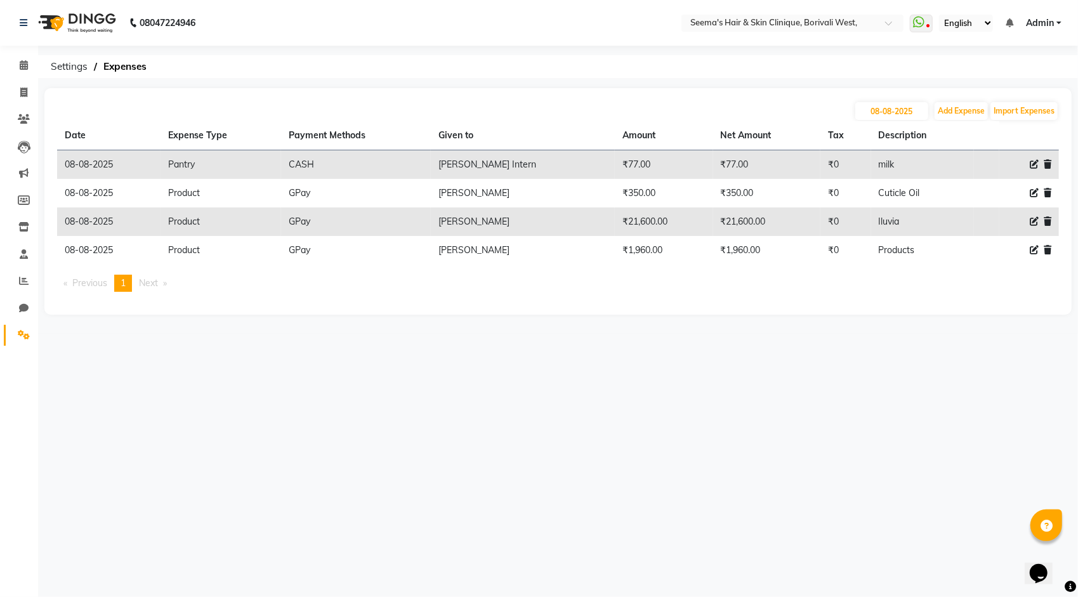
click at [911, 120] on div "08-08-2025 Add Expense Import Expenses" at bounding box center [558, 111] width 1002 height 20
click at [911, 110] on input "08-08-2025" at bounding box center [891, 111] width 73 height 18
select select "8"
select select "2025"
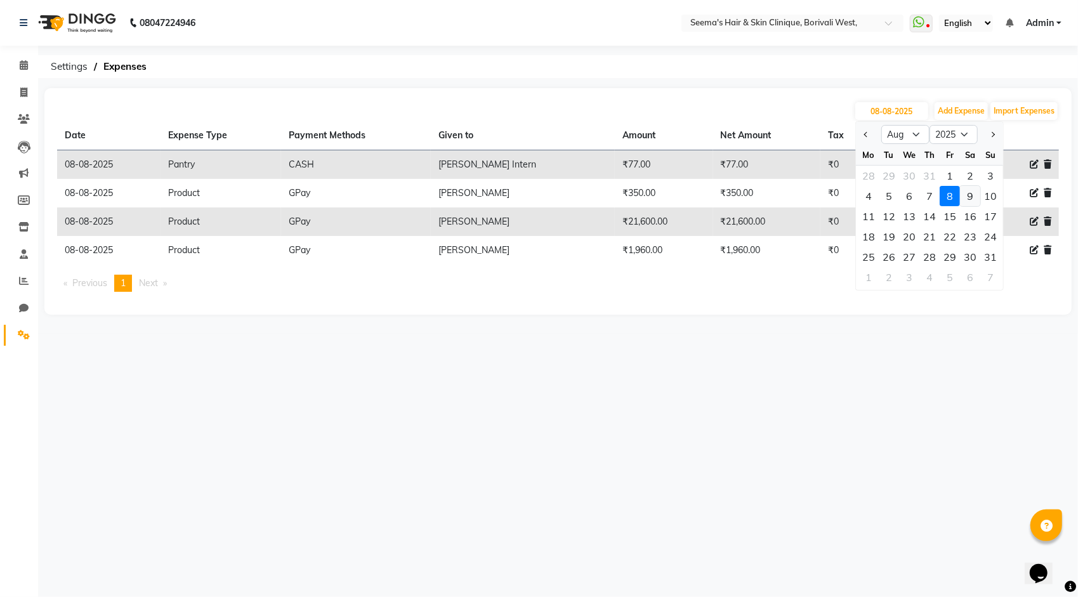
click at [970, 197] on div "9" at bounding box center [970, 196] width 20 height 20
type input "09-08-2025"
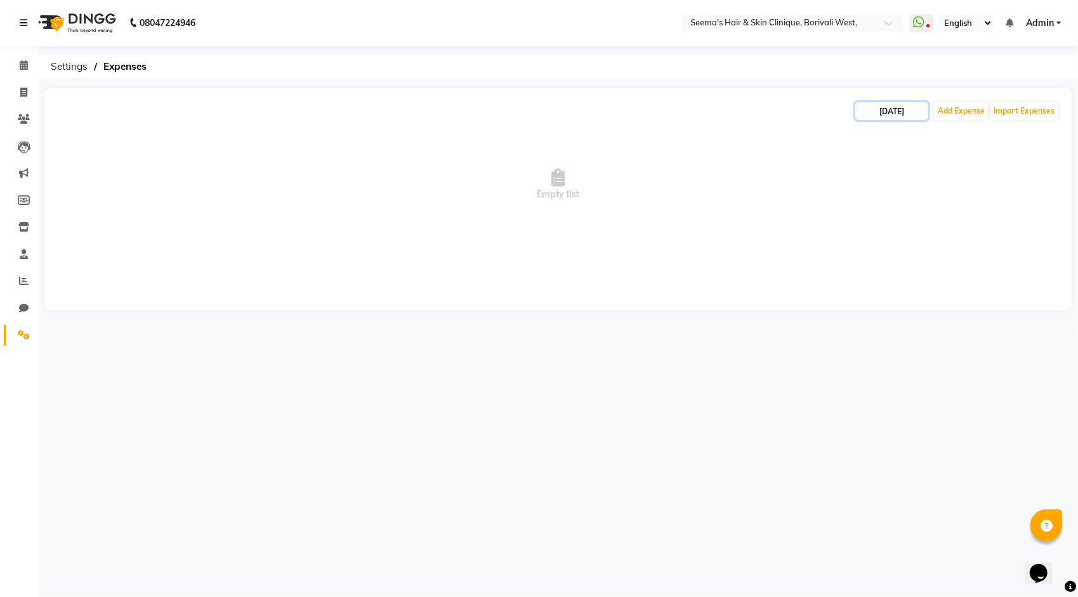
click at [914, 115] on input "09-08-2025" at bounding box center [891, 111] width 73 height 18
select select "8"
select select "2025"
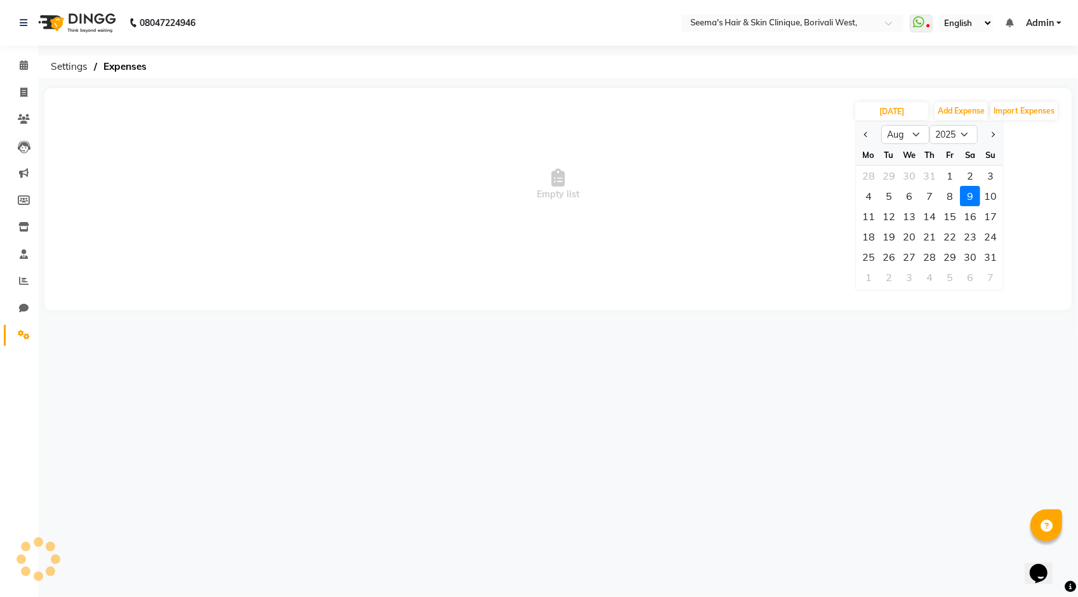
click at [981, 192] on div "10" at bounding box center [990, 196] width 20 height 20
type input "10-08-2025"
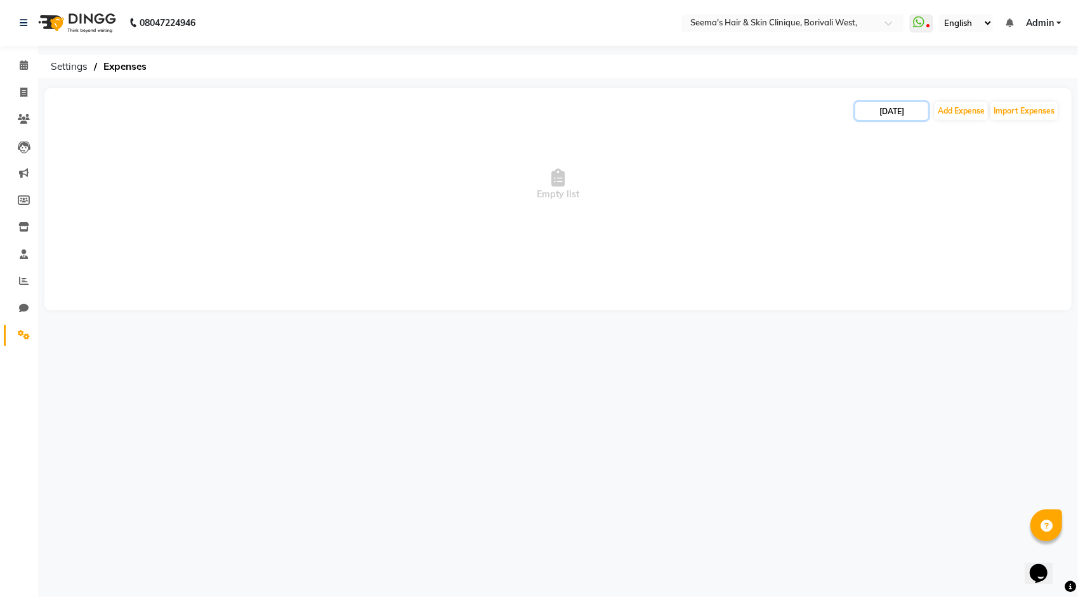
click at [901, 110] on input "10-08-2025" at bounding box center [891, 111] width 73 height 18
select select "8"
select select "2025"
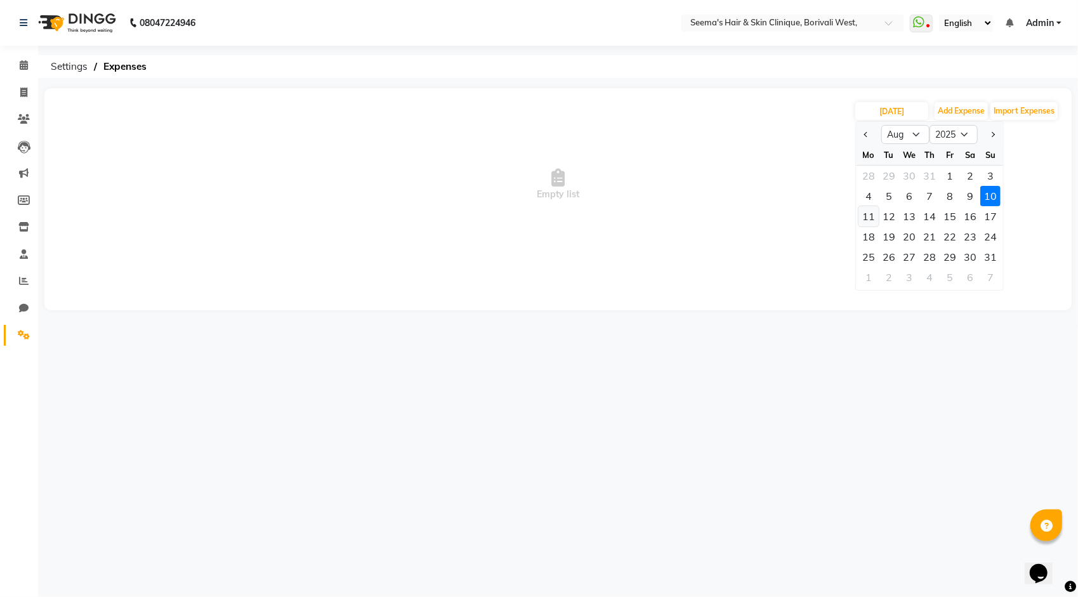
click at [865, 220] on div "11" at bounding box center [869, 216] width 20 height 20
type input "11-08-2025"
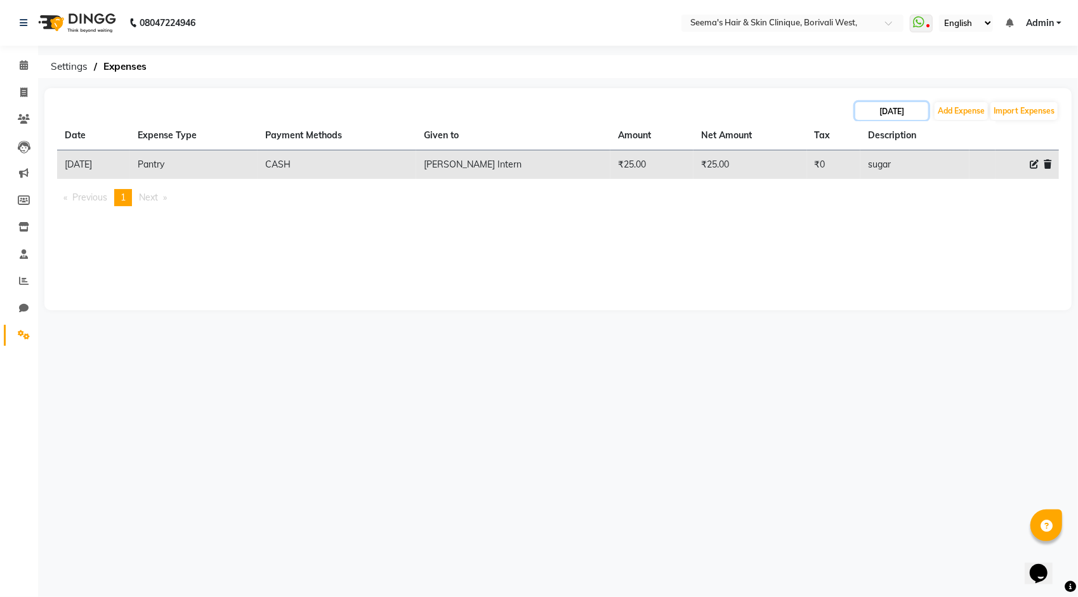
click at [872, 111] on input "11-08-2025" at bounding box center [891, 111] width 73 height 18
select select "8"
select select "2025"
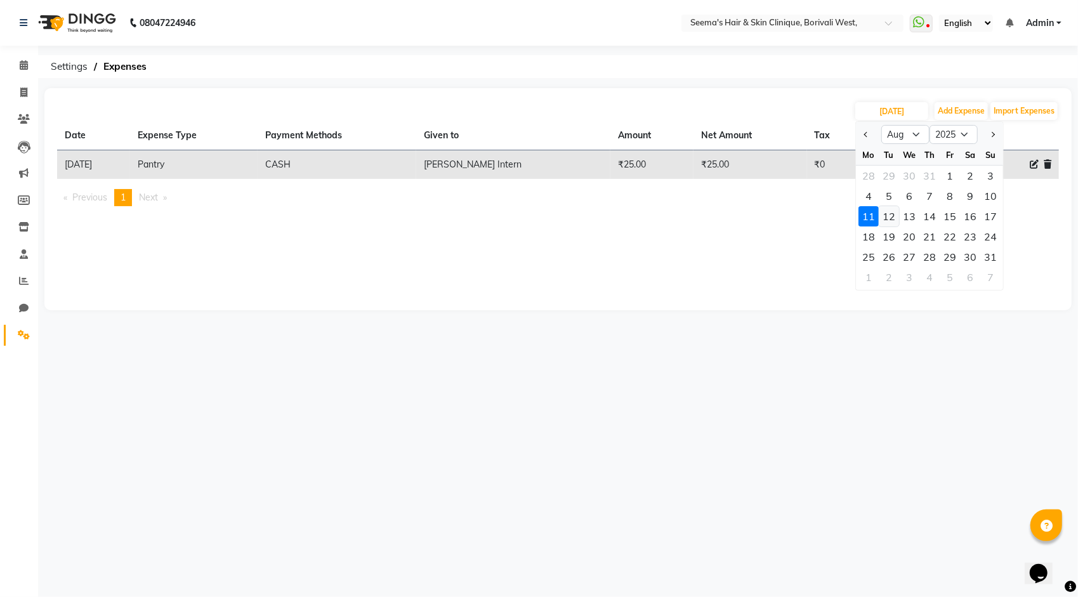
click at [895, 216] on div "12" at bounding box center [889, 216] width 20 height 20
type input "12-08-2025"
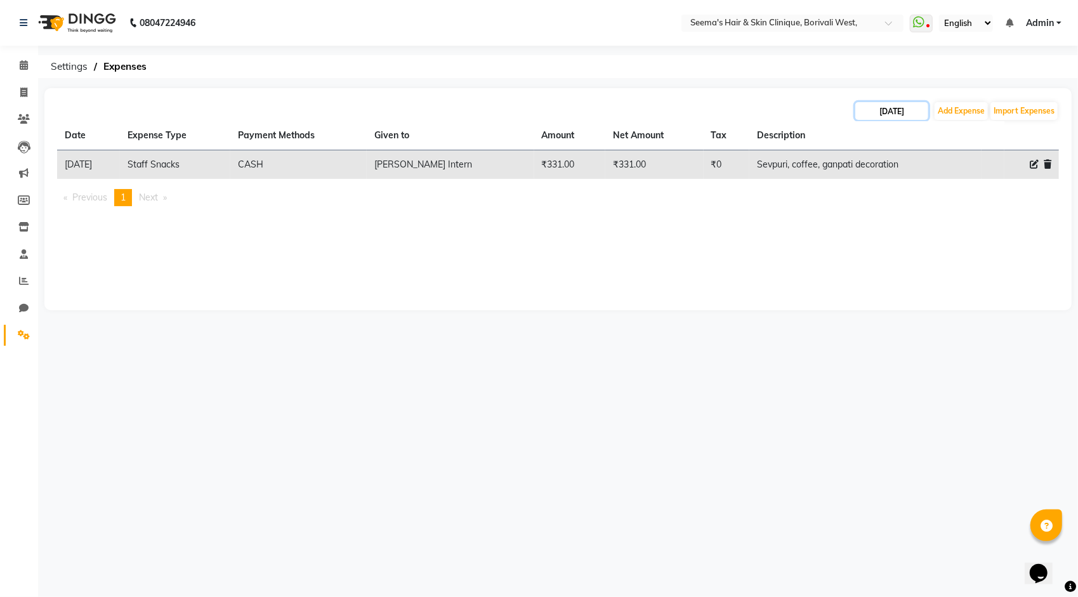
click at [899, 107] on input "12-08-2025" at bounding box center [891, 111] width 73 height 18
select select "8"
select select "2025"
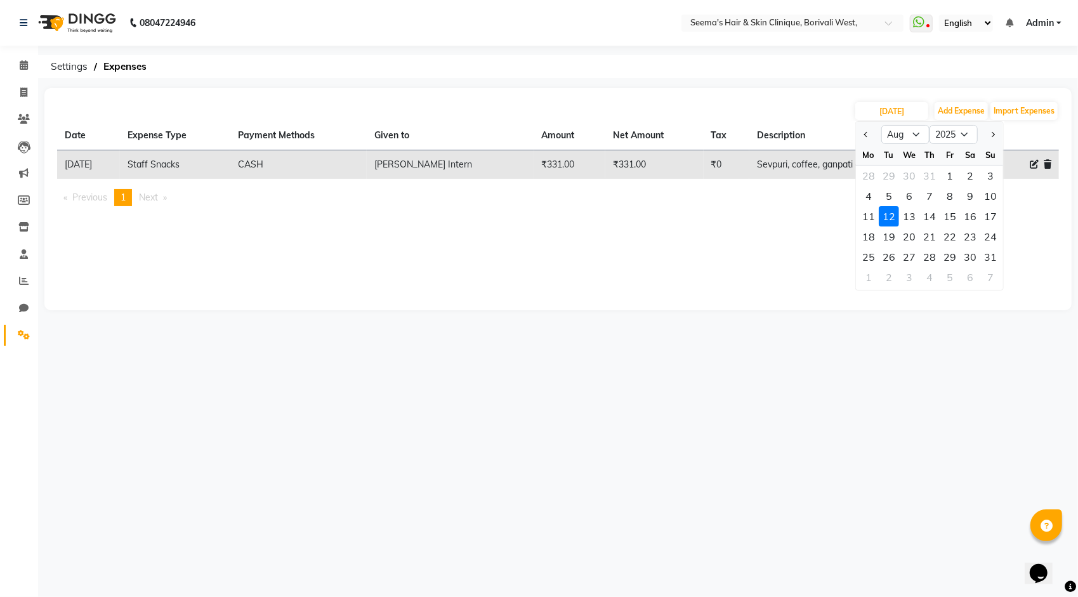
click at [910, 215] on div "13" at bounding box center [909, 216] width 20 height 20
type input "13-08-2025"
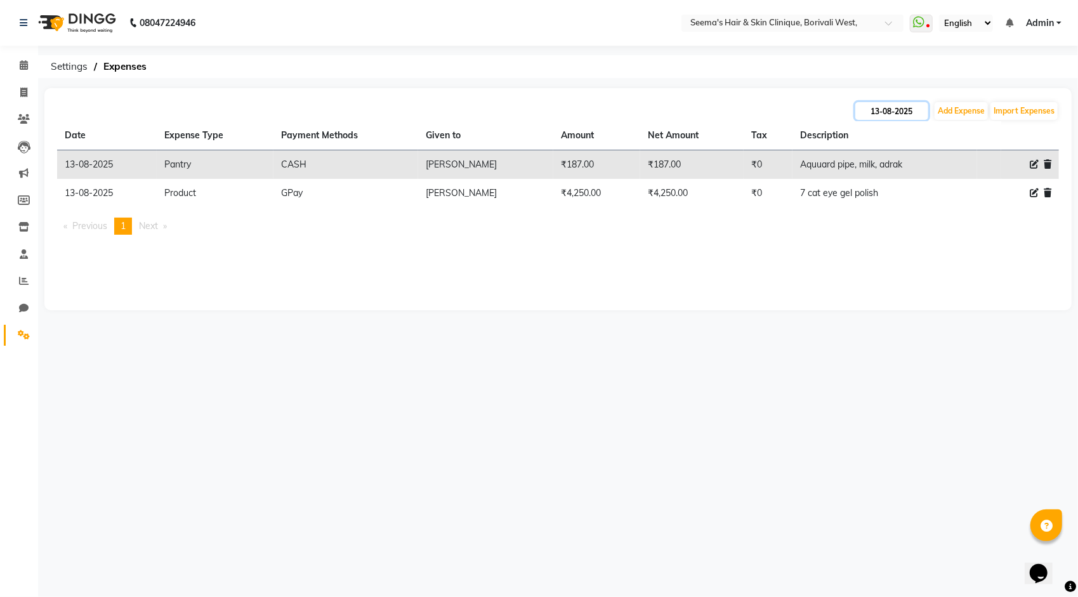
click at [906, 104] on input "13-08-2025" at bounding box center [891, 111] width 73 height 18
select select "8"
select select "2025"
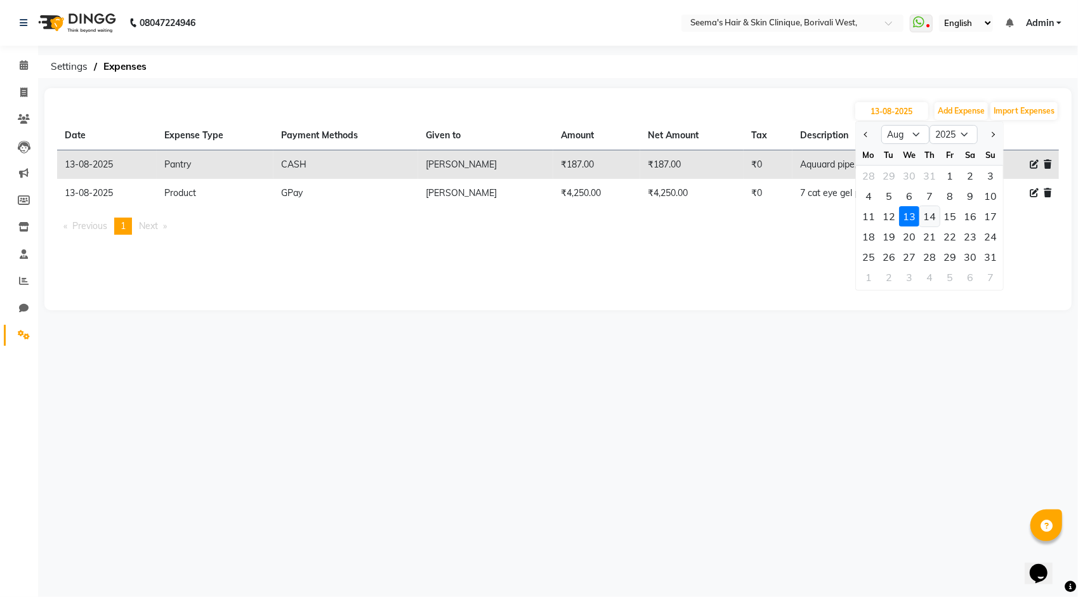
click at [925, 220] on div "14" at bounding box center [930, 216] width 20 height 20
type input "14-08-2025"
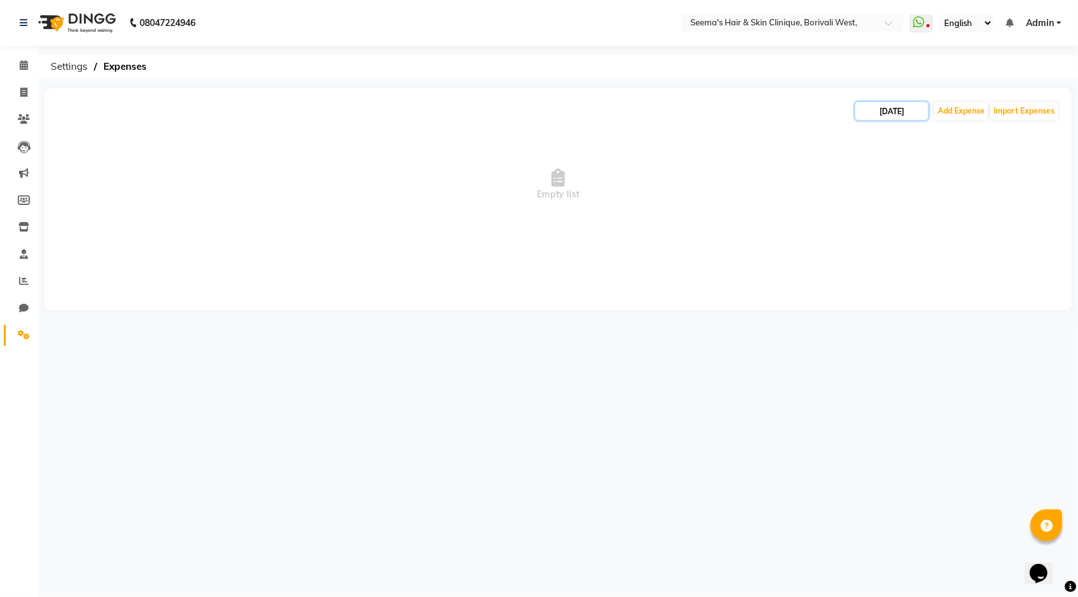
click at [904, 114] on input "14-08-2025" at bounding box center [891, 111] width 73 height 18
select select "8"
select select "2025"
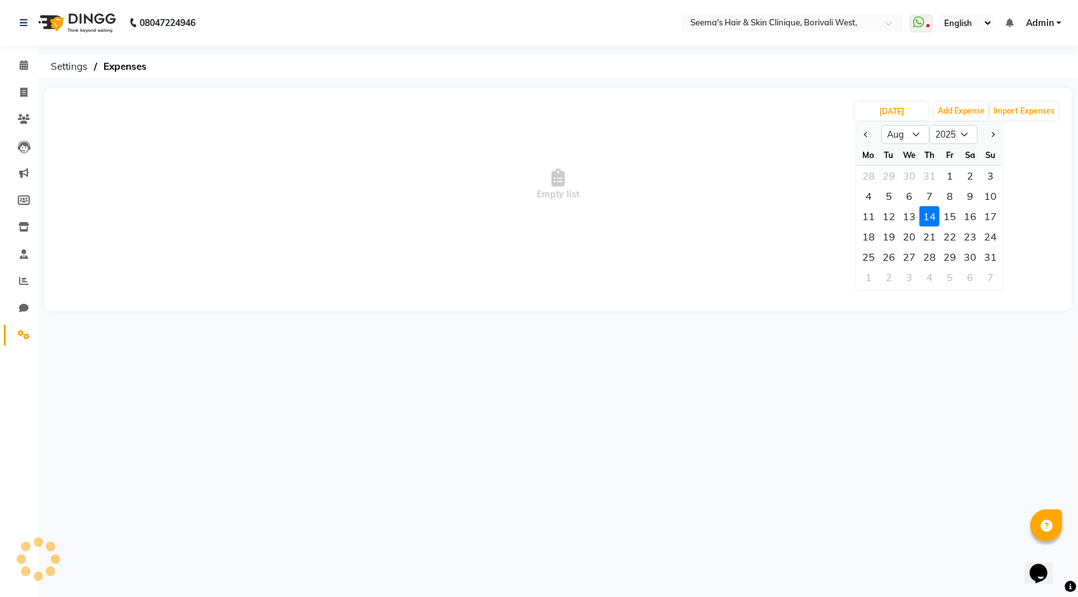
click at [938, 218] on div "14" at bounding box center [930, 216] width 20 height 20
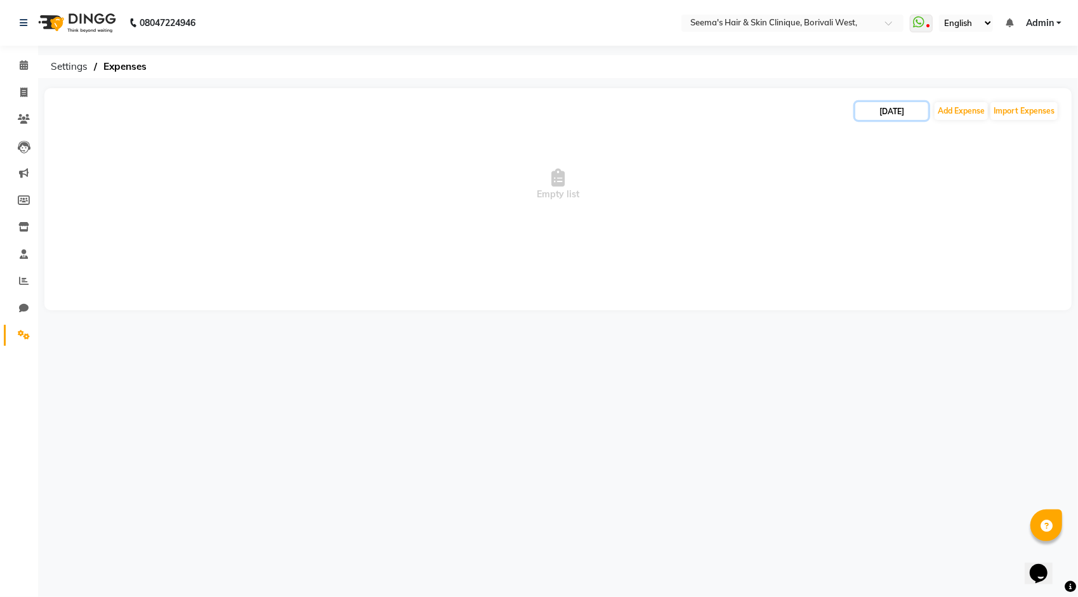
click at [899, 106] on input "14-08-2025" at bounding box center [891, 111] width 73 height 18
select select "8"
select select "2025"
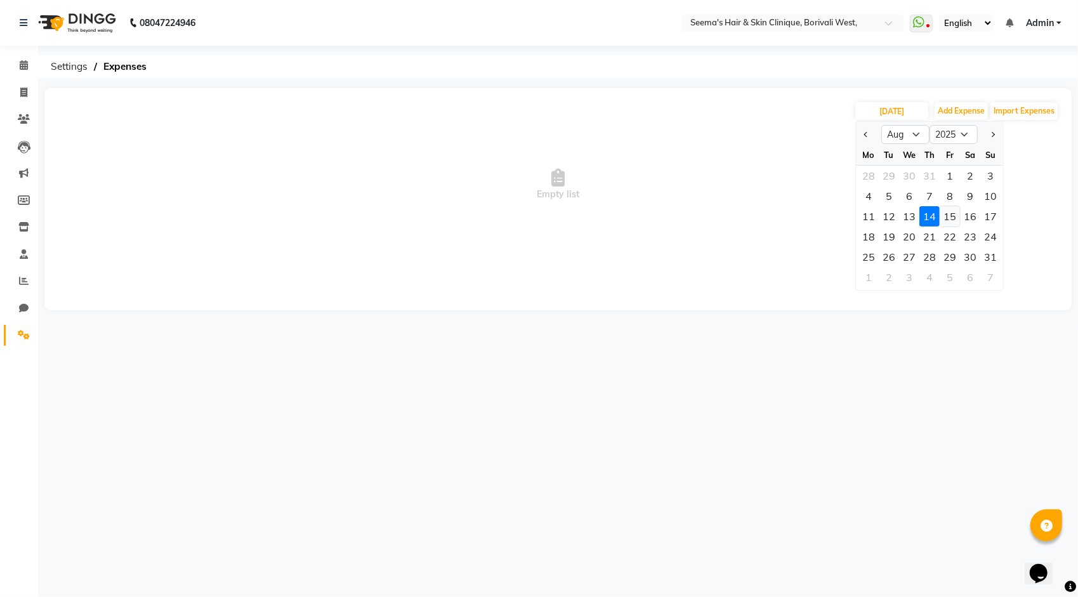
click at [944, 214] on div "15" at bounding box center [950, 216] width 20 height 20
type input "[DATE]"
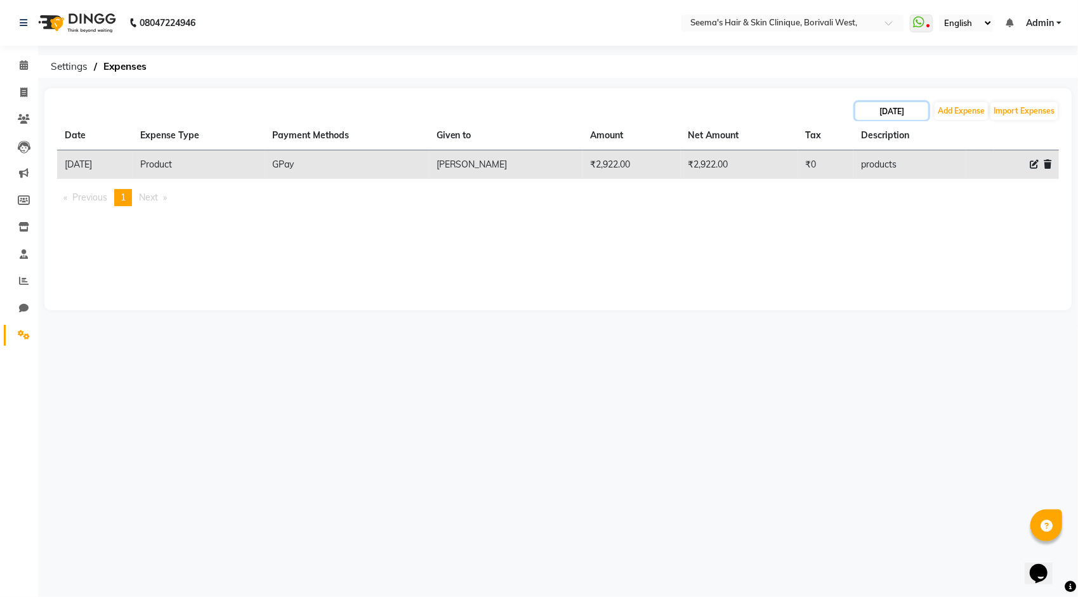
click at [905, 104] on input "[DATE]" at bounding box center [891, 111] width 73 height 18
select select "8"
select select "2025"
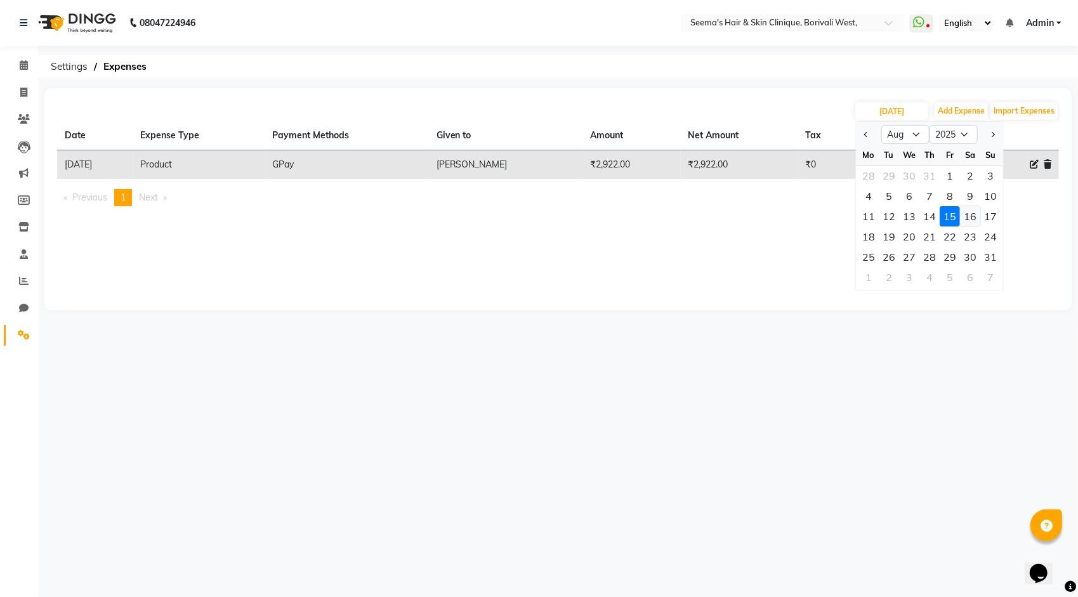
click at [959, 216] on div "11 12 13 14 15 16 17" at bounding box center [929, 216] width 147 height 20
click at [966, 212] on div "16" at bounding box center [970, 216] width 20 height 20
type input "16-08-2025"
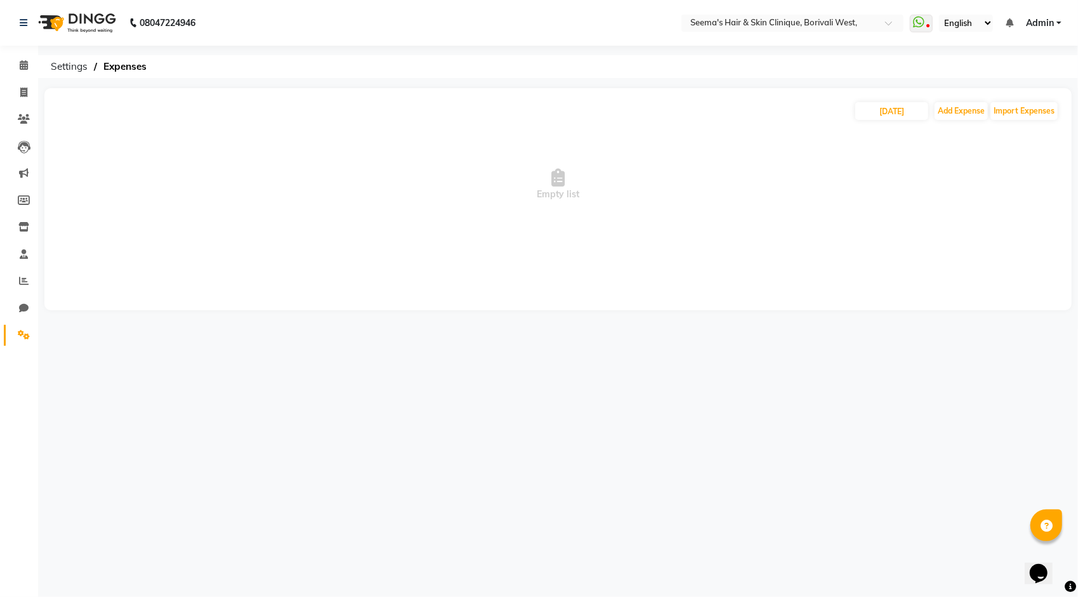
click at [885, 102] on div "16-08-2025 Add Expense Import Expenses" at bounding box center [558, 111] width 1002 height 20
click at [888, 118] on input "16-08-2025" at bounding box center [891, 111] width 73 height 18
select select "8"
select select "2025"
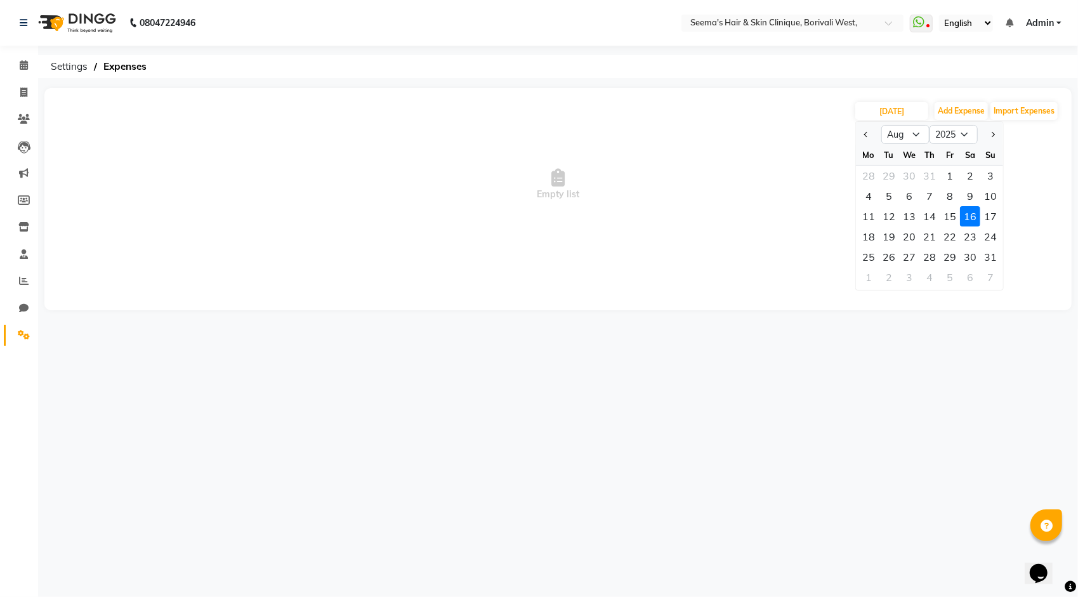
drag, startPoint x: 982, startPoint y: 211, endPoint x: 979, endPoint y: 199, distance: 12.6
click at [980, 207] on div "17" at bounding box center [990, 216] width 20 height 20
type input "[DATE]"
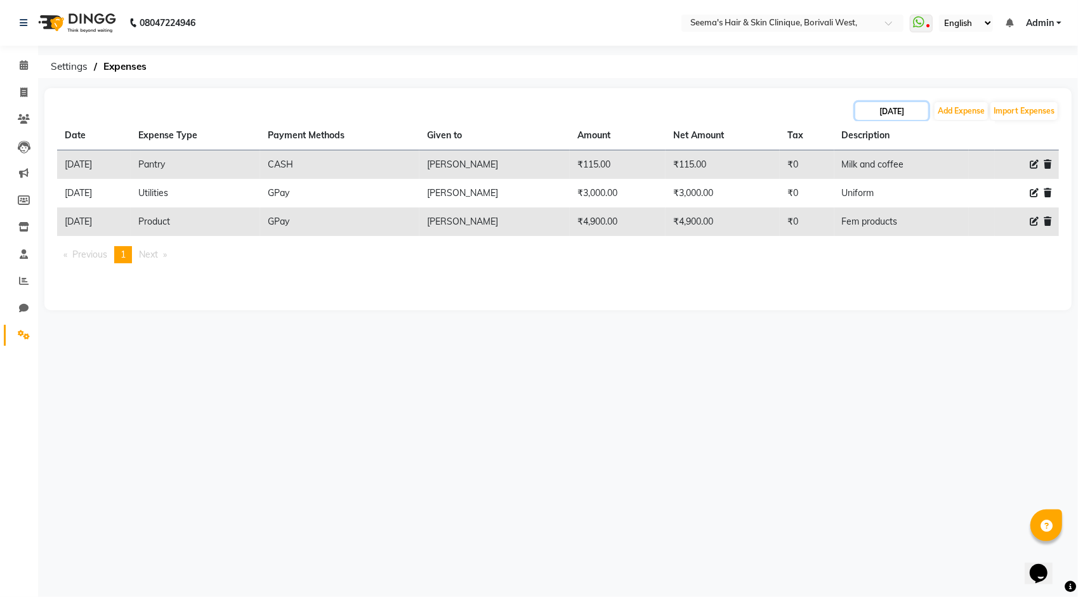
click at [882, 110] on input "[DATE]" at bounding box center [891, 111] width 73 height 18
select select "8"
select select "2025"
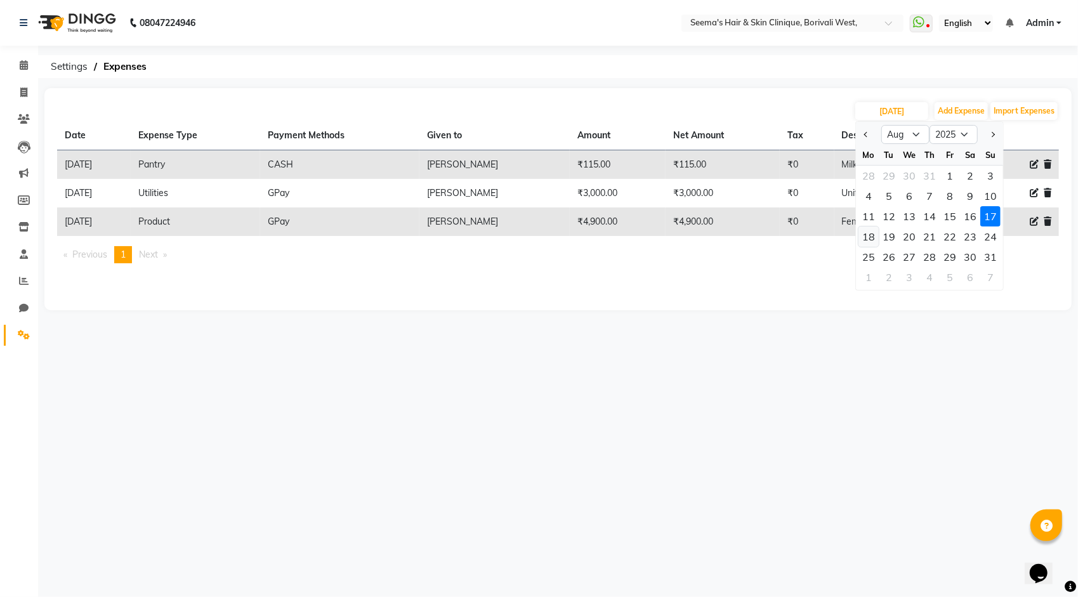
click at [868, 229] on div "18" at bounding box center [869, 237] width 20 height 20
type input "18-08-2025"
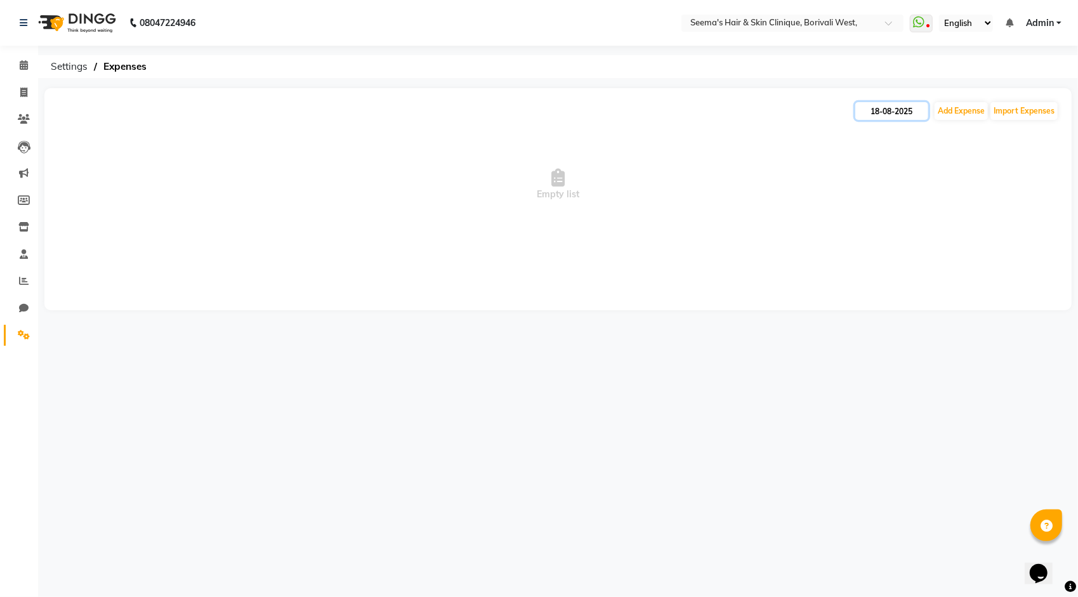
click at [890, 110] on input "18-08-2025" at bounding box center [891, 111] width 73 height 18
select select "8"
select select "2025"
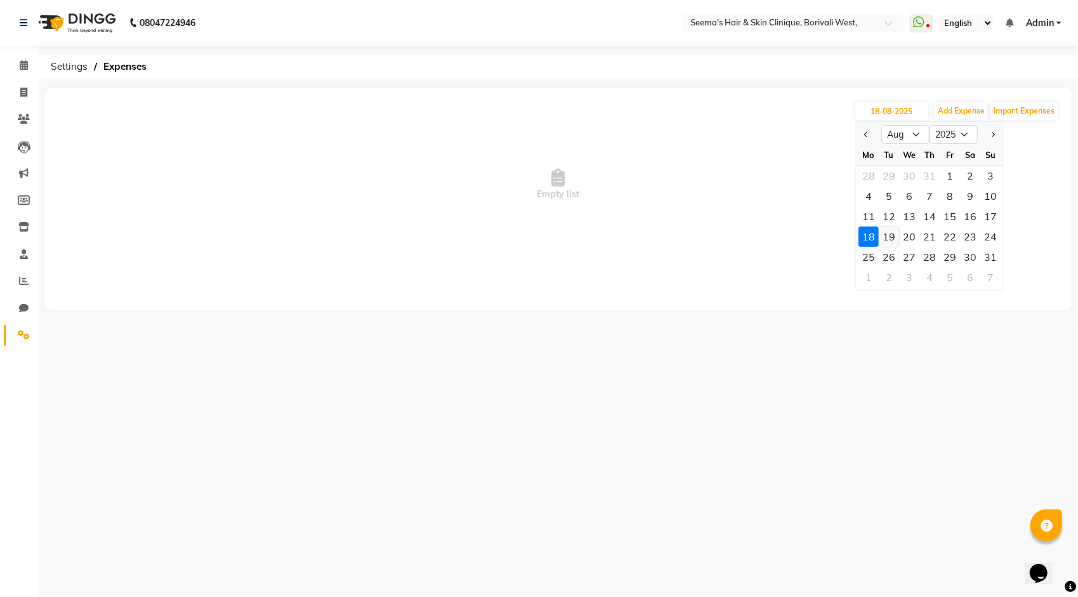
click at [892, 234] on div "19" at bounding box center [889, 237] width 20 height 20
type input "19-08-2025"
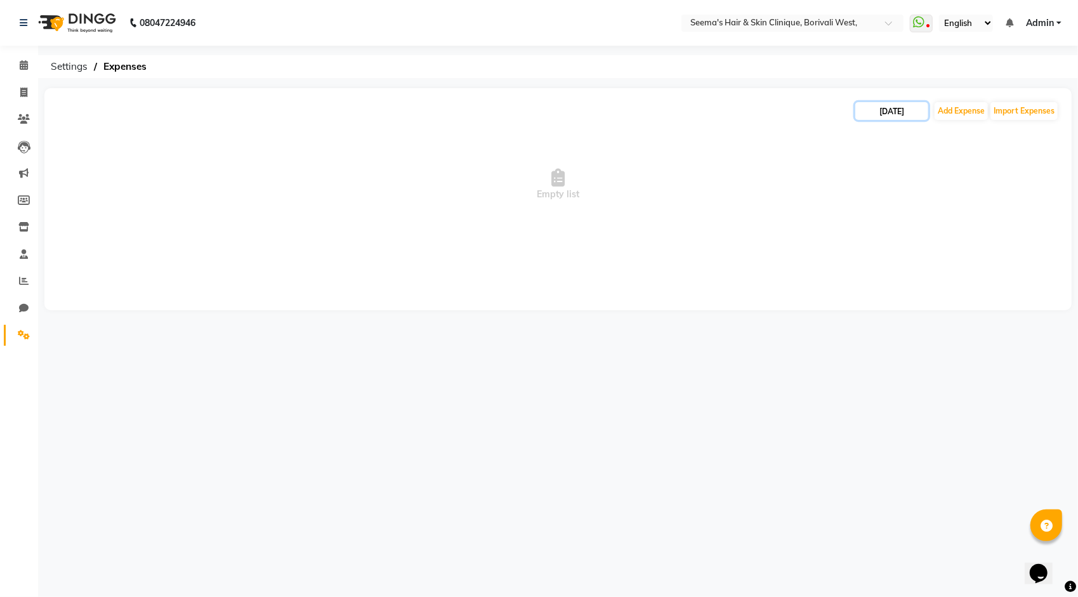
click at [894, 112] on input "19-08-2025" at bounding box center [891, 111] width 73 height 18
select select "8"
select select "2025"
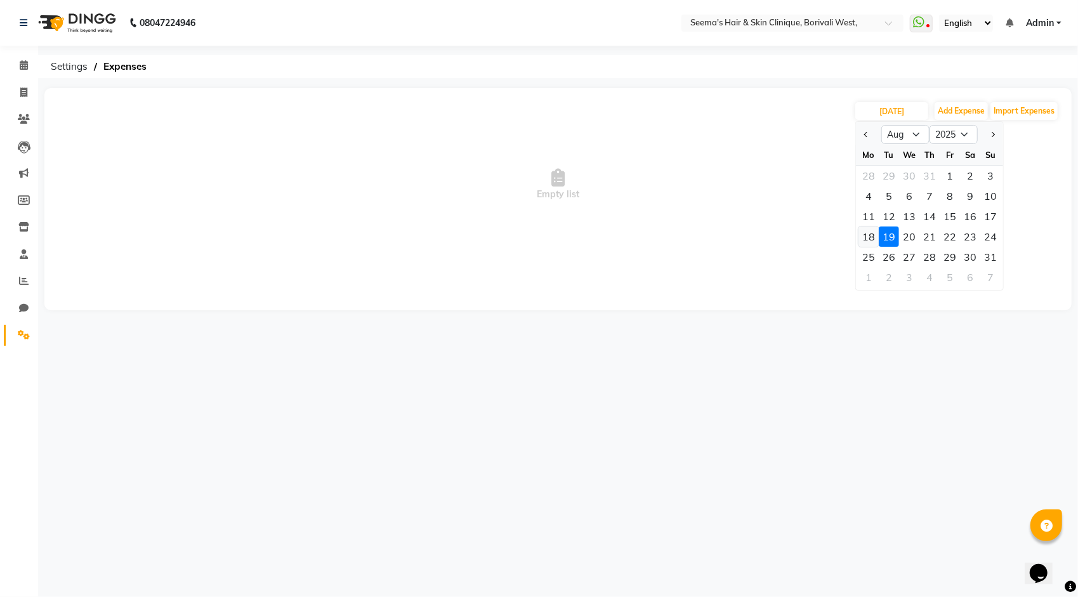
click at [877, 236] on div "18" at bounding box center [869, 237] width 20 height 20
type input "18-08-2025"
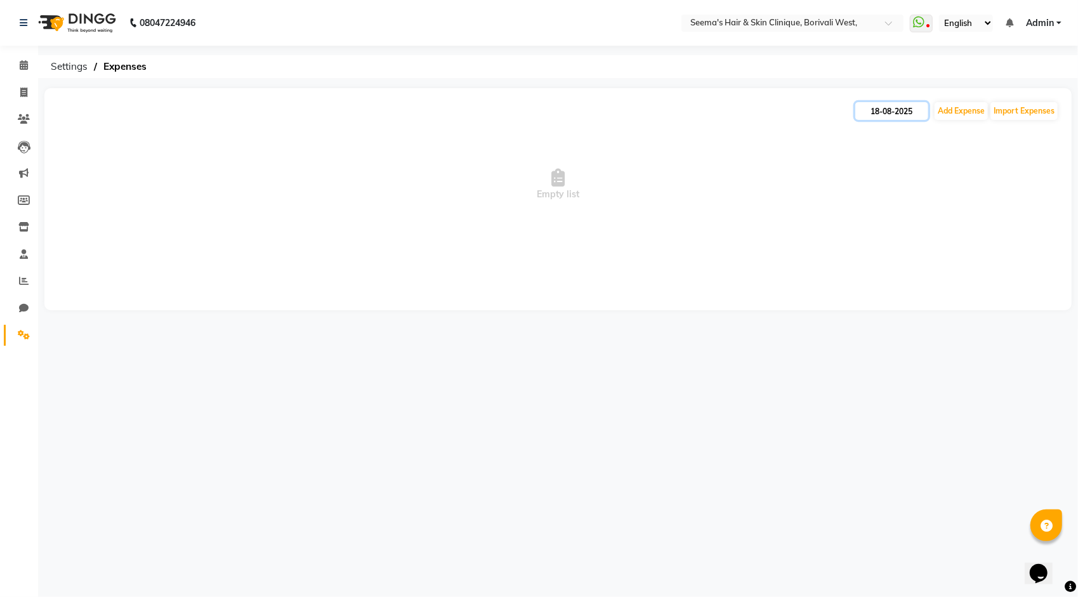
drag, startPoint x: 903, startPoint y: 110, endPoint x: 901, endPoint y: 119, distance: 9.7
click at [902, 110] on input "18-08-2025" at bounding box center [891, 111] width 73 height 18
select select "8"
select select "2025"
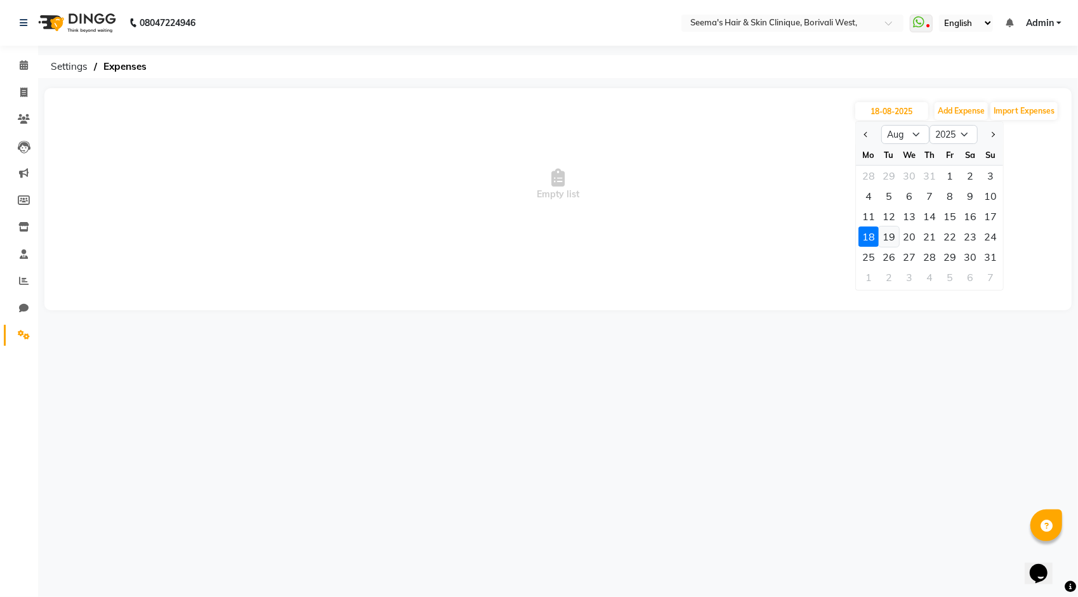
click at [880, 235] on div "19" at bounding box center [889, 237] width 20 height 20
type input "19-08-2025"
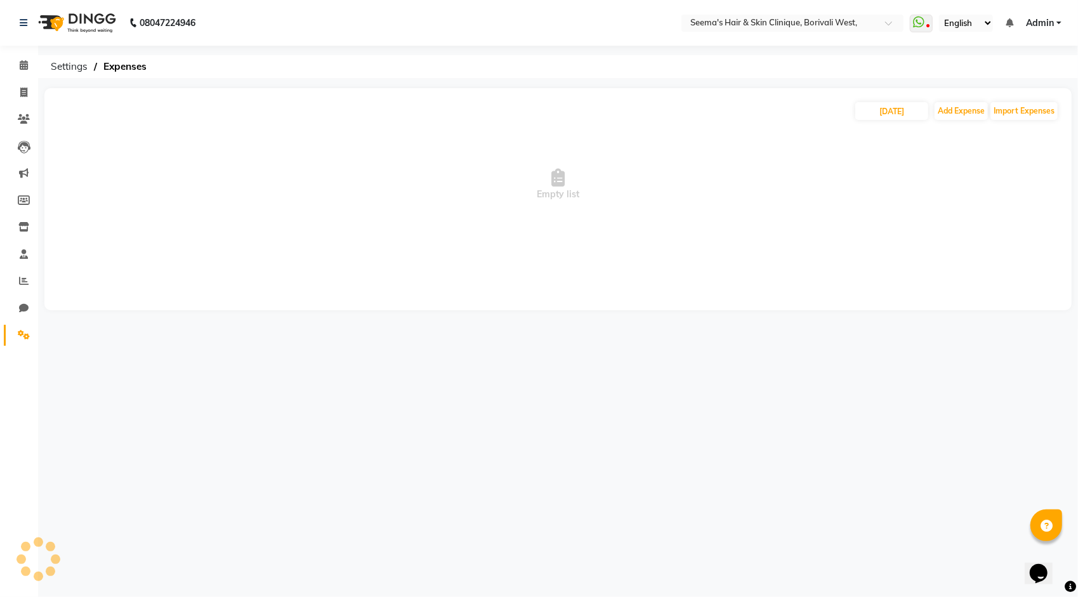
click at [910, 122] on span "Empty list" at bounding box center [558, 184] width 1002 height 127
click at [910, 115] on input "19-08-2025" at bounding box center [891, 111] width 73 height 18
select select "8"
select select "2025"
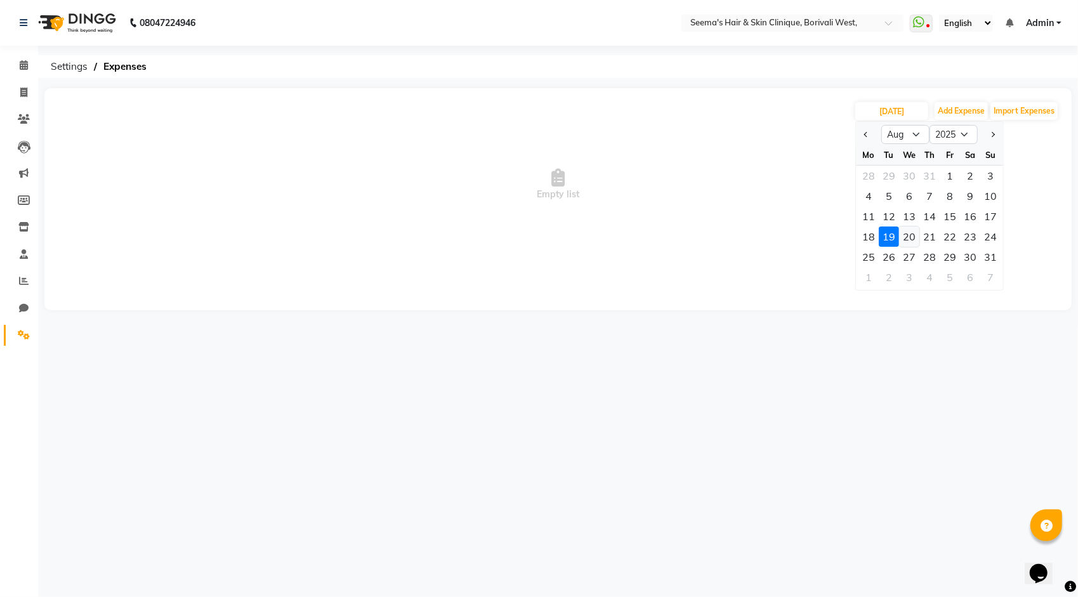
click at [909, 230] on div "20" at bounding box center [909, 237] width 20 height 20
type input "[DATE]"
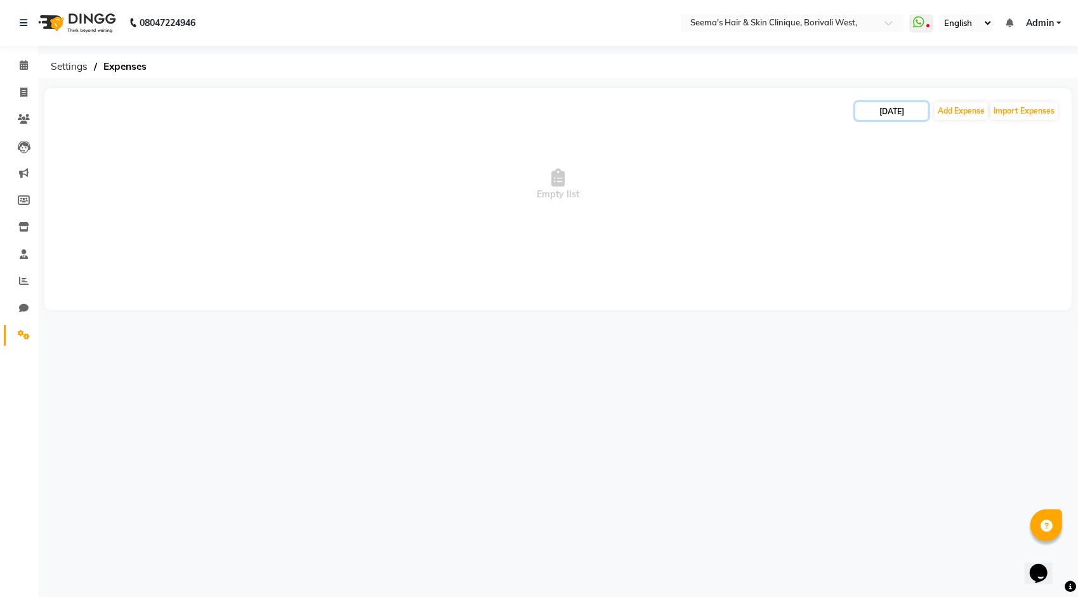
click at [903, 113] on input "[DATE]" at bounding box center [891, 111] width 73 height 18
select select "8"
select select "2025"
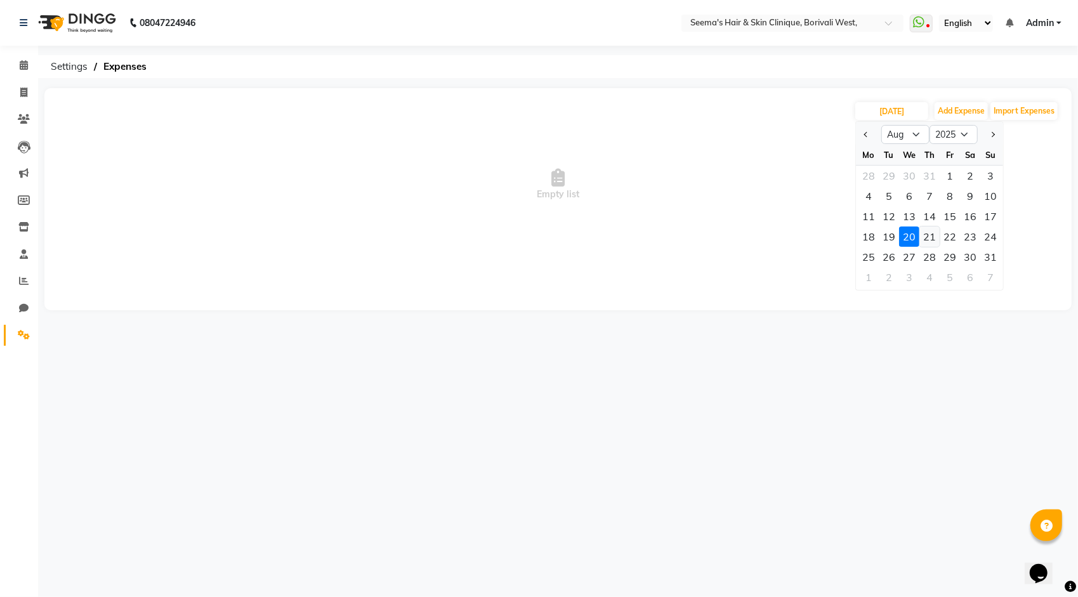
click at [932, 235] on div "21" at bounding box center [930, 237] width 20 height 20
type input "[DATE]"
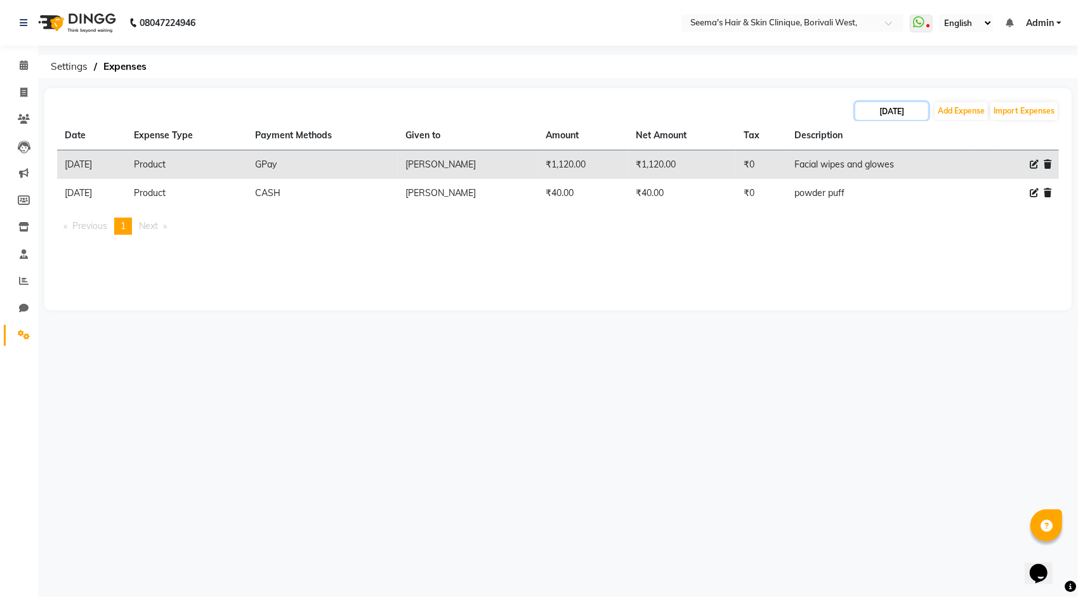
click at [907, 109] on input "[DATE]" at bounding box center [891, 111] width 73 height 18
select select "8"
select select "2025"
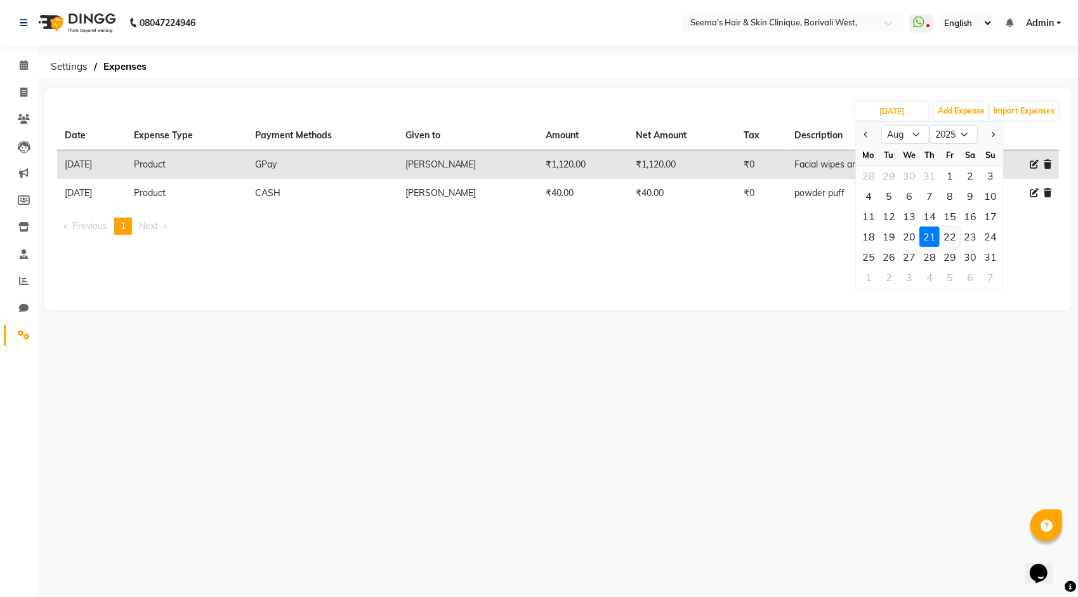
click at [947, 240] on div "22" at bounding box center [950, 237] width 20 height 20
type input "22-08-2025"
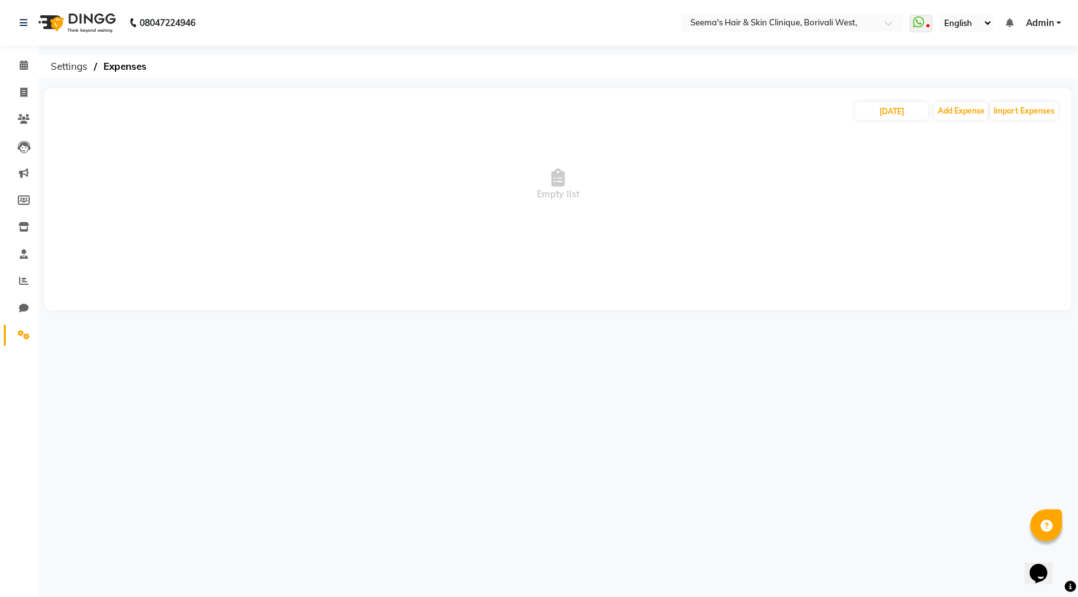
click at [912, 101] on div "22-08-2025 Add Expense Import Expenses" at bounding box center [558, 111] width 1002 height 20
click at [911, 110] on input "22-08-2025" at bounding box center [891, 111] width 73 height 18
select select "8"
select select "2025"
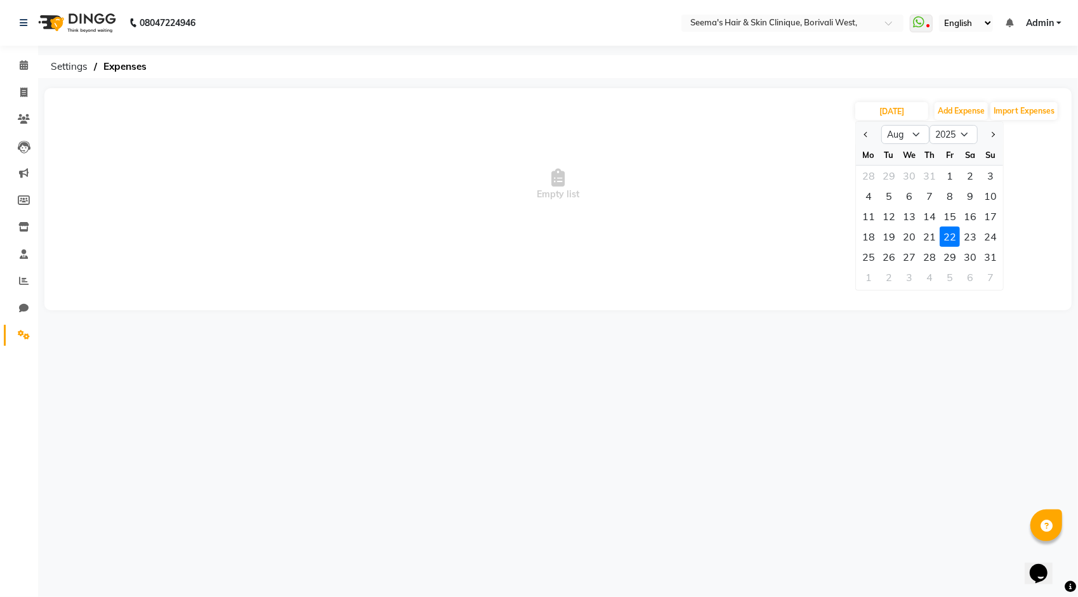
click at [962, 234] on div "23" at bounding box center [970, 237] width 20 height 20
type input "[DATE]"
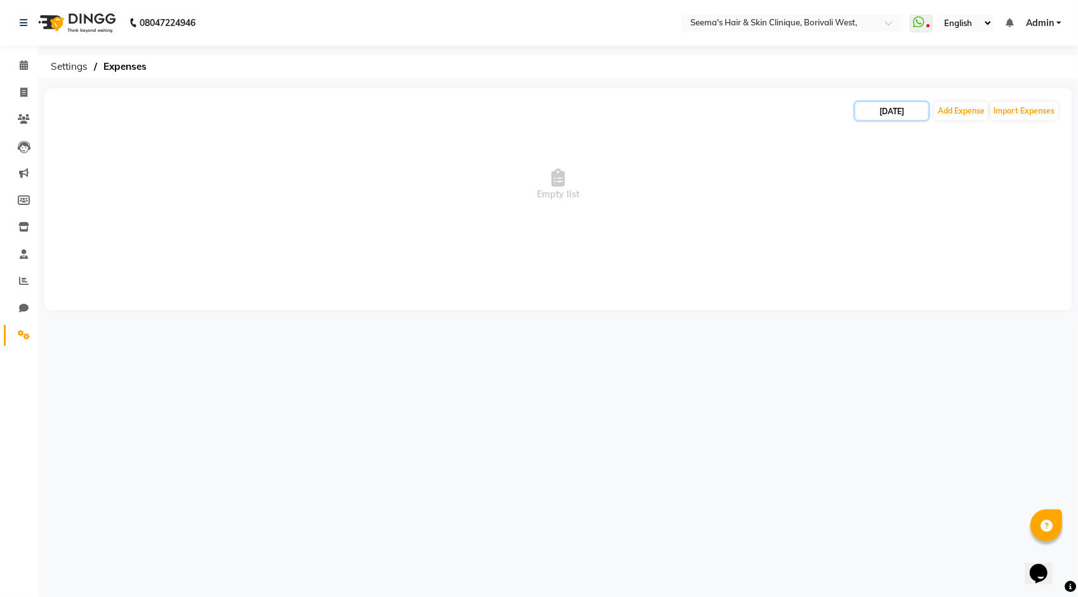
click at [897, 109] on input "[DATE]" at bounding box center [891, 111] width 73 height 18
select select "8"
select select "2025"
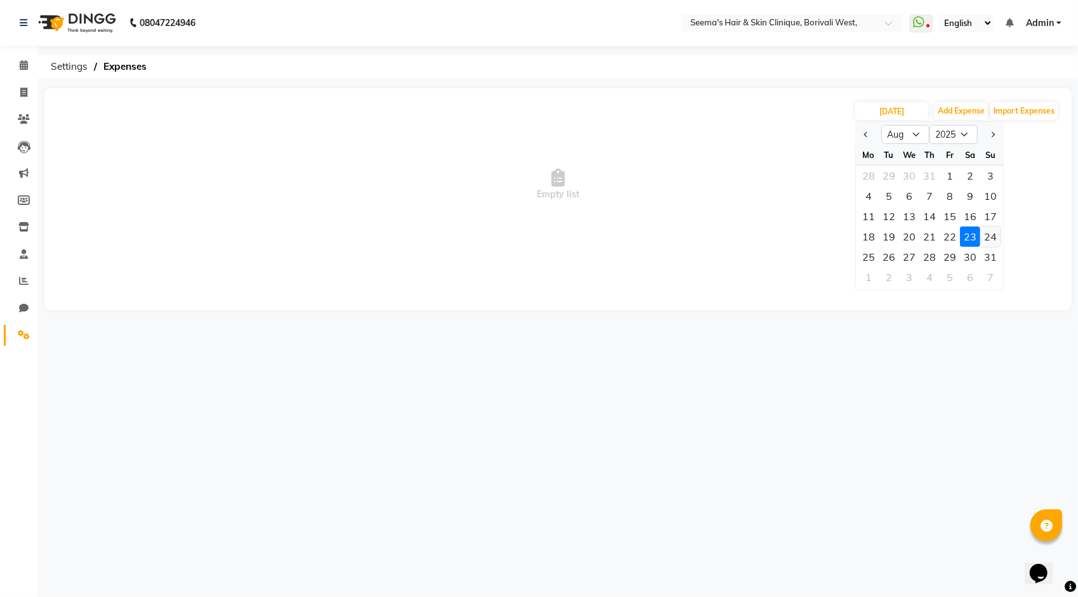
click at [986, 241] on div "24" at bounding box center [990, 237] width 20 height 20
type input "24-08-2025"
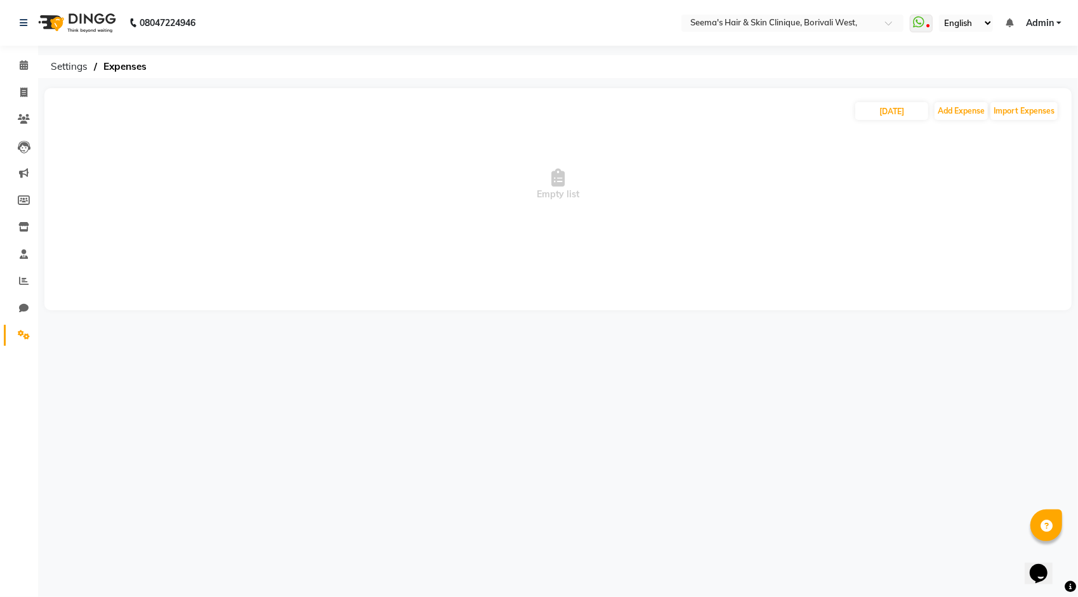
click at [892, 100] on div "24-08-2025 Add Expense Import Expenses Empty list" at bounding box center [557, 199] width 1027 height 222
click at [891, 108] on input "24-08-2025" at bounding box center [891, 111] width 73 height 18
select select "8"
select select "2025"
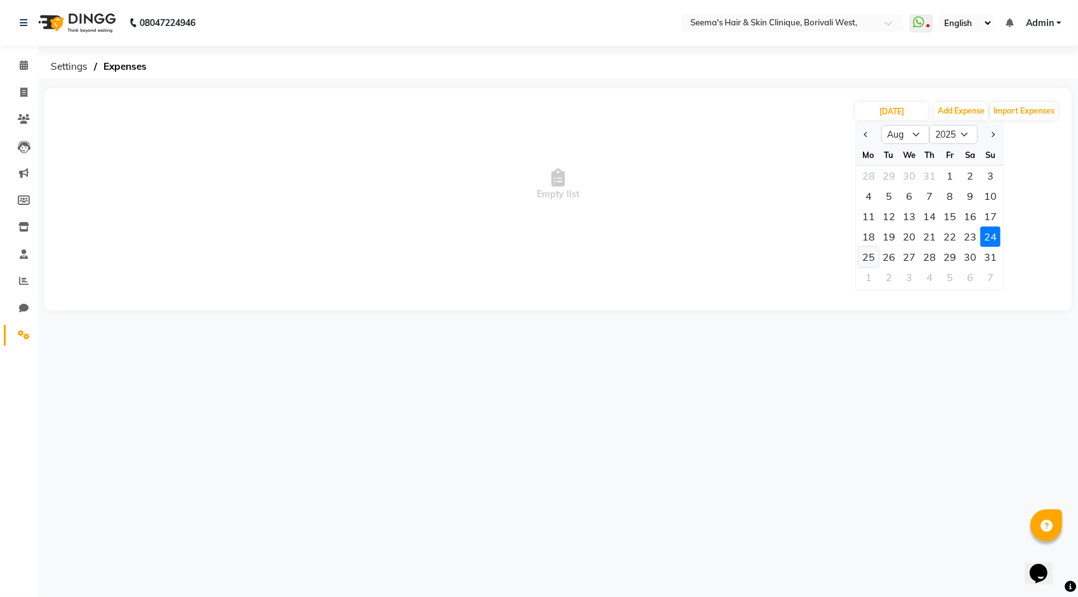
click at [872, 260] on div "25" at bounding box center [869, 257] width 20 height 20
type input "[DATE]"
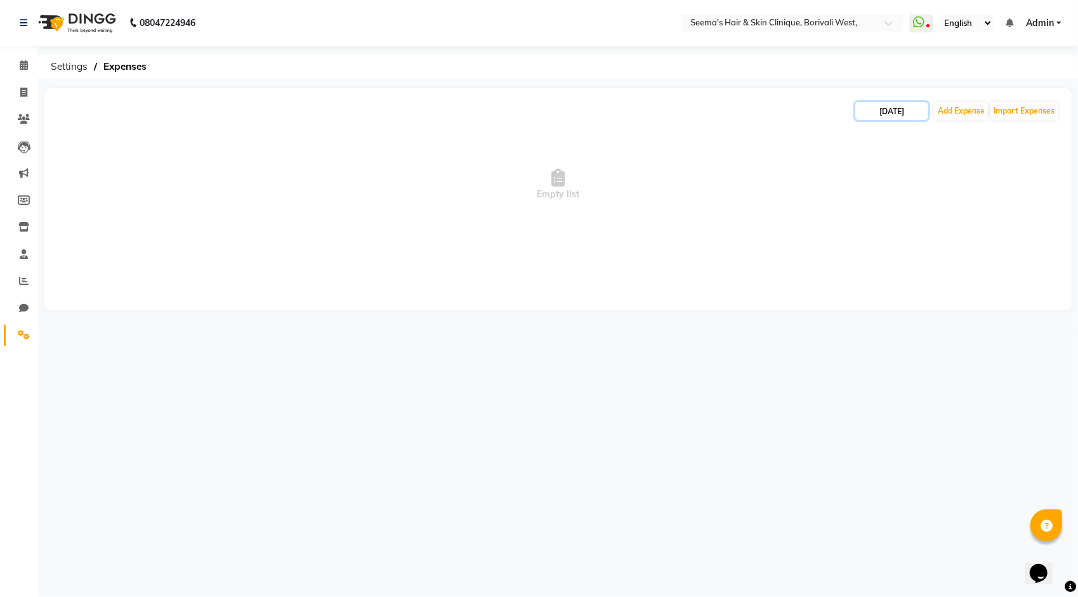
click at [880, 110] on input "[DATE]" at bounding box center [891, 111] width 73 height 18
select select "8"
select select "2025"
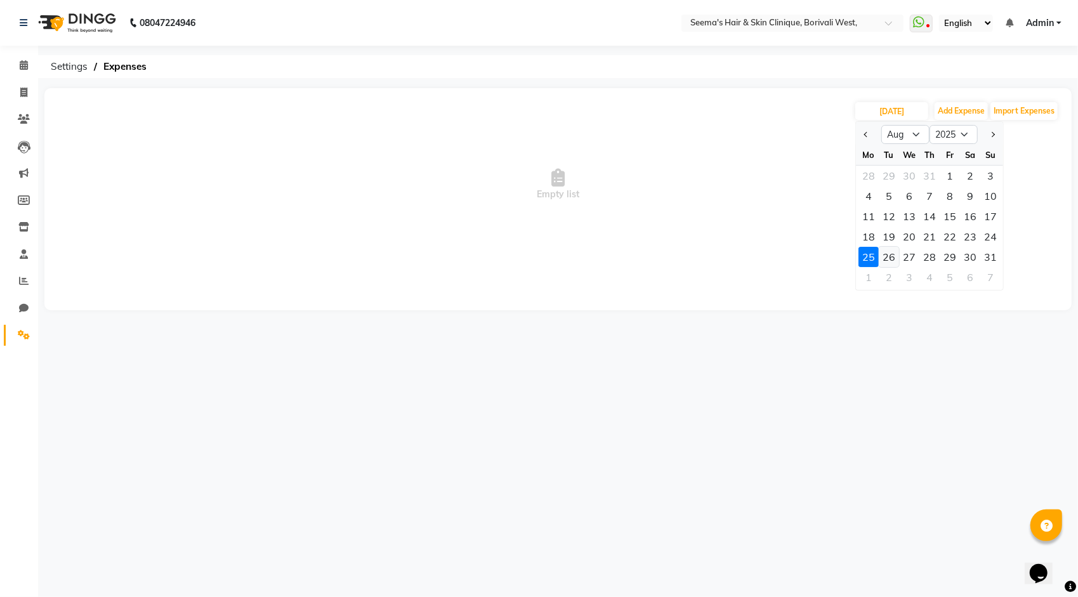
click at [894, 259] on div "26" at bounding box center [889, 257] width 20 height 20
type input "[DATE]"
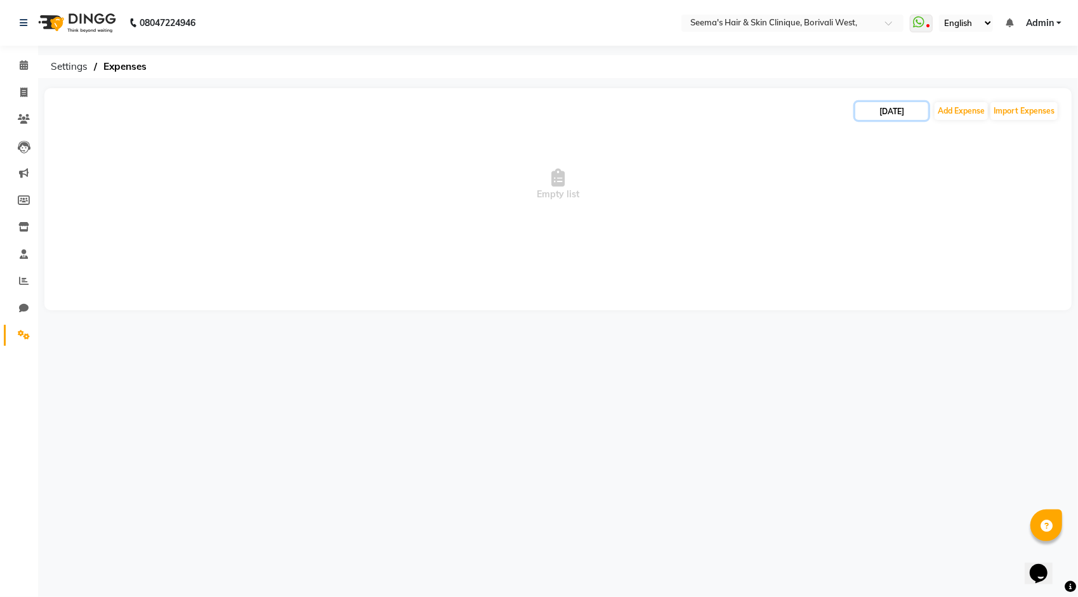
click at [893, 102] on input "[DATE]" at bounding box center [891, 111] width 73 height 18
select select "8"
select select "2025"
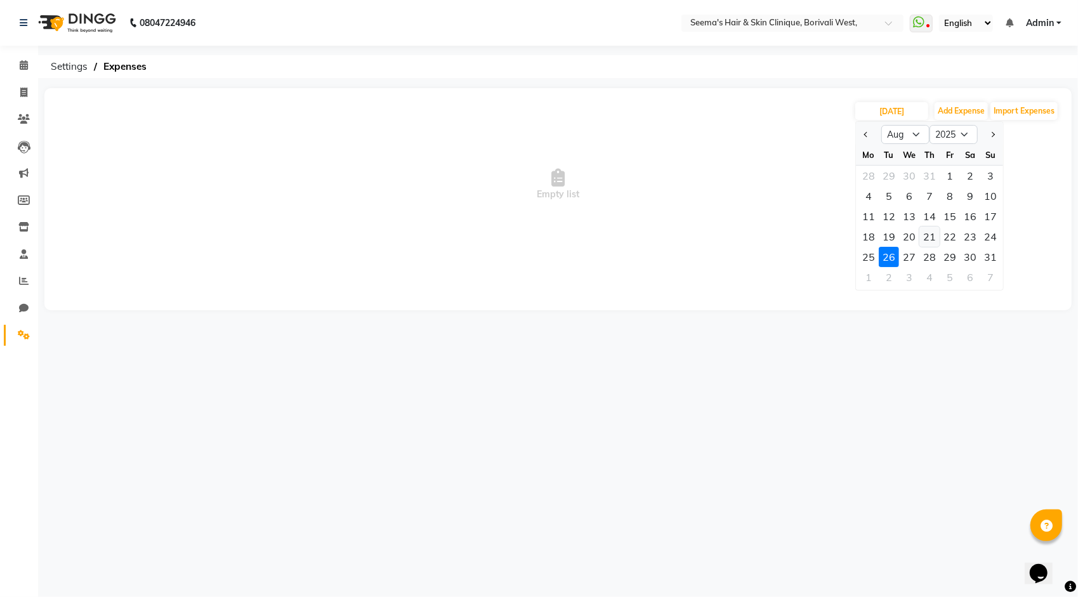
click at [926, 237] on div "21" at bounding box center [930, 237] width 20 height 20
type input "[DATE]"
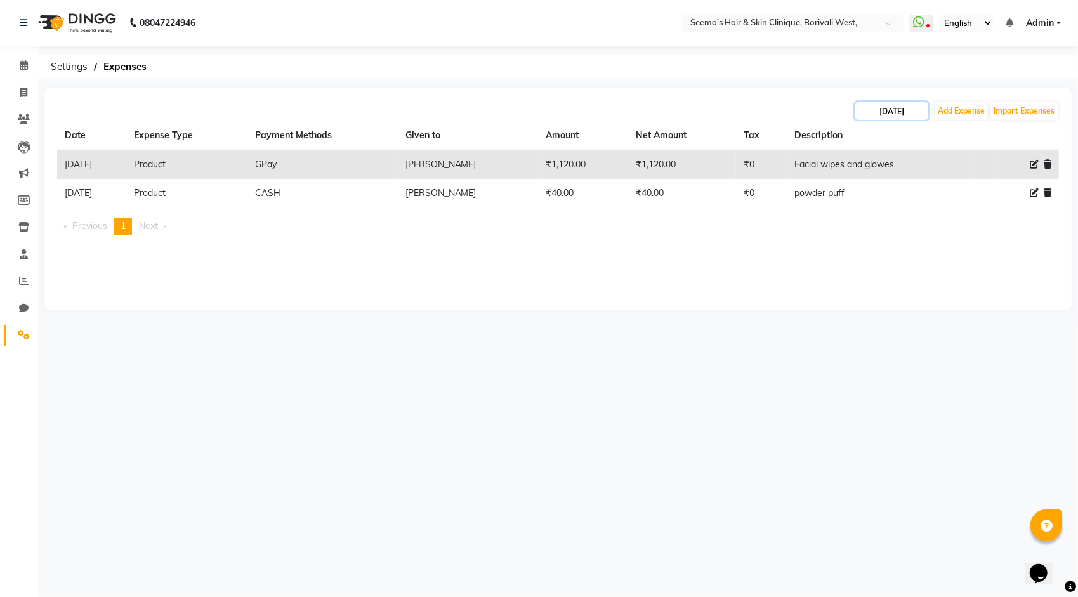
click at [902, 112] on input "[DATE]" at bounding box center [891, 111] width 73 height 18
select select "8"
select select "2025"
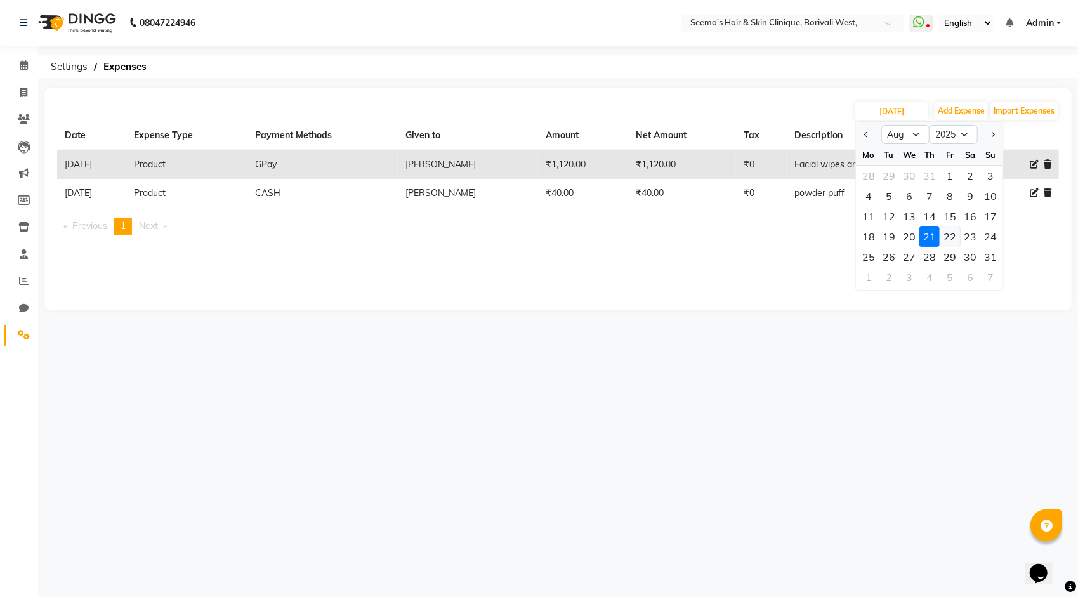
click at [956, 239] on div "22" at bounding box center [950, 237] width 20 height 20
type input "22-08-2025"
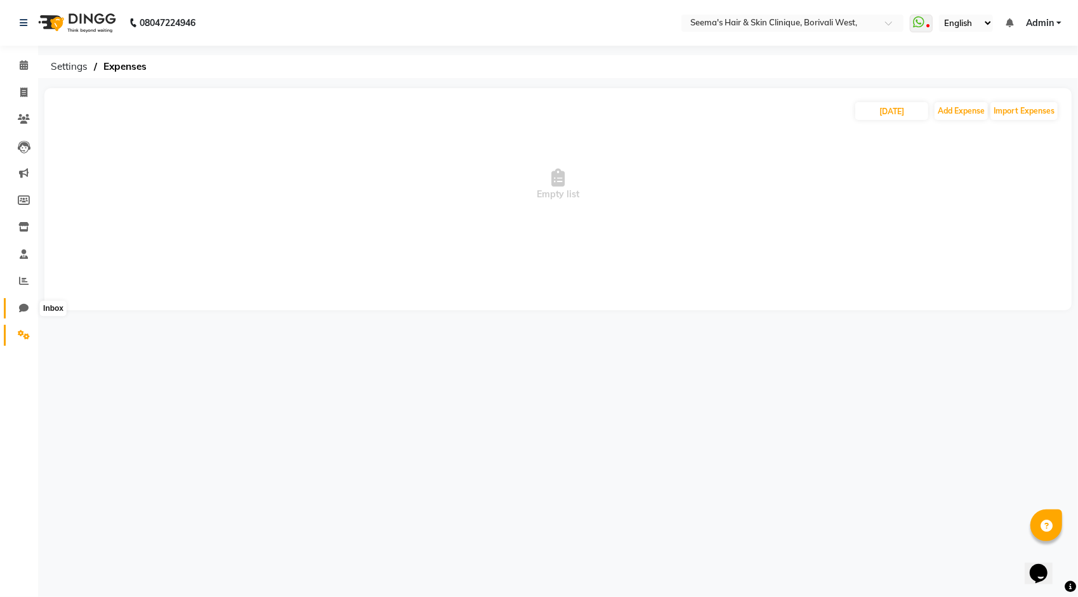
click at [15, 307] on span at bounding box center [24, 308] width 22 height 15
select select "100"
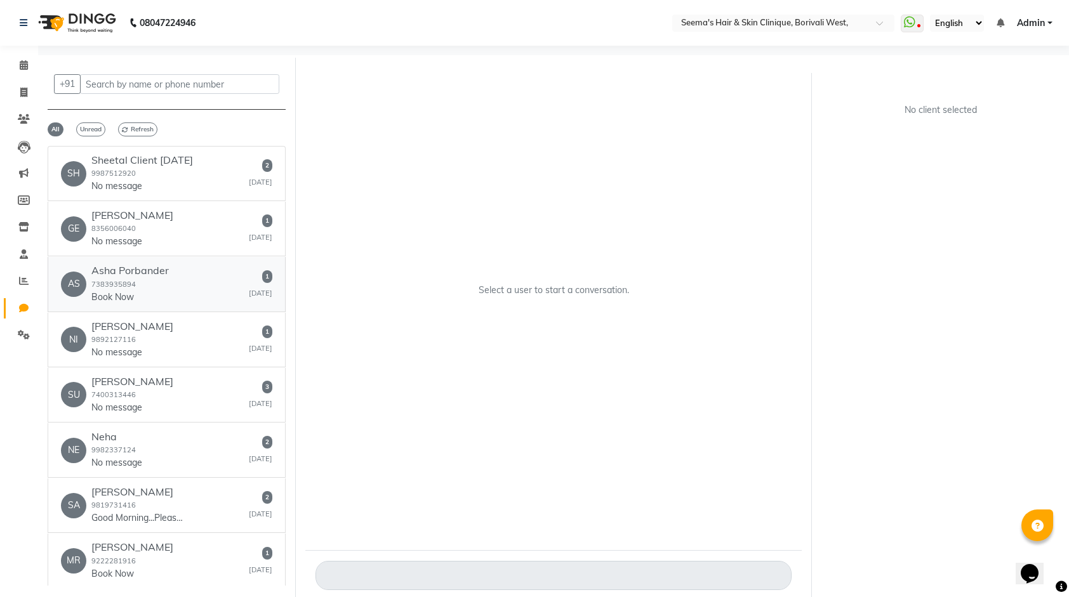
click at [136, 292] on p "Book Now" at bounding box center [129, 297] width 77 height 13
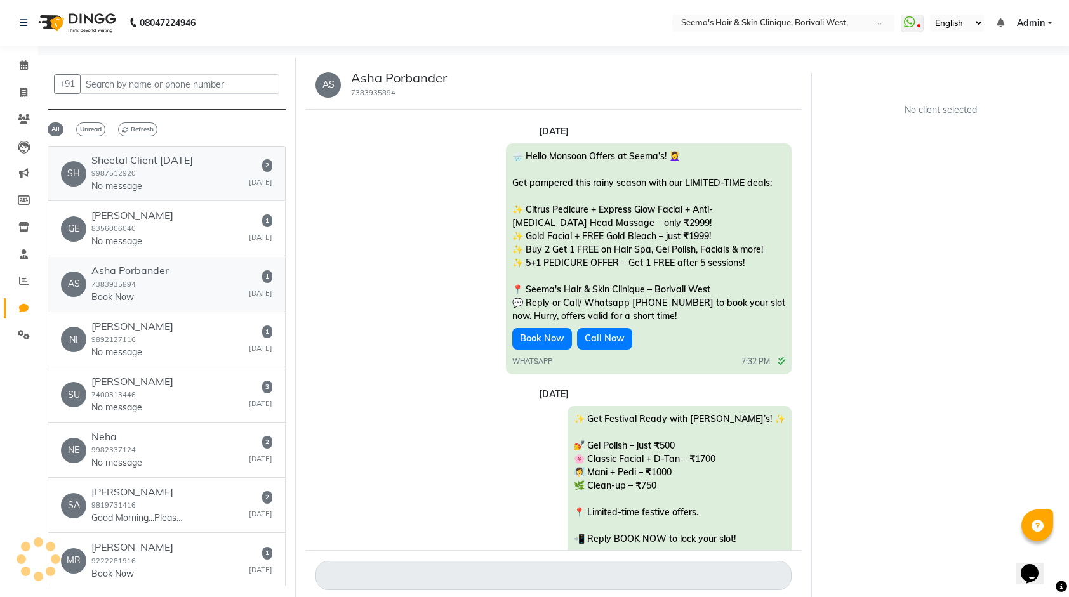
scroll to position [124, 0]
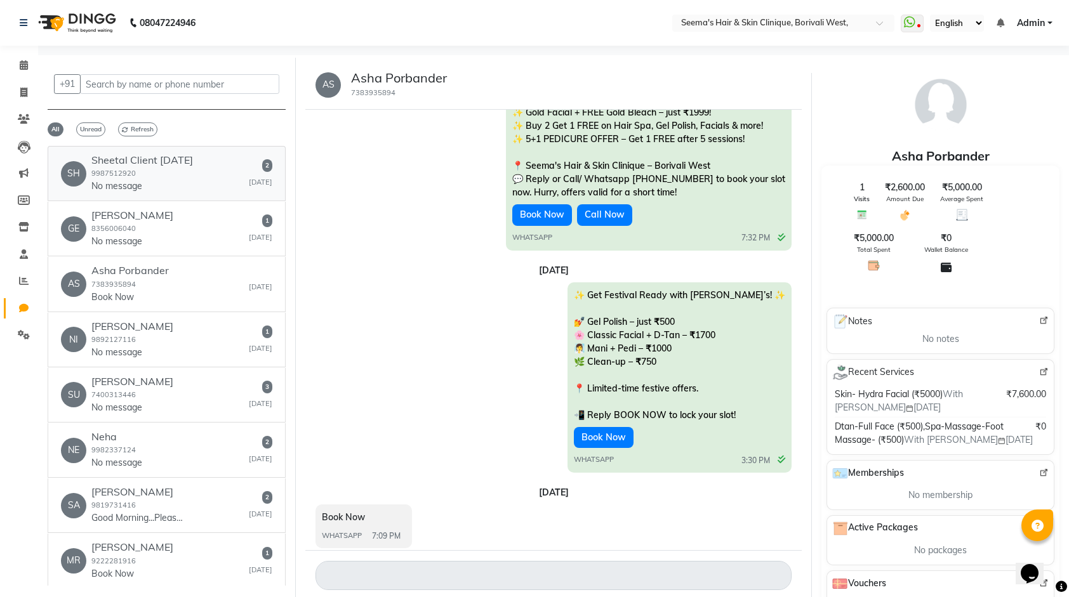
click at [152, 168] on div "Sheetal Client Nov 2017 9987512920 No message" at bounding box center [142, 173] width 102 height 39
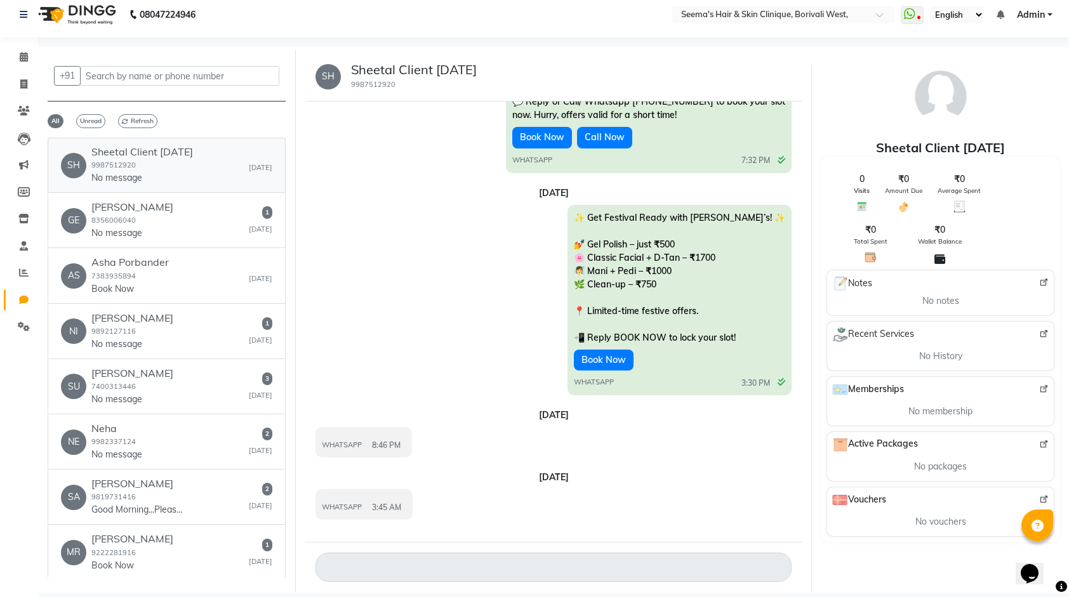
scroll to position [10, 0]
click at [170, 223] on div "GE Geeta Rane 8356006040 No message 1 Aug 28" at bounding box center [166, 219] width 211 height 39
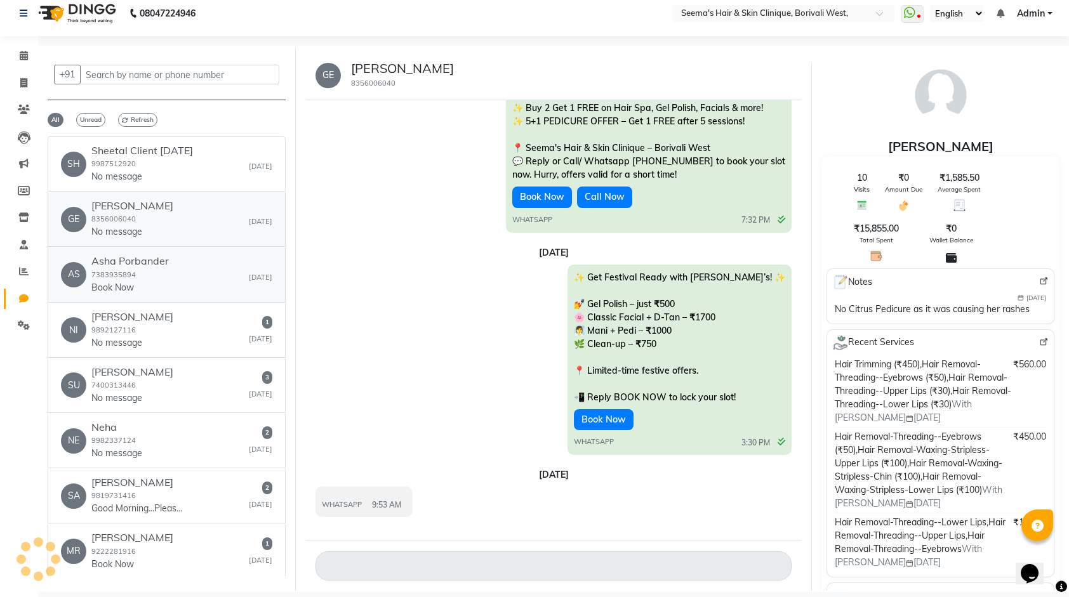
scroll to position [131, 0]
click at [348, 499] on div "WHATSAPP 9:53 AM" at bounding box center [364, 504] width 84 height 15
click at [172, 336] on div "NI Nisha Inamdar 9892127116 No message 1 Aug 27" at bounding box center [166, 330] width 211 height 39
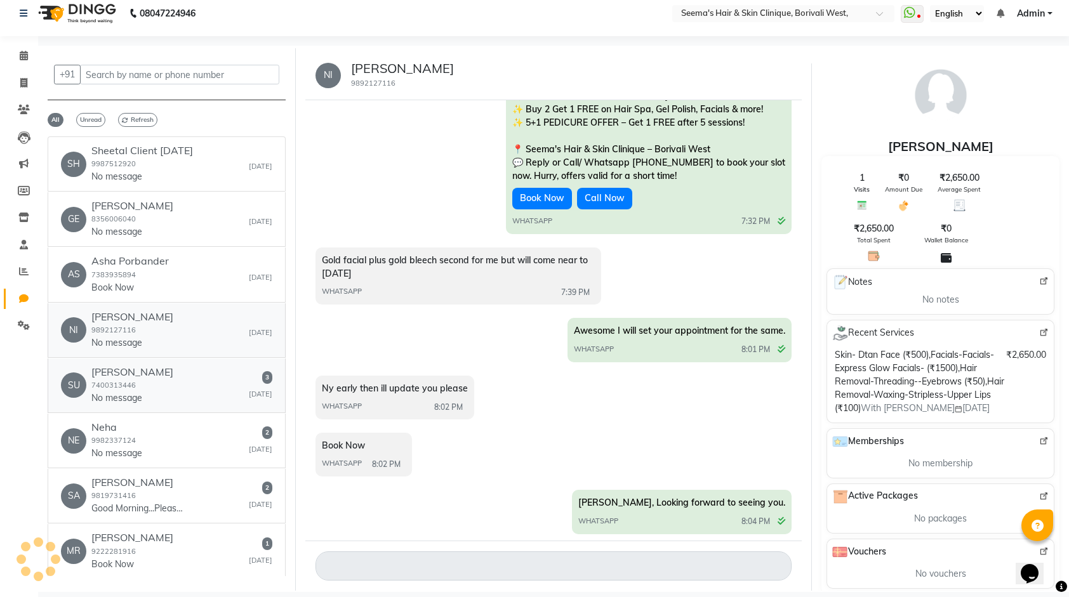
scroll to position [454, 0]
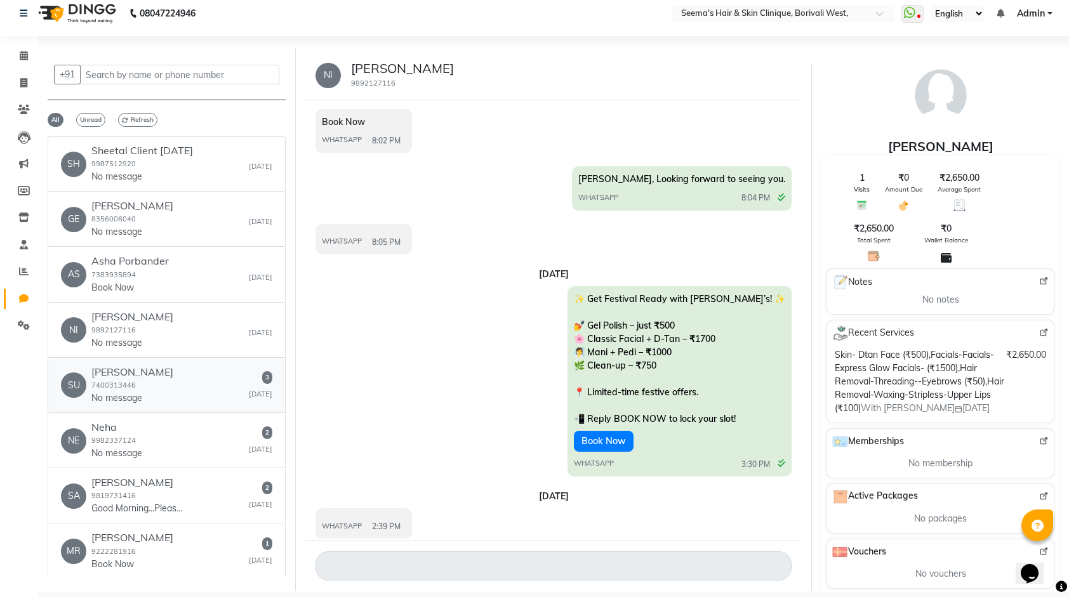
click at [148, 374] on h6 "[PERSON_NAME]" at bounding box center [132, 372] width 82 height 12
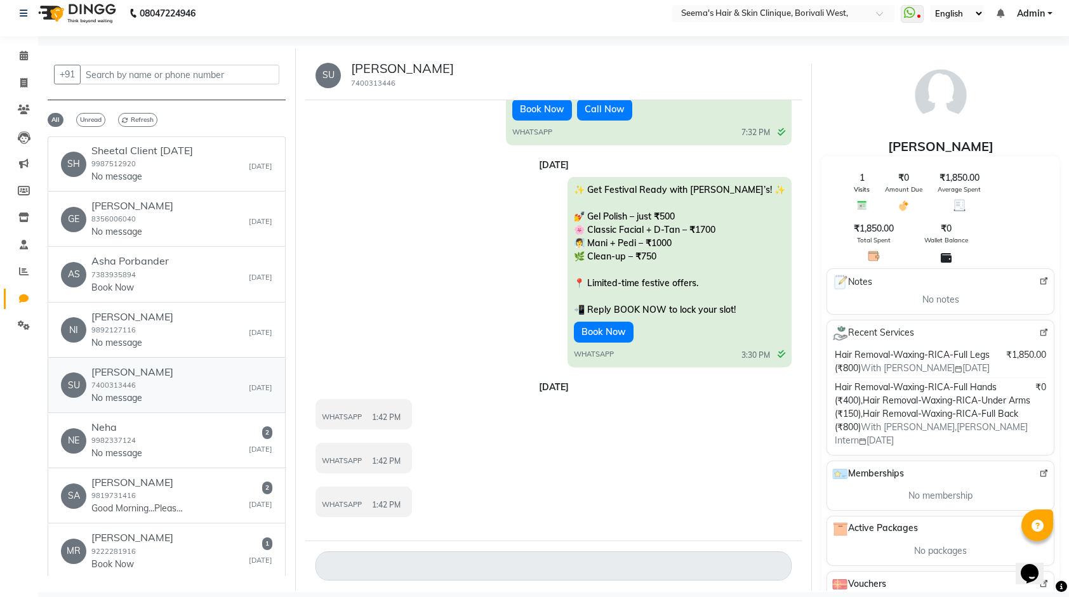
scroll to position [218, 0]
click at [144, 445] on div "NE Neha 9982337124 No message 2 Aug 27" at bounding box center [166, 440] width 211 height 39
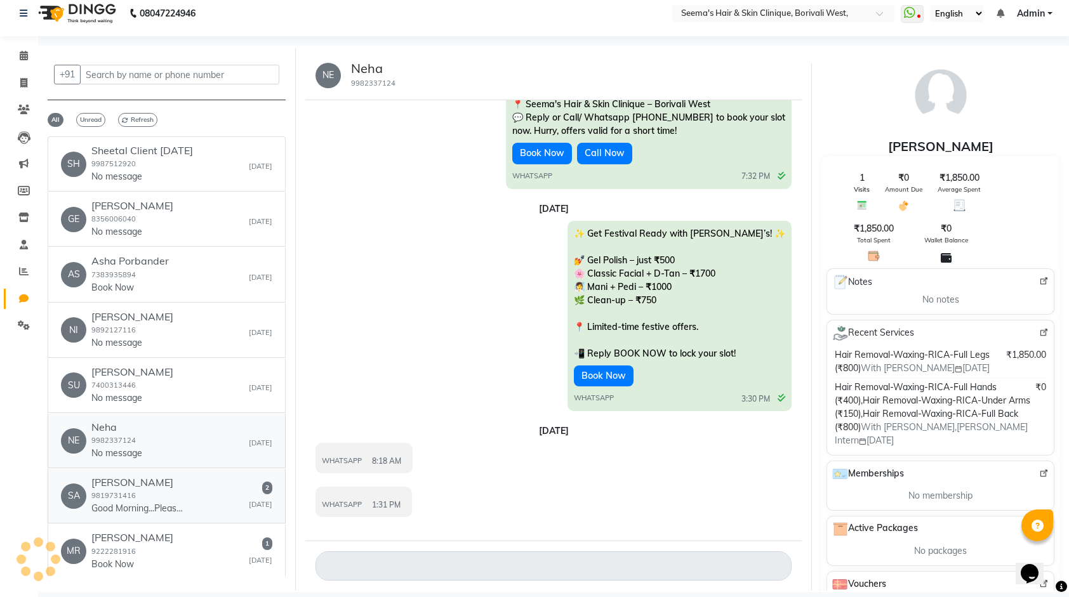
scroll to position [175, 0]
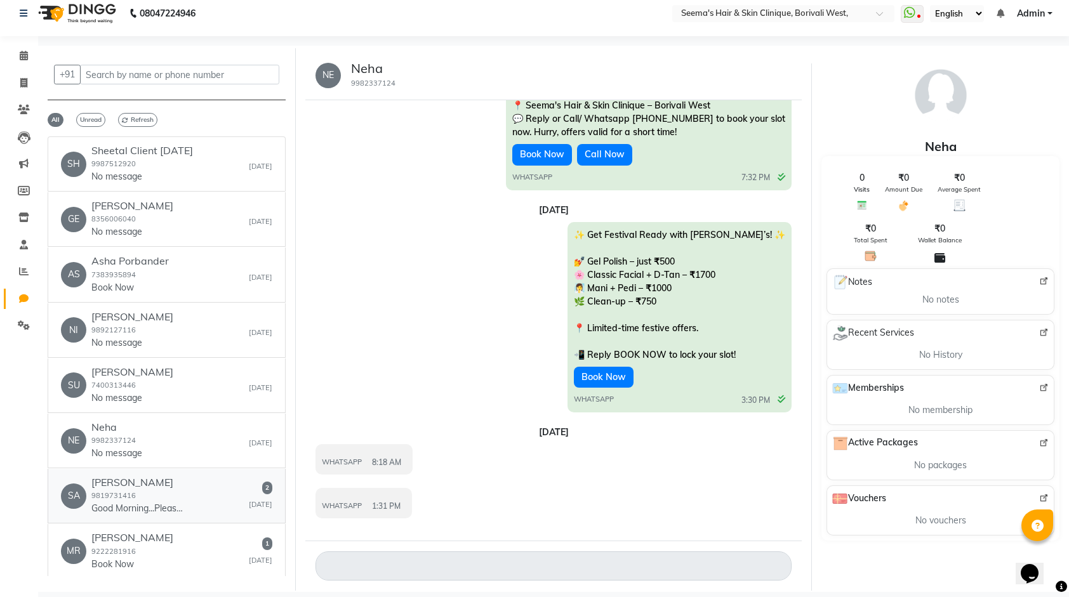
click at [143, 480] on h6 "[PERSON_NAME]" at bounding box center [138, 483] width 95 height 12
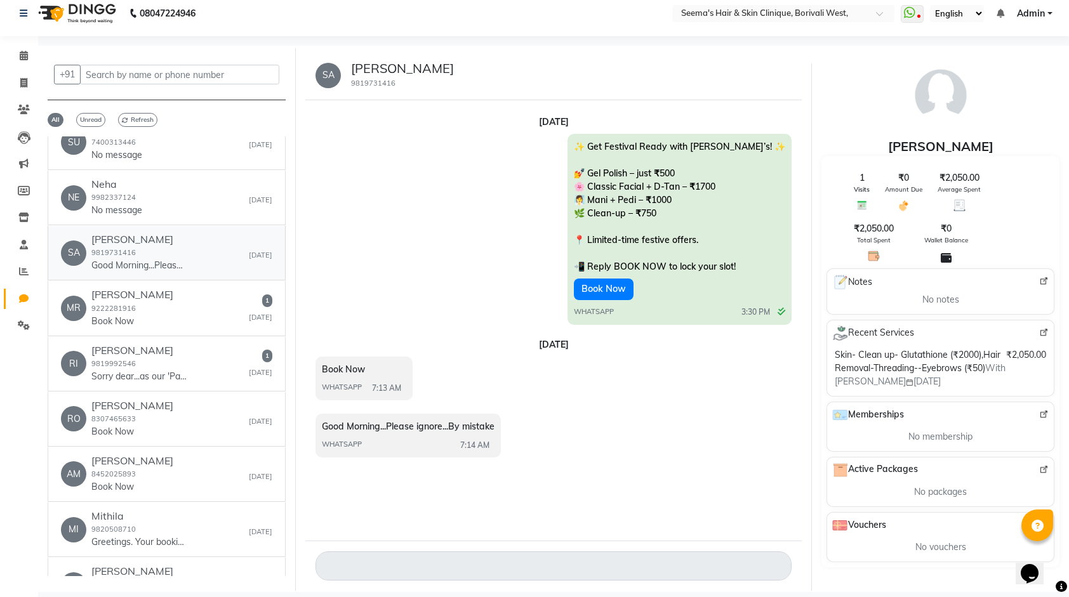
scroll to position [254, 0]
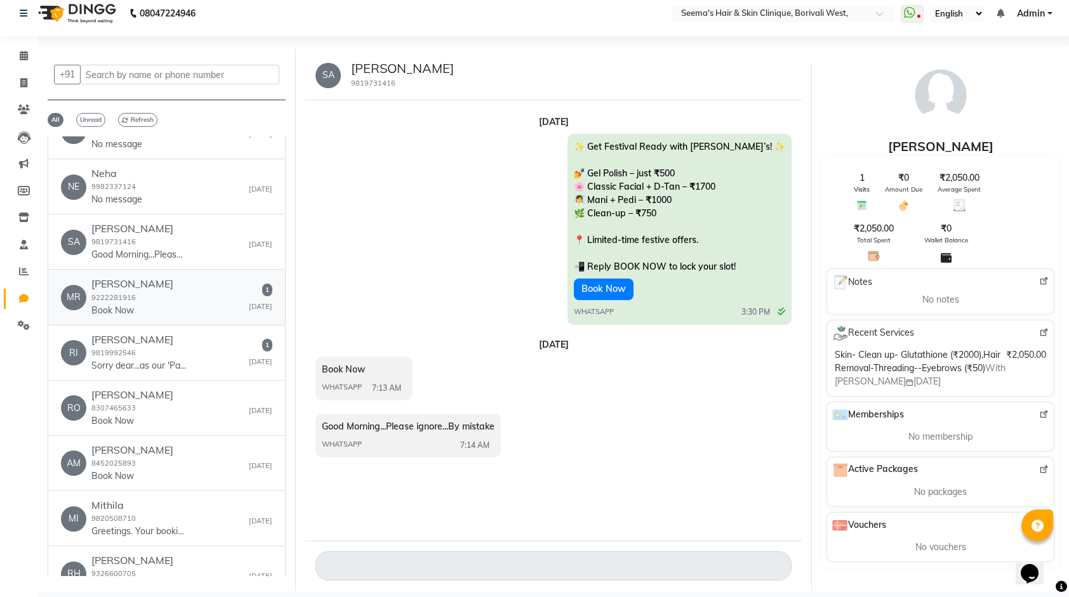
click at [131, 317] on link "MR Mrs Arora 9222281916 Book Now 1 Aug 24" at bounding box center [167, 297] width 238 height 55
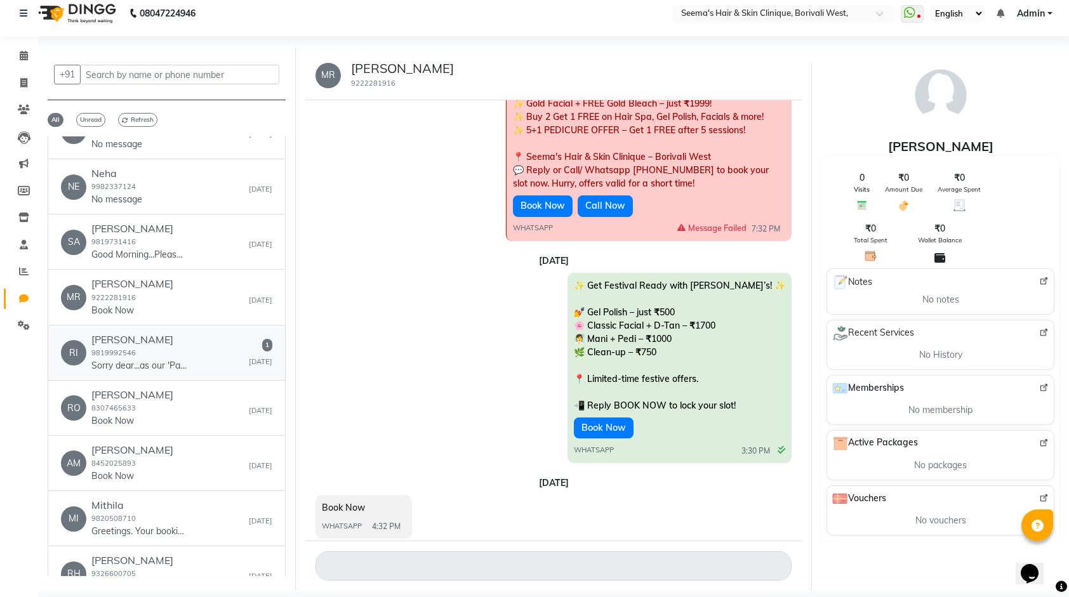
click at [131, 348] on small "9819992546" at bounding box center [113, 352] width 44 height 9
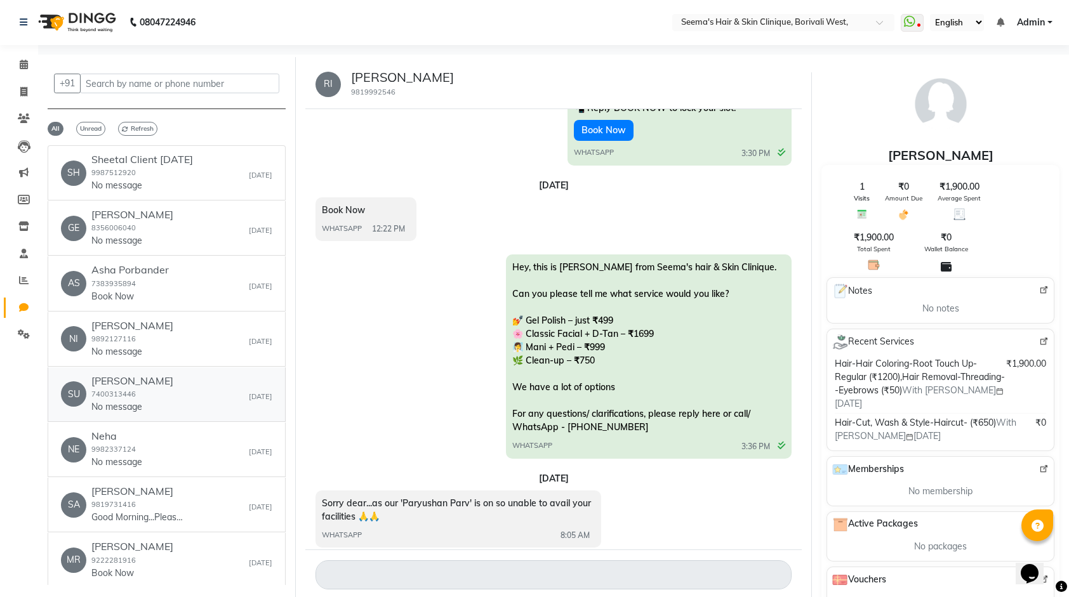
scroll to position [0, 0]
click at [154, 183] on p "No message" at bounding box center [138, 186] width 95 height 13
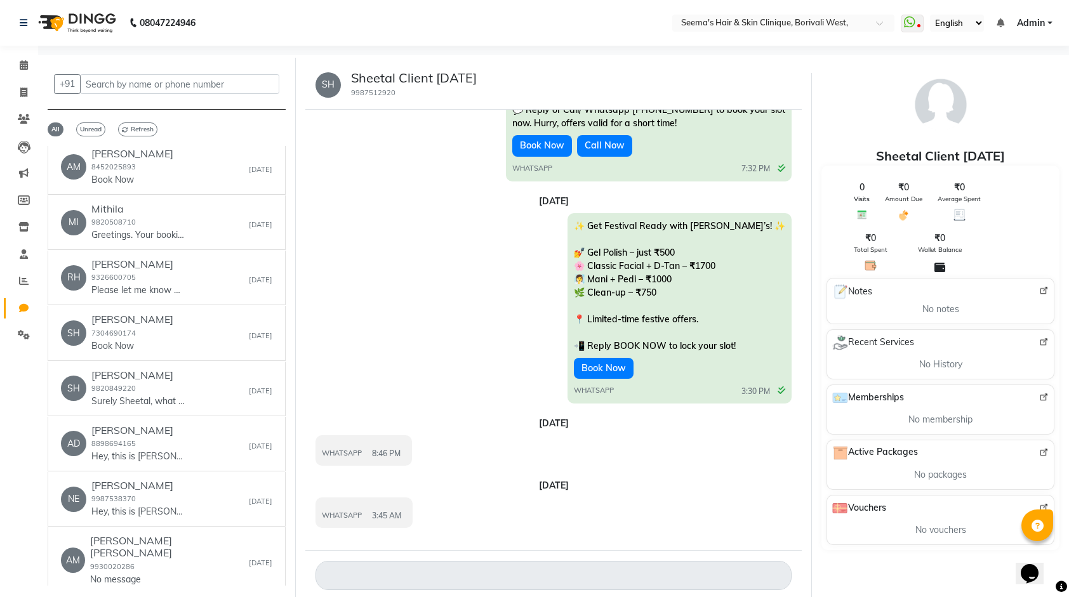
scroll to position [888, 0]
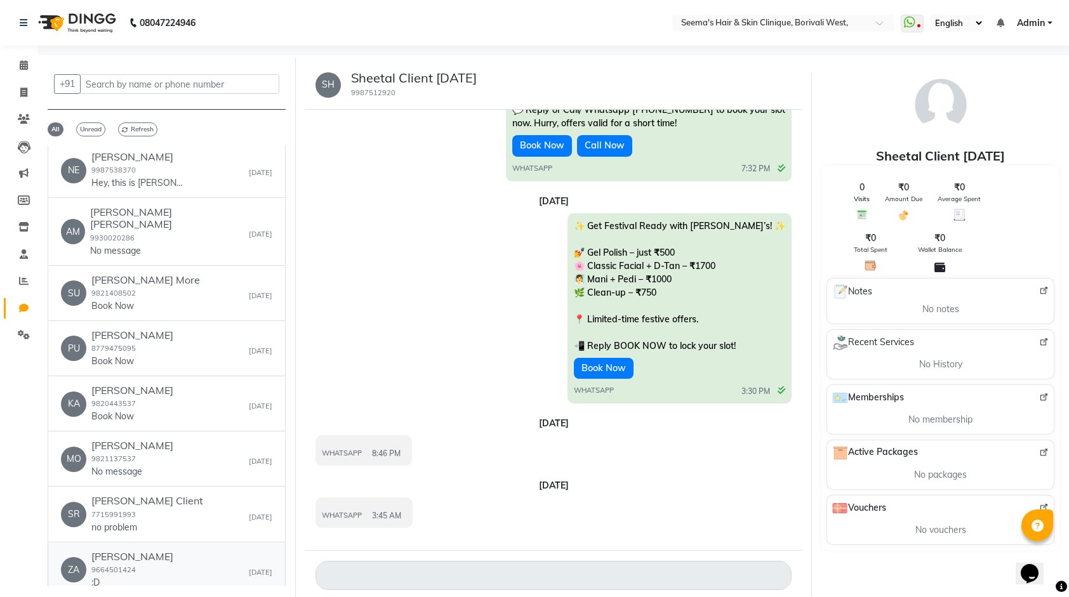
click at [102, 565] on small "9664501424" at bounding box center [113, 569] width 44 height 9
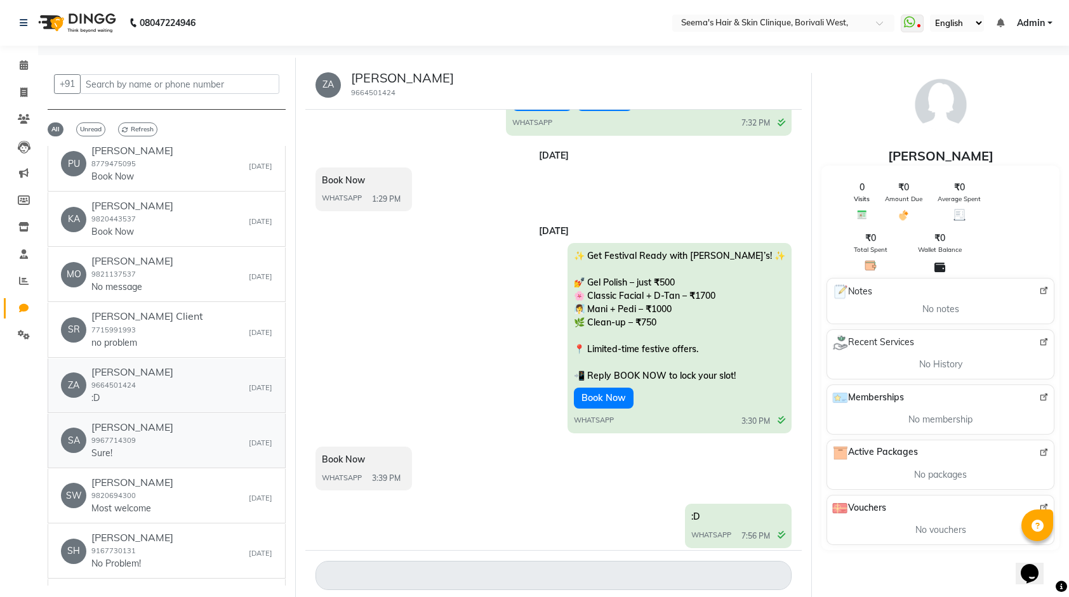
scroll to position [1079, 0]
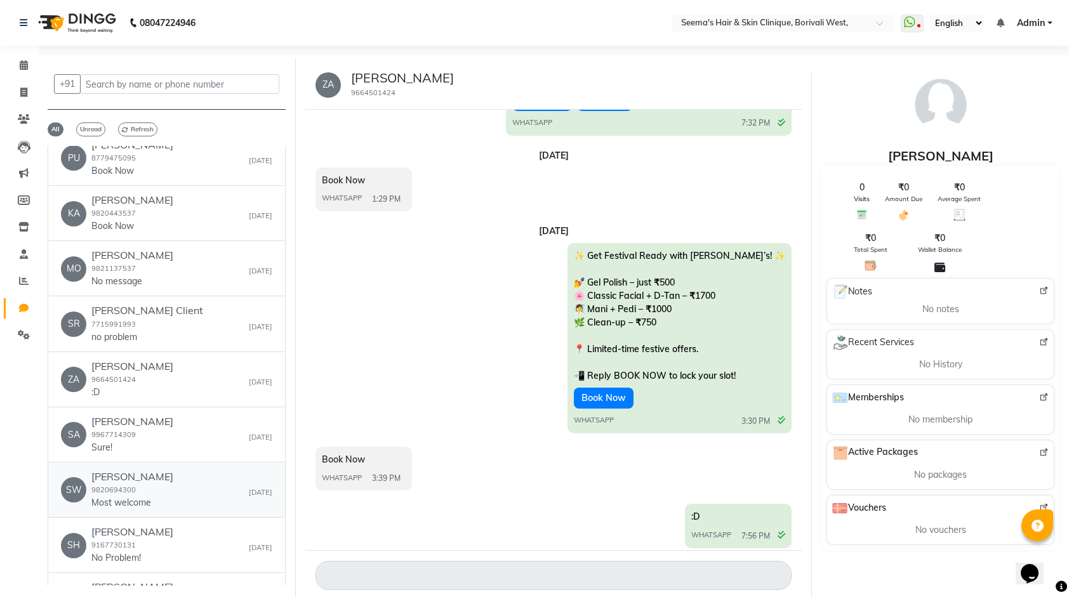
click at [147, 463] on link "SW Swati Shah 9820694300 Most welcome Aug 21" at bounding box center [167, 490] width 238 height 55
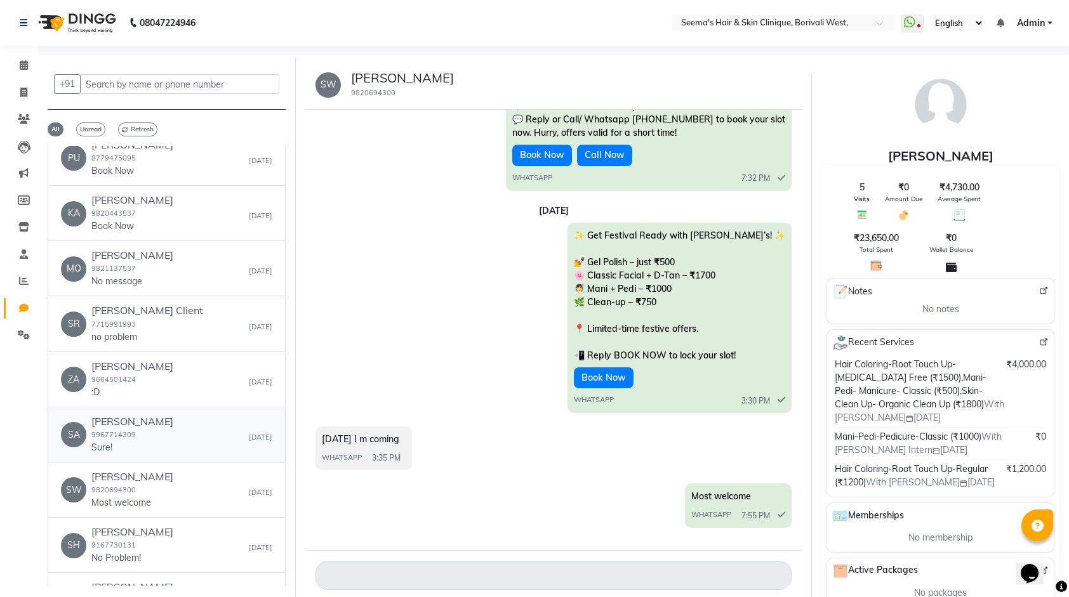
click at [153, 421] on div "Sangeeta Sawant 9967714309 Sure!" at bounding box center [132, 435] width 82 height 39
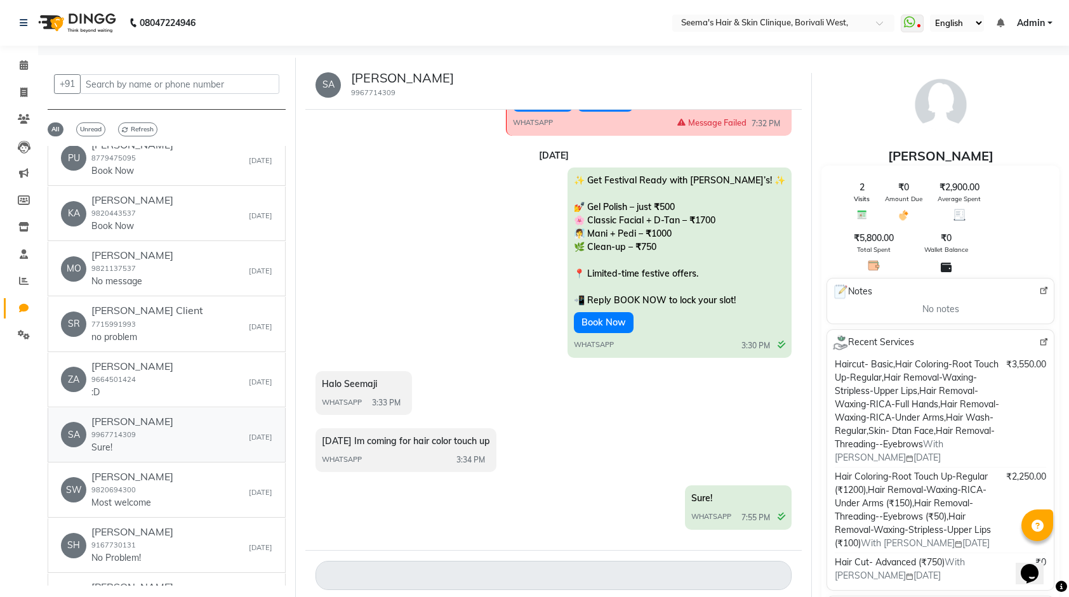
scroll to position [240, 0]
click at [866, 199] on span "Visits" at bounding box center [862, 199] width 16 height 10
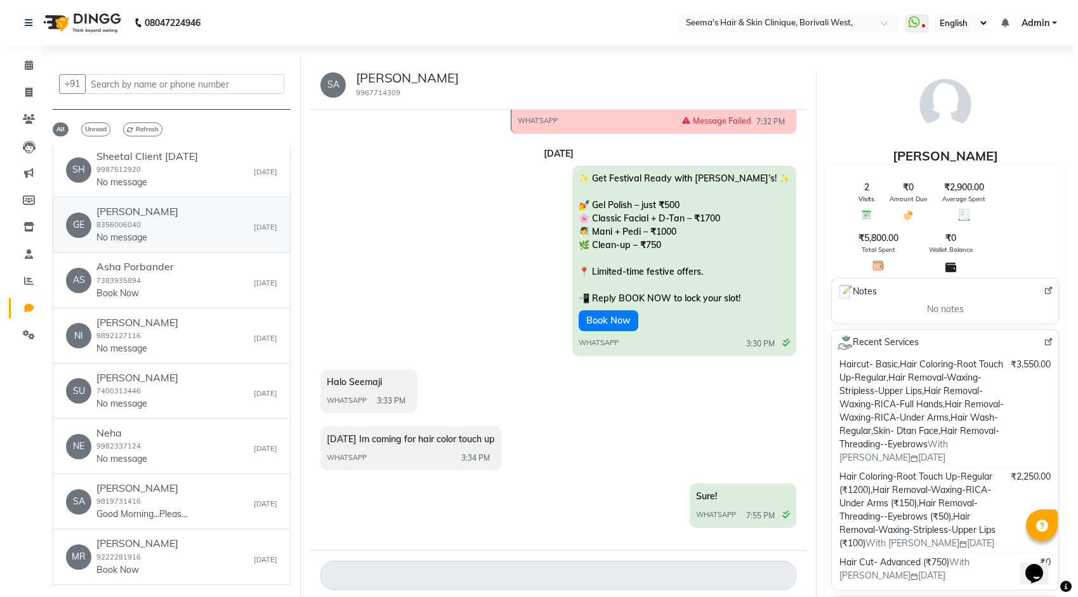
scroll to position [0, 0]
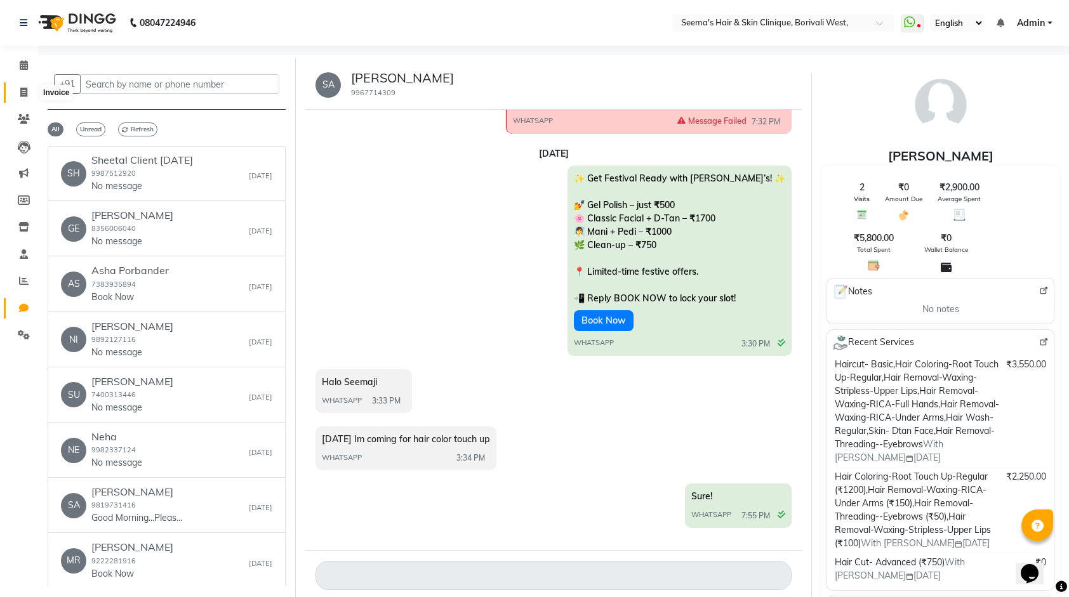
click at [27, 88] on span at bounding box center [24, 93] width 22 height 15
select select "service"
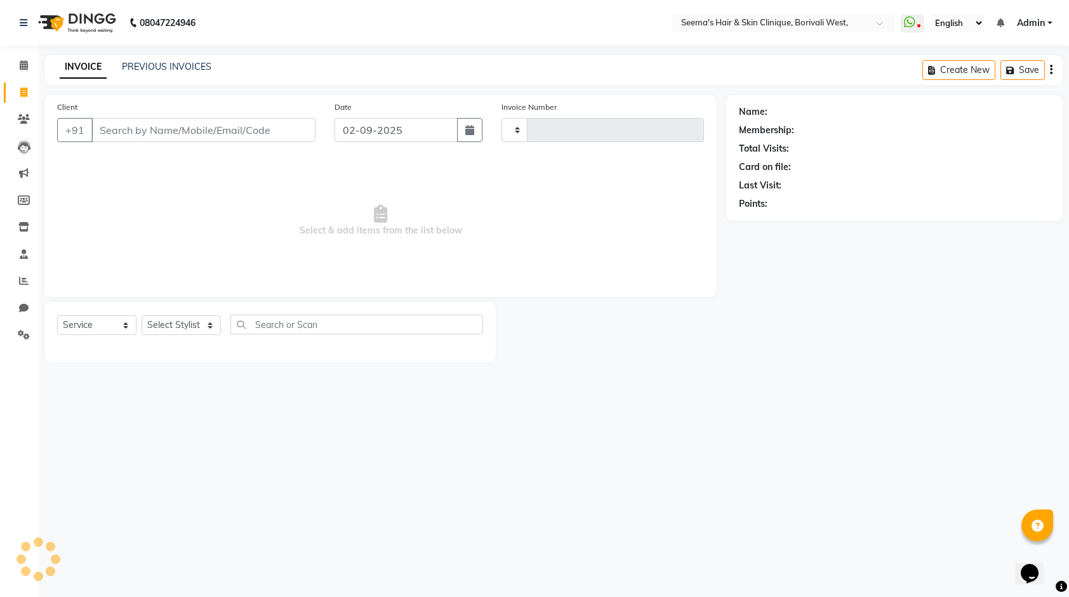
type input "1522"
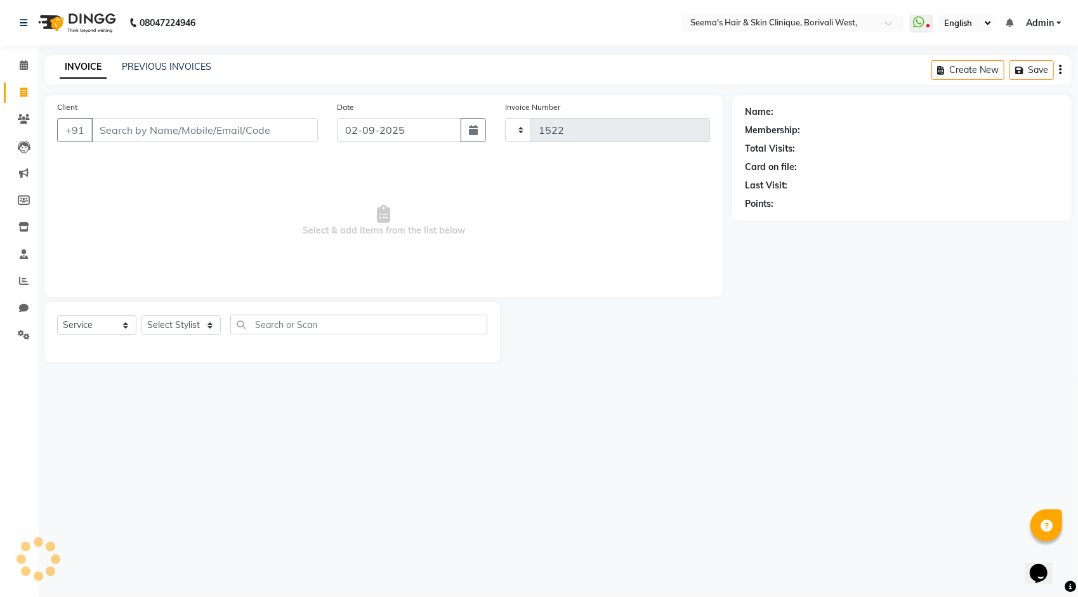
select select "8084"
click at [23, 336] on icon at bounding box center [24, 335] width 12 height 10
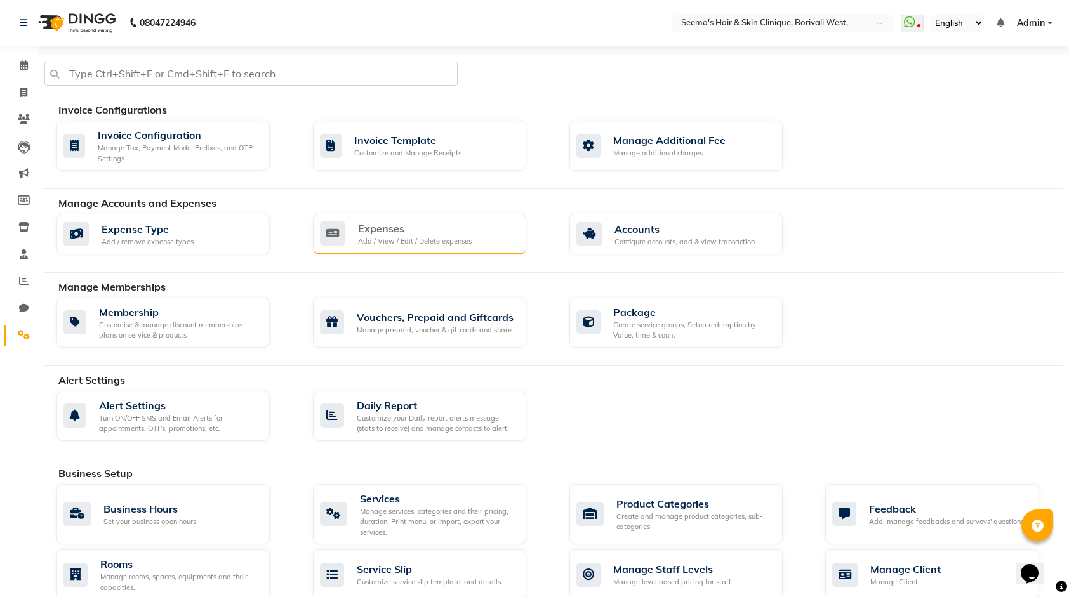
click at [382, 219] on div "Expenses Add / View / Edit / Delete expenses" at bounding box center [419, 234] width 213 height 41
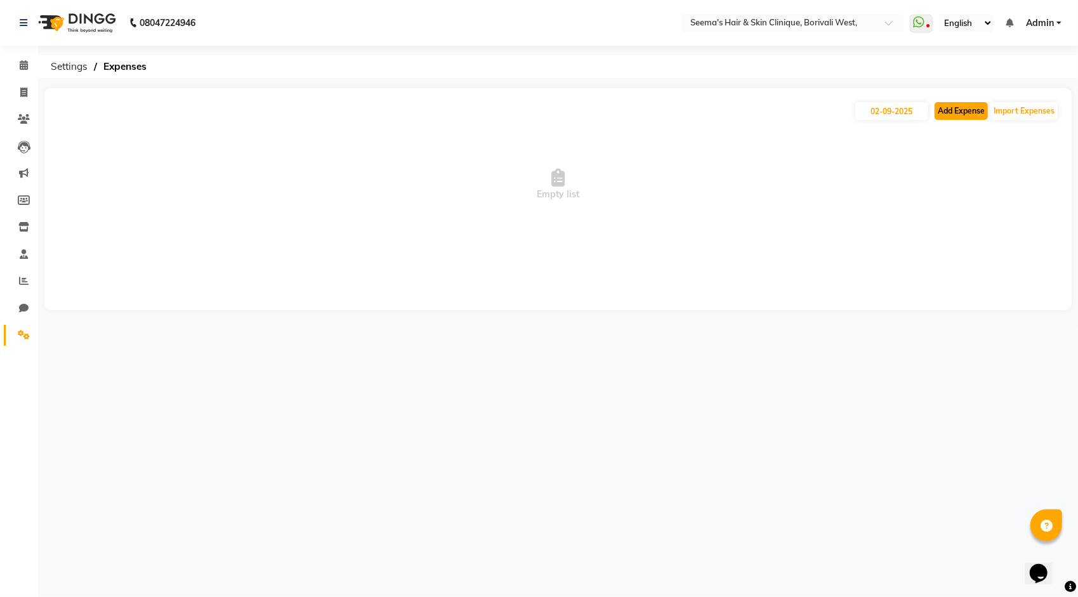
click at [954, 114] on button "Add Expense" at bounding box center [961, 111] width 53 height 18
select select "1"
select select "7212"
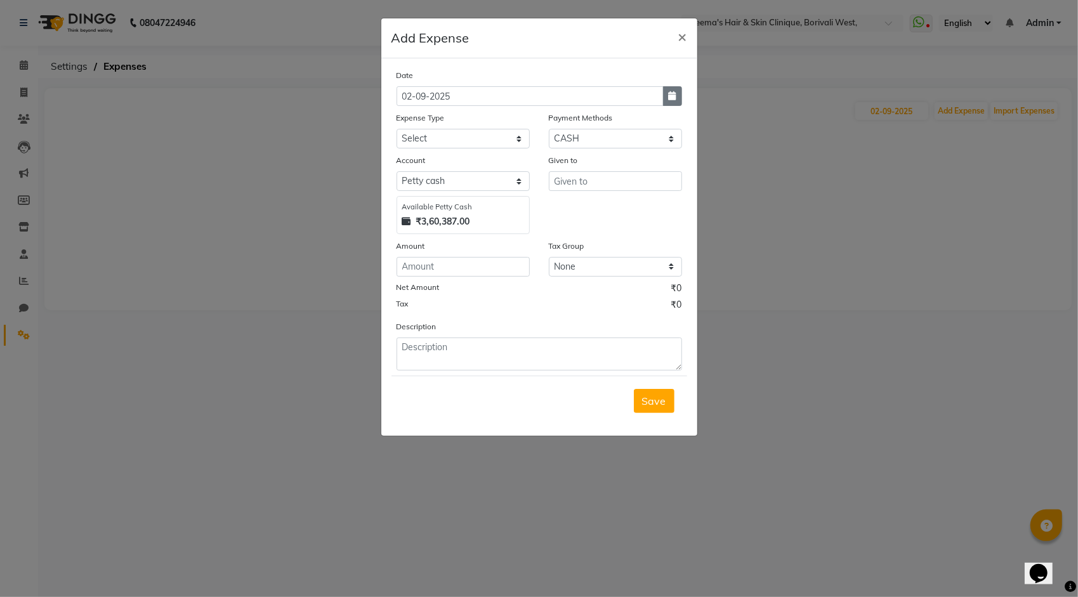
click at [675, 97] on icon "button" at bounding box center [673, 95] width 8 height 9
select select "9"
select select "2025"
click at [406, 114] on button "Previous month" at bounding box center [407, 120] width 11 height 20
select select "8"
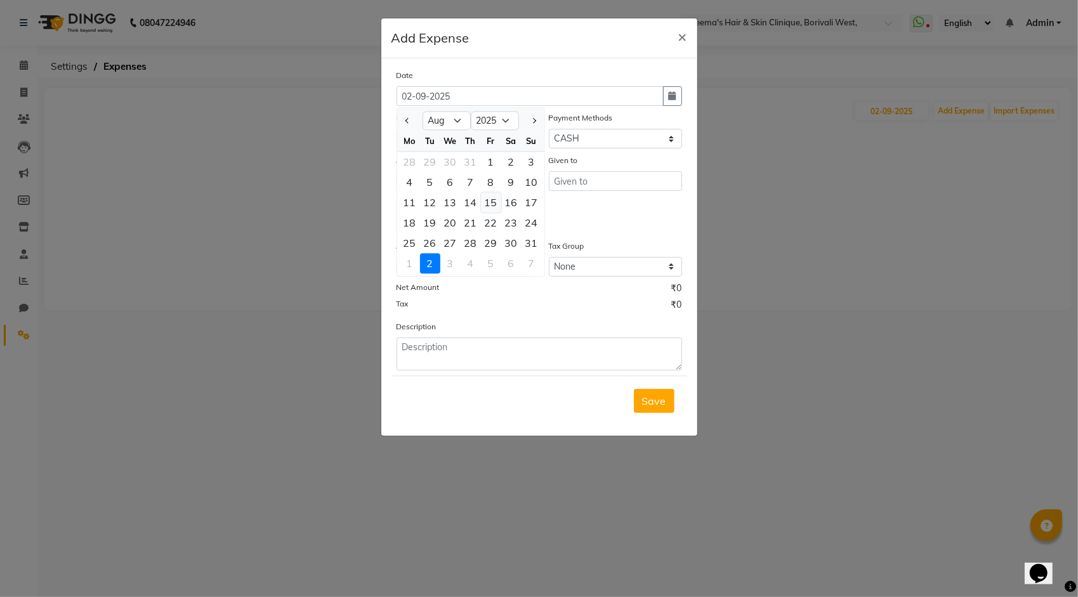
click at [490, 201] on div "15" at bounding box center [491, 202] width 20 height 20
type input "[DATE]"
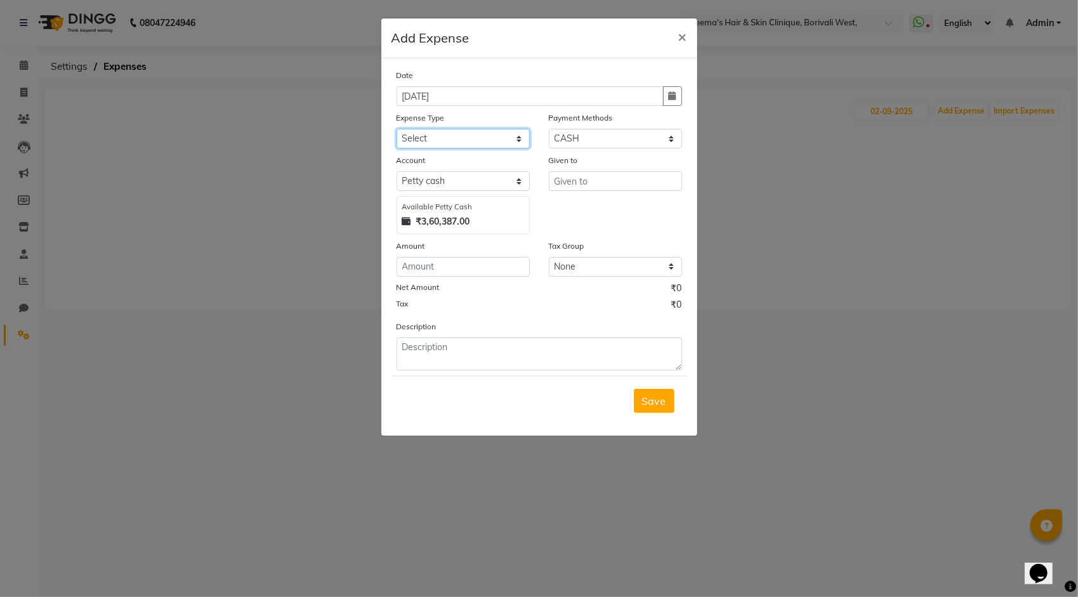
click at [467, 142] on select "Select Advance Salary Bank charges Car maintenance Cash transfer to bank Cash t…" at bounding box center [463, 139] width 133 height 20
select select "2"
click at [397, 129] on select "Select Advance Salary Bank charges Car maintenance Cash transfer to bank Cash t…" at bounding box center [463, 139] width 133 height 20
click at [583, 142] on select "Select GPay CASH CARD LUZO CUSTOM PayTM UPI Axis" at bounding box center [615, 139] width 133 height 20
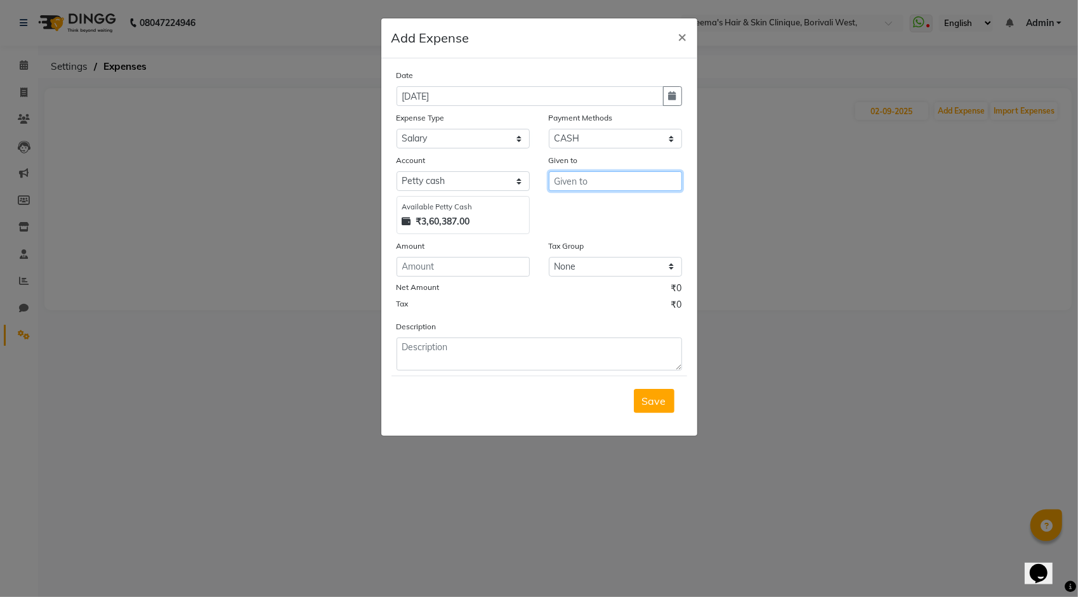
click at [581, 181] on input "text" at bounding box center [615, 181] width 133 height 20
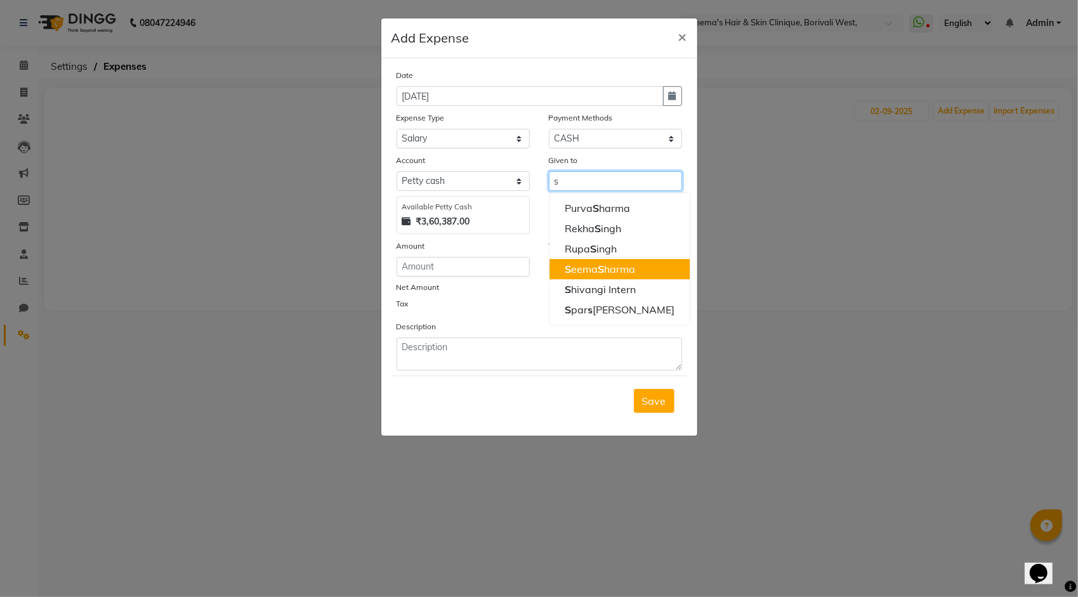
click at [580, 269] on ngb-highlight "S eema S harma" at bounding box center [600, 269] width 70 height 13
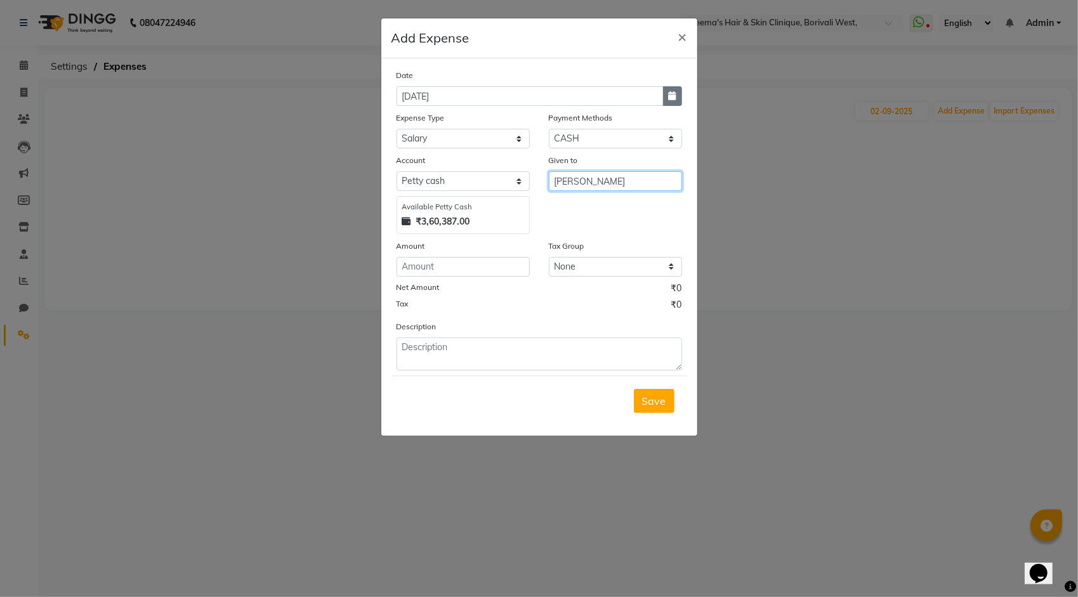
type input "[PERSON_NAME]"
click at [681, 98] on button "button" at bounding box center [672, 96] width 19 height 20
select select "8"
select select "2025"
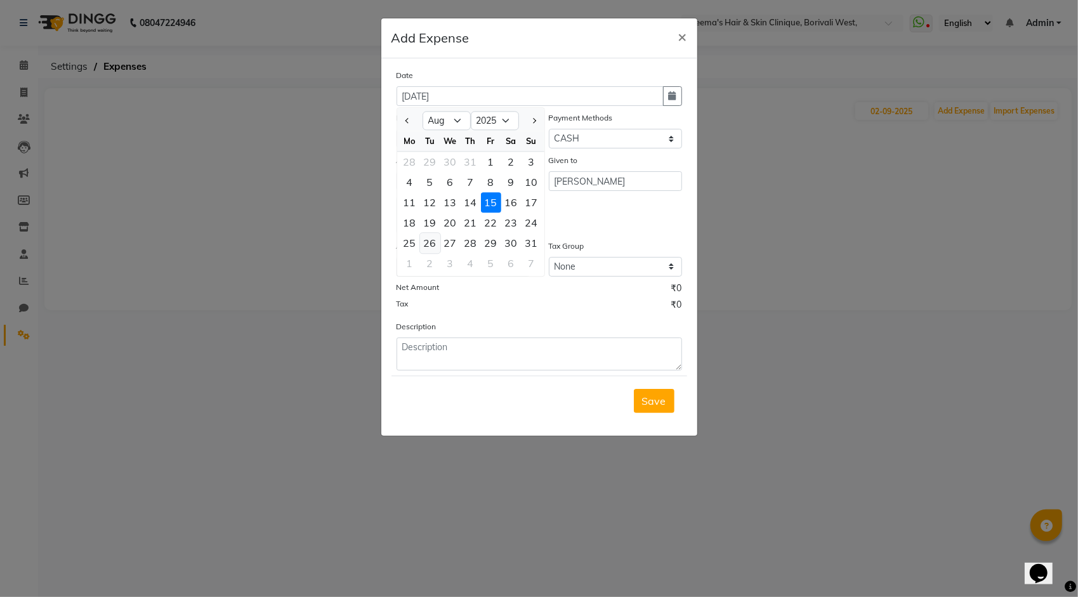
click at [432, 242] on div "26" at bounding box center [430, 243] width 20 height 20
type input "[DATE]"
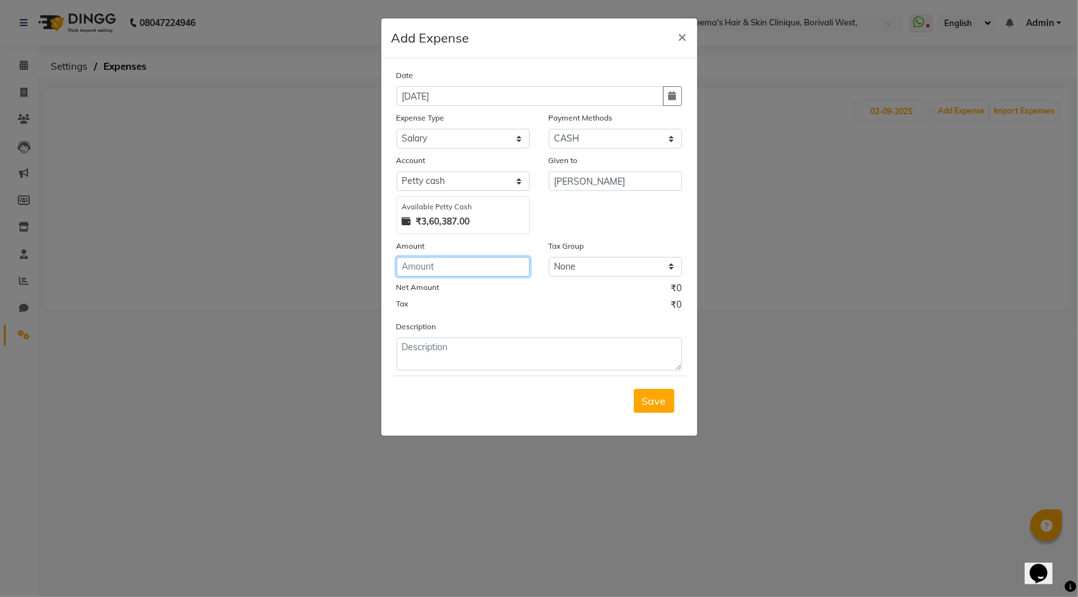
click at [443, 267] on input "number" at bounding box center [463, 267] width 133 height 20
type input "2000"
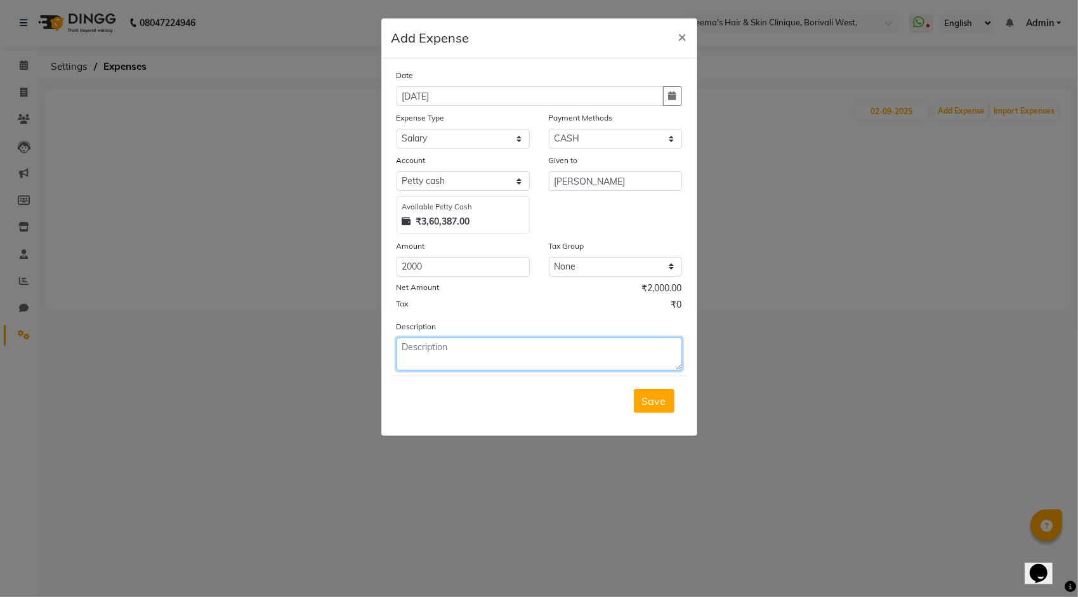
click at [510, 350] on textarea at bounding box center [540, 354] width 286 height 33
type textarea "[PERSON_NAME] salary"
click at [667, 396] on button "Save" at bounding box center [654, 401] width 41 height 24
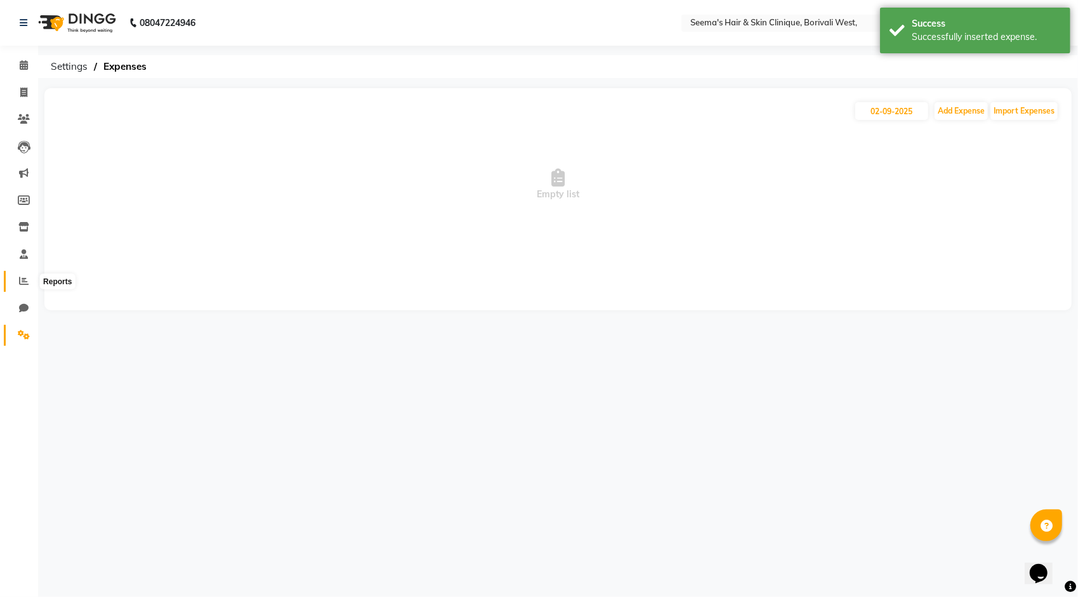
click at [25, 283] on icon at bounding box center [24, 281] width 10 height 10
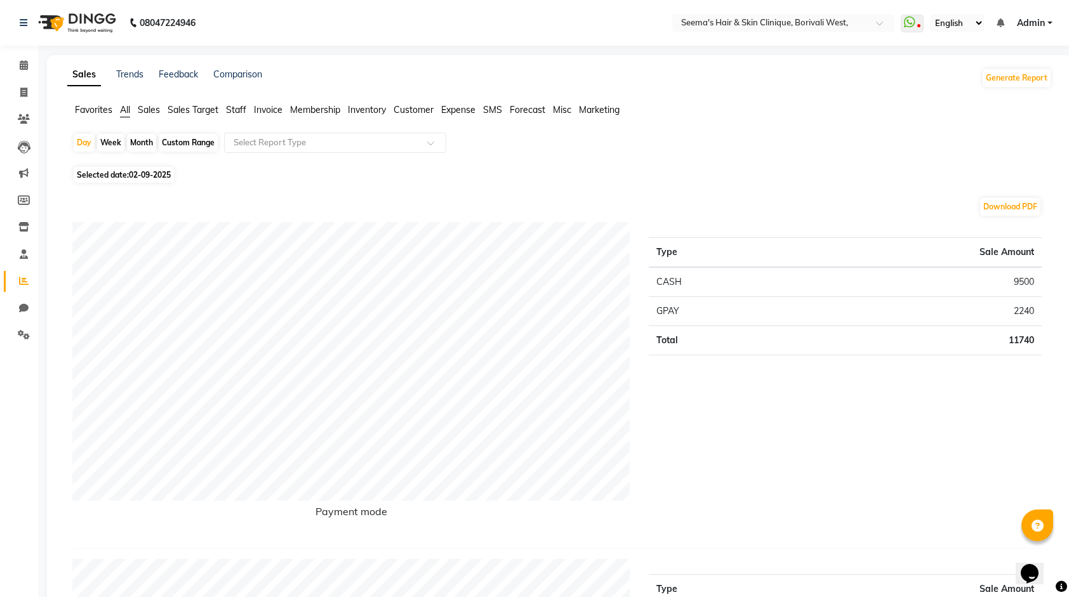
click at [458, 110] on span "Expense" at bounding box center [458, 109] width 34 height 11
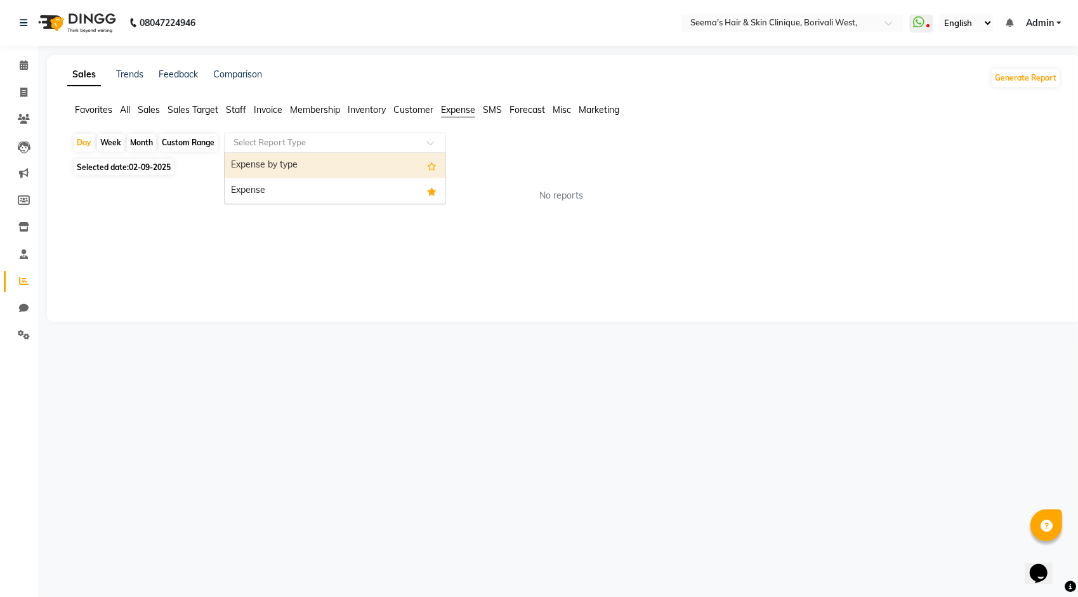
click at [333, 138] on input "text" at bounding box center [322, 142] width 183 height 13
click at [141, 142] on div "Month" at bounding box center [141, 143] width 29 height 18
select select "9"
select select "2025"
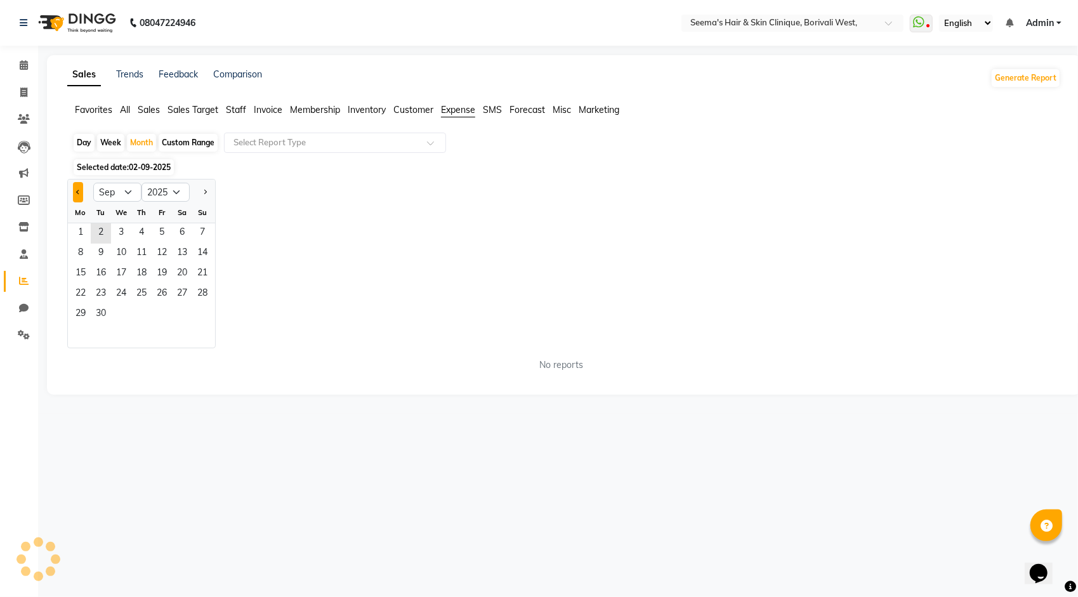
click at [75, 188] on button "Previous month" at bounding box center [78, 192] width 10 height 20
select select "8"
click at [161, 232] on span "1" at bounding box center [162, 233] width 20 height 20
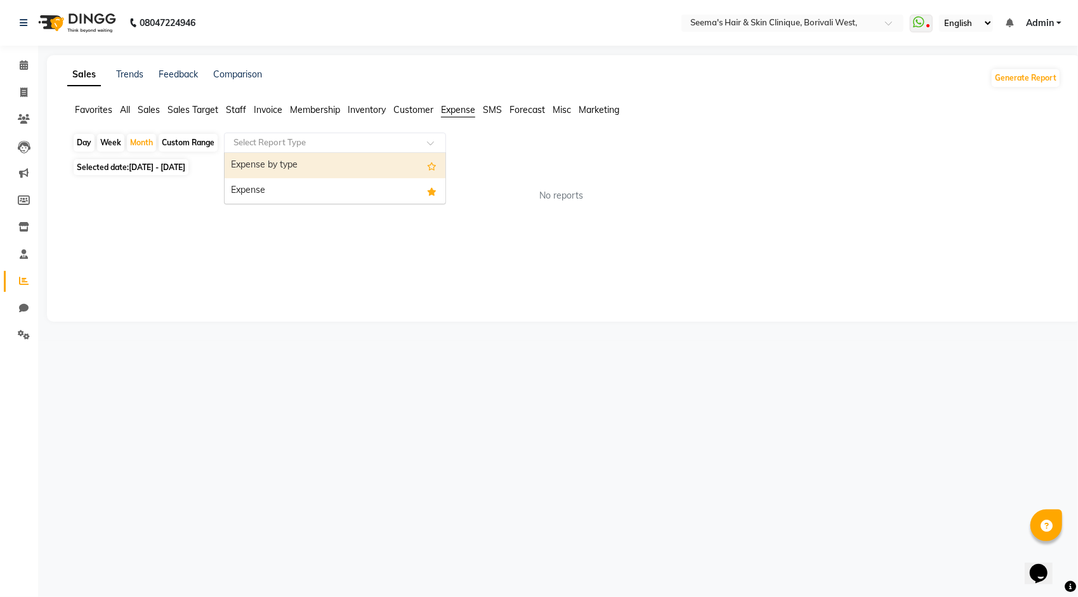
click at [249, 148] on div "Select Report Type" at bounding box center [335, 143] width 222 height 20
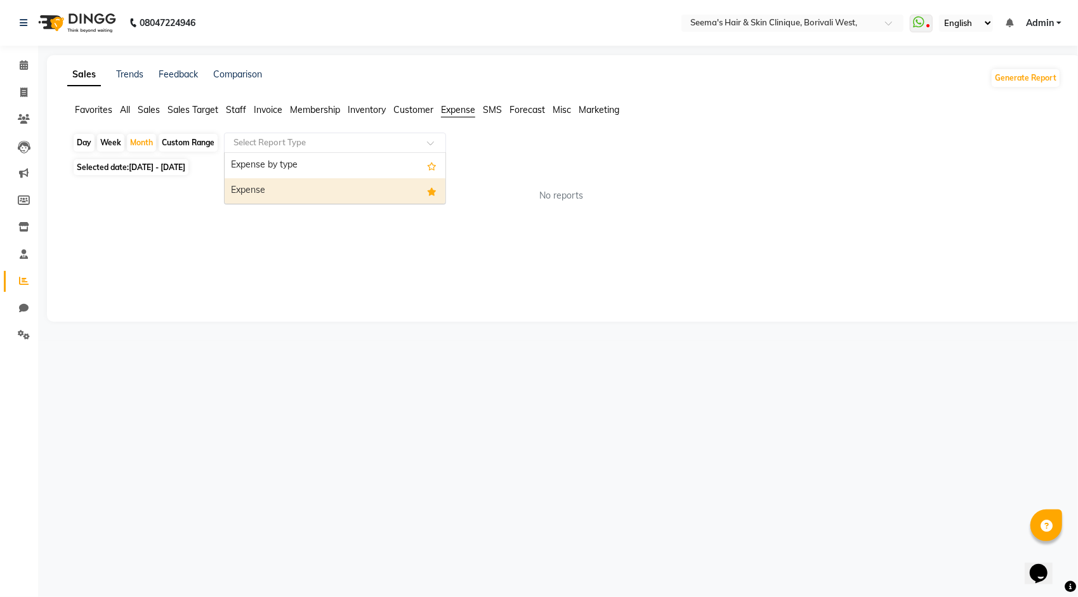
click at [254, 192] on div "Expense" at bounding box center [335, 190] width 221 height 25
select select "full_report"
select select "pdf"
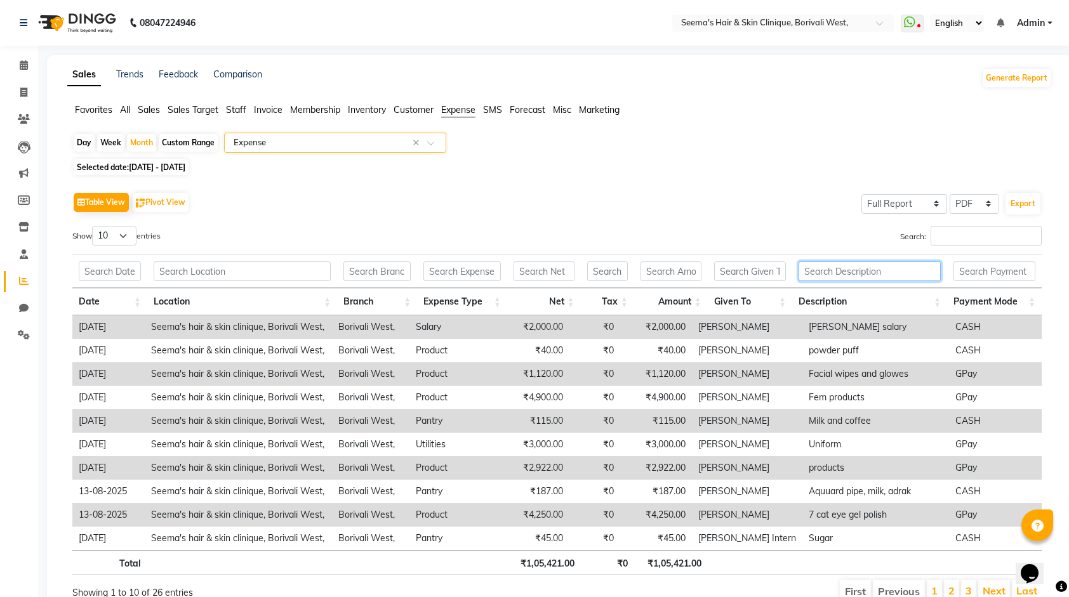
click at [876, 268] on input "text" at bounding box center [869, 271] width 142 height 20
type input "re"
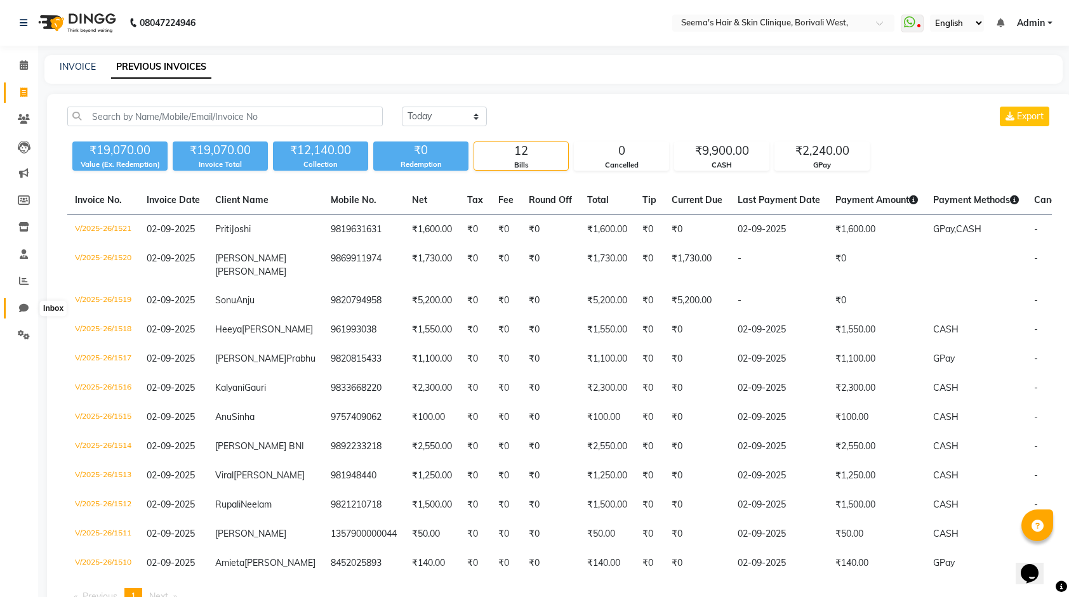
click at [26, 313] on icon at bounding box center [24, 308] width 10 height 10
select select "100"
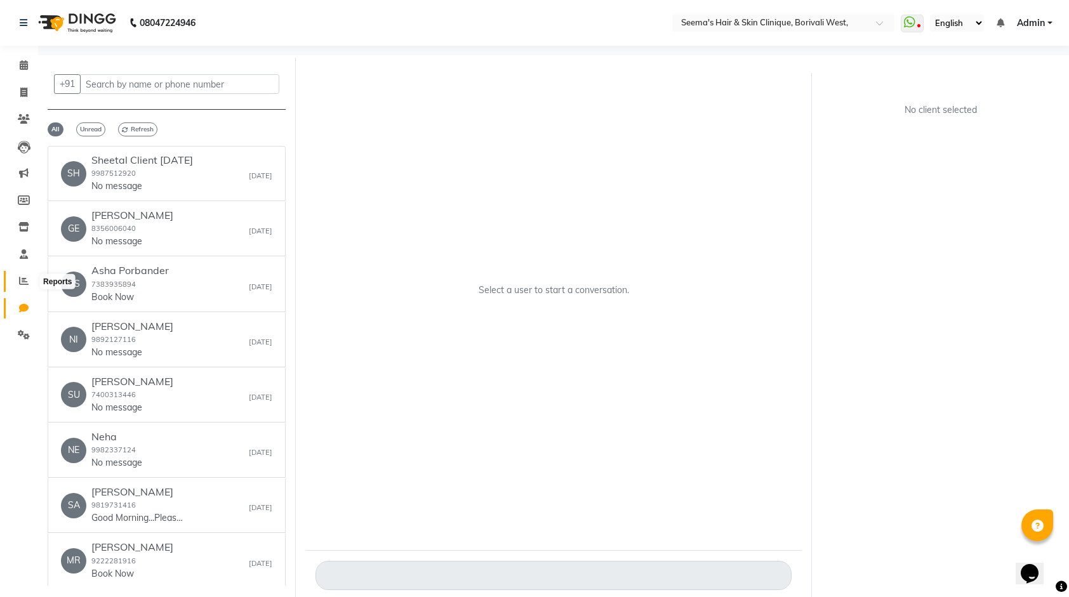
click at [25, 278] on icon at bounding box center [24, 281] width 10 height 10
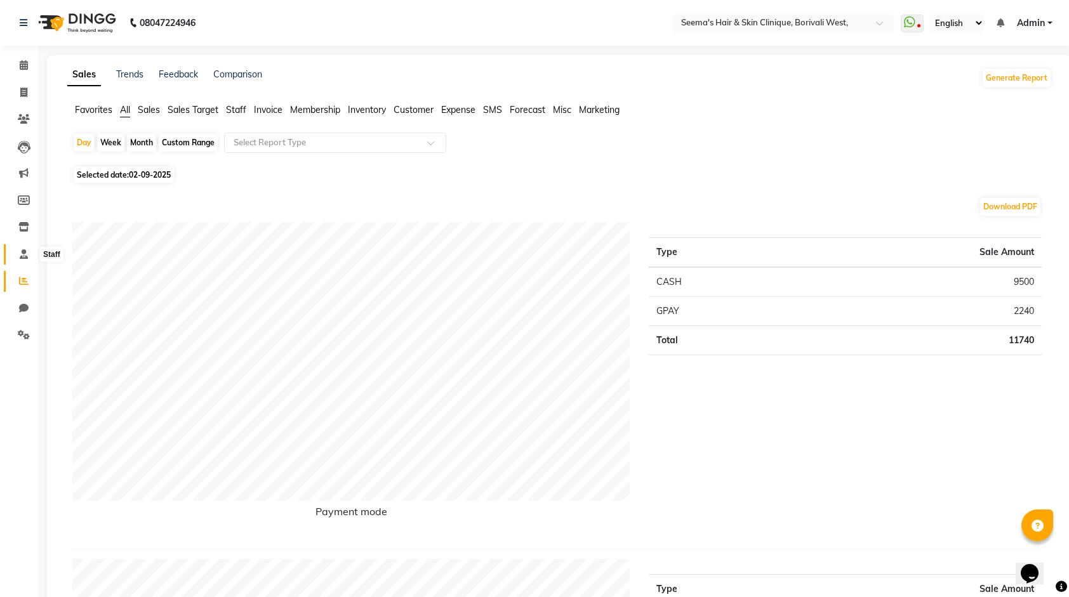
click at [22, 257] on icon at bounding box center [24, 254] width 8 height 10
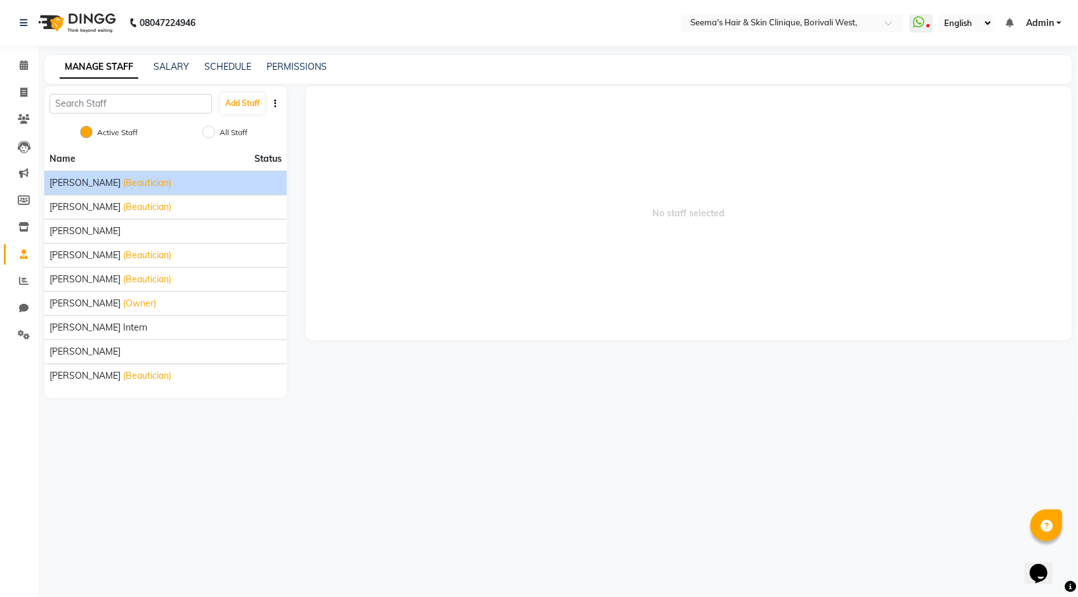
click at [79, 187] on span "[PERSON_NAME]" at bounding box center [84, 182] width 71 height 13
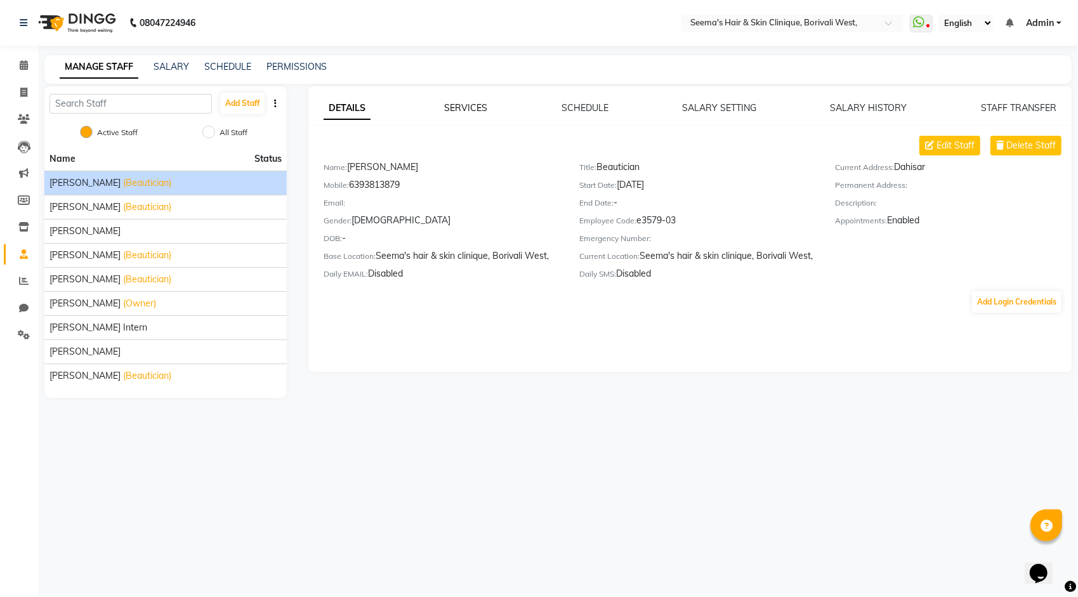
click at [487, 103] on link "SERVICES" at bounding box center [466, 107] width 43 height 11
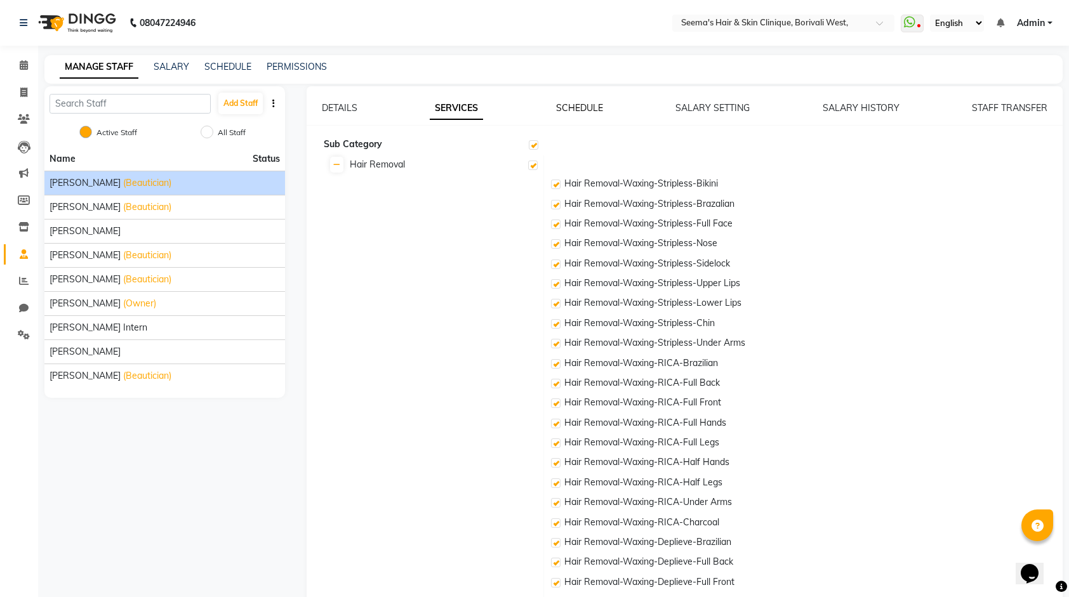
click at [560, 110] on link "SCHEDULE" at bounding box center [579, 107] width 47 height 11
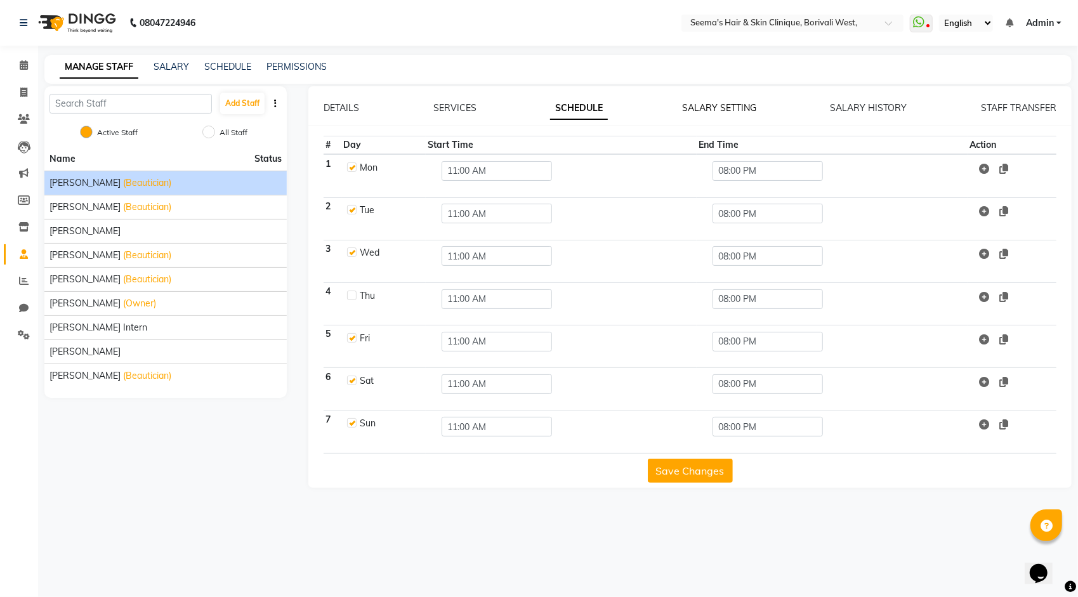
click at [705, 106] on link "SALARY SETTING" at bounding box center [719, 107] width 74 height 11
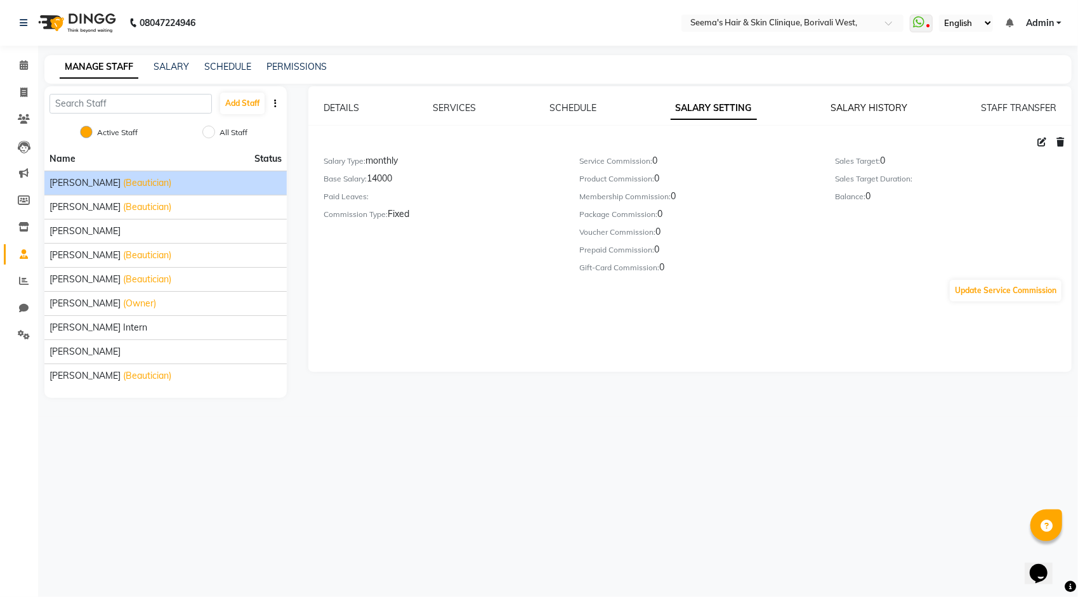
click at [857, 108] on link "SALARY HISTORY" at bounding box center [869, 107] width 77 height 11
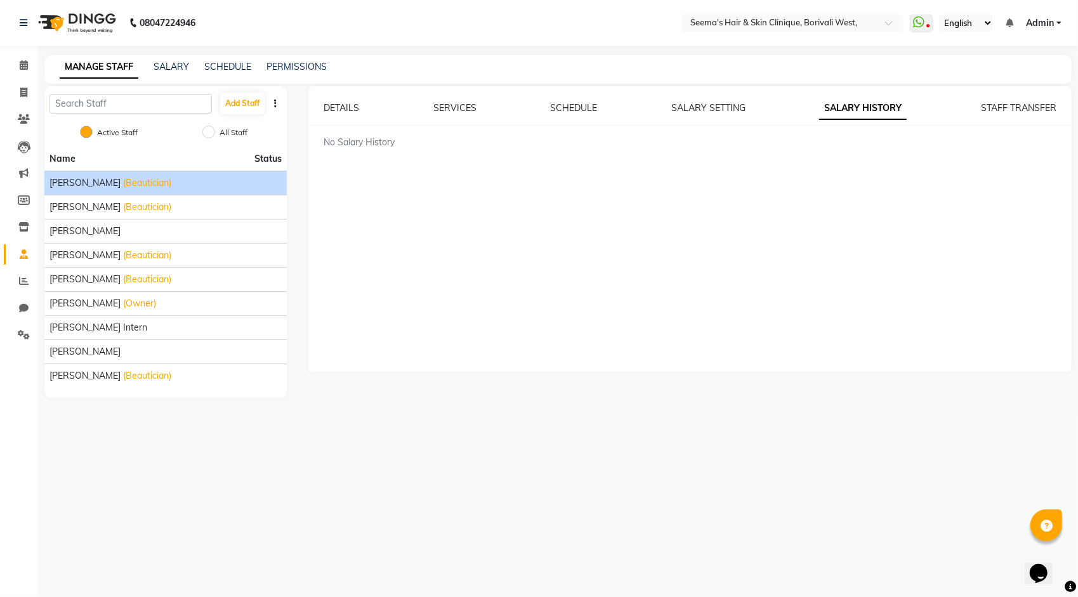
click at [61, 194] on li "[PERSON_NAME] (Beautician)" at bounding box center [165, 183] width 242 height 24
click at [65, 199] on li "[PERSON_NAME] (Beautician)" at bounding box center [165, 207] width 242 height 24
click at [22, 95] on icon at bounding box center [23, 93] width 7 height 10
select select "8084"
select select "service"
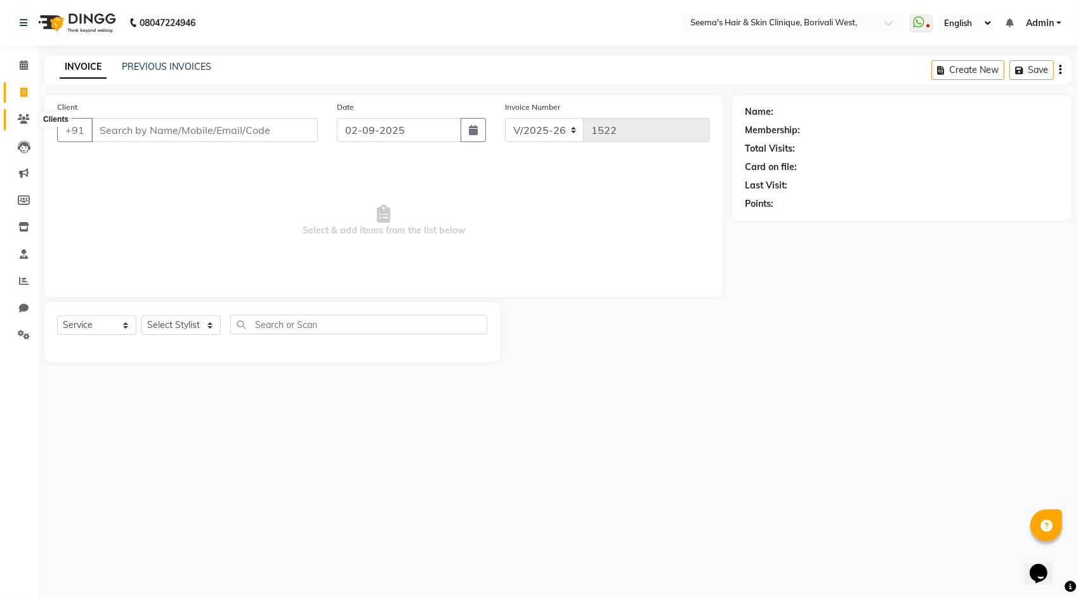
click at [20, 122] on icon at bounding box center [24, 119] width 12 height 10
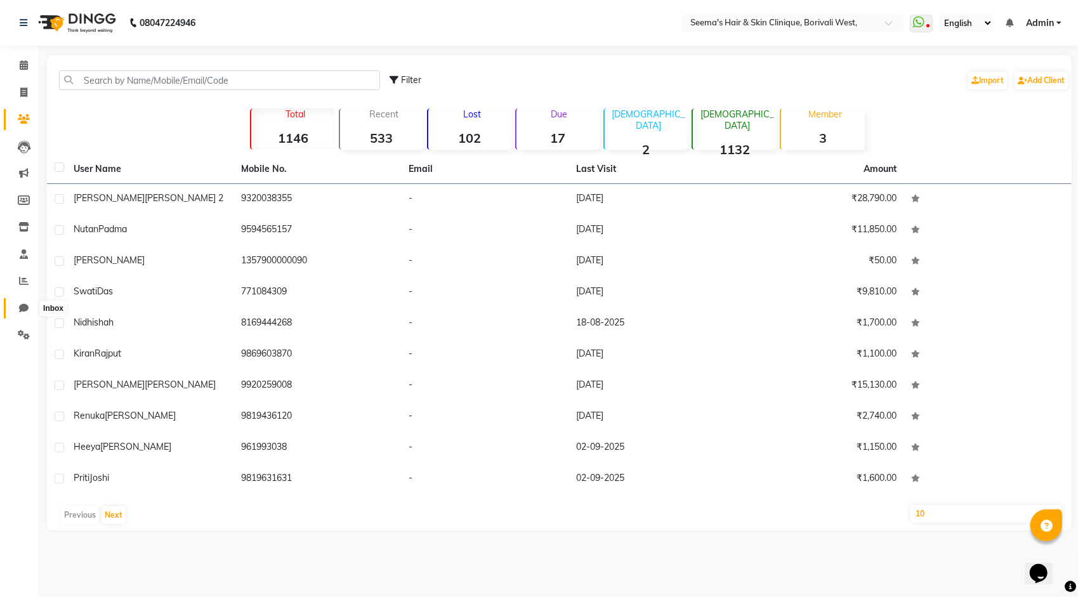
click at [15, 304] on span at bounding box center [24, 308] width 22 height 15
select select "100"
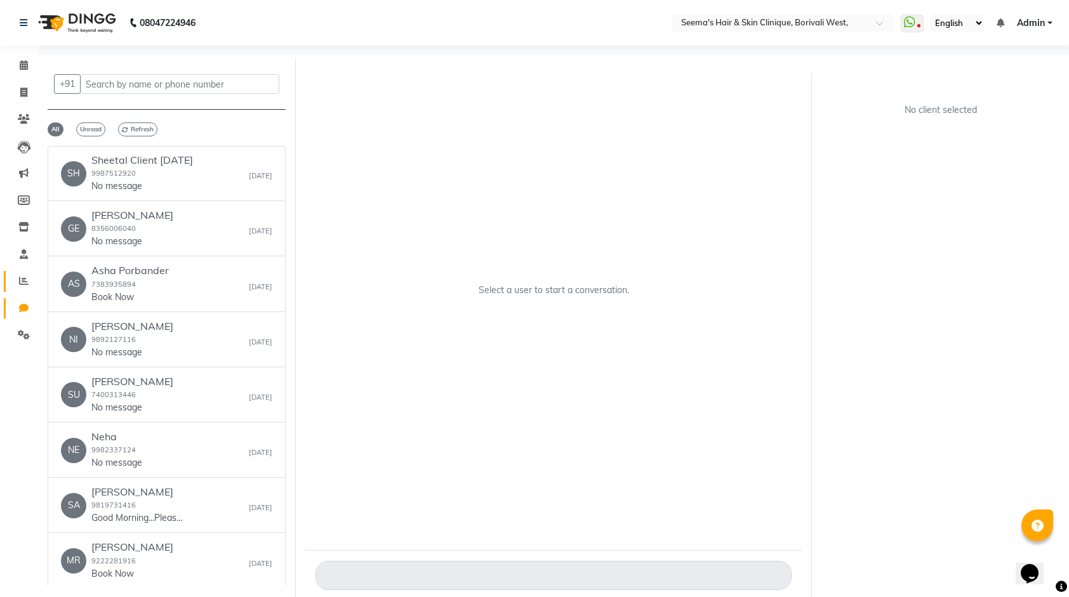
click at [23, 287] on span at bounding box center [24, 281] width 22 height 15
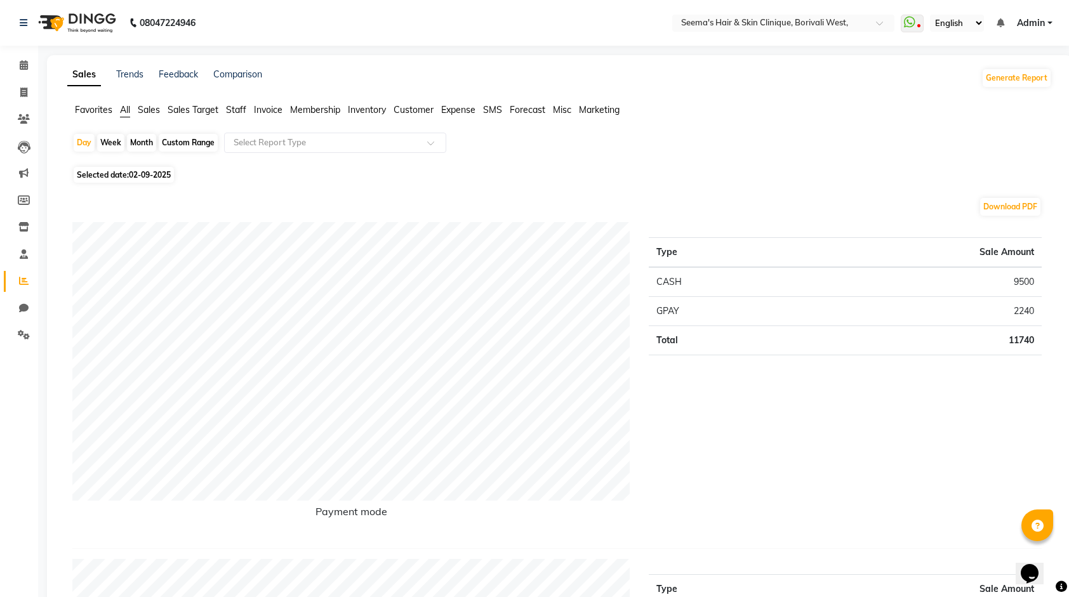
click at [454, 110] on span "Expense" at bounding box center [458, 109] width 34 height 11
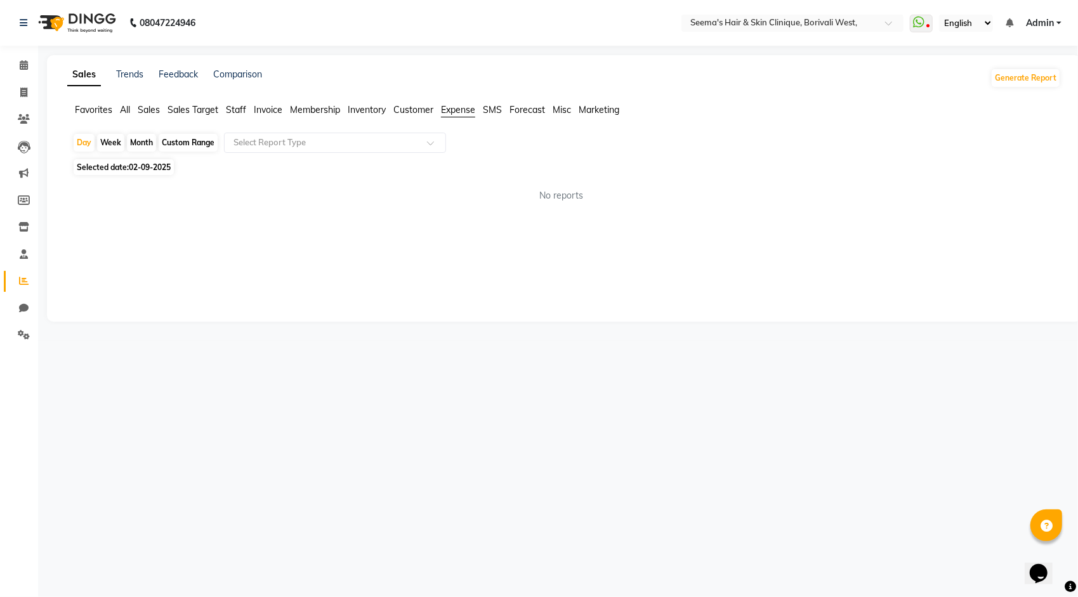
click at [138, 142] on div "Month" at bounding box center [141, 143] width 29 height 18
select select "9"
select select "2025"
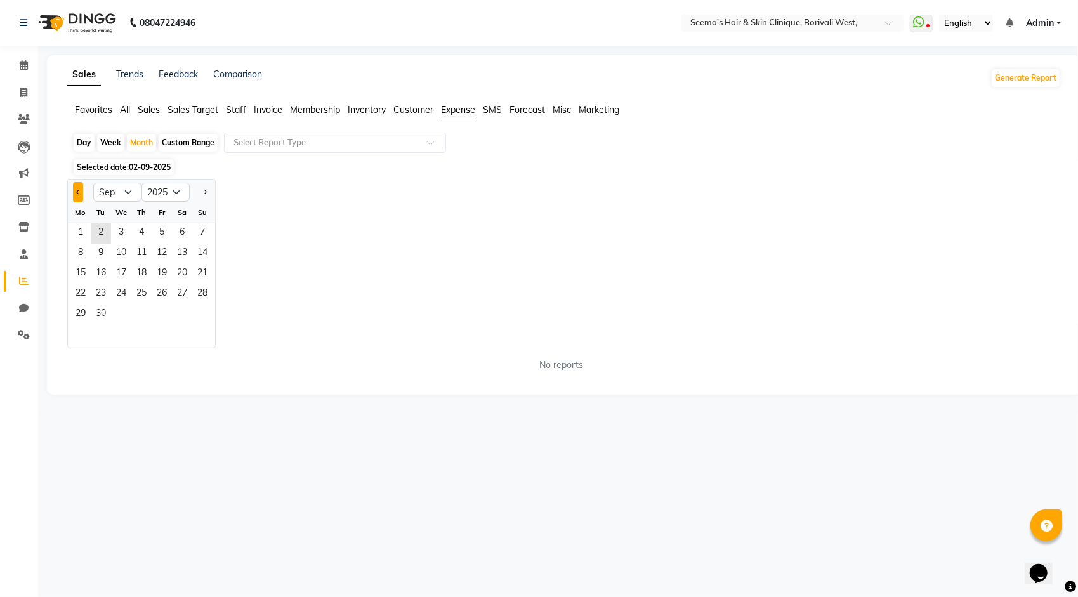
click at [82, 189] on button "Previous month" at bounding box center [78, 192] width 10 height 20
select select "8"
click at [165, 232] on span "1" at bounding box center [162, 233] width 20 height 20
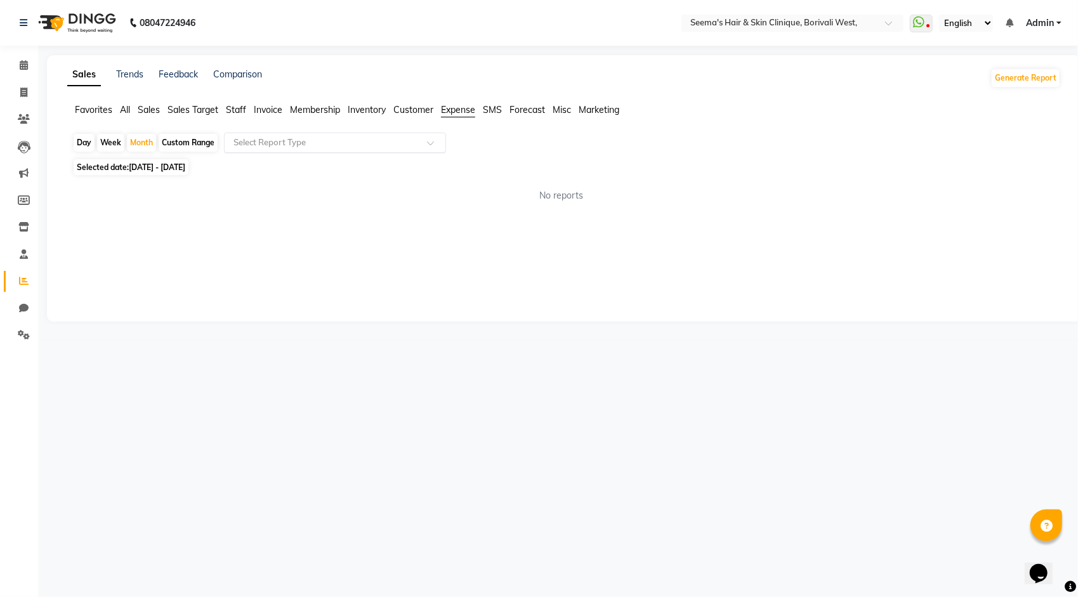
click at [277, 148] on input "text" at bounding box center [322, 142] width 183 height 13
click at [260, 186] on div "Expense" at bounding box center [335, 190] width 221 height 25
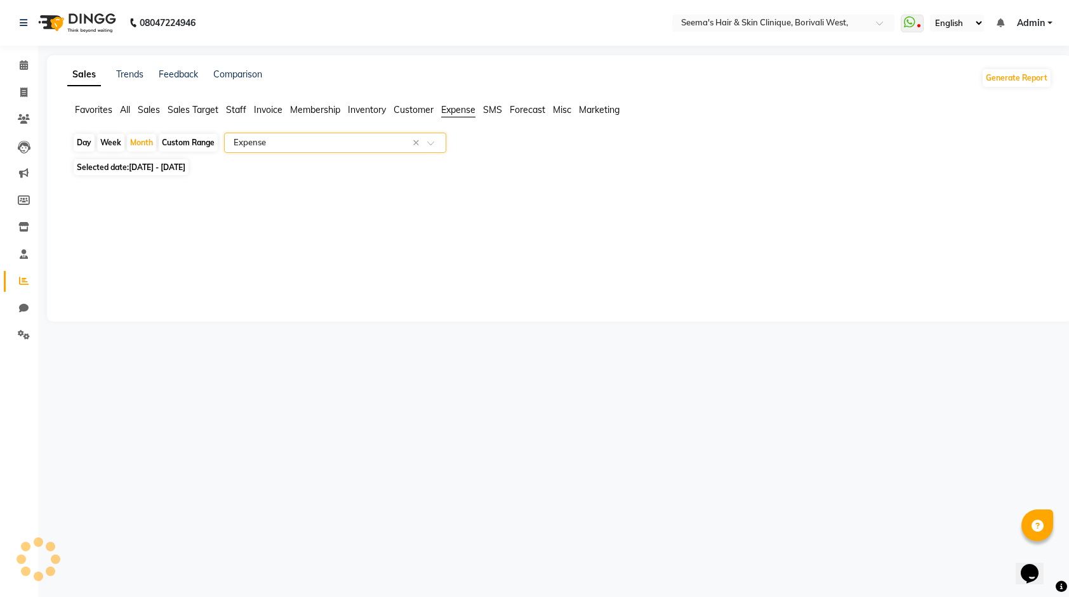
select select "full_report"
select select "pdf"
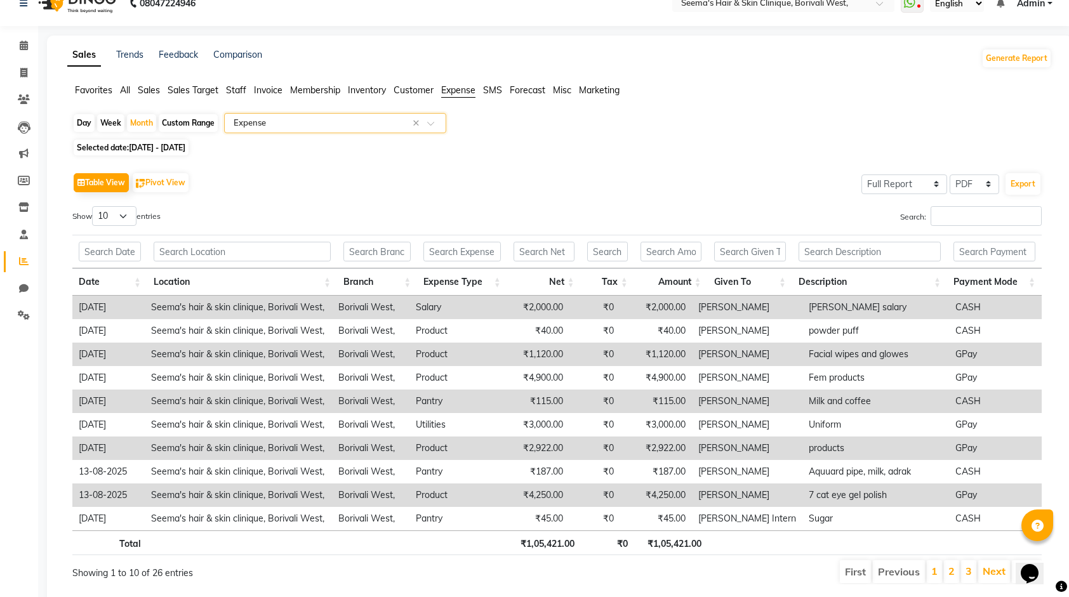
scroll to position [56, 0]
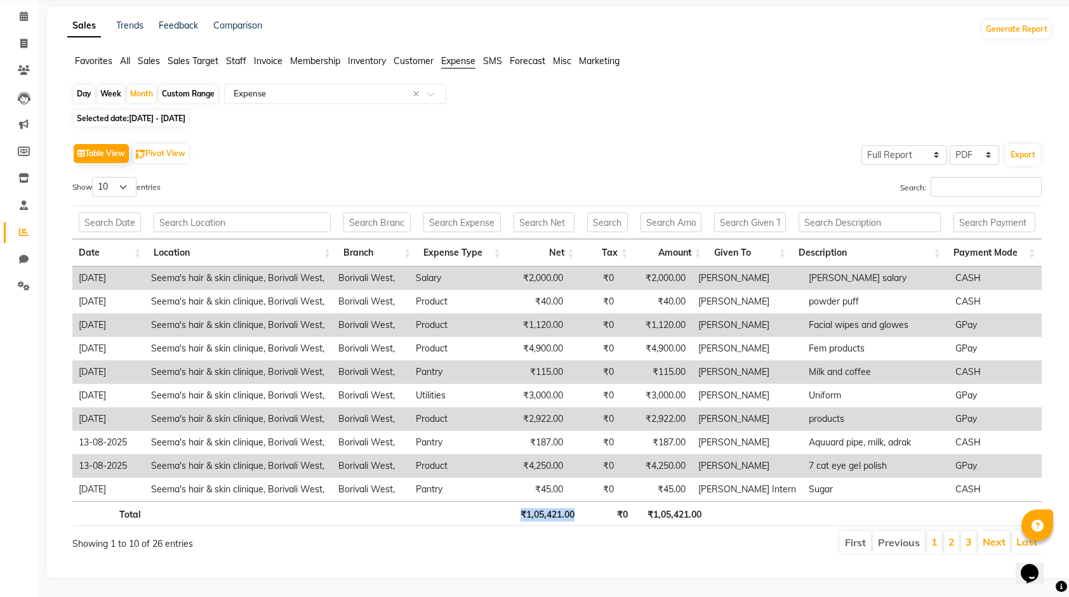
drag, startPoint x: 517, startPoint y: 503, endPoint x: 605, endPoint y: 503, distance: 87.6
click at [605, 503] on tr "Total ₹1,05,421.00 ₹0 ₹1,05,421.00" at bounding box center [556, 513] width 969 height 25
drag, startPoint x: 605, startPoint y: 503, endPoint x: 655, endPoint y: 505, distance: 50.2
click at [655, 505] on th "₹1,05,421.00" at bounding box center [671, 513] width 74 height 25
click at [654, 506] on th "₹1,05,421.00" at bounding box center [671, 513] width 74 height 25
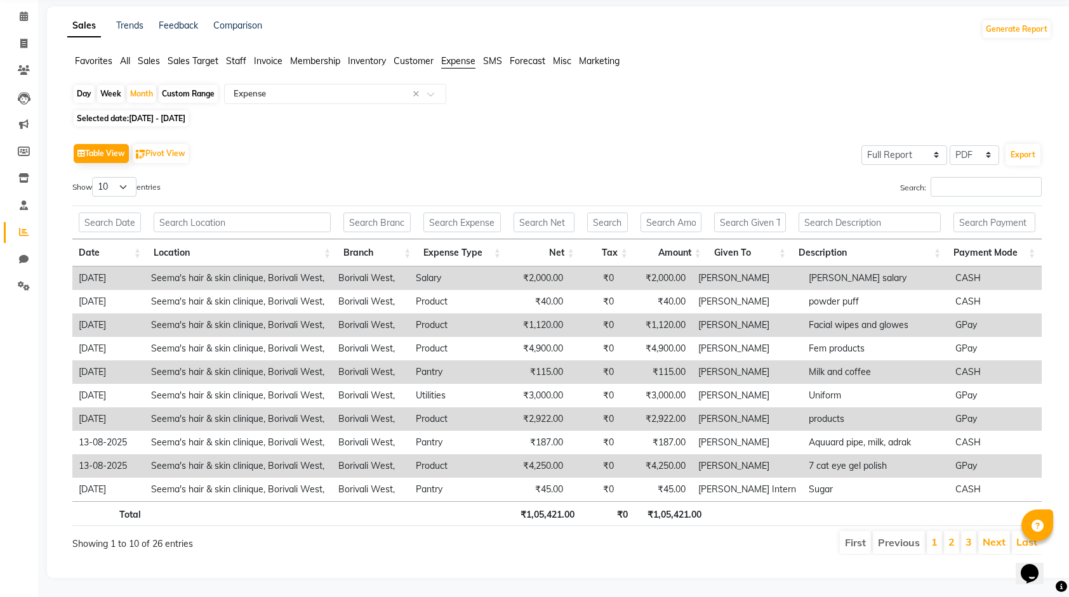
click at [152, 55] on span "Sales" at bounding box center [149, 60] width 22 height 11
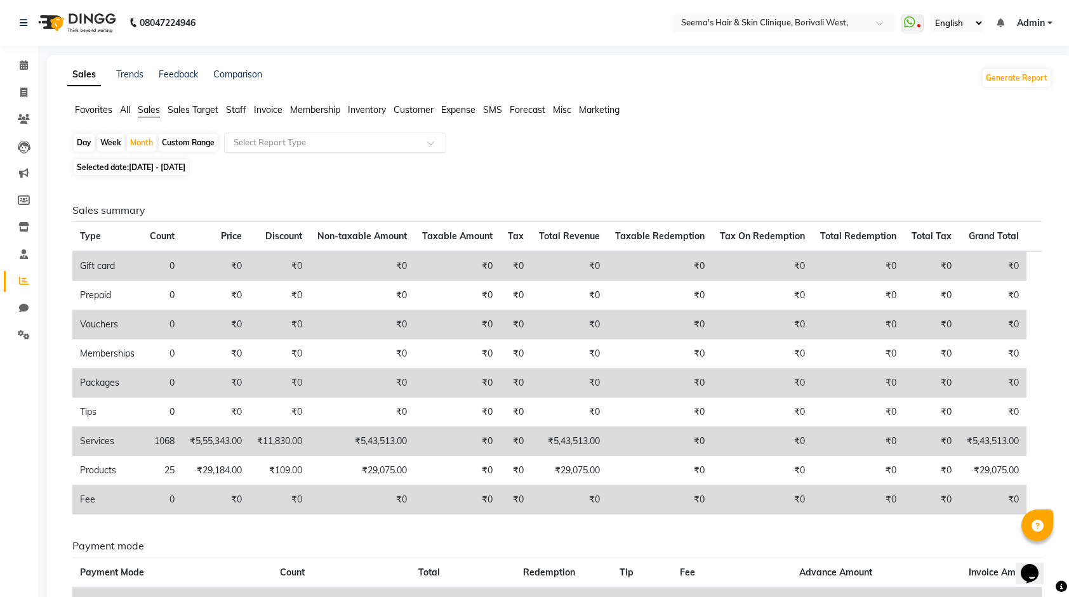
click at [270, 142] on input "text" at bounding box center [322, 142] width 183 height 13
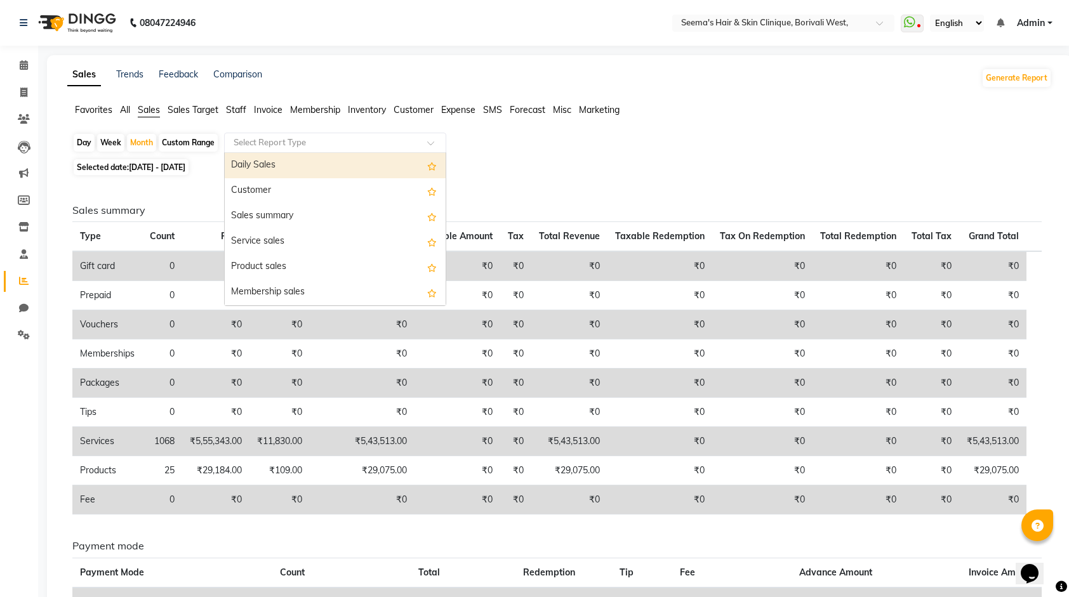
click at [284, 165] on div "Daily Sales" at bounding box center [335, 165] width 221 height 25
select select "full_report"
select select "pdf"
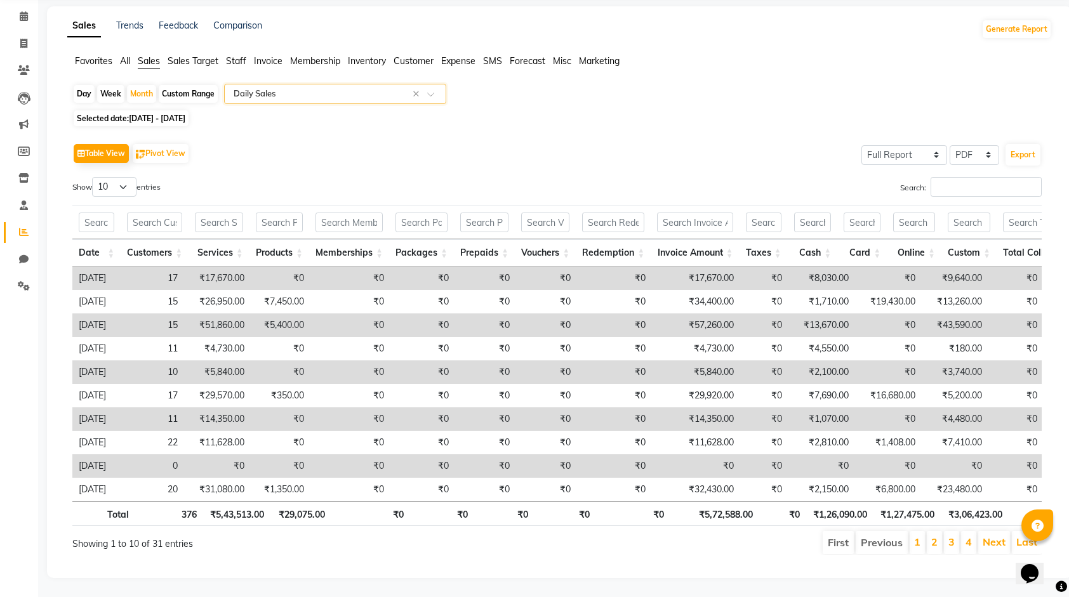
scroll to position [66, 0]
drag, startPoint x: 712, startPoint y: 505, endPoint x: 739, endPoint y: 504, distance: 26.7
click at [739, 504] on th "₹5,72,588.00" at bounding box center [714, 513] width 89 height 25
drag, startPoint x: 739, startPoint y: 504, endPoint x: 730, endPoint y: 508, distance: 9.4
copy th "5,72,588"
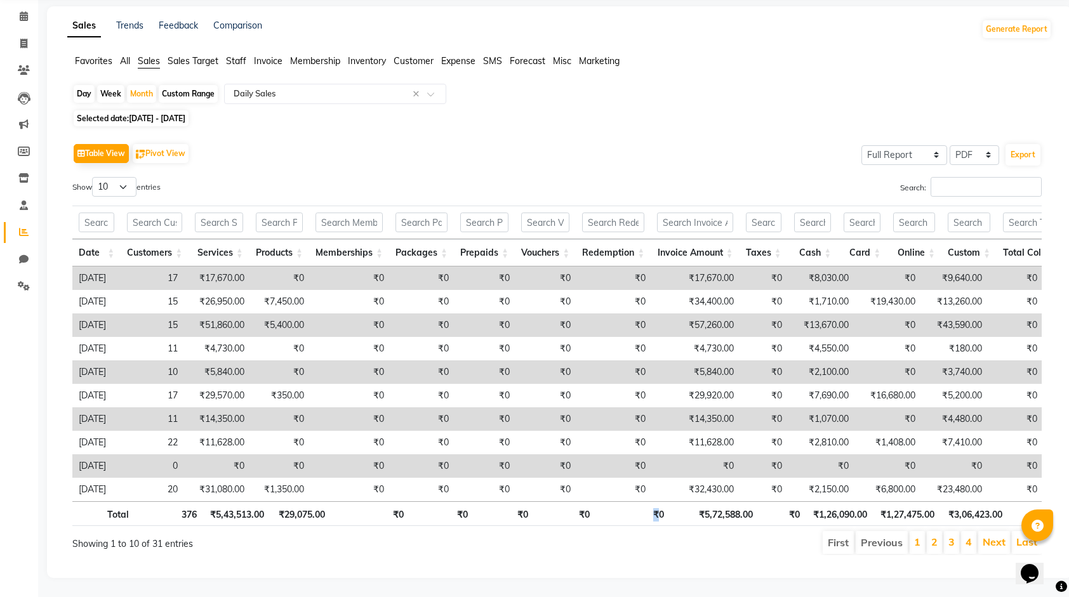
click at [656, 517] on th "₹0" at bounding box center [633, 513] width 74 height 25
drag, startPoint x: 656, startPoint y: 517, endPoint x: 651, endPoint y: 527, distance: 11.1
click at [651, 531] on ul "First Previous 1 2 3 4 Next Last" at bounding box center [762, 542] width 557 height 23
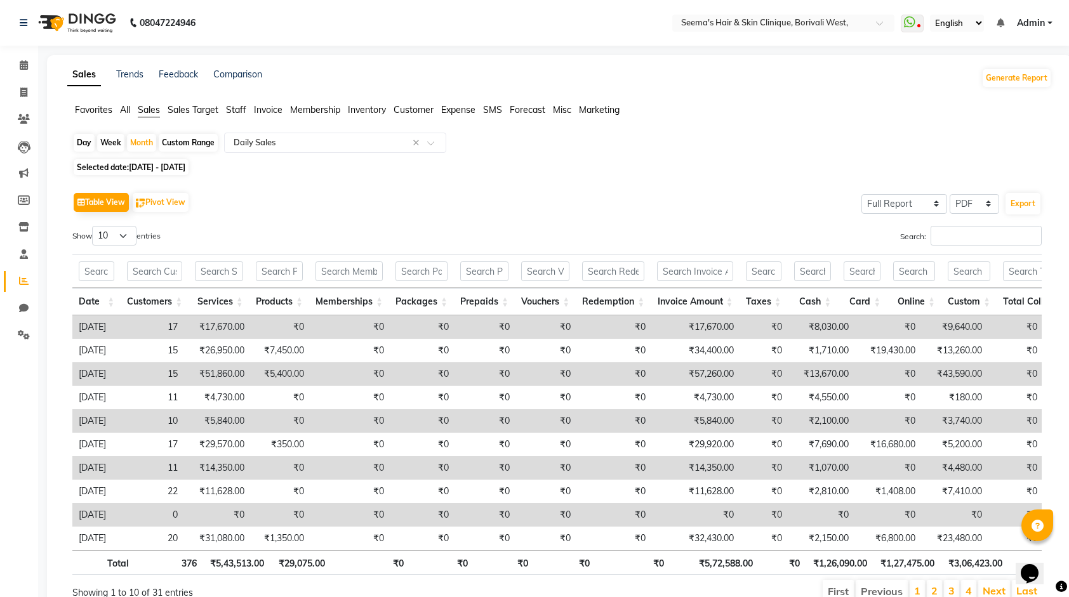
click at [3, 94] on li "Invoice" at bounding box center [19, 92] width 38 height 27
click at [20, 91] on span at bounding box center [24, 93] width 22 height 15
select select "service"
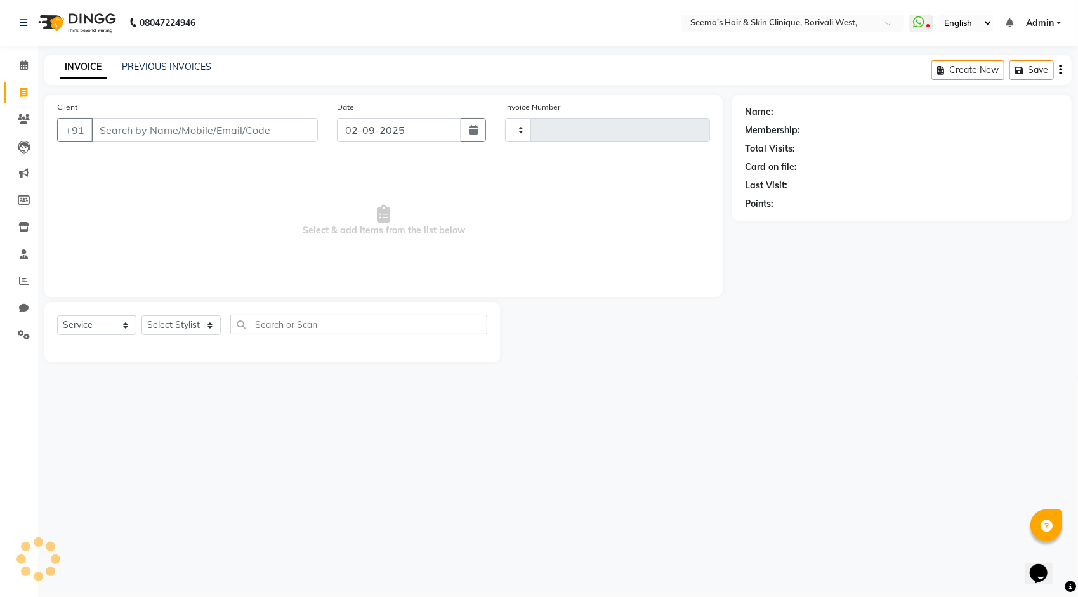
type input "1522"
select select "8084"
click at [1039, 29] on ul "WhatsApp Status ✕ Status: Disconnected Most Recent Message: [DATE] 07:54 PM Rec…" at bounding box center [989, 23] width 158 height 17
click at [1040, 21] on span "Admin" at bounding box center [1040, 22] width 28 height 13
click at [373, 197] on span "Select & add items from the list below" at bounding box center [383, 220] width 653 height 127
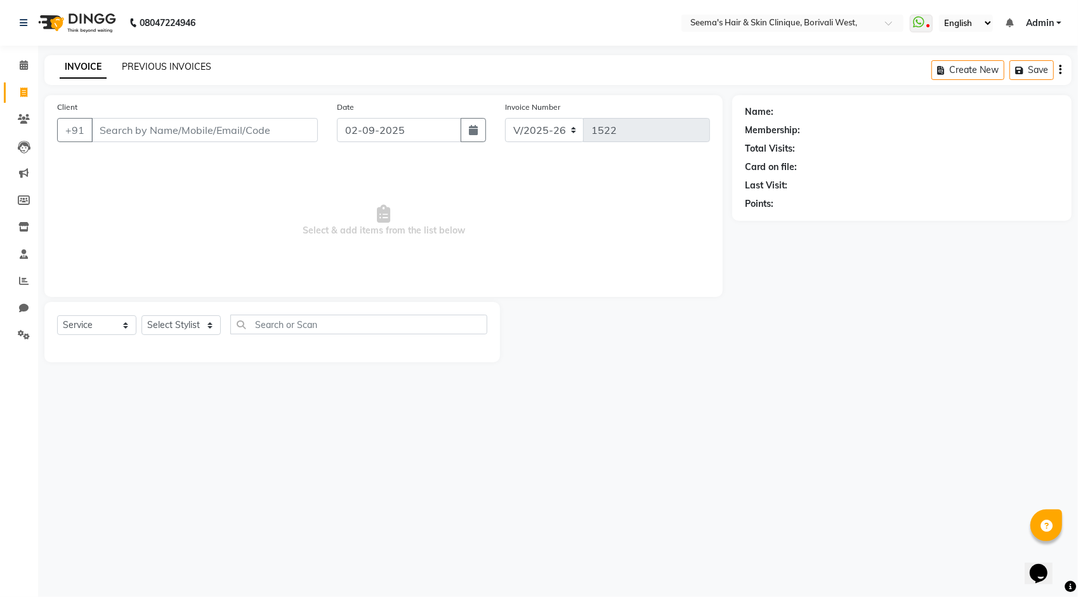
click at [205, 62] on link "PREVIOUS INVOICES" at bounding box center [166, 66] width 89 height 11
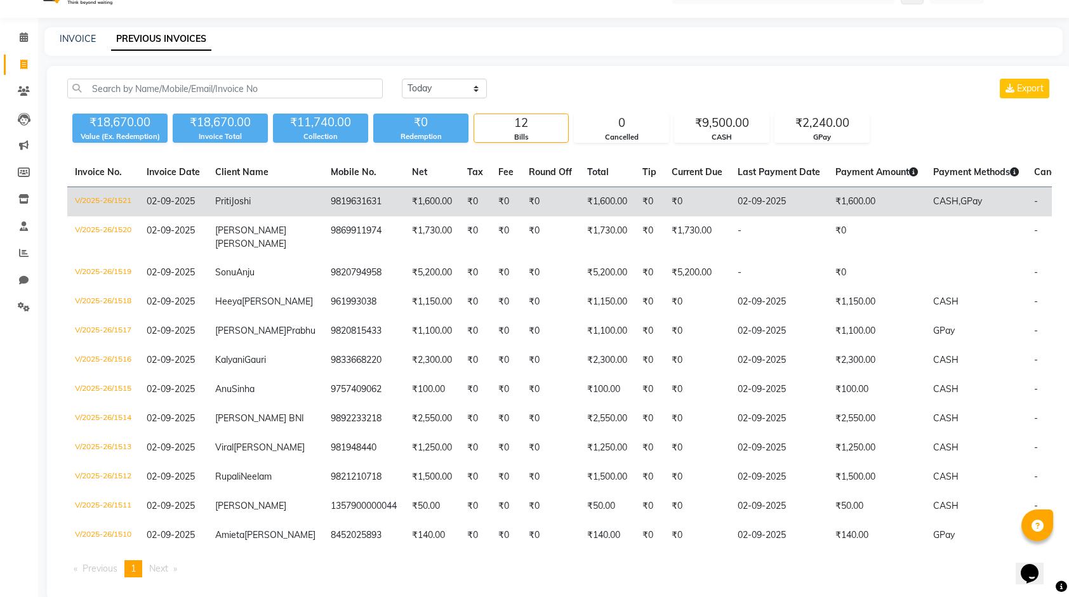
scroll to position [8, 0]
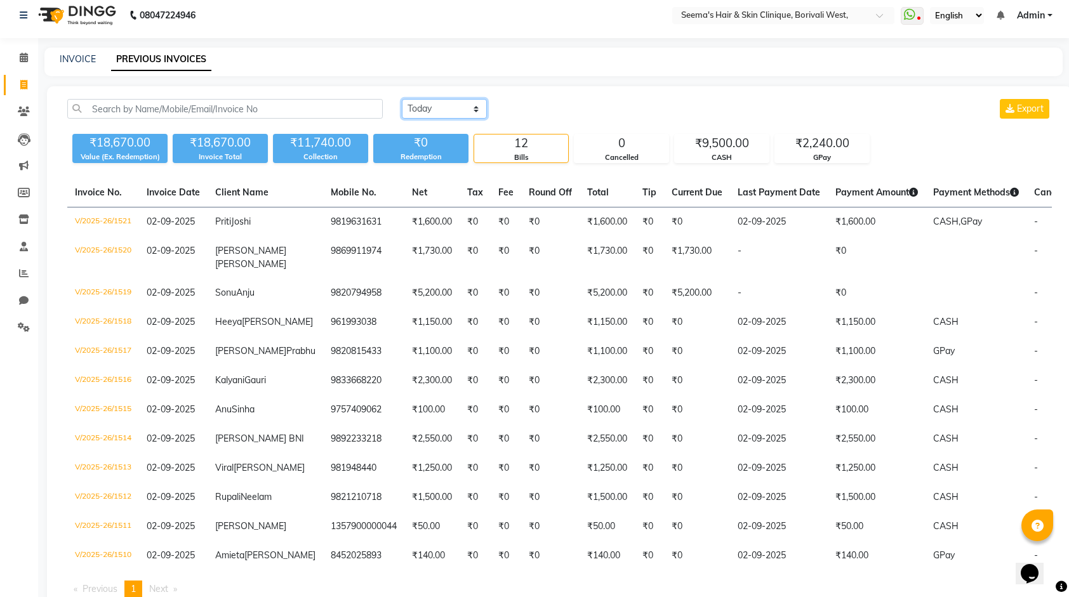
click at [470, 100] on select "[DATE] [DATE] Custom Range" at bounding box center [444, 109] width 85 height 20
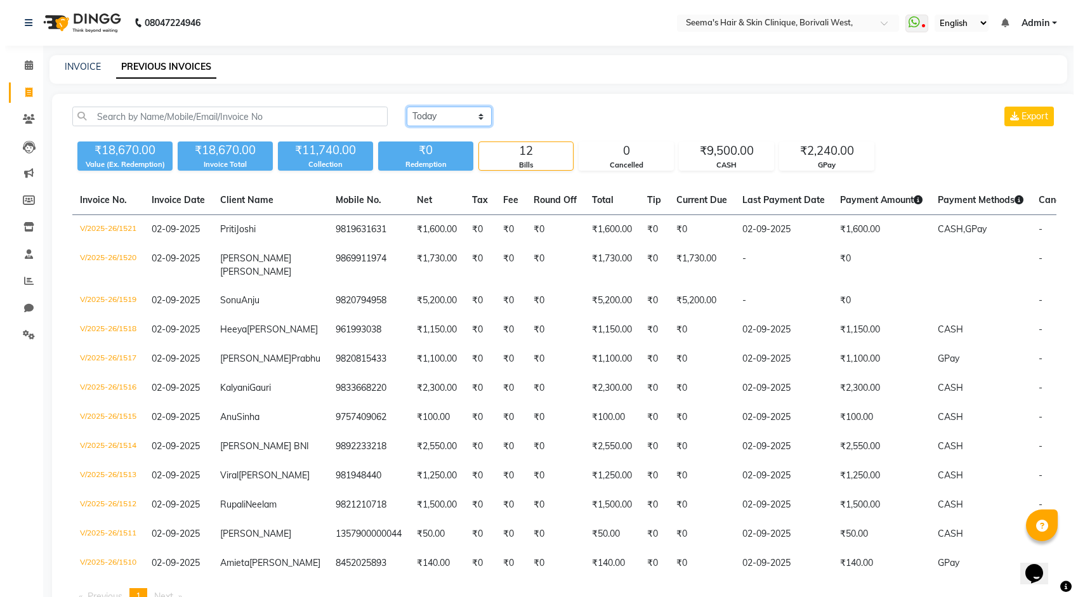
scroll to position [0, 0]
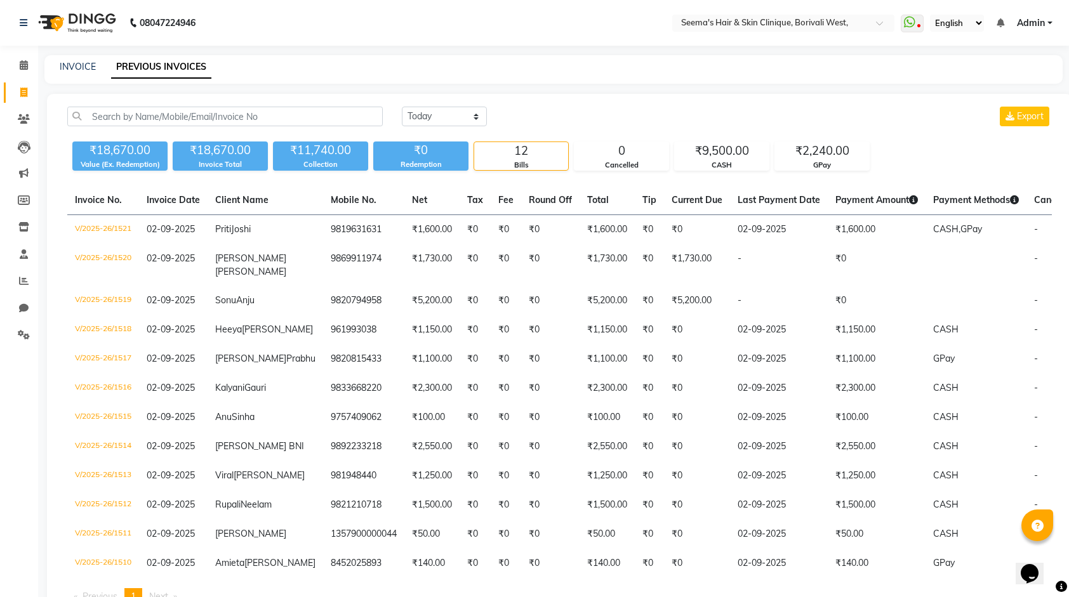
click at [1027, 29] on ul "WhatsApp Status ✕ Status: Disconnected Most Recent Message: [DATE] 07:54 PM Rec…" at bounding box center [979, 23] width 158 height 17
drag, startPoint x: 1028, startPoint y: 23, endPoint x: 1024, endPoint y: 33, distance: 10.8
click at [1029, 23] on span "Admin" at bounding box center [1031, 22] width 28 height 13
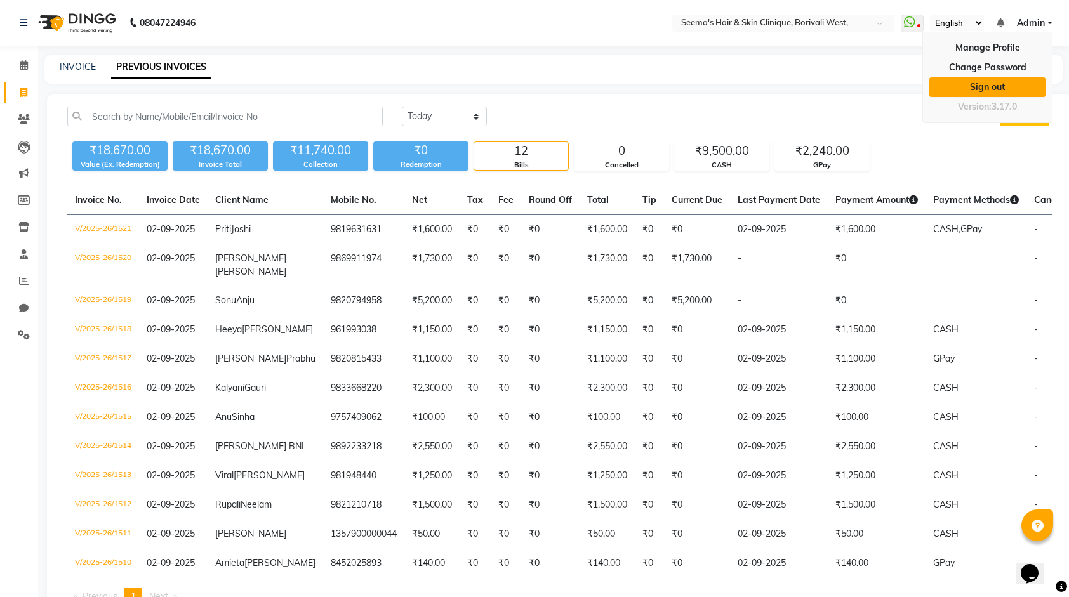
click at [982, 84] on link "Sign out" at bounding box center [987, 87] width 116 height 20
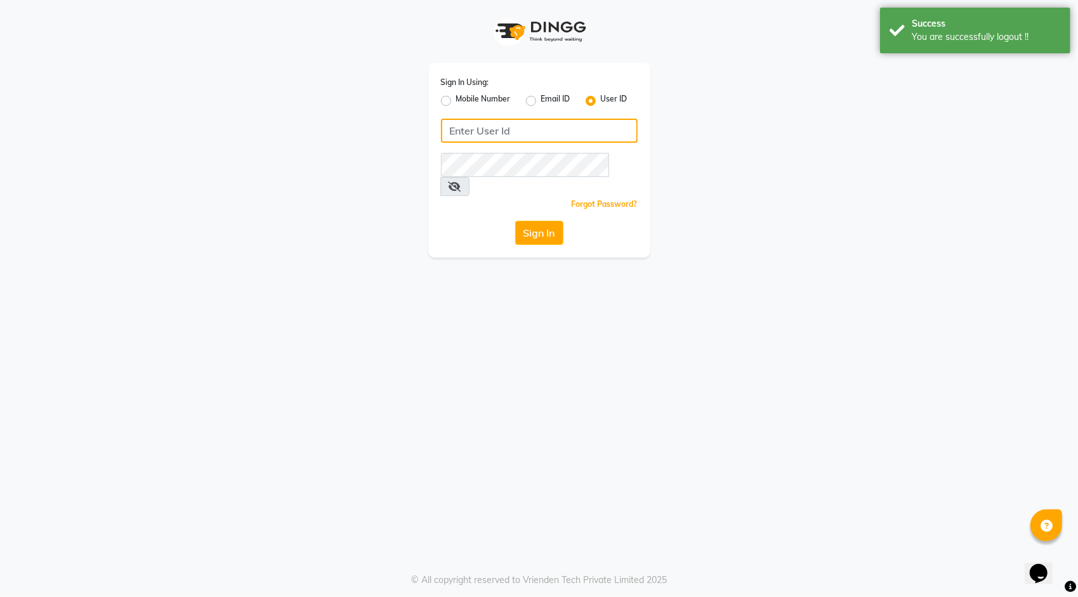
type input "seemashair&skin"
